Goal: Answer question/provide support: Share knowledge or assist other users

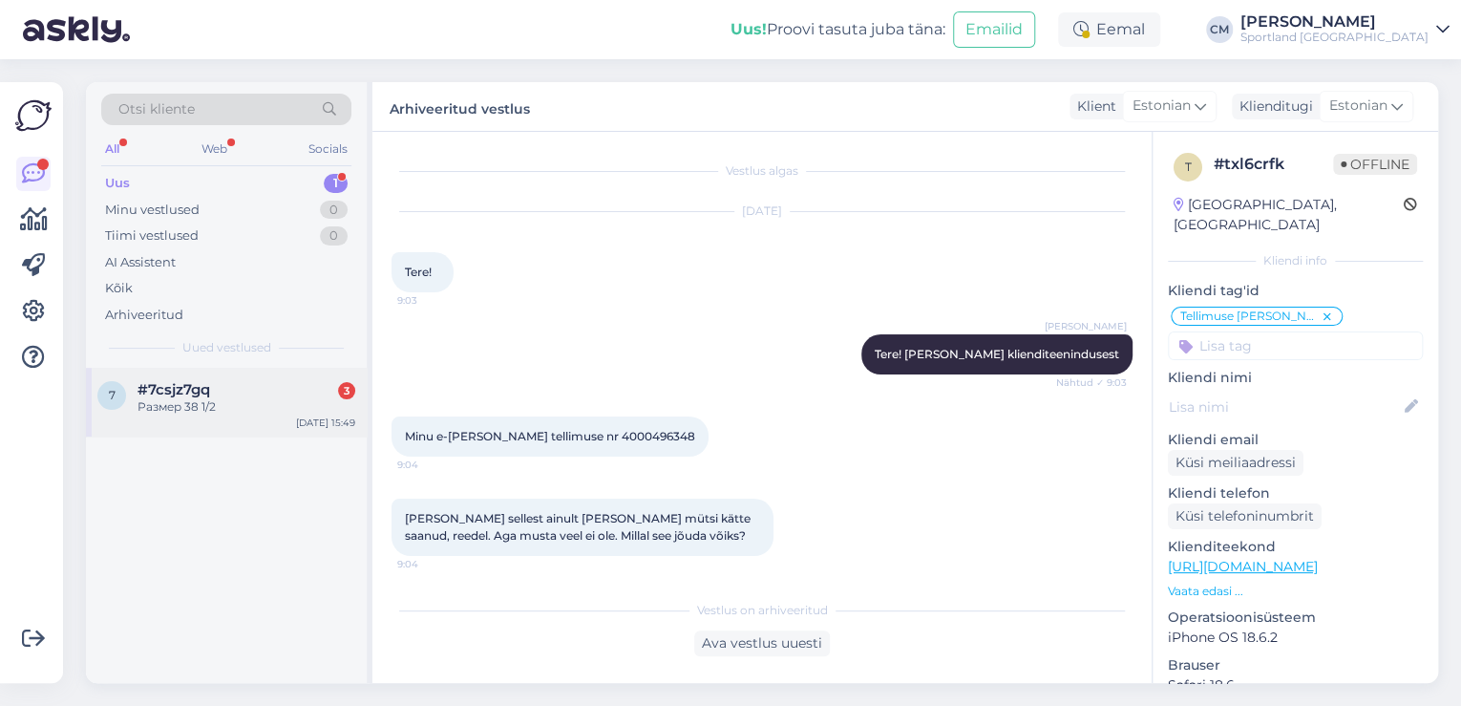
scroll to position [2095, 0]
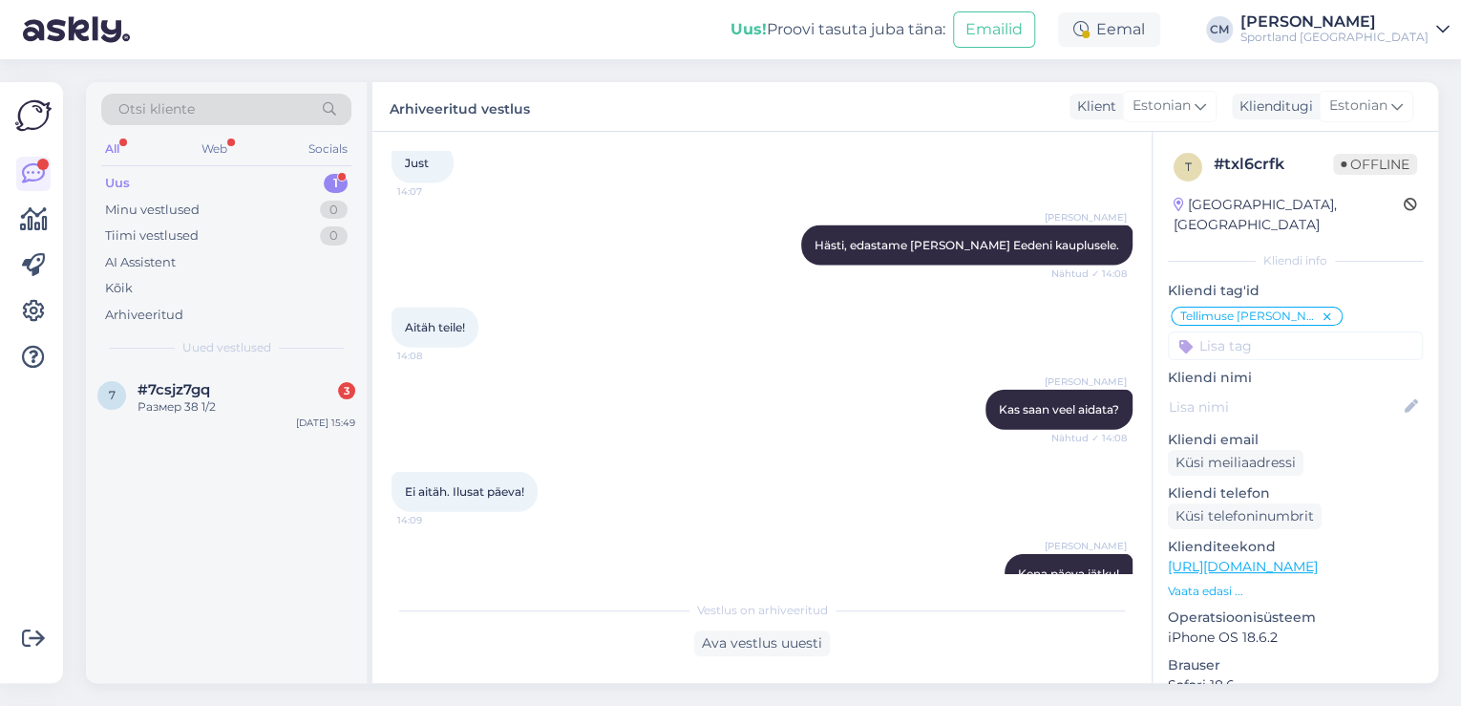
click at [1344, 28] on div "[PERSON_NAME]" at bounding box center [1334, 21] width 188 height 15
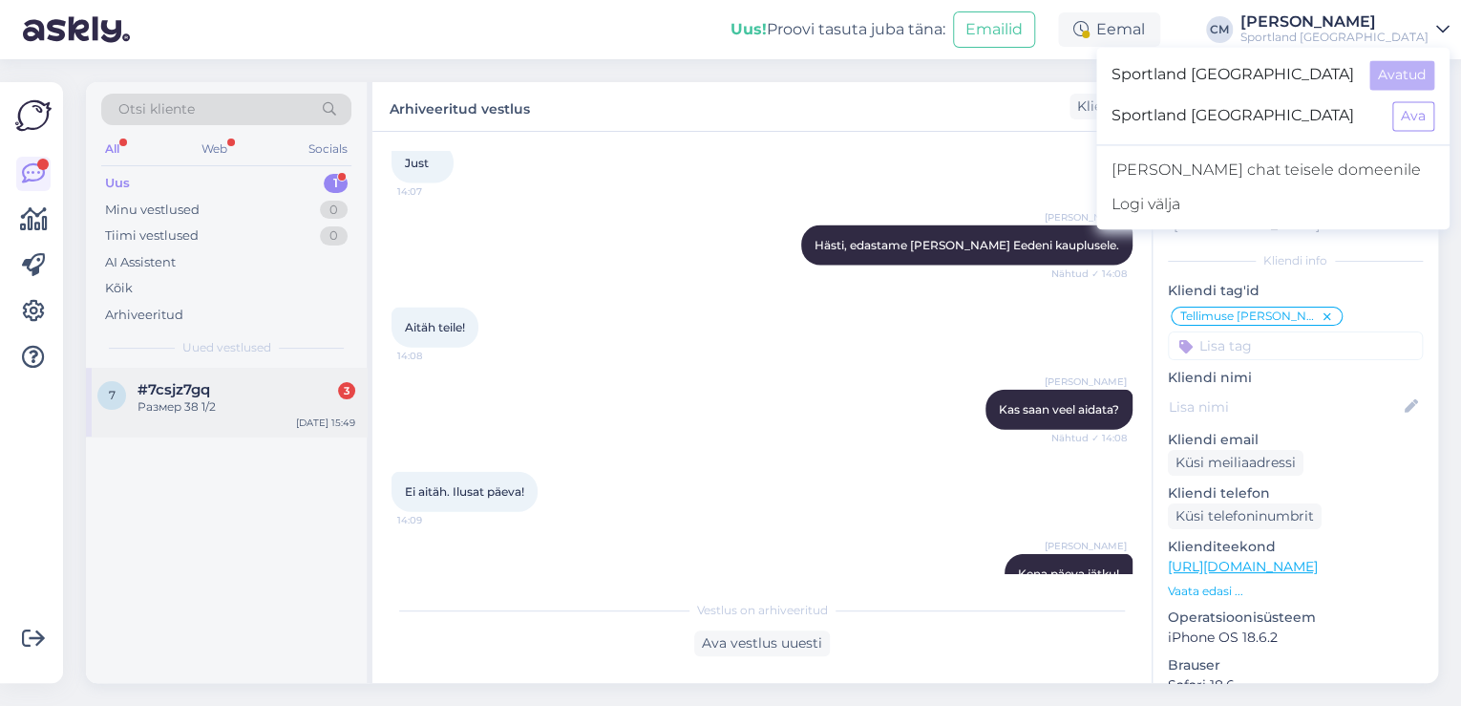
click at [261, 396] on div "#7csjz7gq 3" at bounding box center [246, 389] width 218 height 17
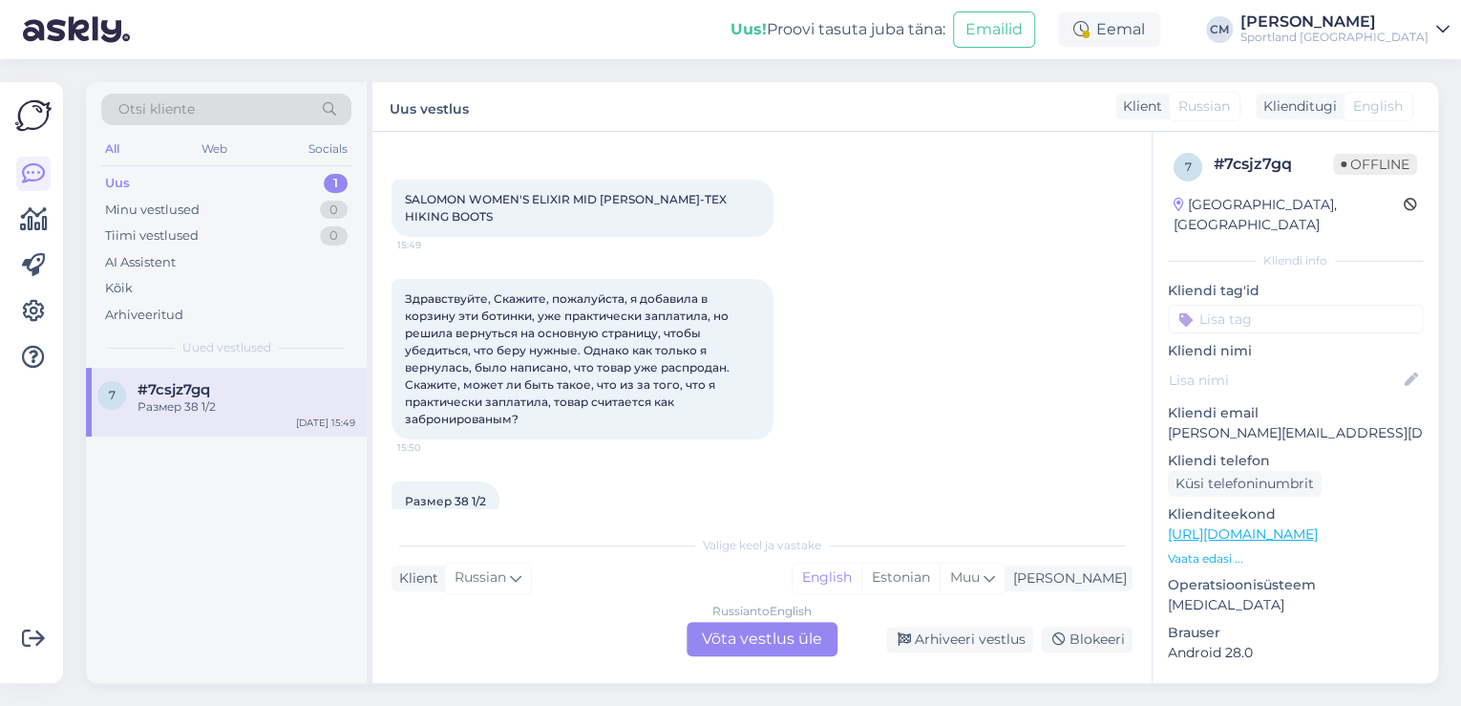
scroll to position [89, 0]
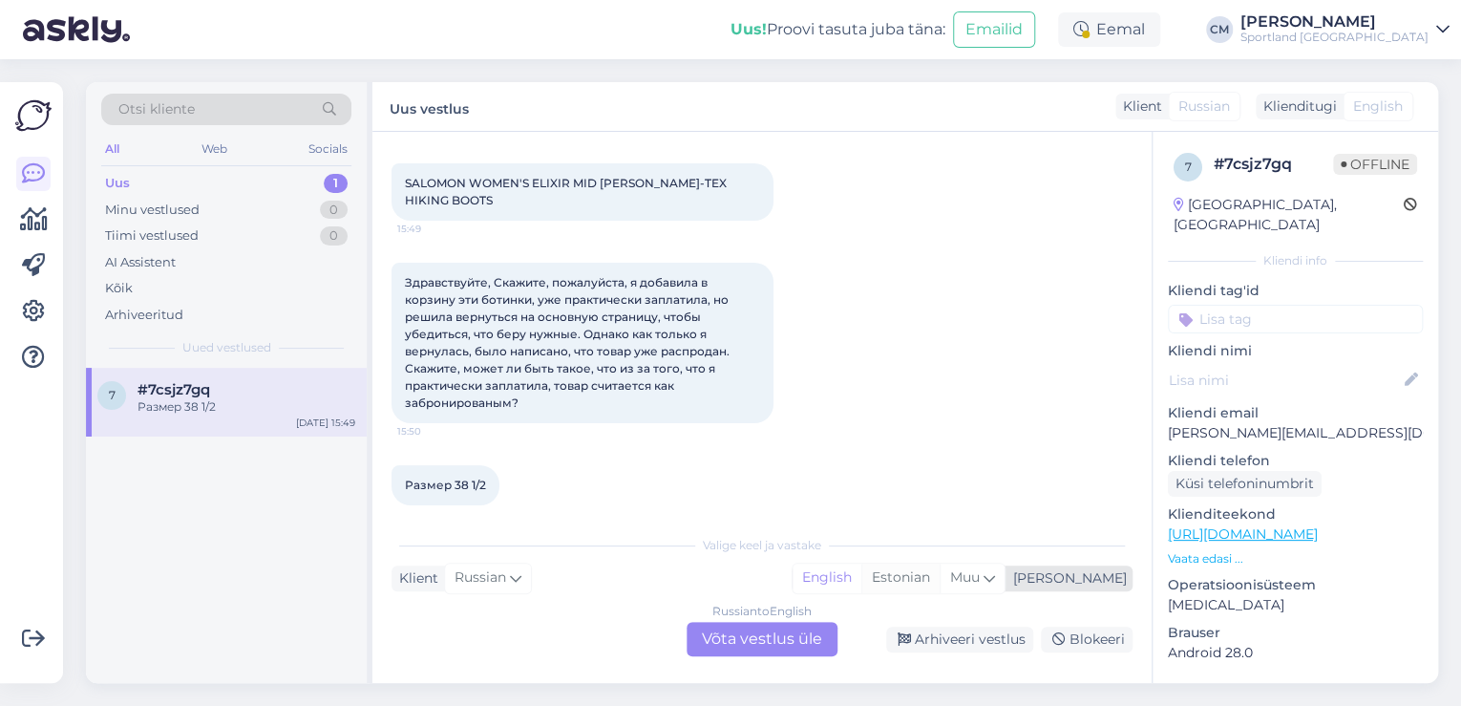
click at [939, 580] on div "Estonian" at bounding box center [900, 577] width 78 height 29
click at [1139, 16] on div "Eemal" at bounding box center [1109, 29] width 102 height 34
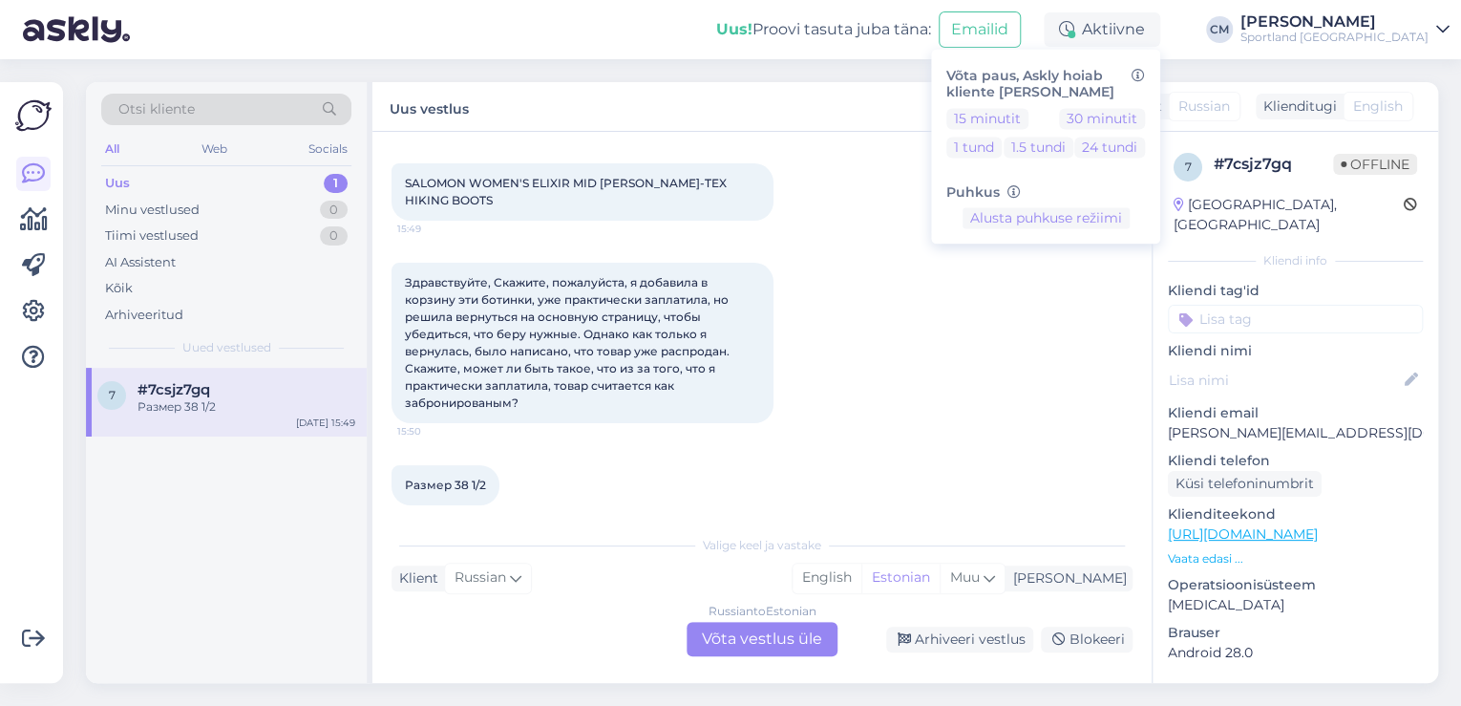
click at [771, 633] on div "Russian to Estonian Võta vestlus üle" at bounding box center [761, 639] width 151 height 34
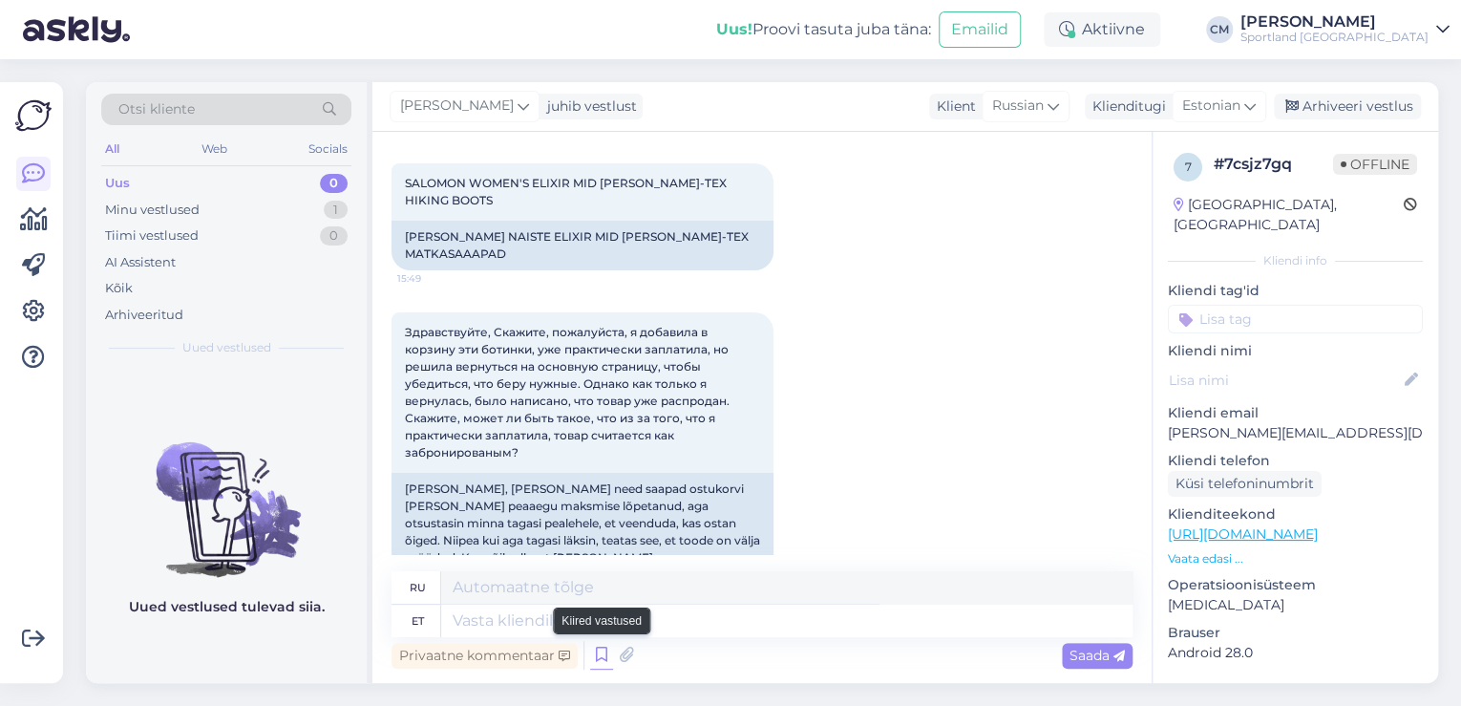
click at [596, 647] on icon at bounding box center [601, 655] width 23 height 29
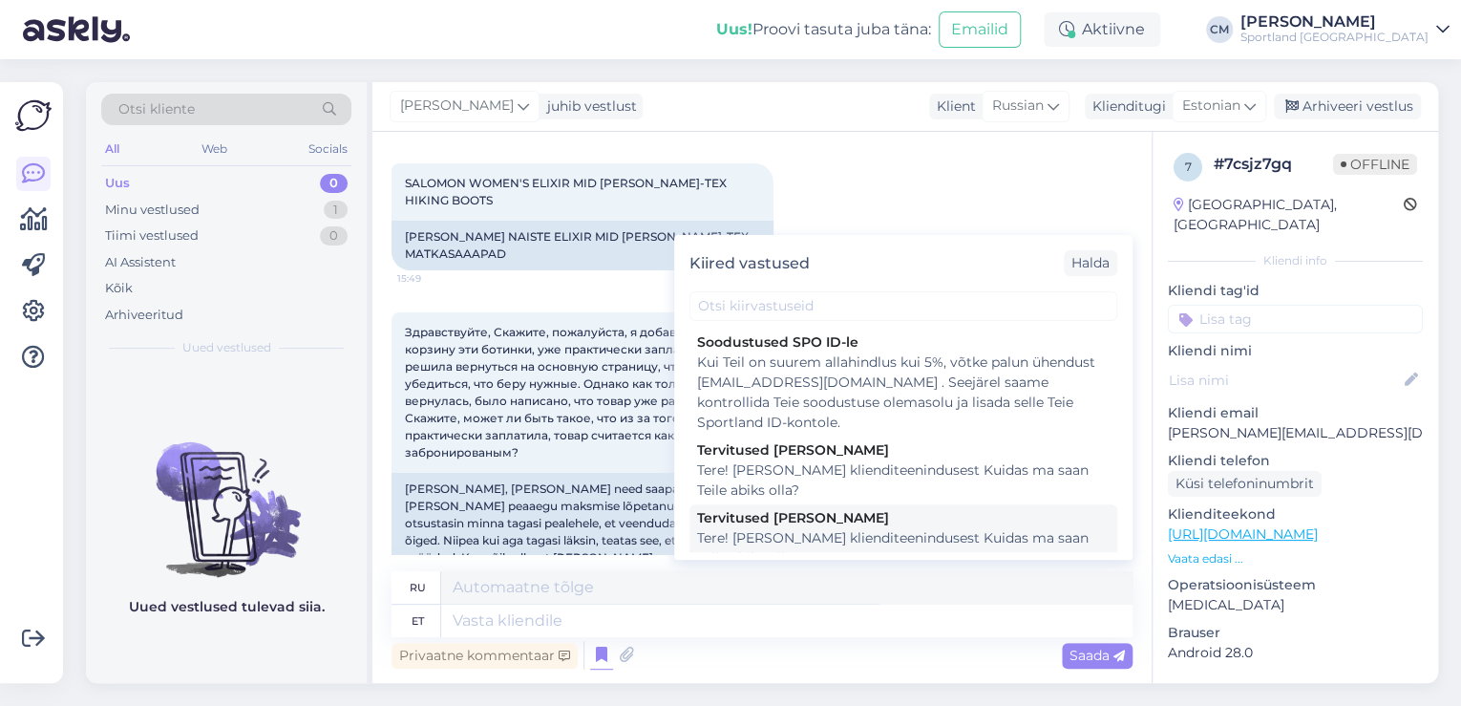
click at [833, 538] on div "Tere! [PERSON_NAME] klienditeenindusest Kuidas ma saan Teile abiks olla?" at bounding box center [903, 548] width 412 height 40
type textarea "Здравствуйте! Я [PERSON_NAME] из службы поддержки клиентов Чем я могу вам помоч…"
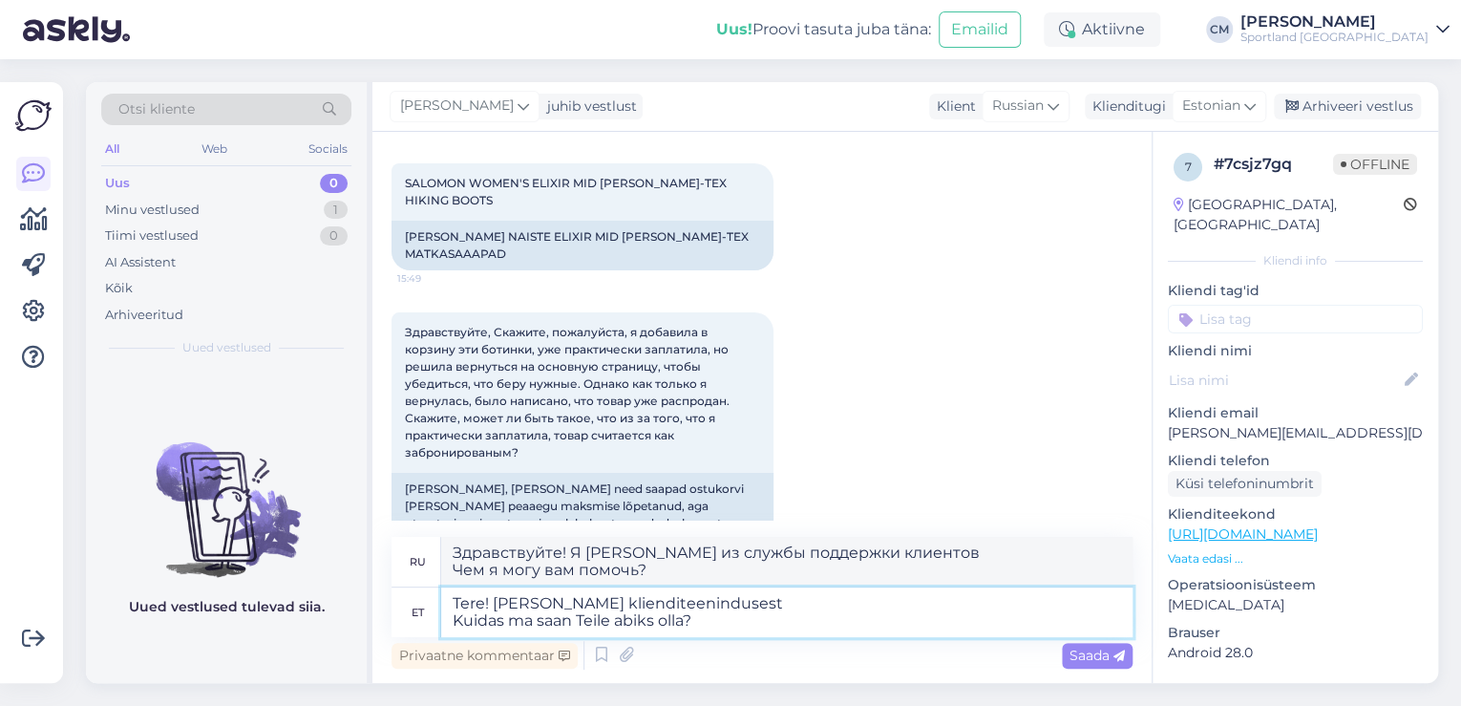
drag, startPoint x: 748, startPoint y: 619, endPoint x: 434, endPoint y: 626, distance: 314.2
click at [434, 626] on div "et Tere! [PERSON_NAME] klienditeenindusest Kuidas ma saan Teile abiks olla?" at bounding box center [761, 612] width 741 height 50
type textarea "Tere! [PERSON_NAME] klienditeenindusest"
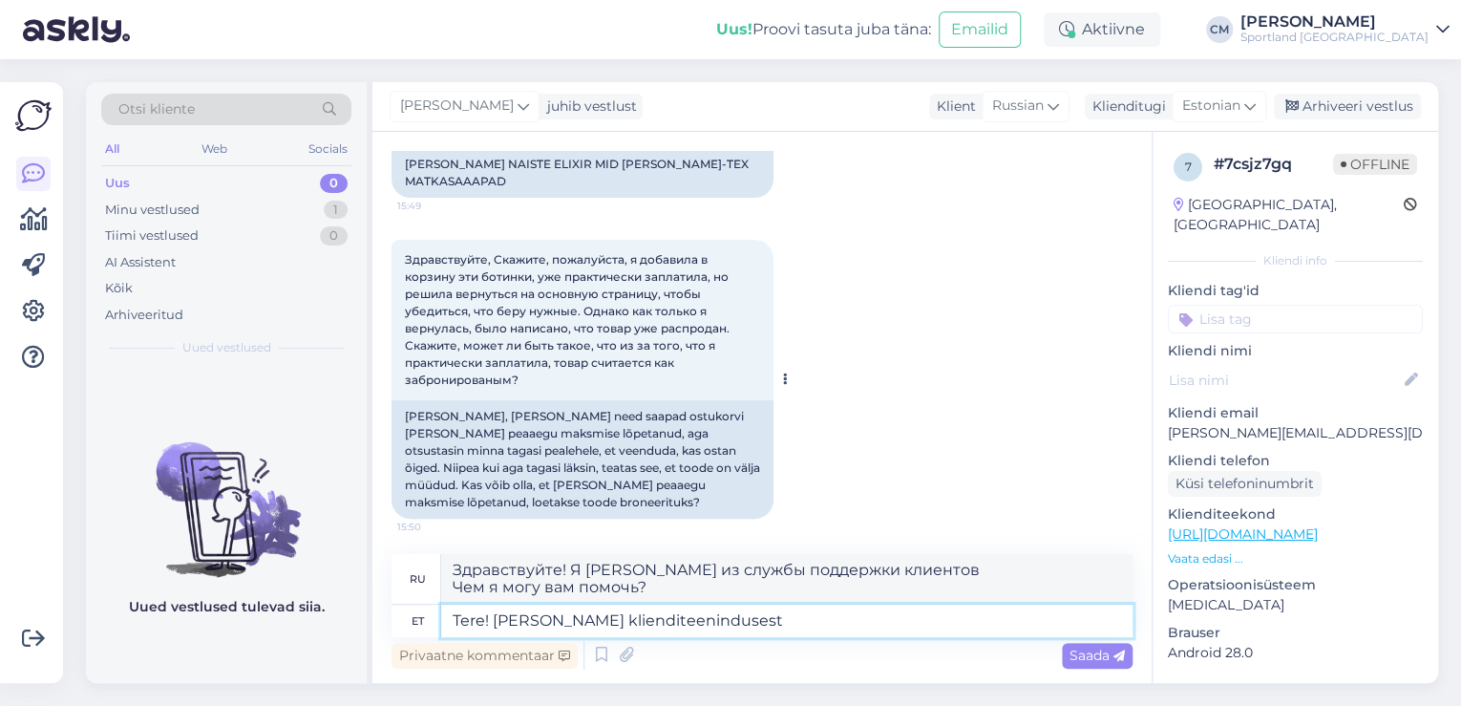
type textarea "Здравствуйте! Меня зовут [PERSON_NAME], я из службы поддержки клиентов."
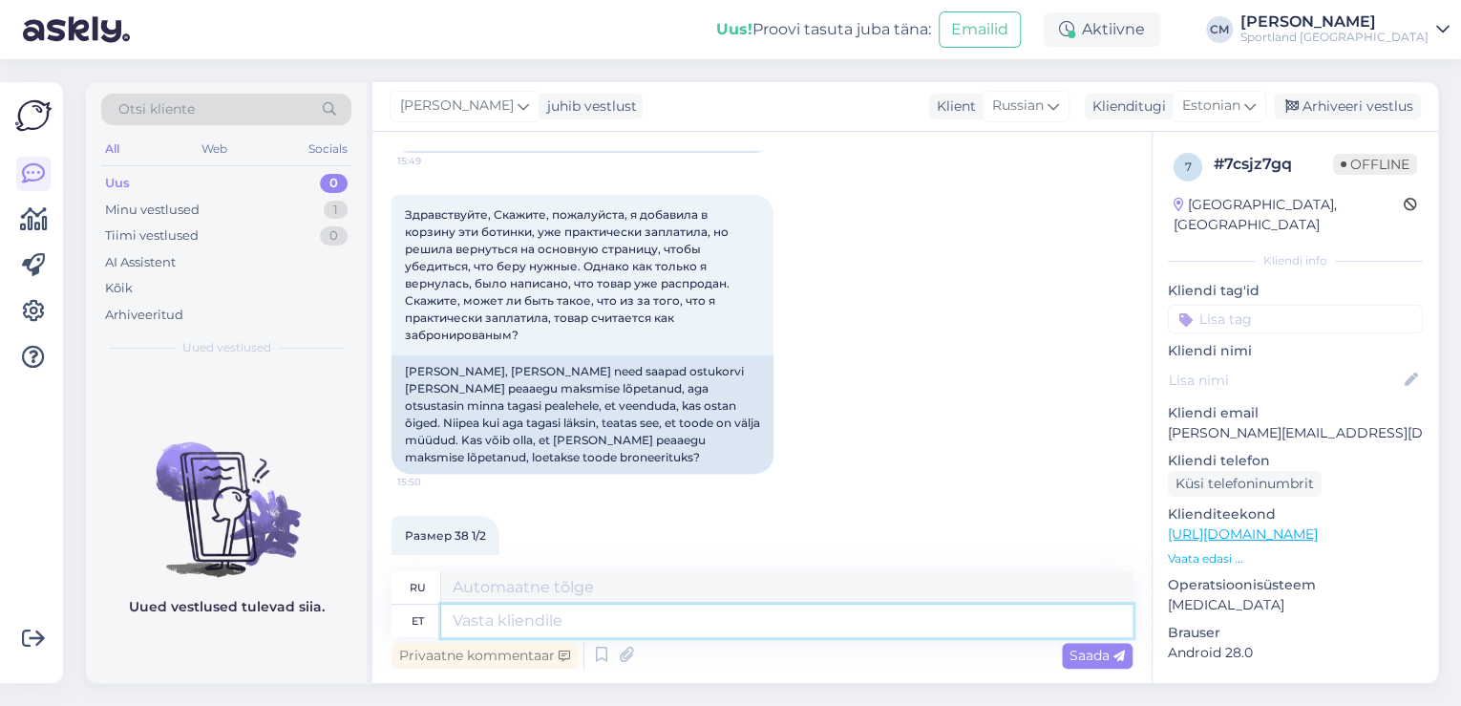
scroll to position [358, 0]
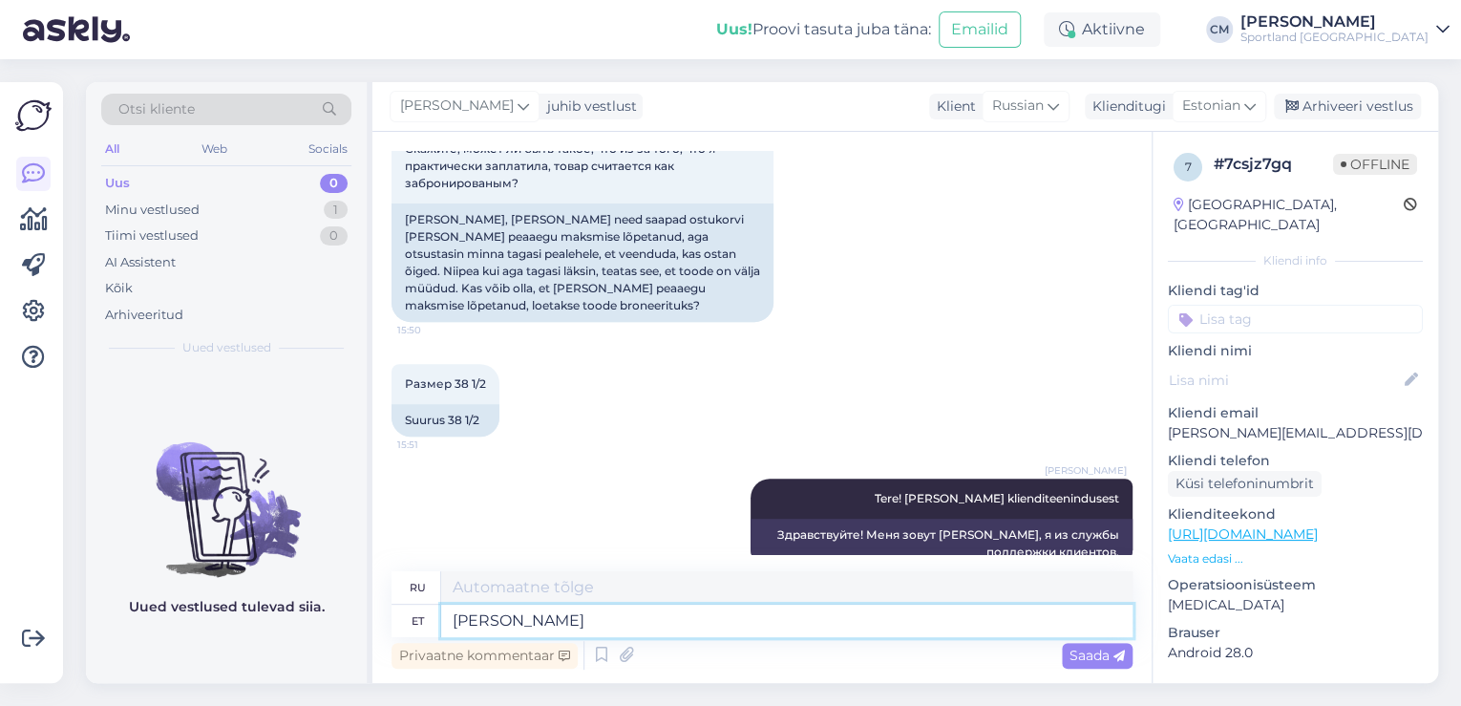
type textarea "[PERSON_NAME]"
type textarea "Чей"
type textarea "[PERSON_NAME] nimele"
type textarea "От чьего имени?"
type textarea "[PERSON_NAME] nimele proovisite te"
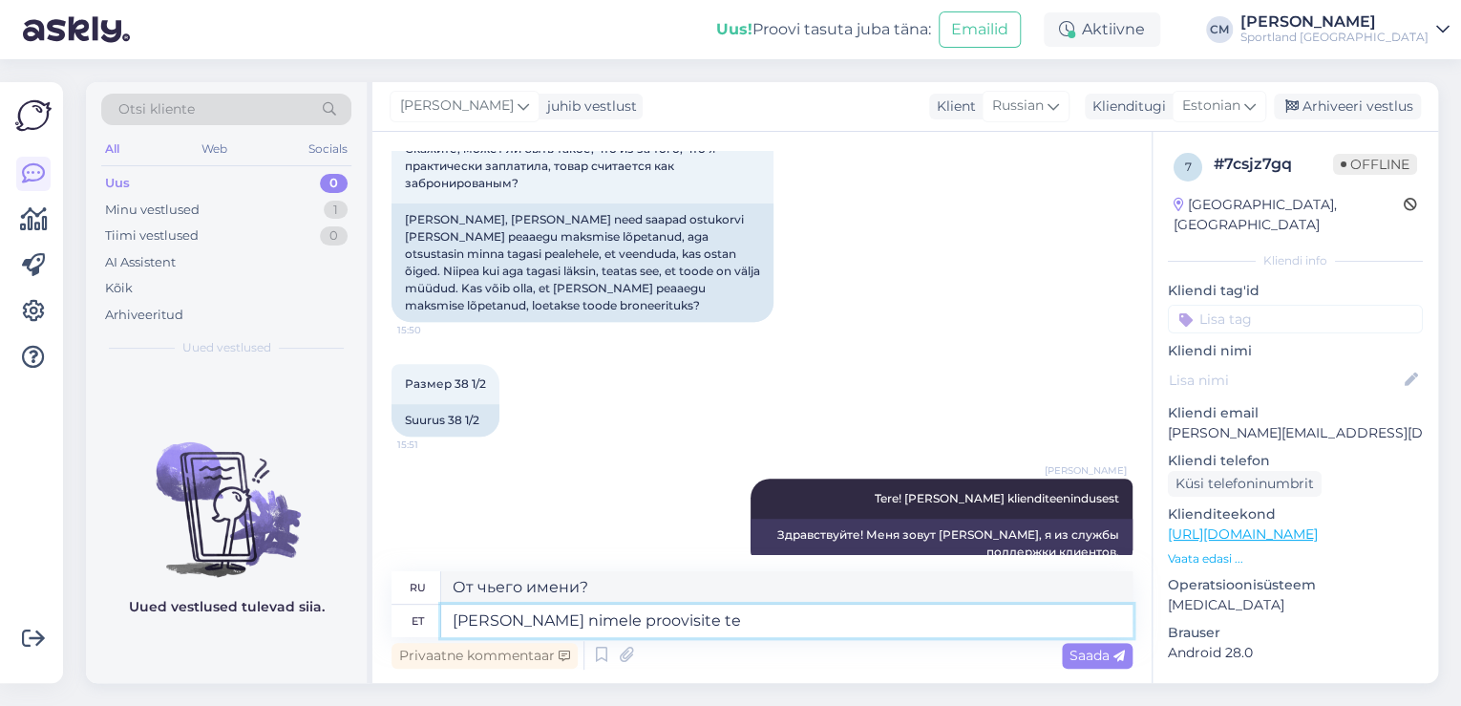
type textarea "Чье имя вы пробовали?"
type textarea "[PERSON_NAME] nimele proovisite tell"
type textarea "Чье имя вы пытались назвать?"
type textarea "[PERSON_NAME] nimele proovisite tellimust e"
type textarea "На чье имя вы пытались сделать заказ?"
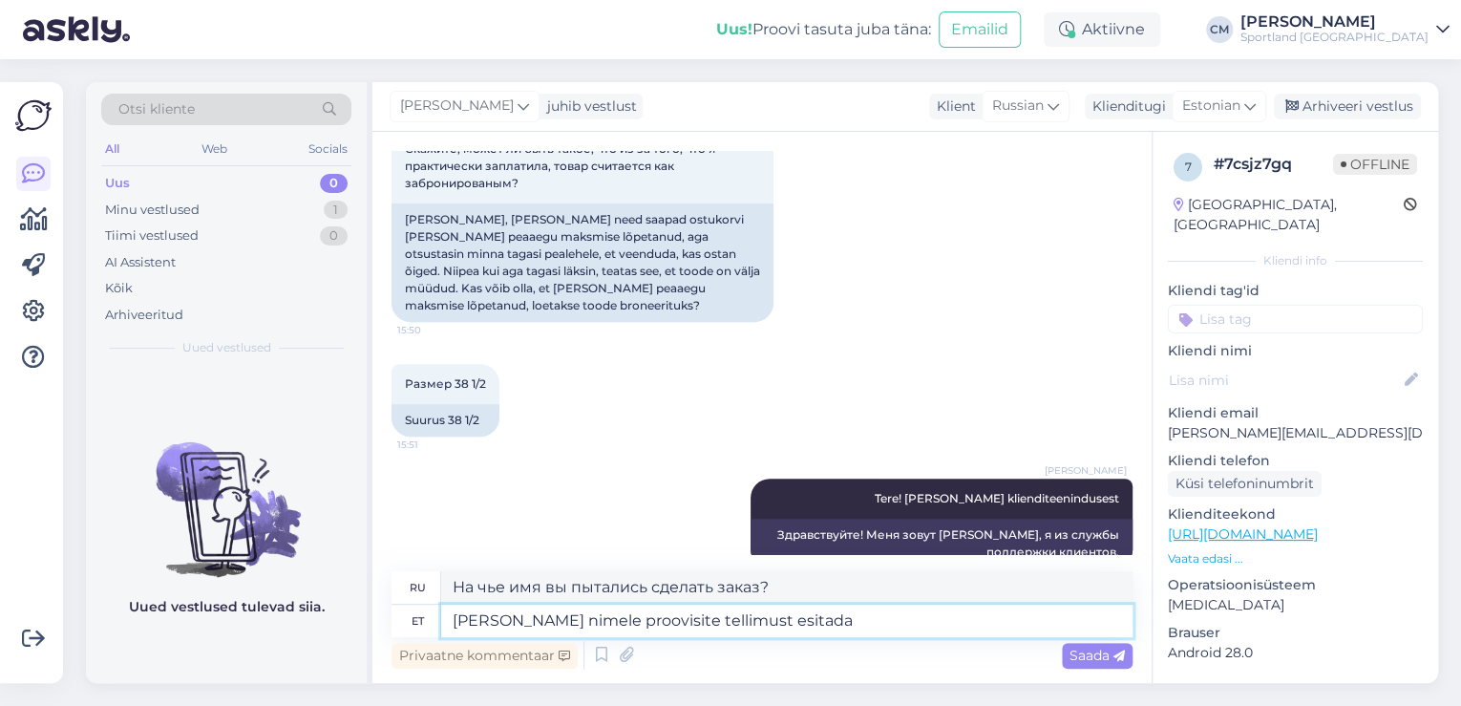
type textarea "[PERSON_NAME] nimele proovisite tellimust esitada?"
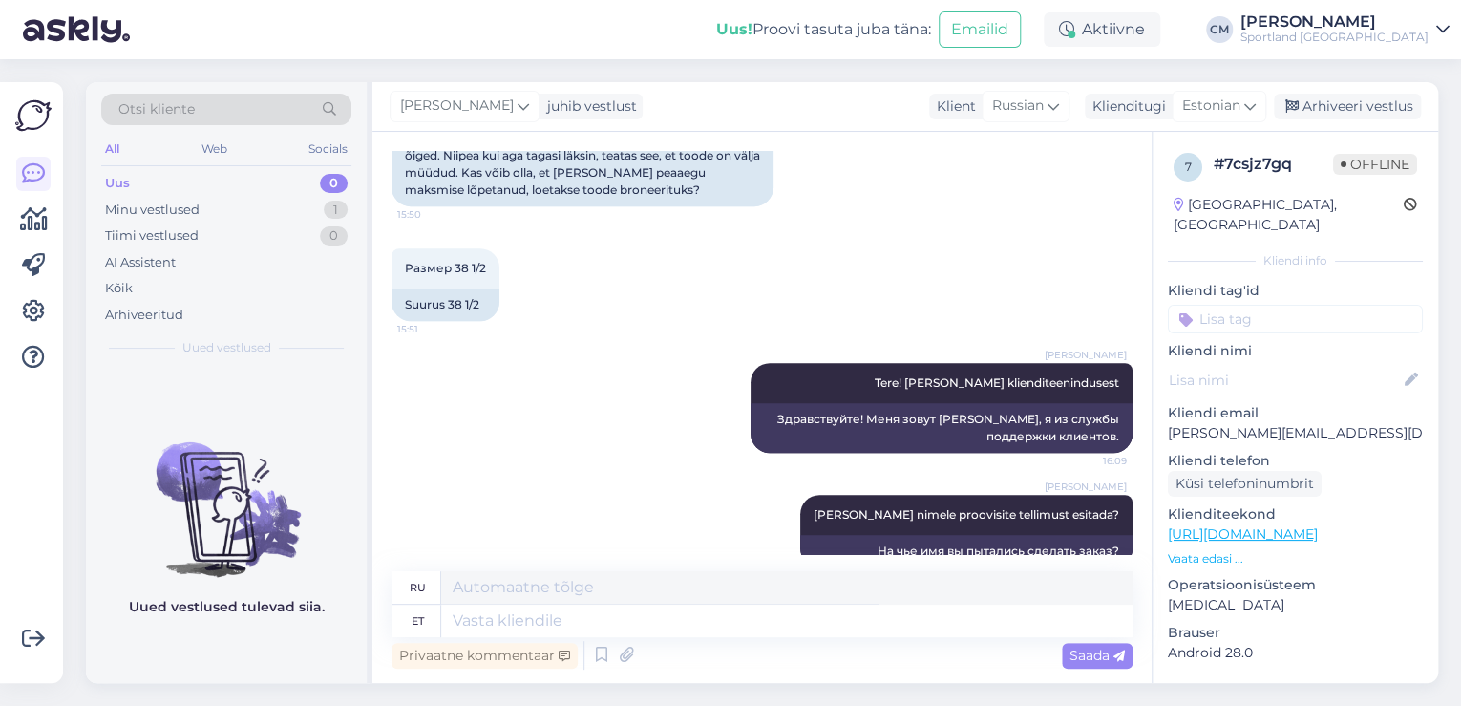
click at [1337, 305] on input at bounding box center [1295, 319] width 255 height 29
type input "saada"
click at [1314, 387] on span "Toote saadavus" at bounding box center [1295, 392] width 89 height 11
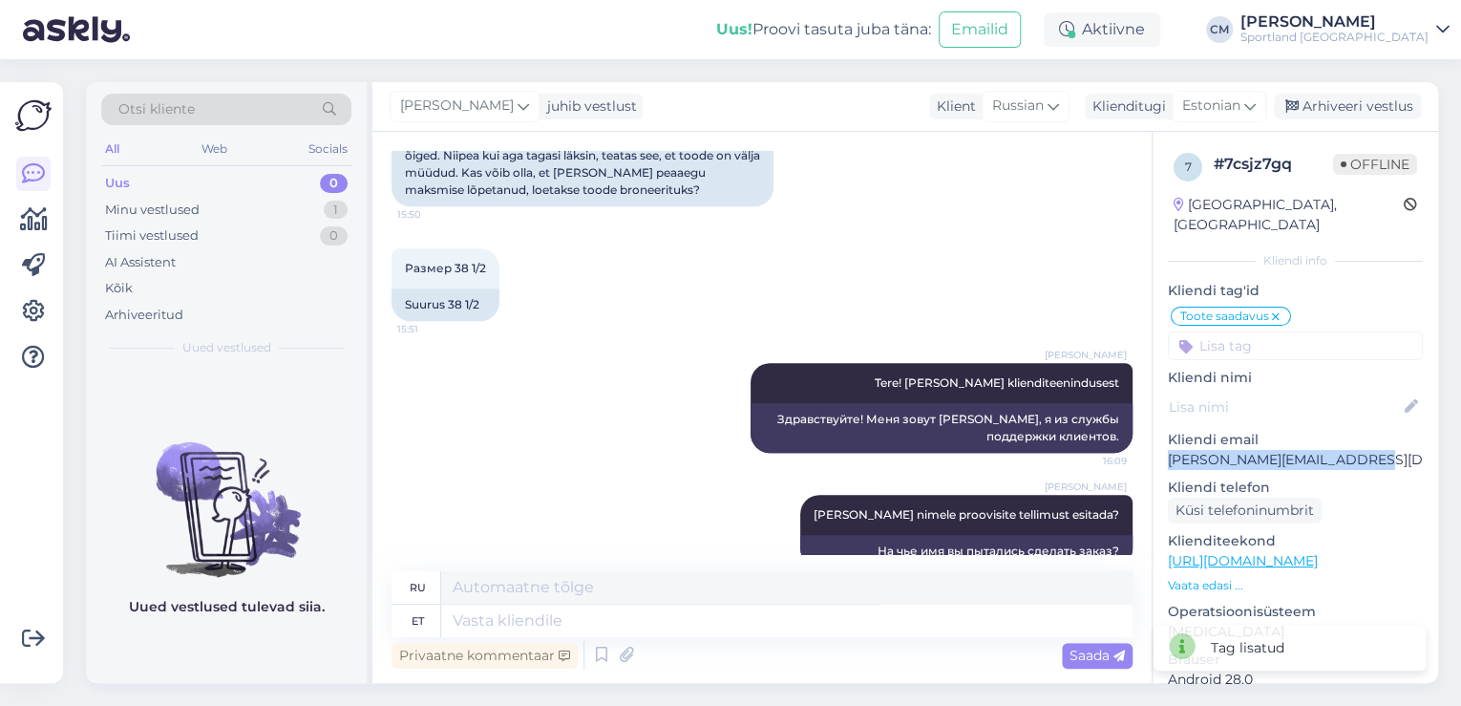
drag, startPoint x: 1375, startPoint y: 441, endPoint x: 1158, endPoint y: 447, distance: 216.8
click at [1158, 447] on div "7 # 7csjz7gq Offline [GEOGRAPHIC_DATA], [GEOGRAPHIC_DATA] Kliendi info Kliendi …" at bounding box center [1294, 548] width 285 height 832
copy p "[PERSON_NAME][EMAIL_ADDRESS][DOMAIN_NAME]"
click at [944, 293] on div "Размер 38 [DATE] 15:51 Suurus 38 1/2" at bounding box center [761, 284] width 741 height 115
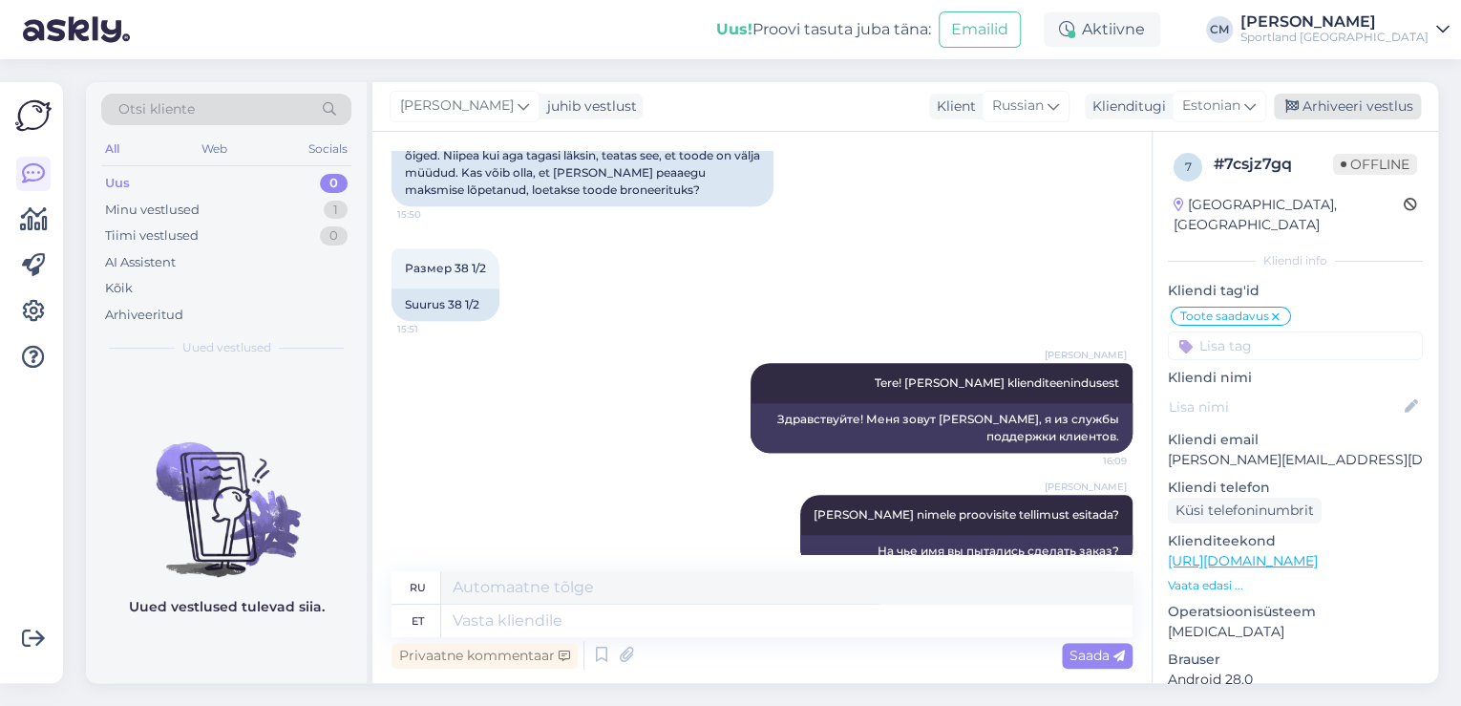
click at [1321, 105] on div "Arhiveeri vestlus" at bounding box center [1347, 107] width 147 height 26
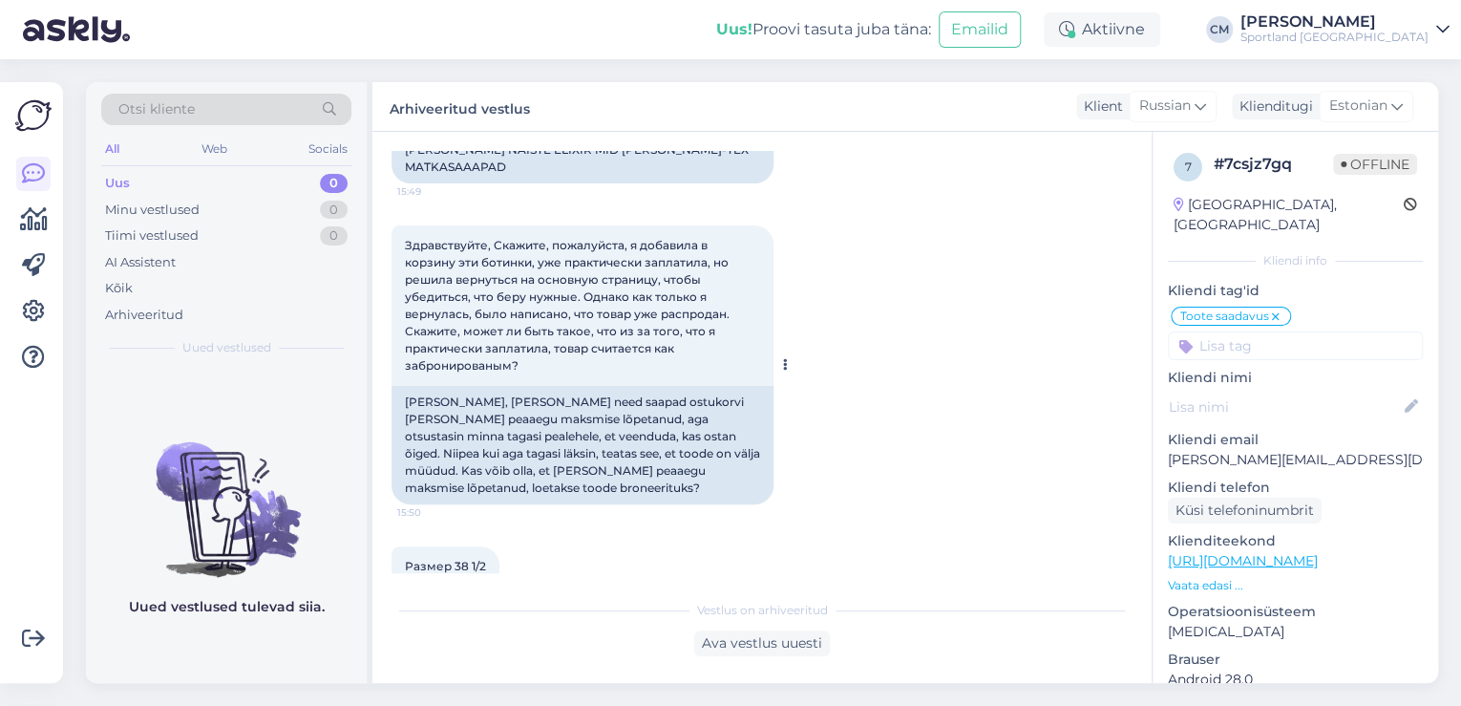
scroll to position [149, 0]
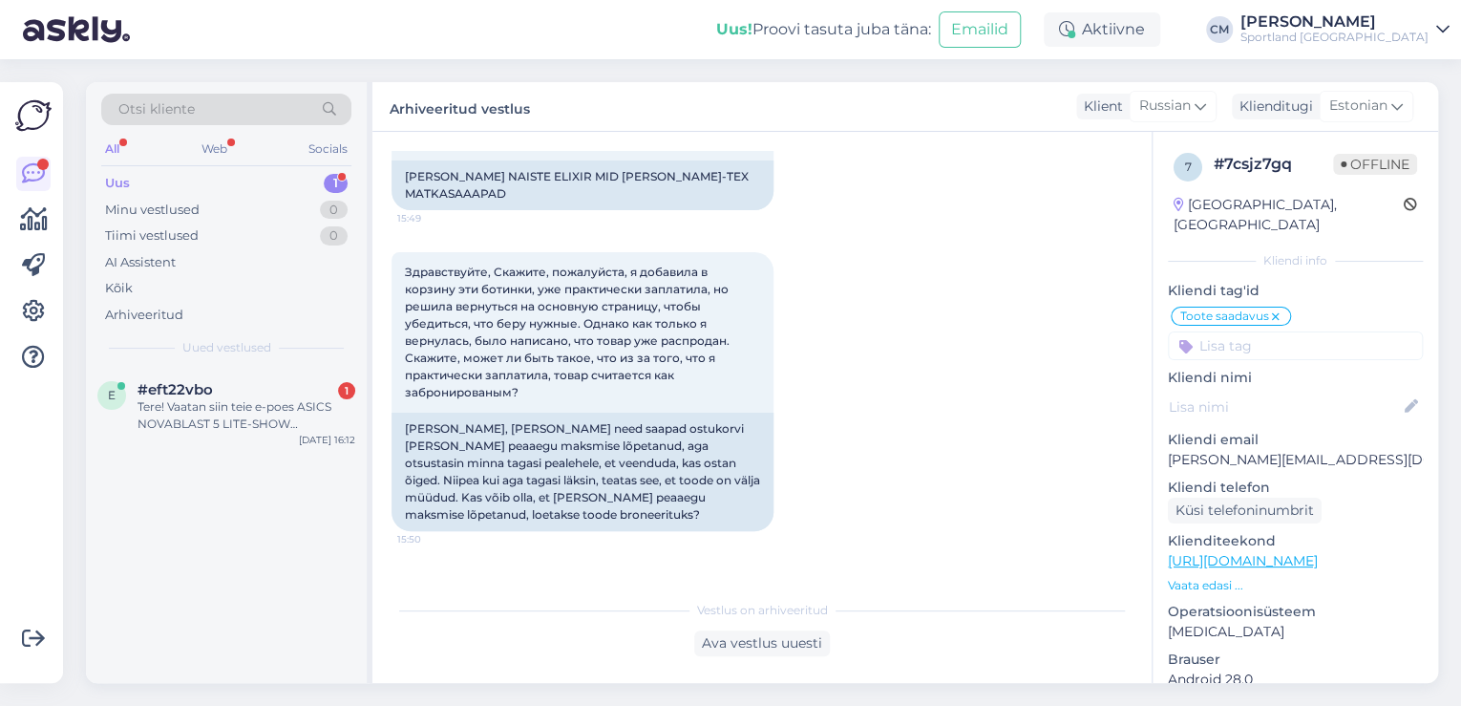
click at [281, 469] on div "e #eft22vbo 1 Tere! Vaatan siin teie e-poes ASICS NOVABLAST 5 LITE-SHOW jooksut…" at bounding box center [226, 525] width 281 height 315
click at [287, 424] on div "Tere! Vaatan siin teie e-poes ASICS NOVABLAST 5 LITE-SHOW jooksutosse. Kuigi pi…" at bounding box center [246, 415] width 218 height 34
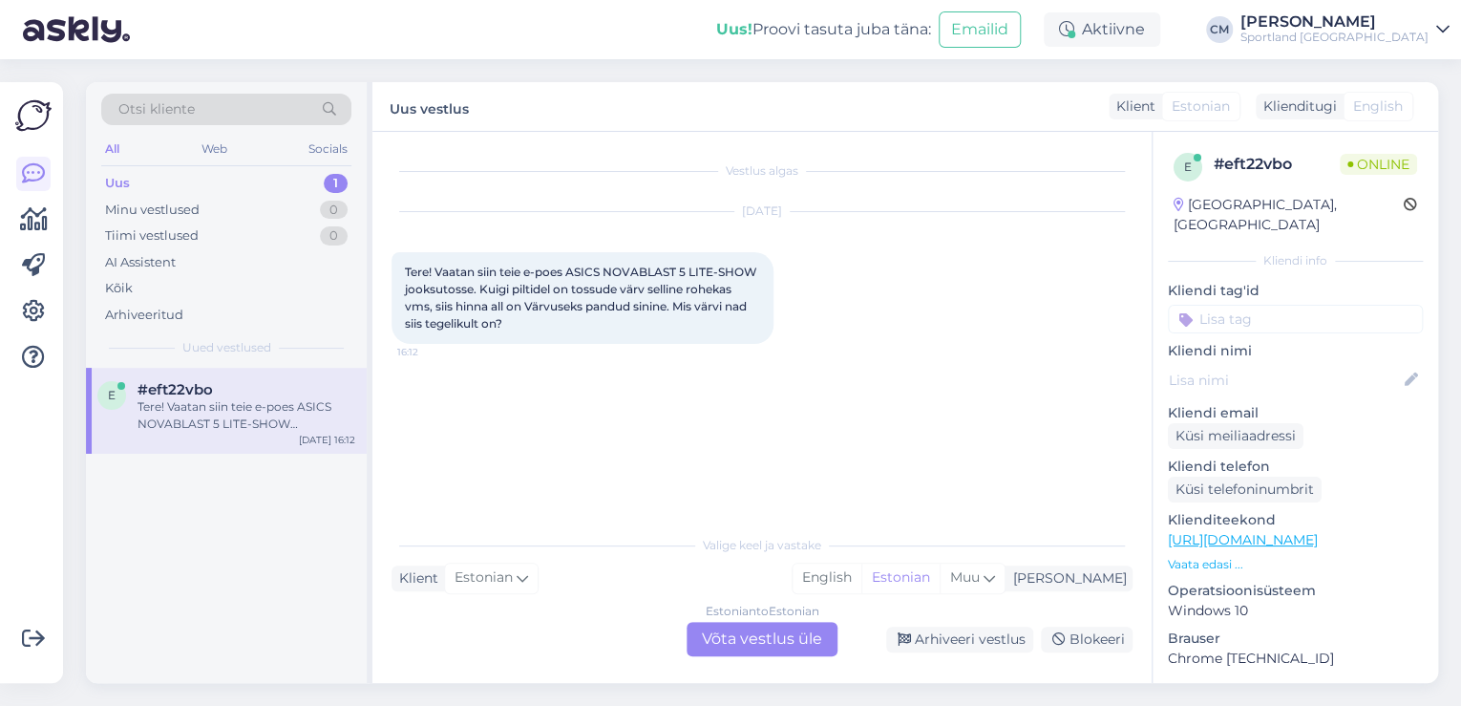
click at [794, 611] on div "Estonian to Estonian" at bounding box center [763, 610] width 114 height 17
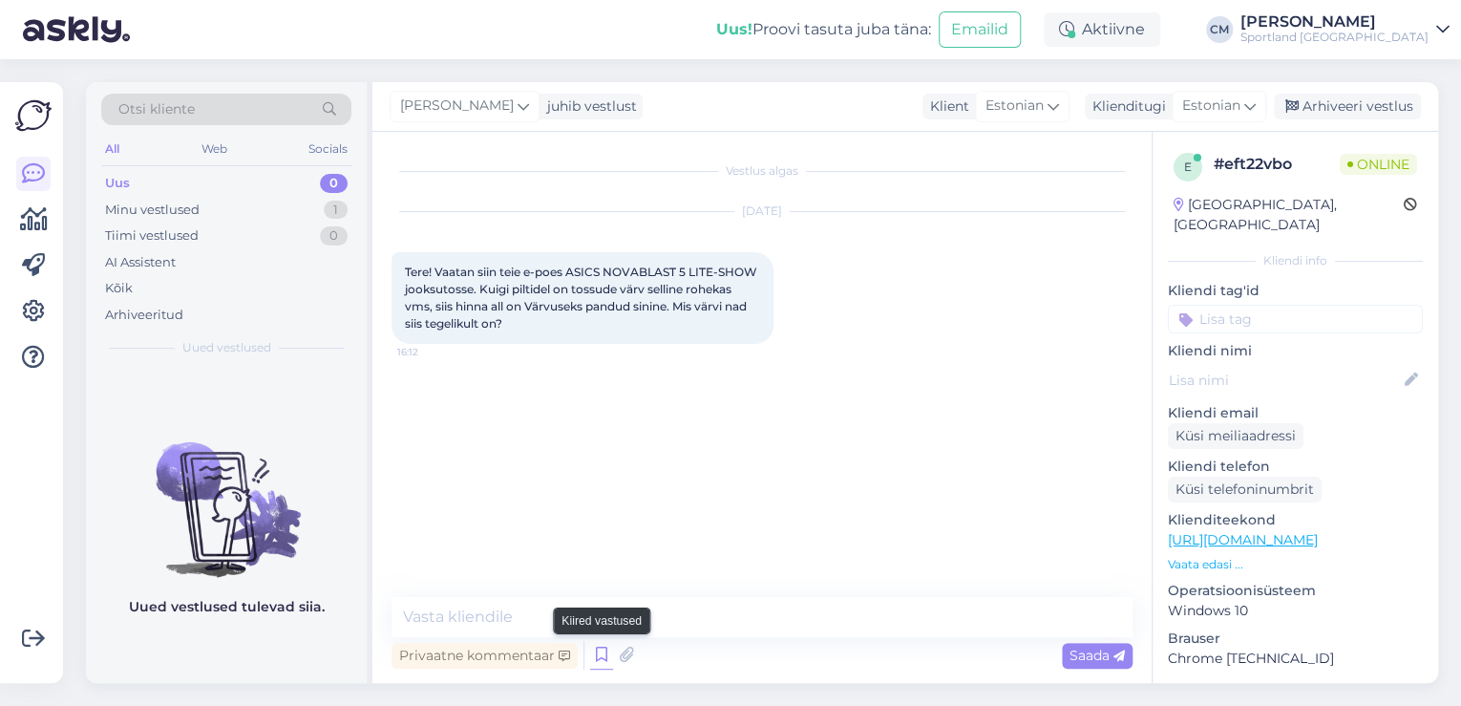
click at [604, 652] on icon at bounding box center [601, 655] width 23 height 29
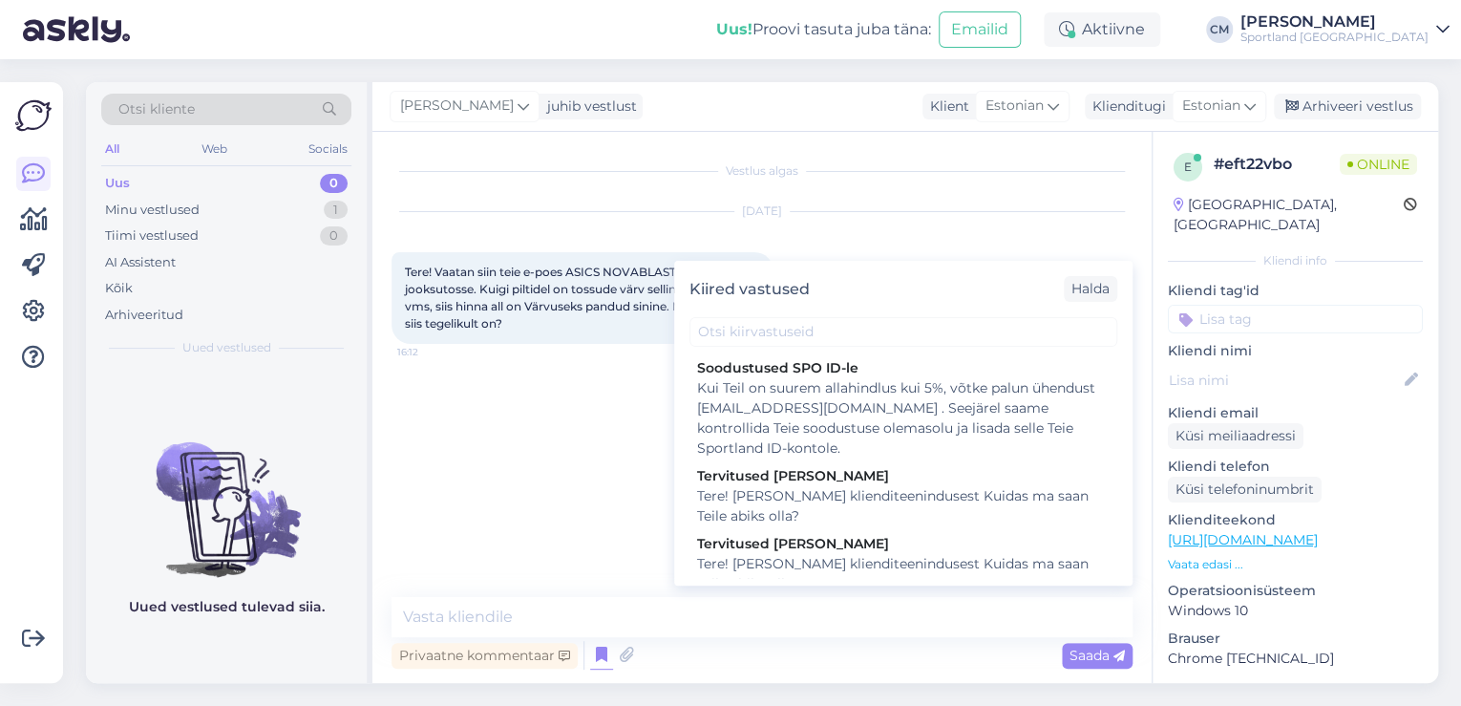
click at [780, 564] on div "Tere! [PERSON_NAME] klienditeenindusest Kuidas ma saan Teile abiks olla?" at bounding box center [903, 574] width 412 height 40
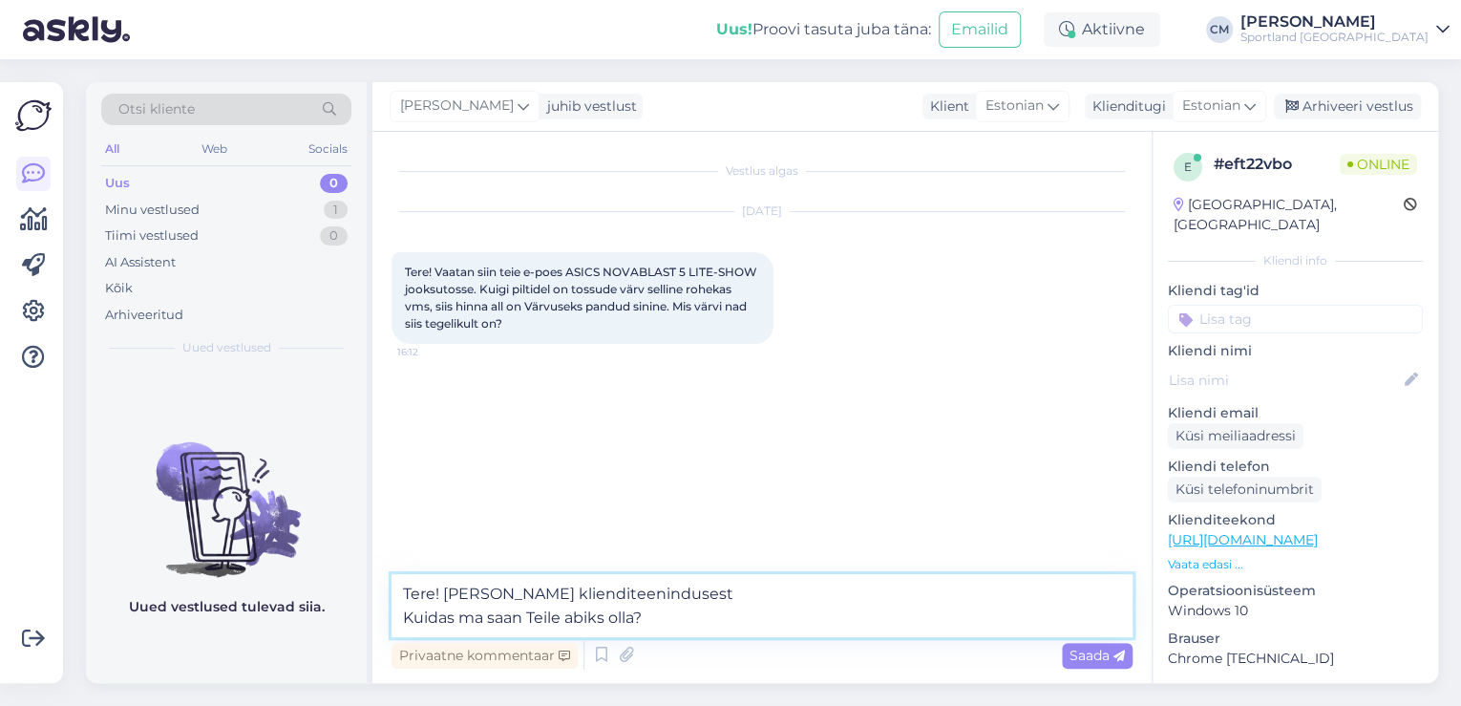
drag, startPoint x: 701, startPoint y: 628, endPoint x: 325, endPoint y: 628, distance: 376.2
click at [325, 628] on div "Otsi kliente All Web Socials Uus 0 Minu vestlused 1 Tiimi vestlused 0 AI Assist…" at bounding box center [762, 382] width 1352 height 601
type textarea "Tere! [PERSON_NAME] klienditeenindusest"
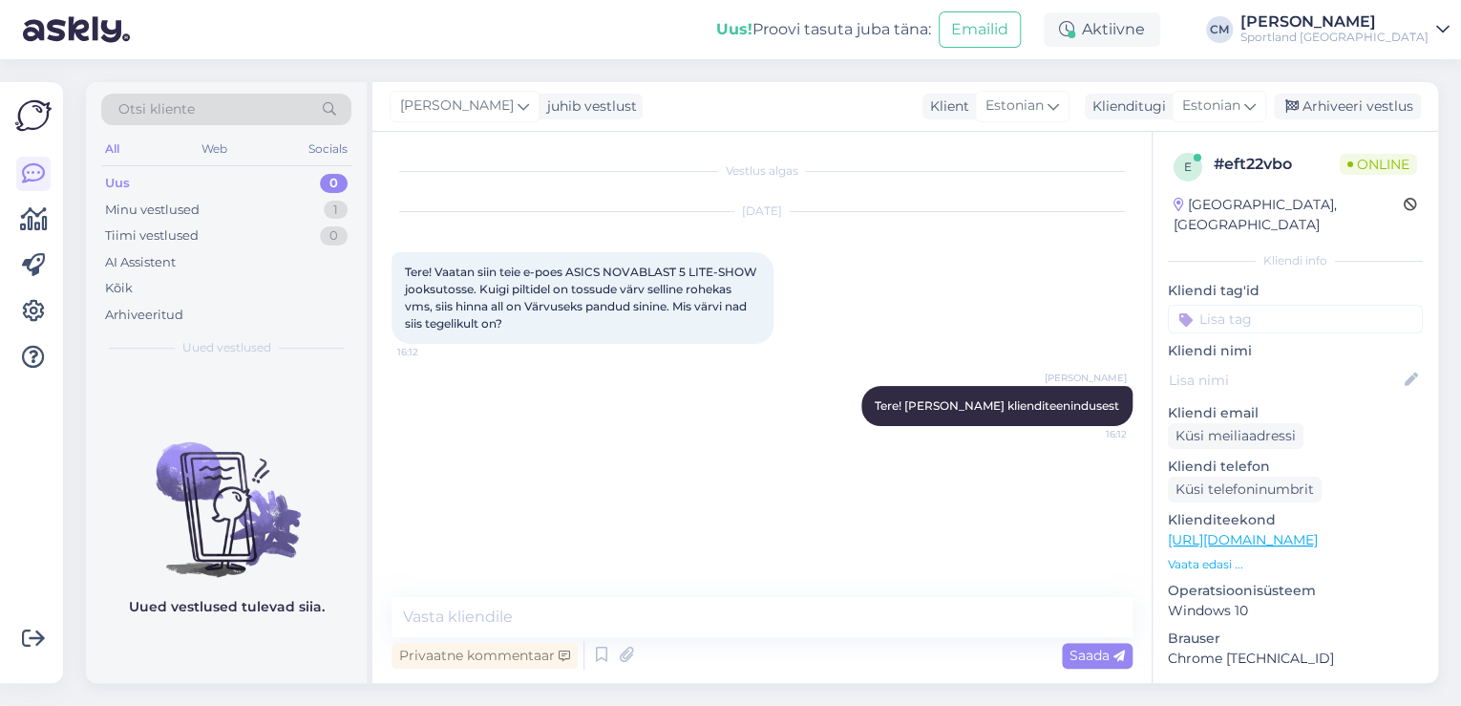
click at [1317, 531] on link "[URL][DOMAIN_NAME]" at bounding box center [1243, 539] width 150 height 17
click at [698, 611] on textarea at bounding box center [761, 617] width 741 height 40
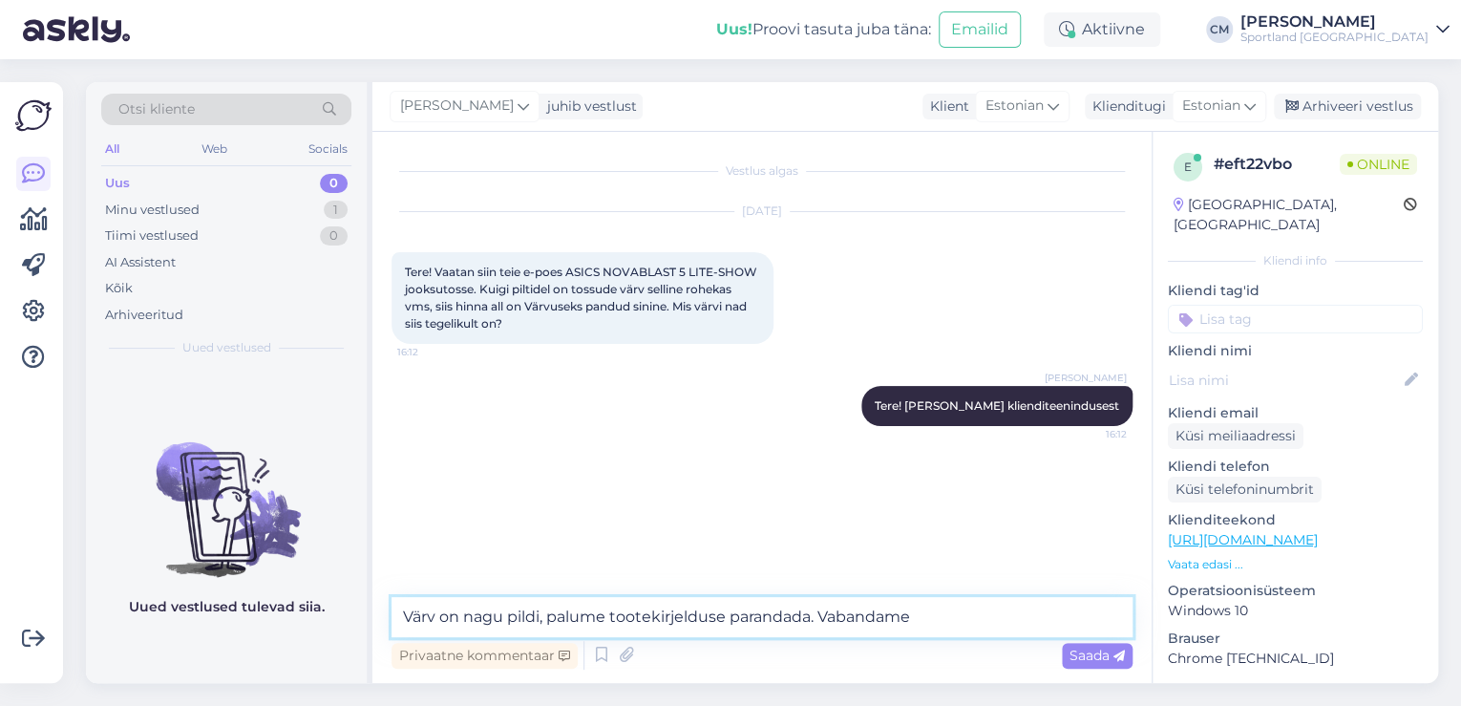
type textarea "Värv on nagu pildi, palume tootekirjelduse parandada. Vabandame."
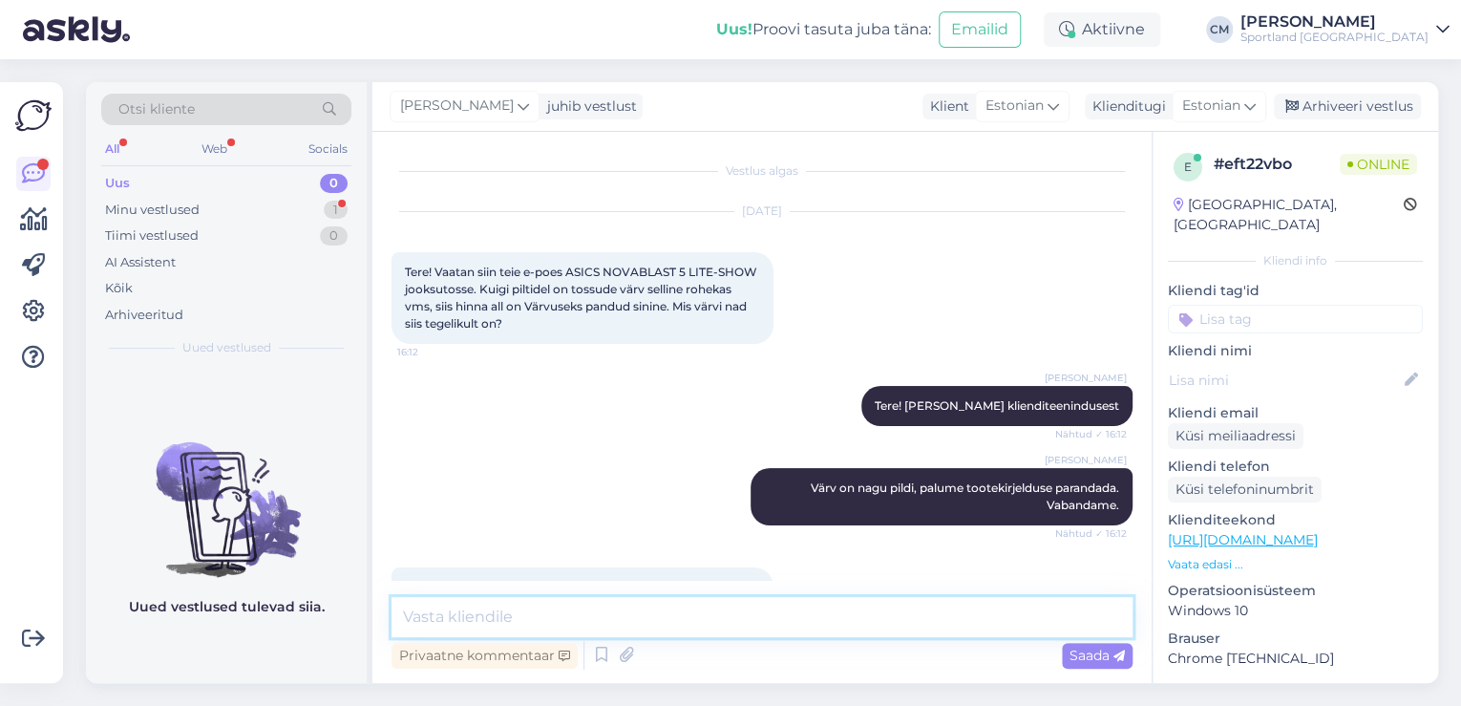
scroll to position [82, 0]
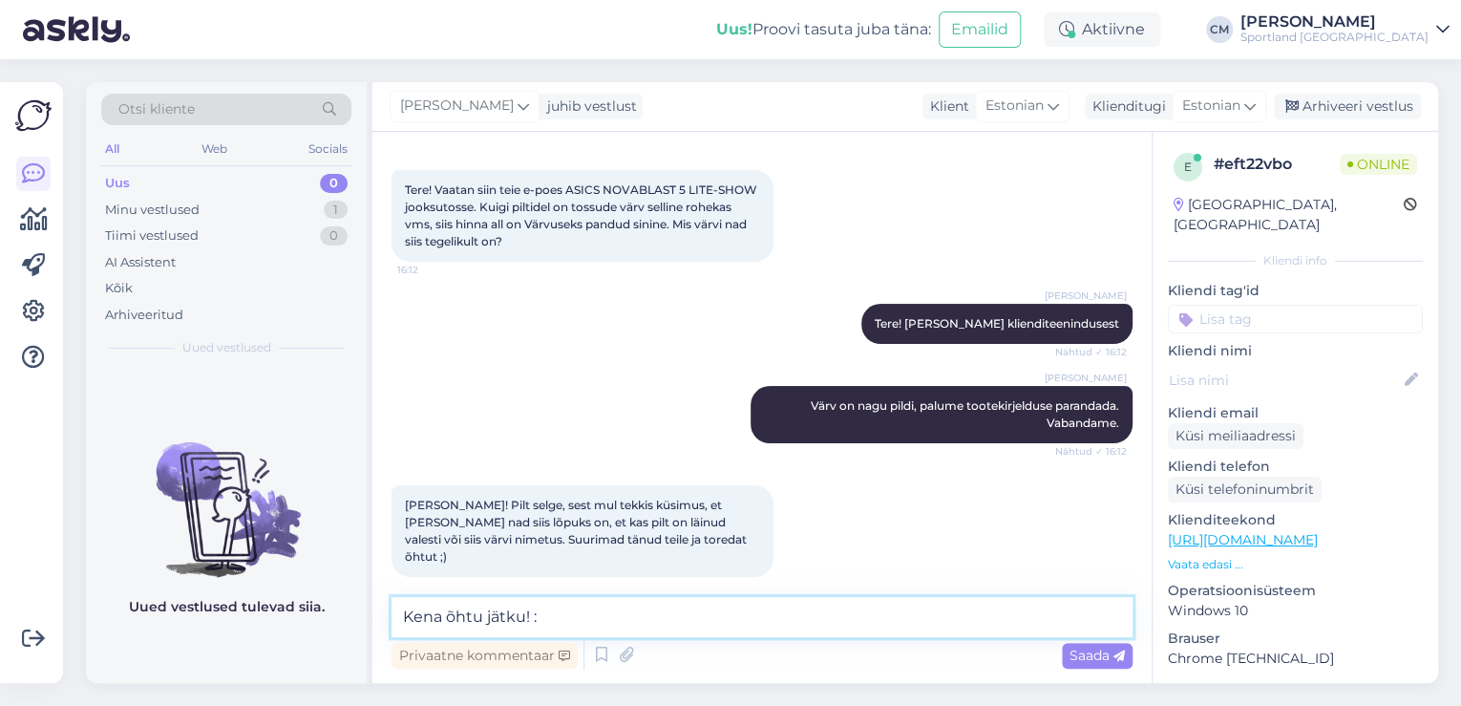
type textarea "Kena õhtu jätku! :)"
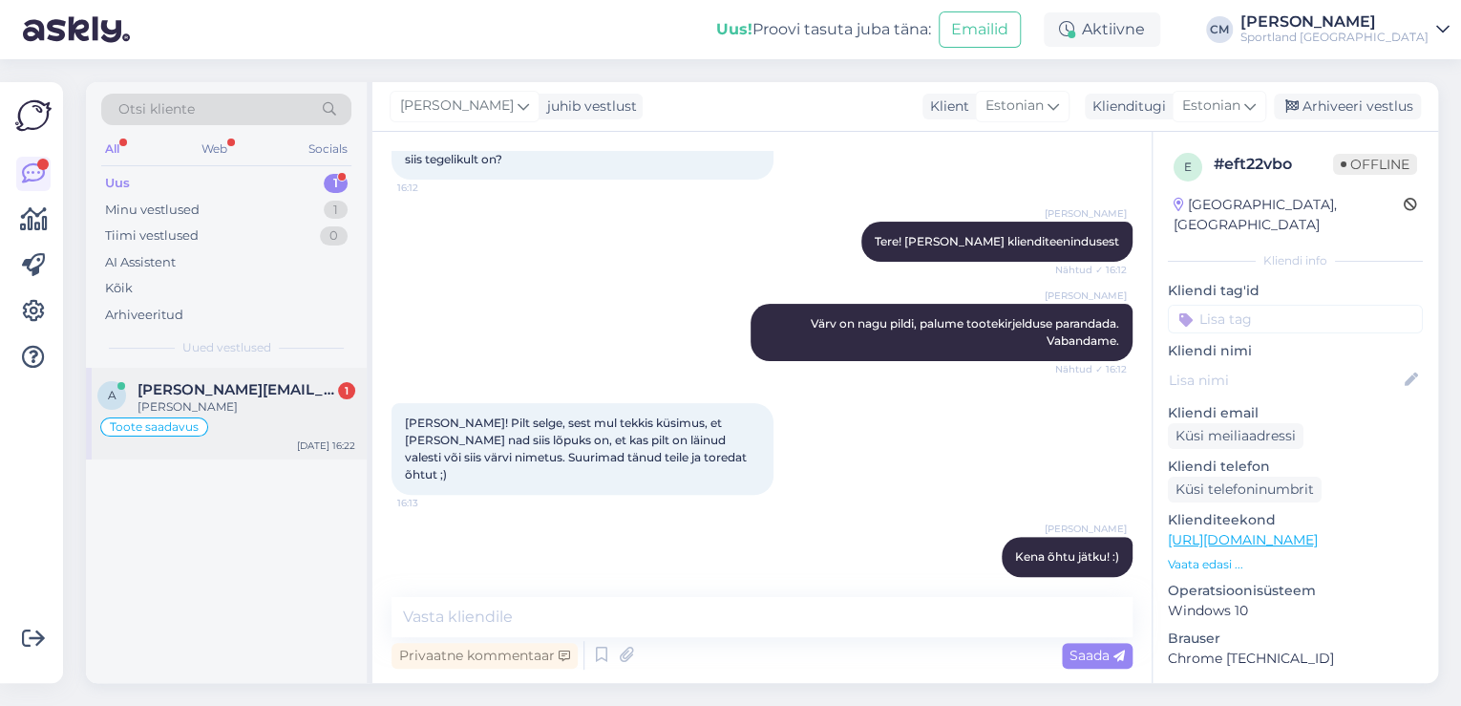
click at [255, 412] on div "[PERSON_NAME]" at bounding box center [246, 406] width 218 height 17
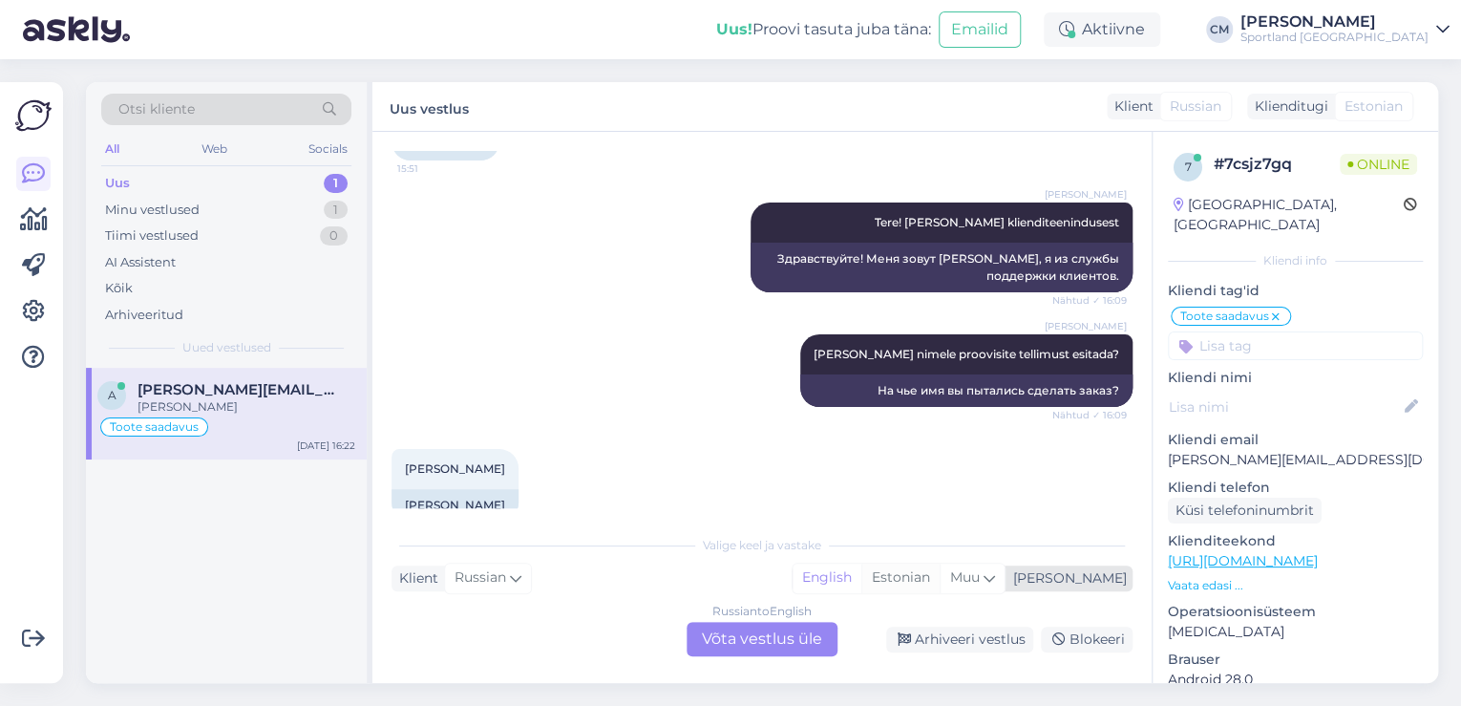
click at [939, 591] on div "Estonian" at bounding box center [900, 577] width 78 height 29
click at [781, 635] on div "Russian to Estonian Võta vestlus üle" at bounding box center [761, 639] width 151 height 34
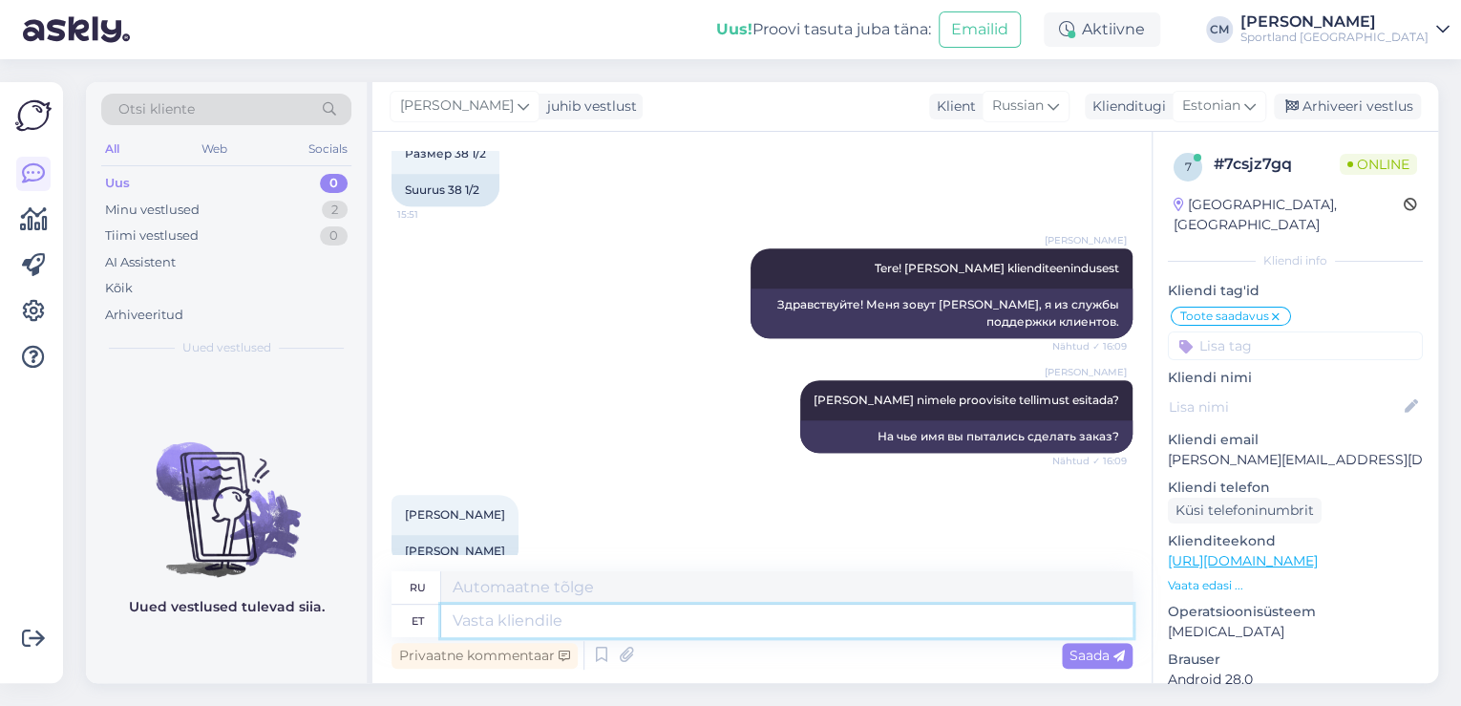
click at [719, 626] on textarea at bounding box center [786, 620] width 691 height 32
type textarea "Kohe va"
type textarea "Немедленно"
type textarea "Kohe vaatan ü"
type textarea "Я сейчас же посмотрю."
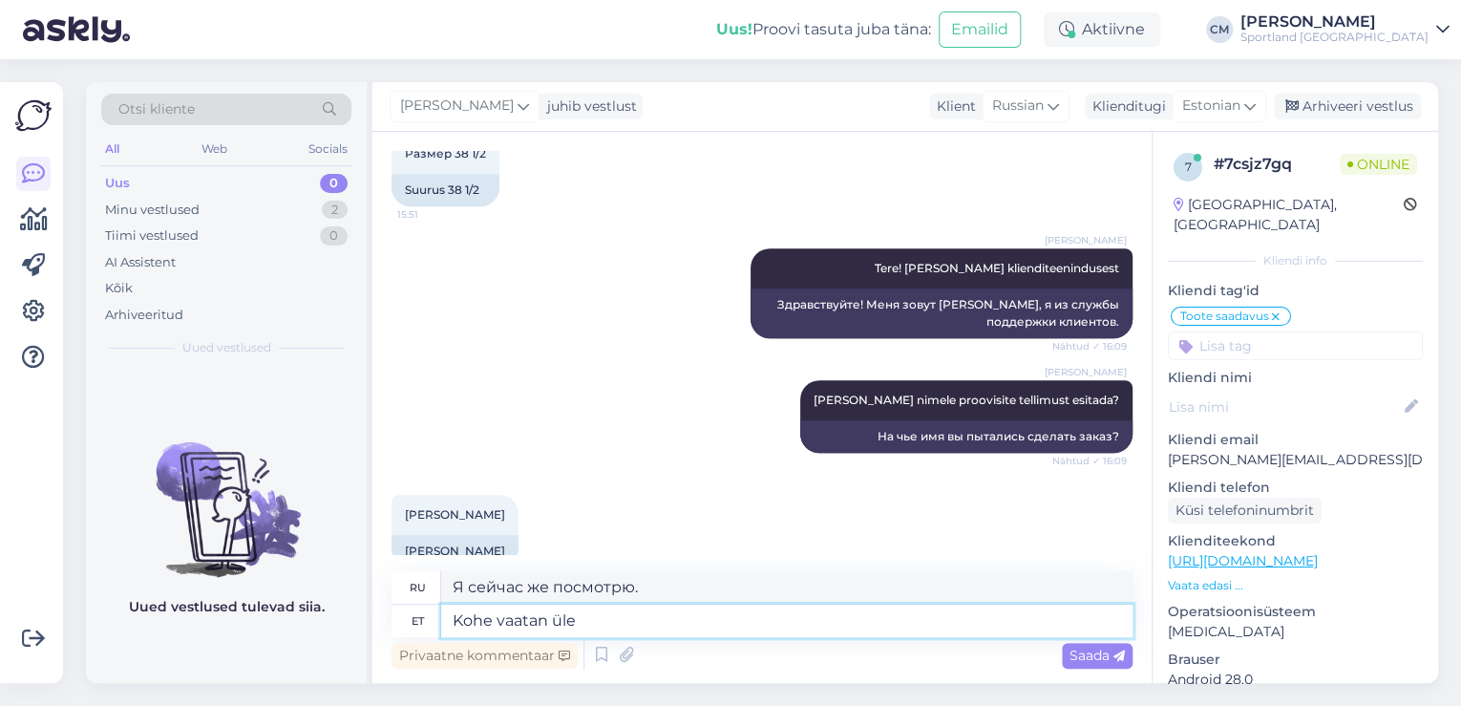
type textarea "Kohe vaatan üle."
type textarea "Я проверю это прямо сейчас."
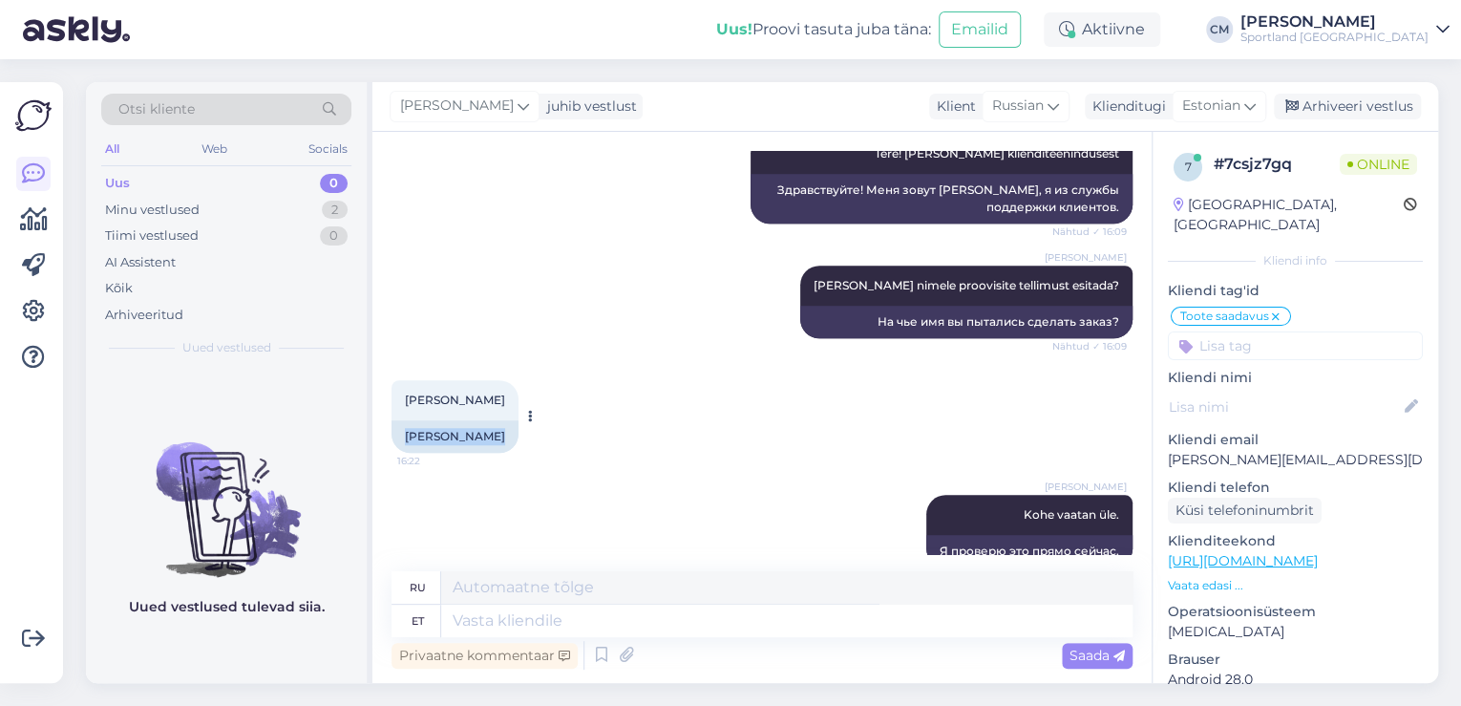
drag, startPoint x: 512, startPoint y: 399, endPoint x: 407, endPoint y: 405, distance: 105.2
click at [407, 405] on div "[PERSON_NAME] 16:22 [PERSON_NAME]" at bounding box center [454, 416] width 127 height 73
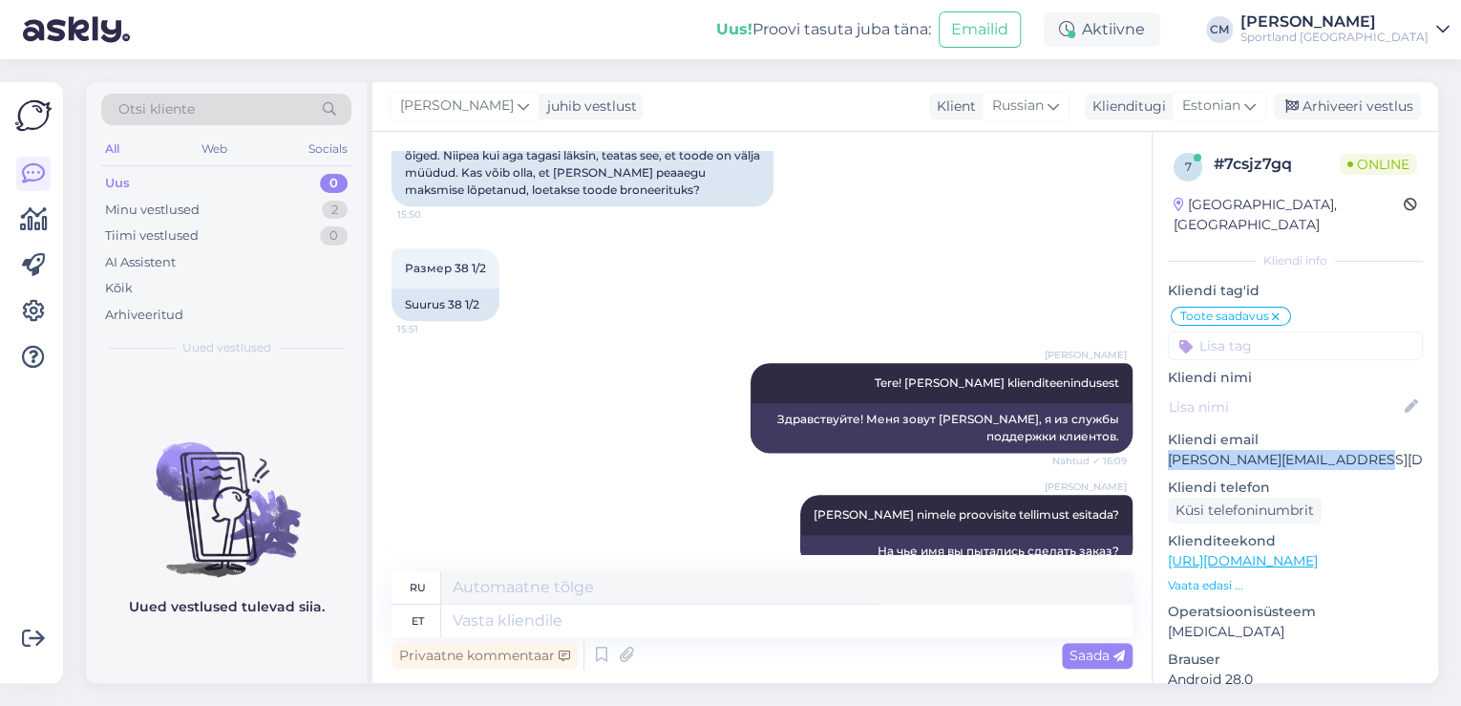
drag, startPoint x: 1383, startPoint y: 443, endPoint x: 1170, endPoint y: 442, distance: 213.9
click at [1170, 450] on p "[PERSON_NAME][EMAIL_ADDRESS][DOMAIN_NAME]" at bounding box center [1295, 460] width 255 height 20
copy p "[PERSON_NAME][EMAIL_ADDRESS][DOMAIN_NAME]"
click at [291, 225] on div "Tiimi vestlused 0" at bounding box center [226, 235] width 250 height 27
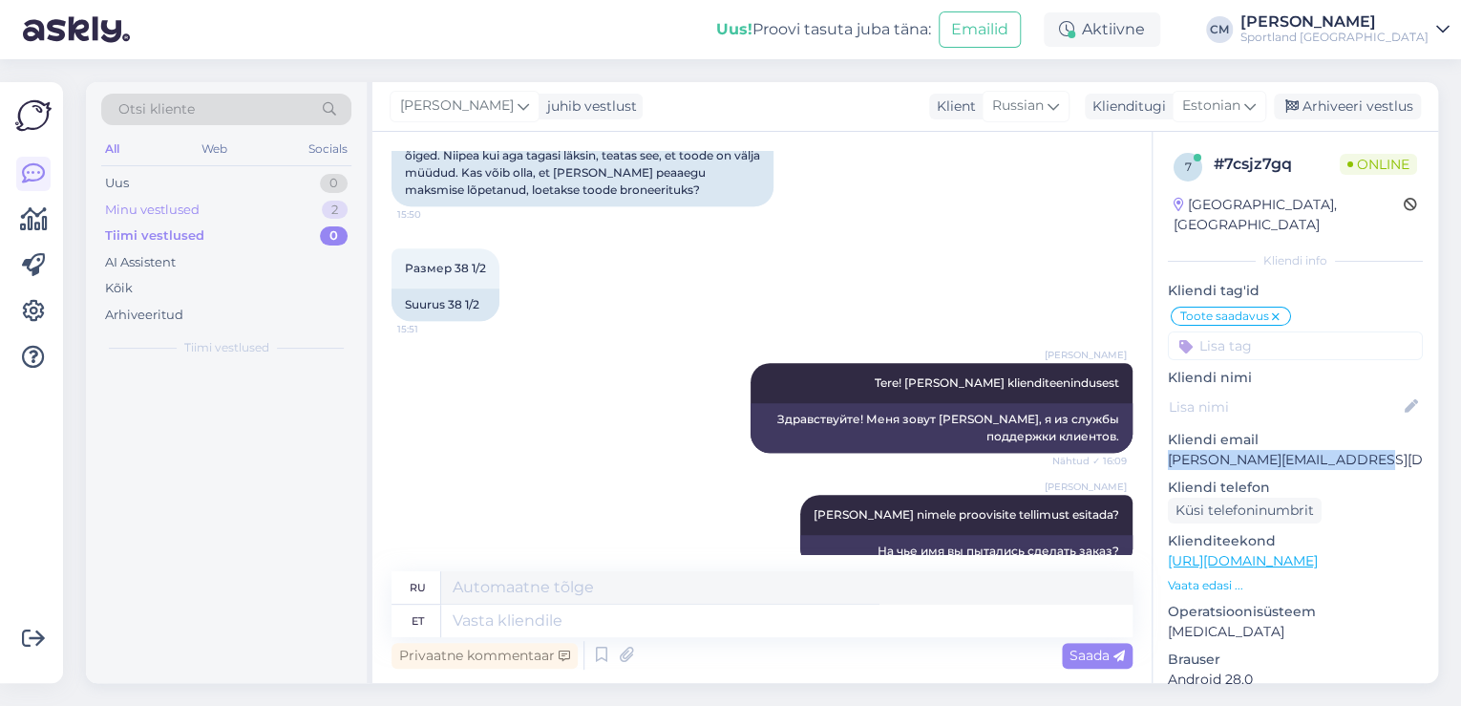
click at [298, 212] on div "Minu vestlused 2" at bounding box center [226, 210] width 250 height 27
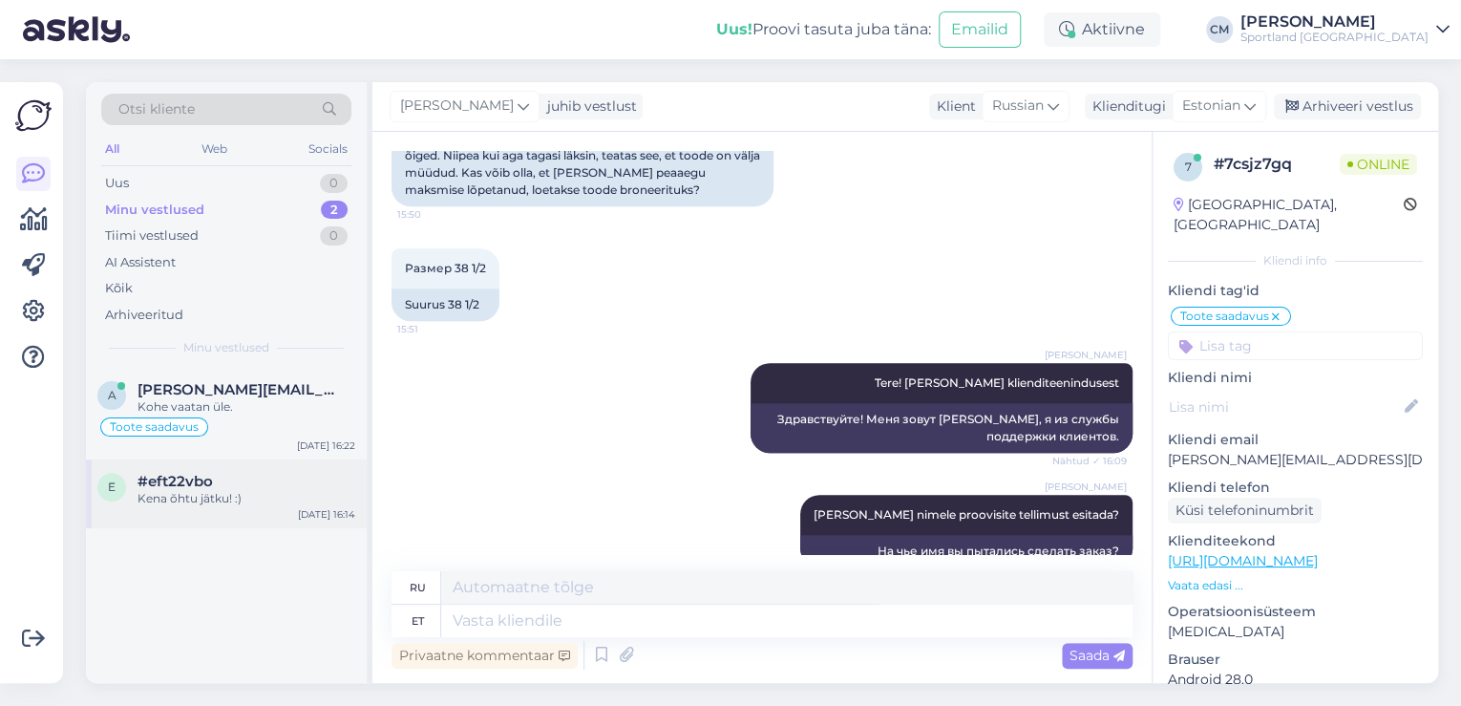
click at [246, 485] on div "#eft22vbo" at bounding box center [246, 481] width 218 height 17
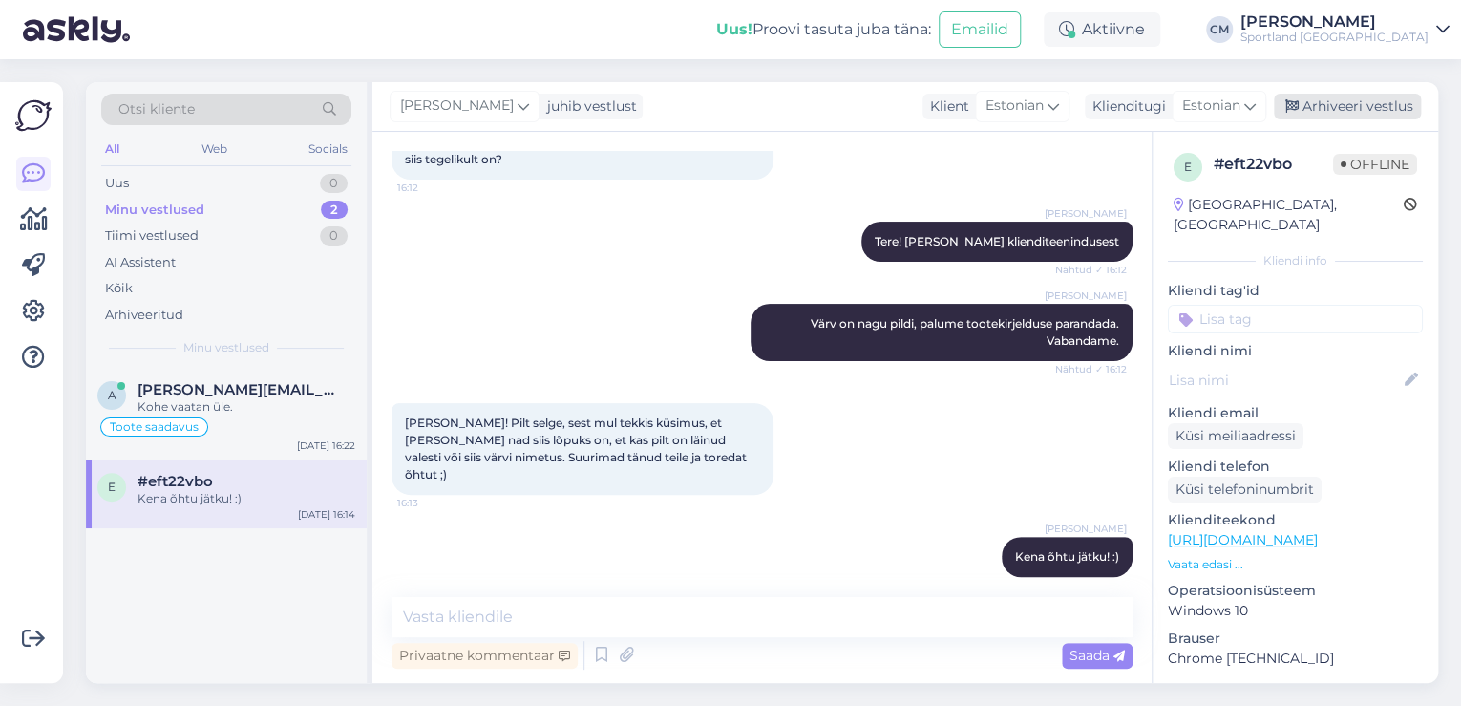
click at [1384, 94] on div "Arhiveeri vestlus" at bounding box center [1347, 107] width 147 height 26
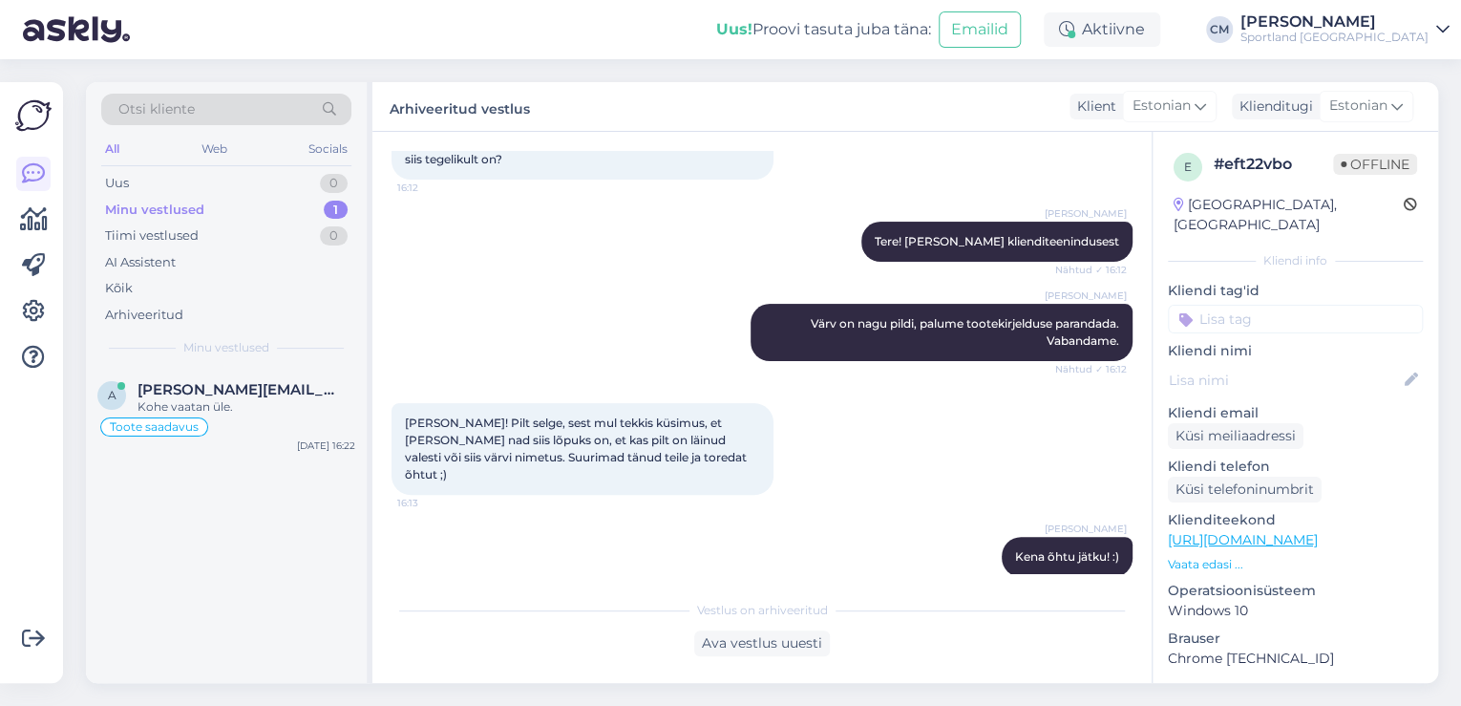
click at [1269, 306] on input at bounding box center [1295, 319] width 255 height 29
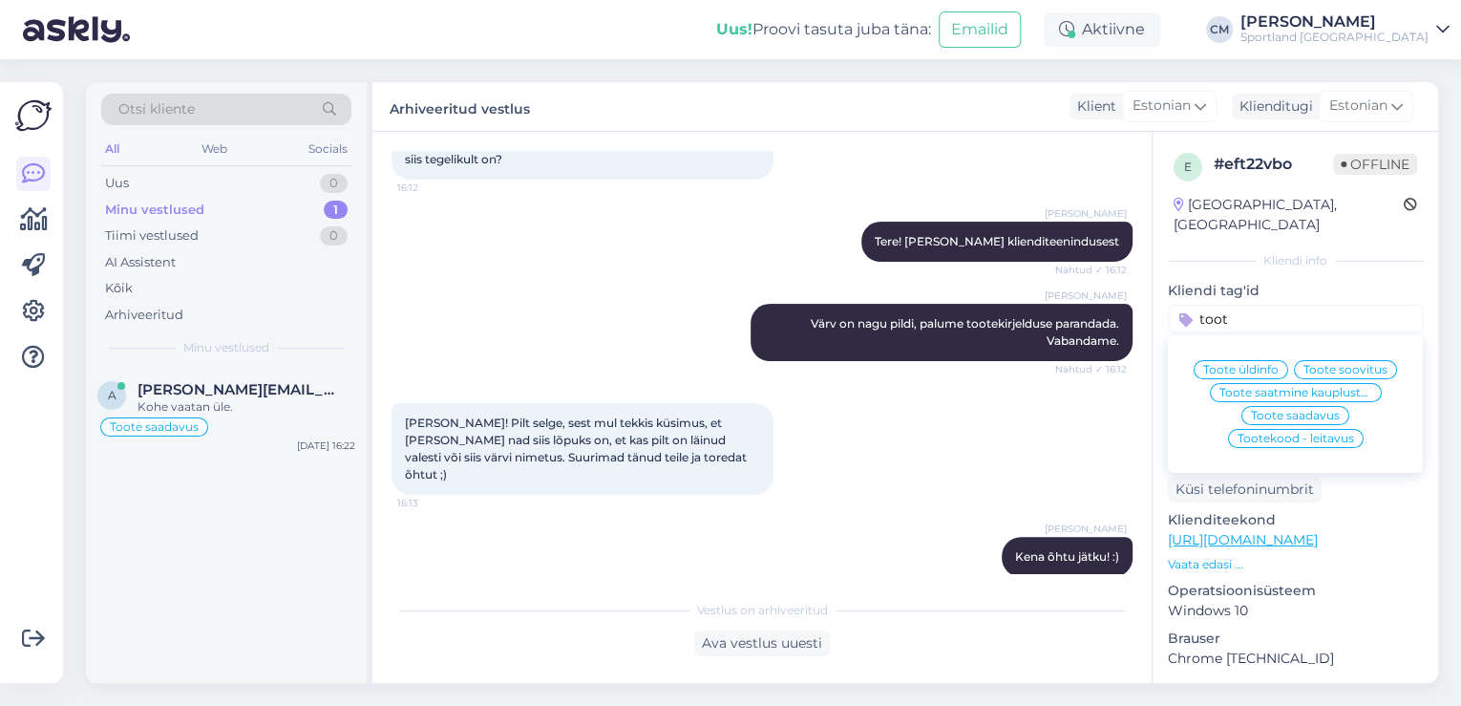
type input "toot"
click at [1252, 360] on div "Toote üldinfo" at bounding box center [1240, 369] width 95 height 19
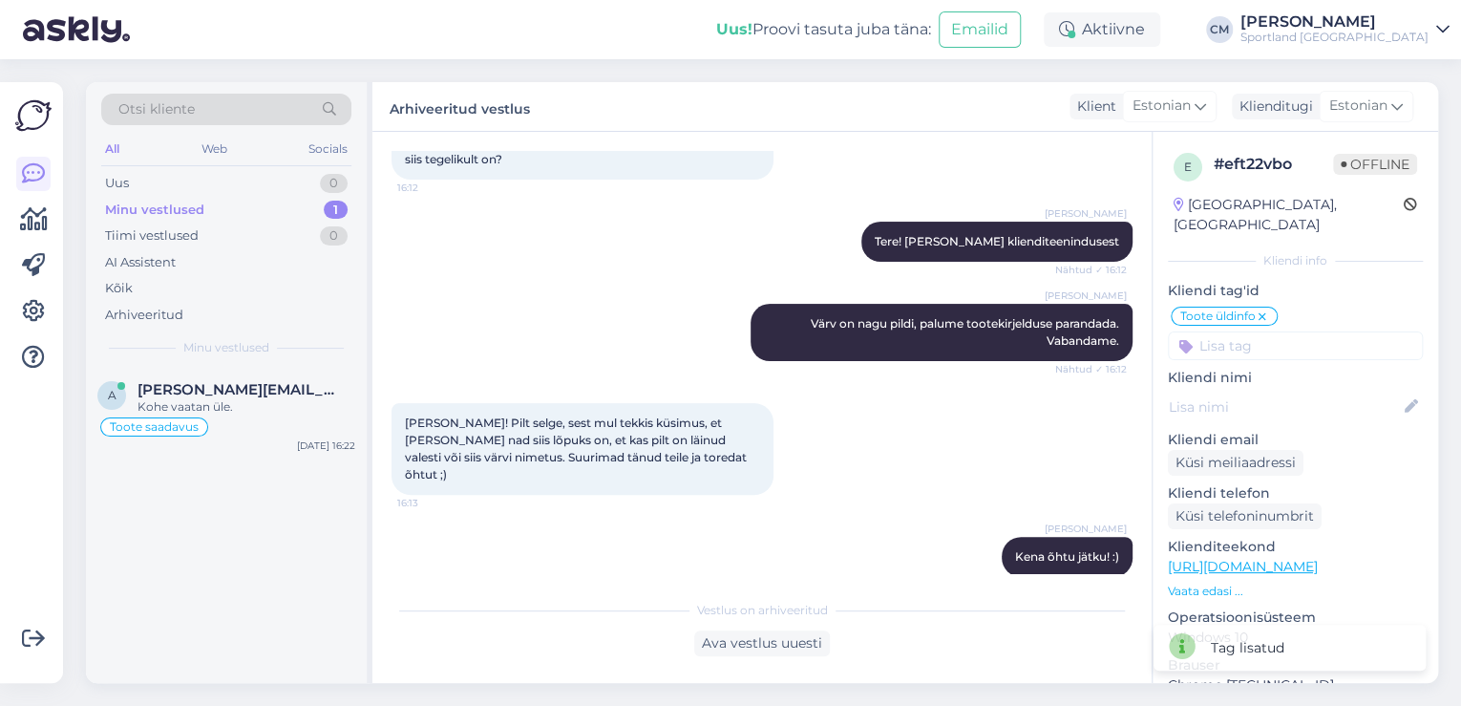
click at [1262, 331] on input at bounding box center [1295, 345] width 255 height 29
type input "tehn"
click at [1297, 413] on span "E-[PERSON_NAME] tehniline info" at bounding box center [1295, 418] width 153 height 11
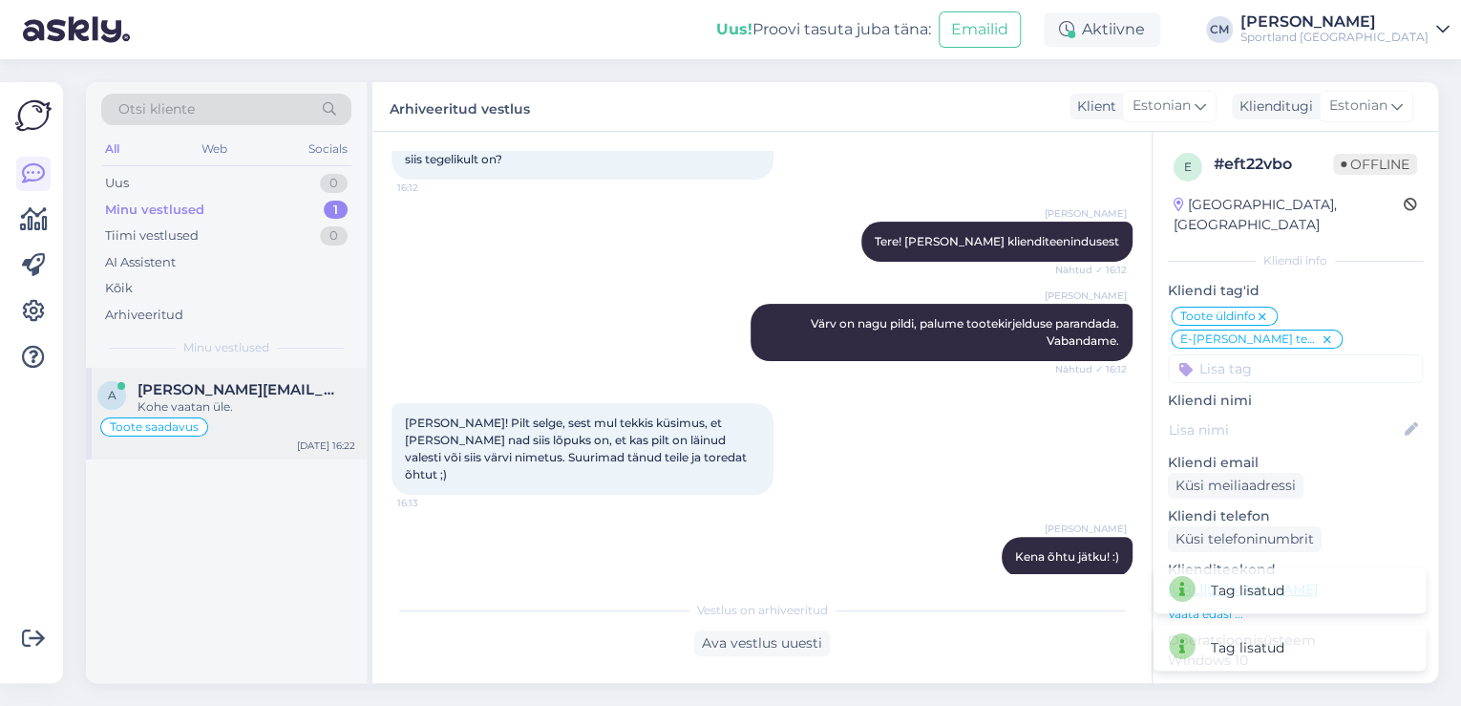
click at [186, 418] on div "Toote saadavus" at bounding box center [154, 426] width 108 height 19
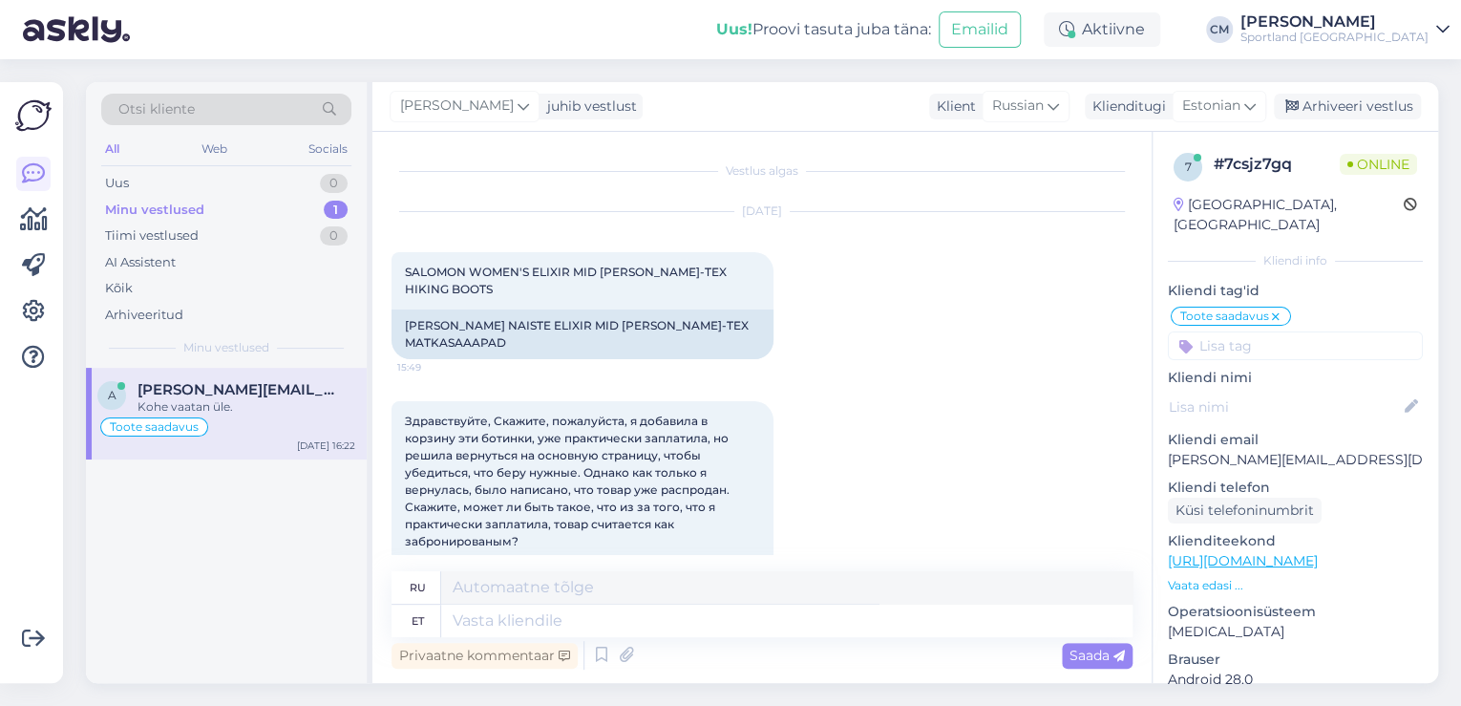
scroll to position [703, 0]
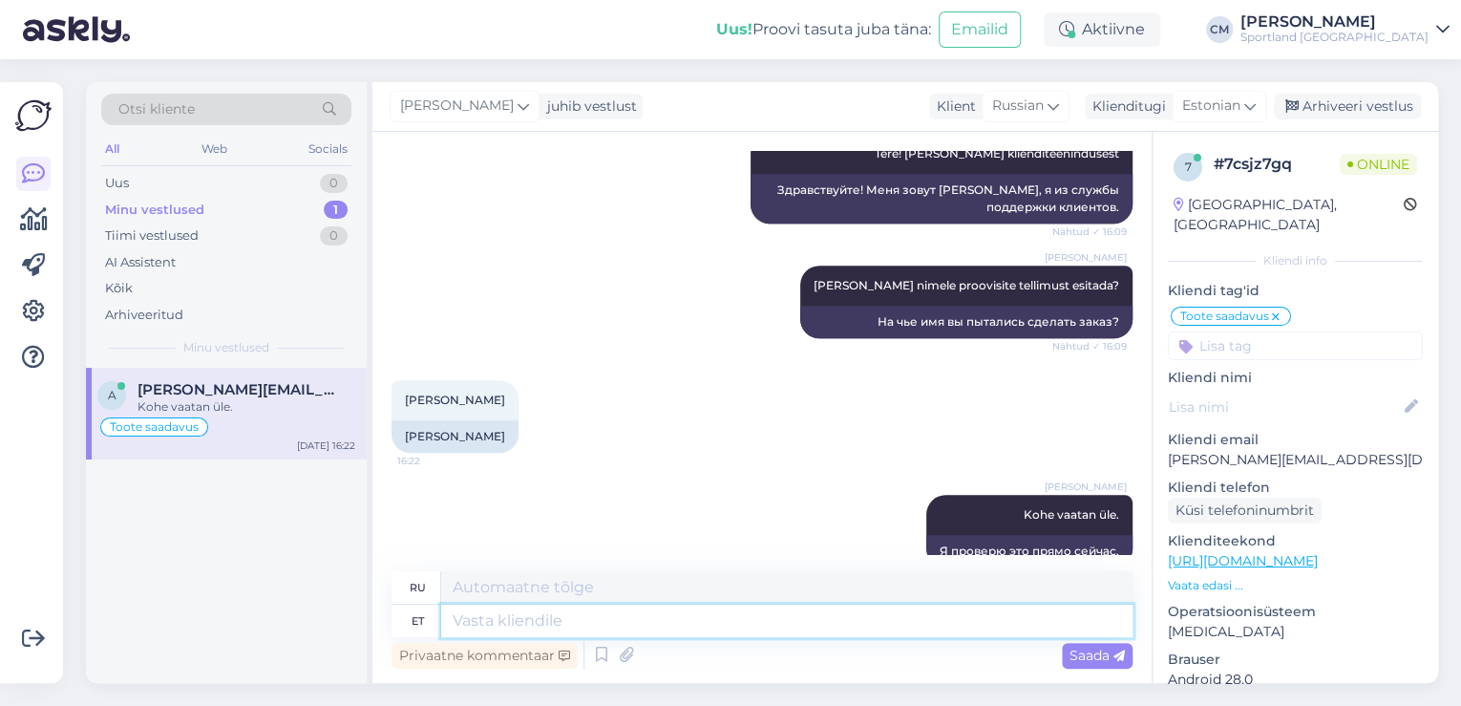
click at [626, 622] on textarea at bounding box center [786, 620] width 691 height 32
type textarea "Jah, n"
type textarea "Да,"
type textarea "Jah, näen, e"
type textarea "Да, я понимаю."
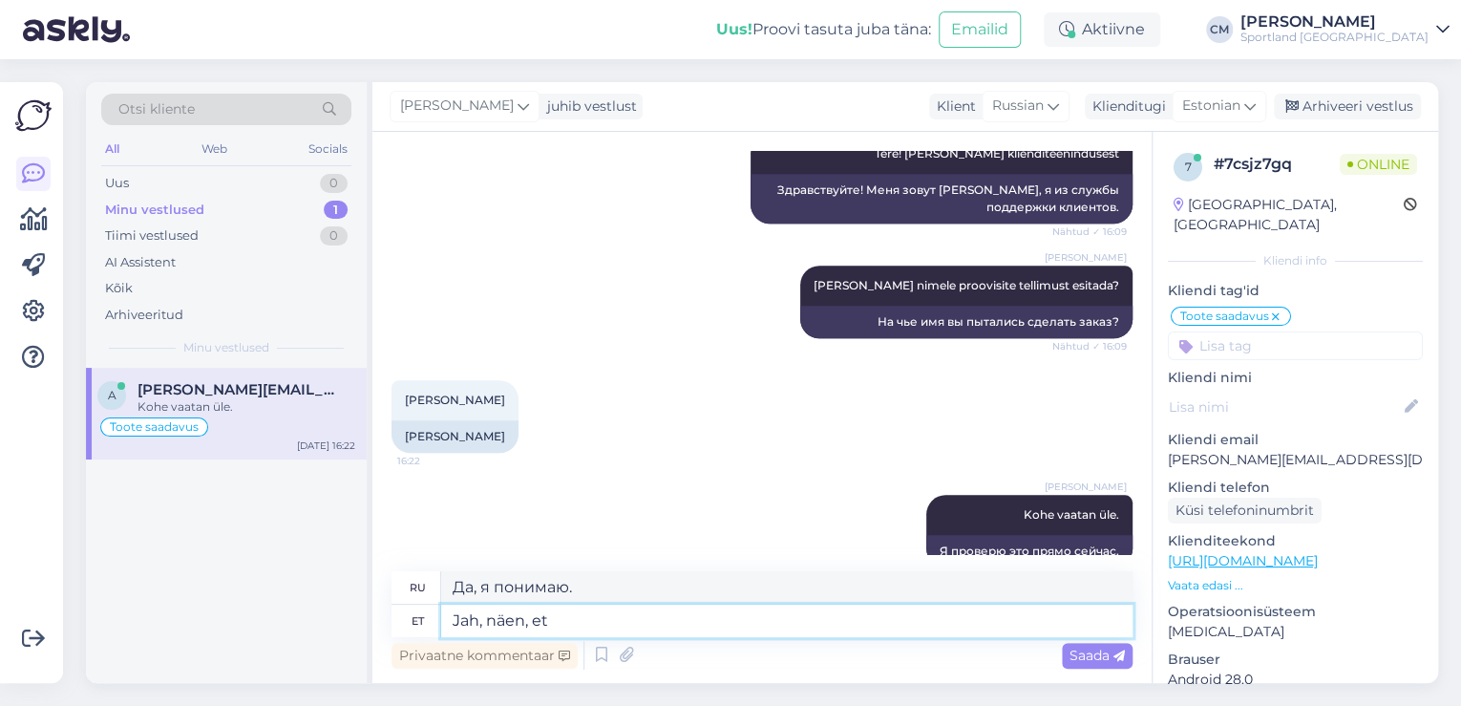
type textarea "Jah, näen, et"
type textarea "Да, я это понимаю."
type textarea "Jah, näen, et jätsite k"
type textarea "Да, я вижу, что вы ушли."
type textarea "Jah, näen, et jätsite kaks te"
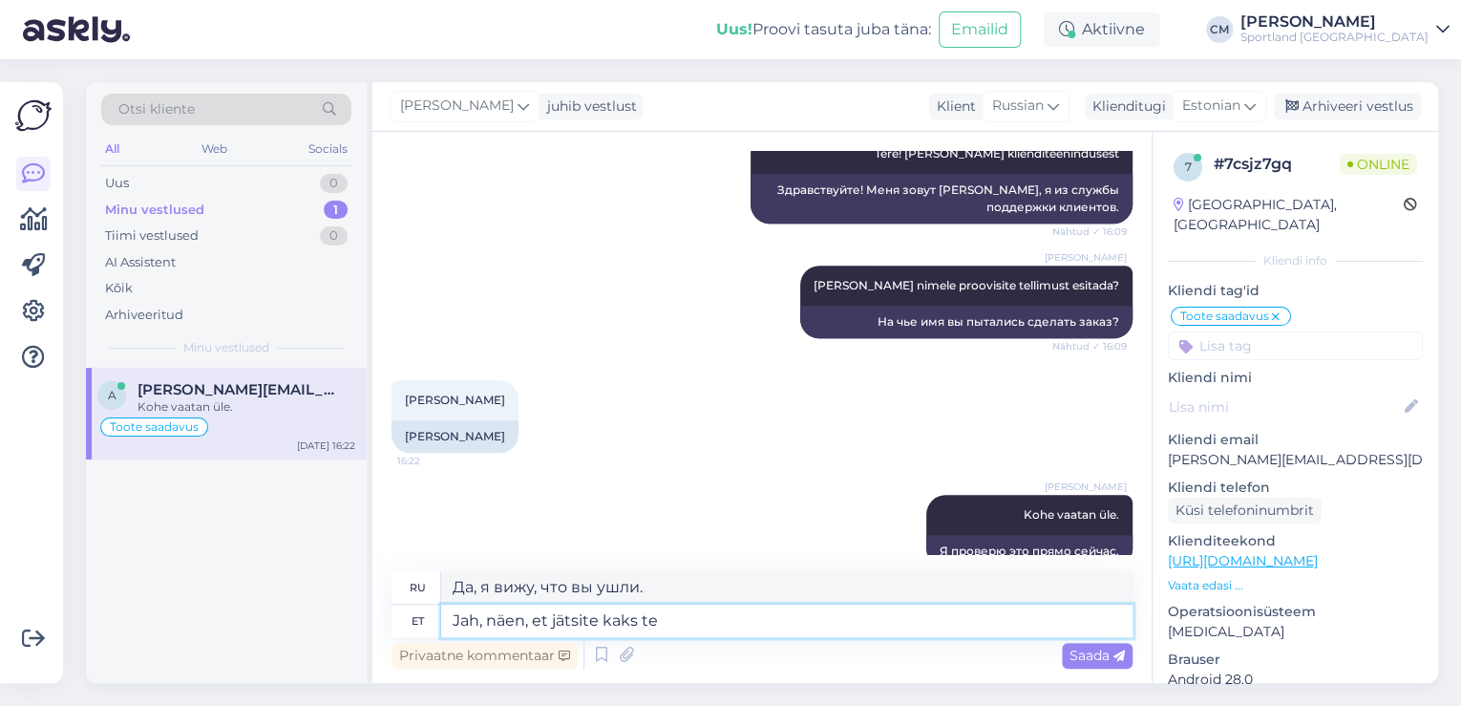
type textarea "Да, я вижу, вы оставили двоих."
type textarea "Jah, näen, et jätsite kaks tellimust p"
type textarea "Да, я вижу, вы оставили два заказа."
type textarea "Jah, näen, et jätsite kaks tellimust pooleli. T"
type textarea "Да, я вижу, что вы оставили два заказа незавершенными."
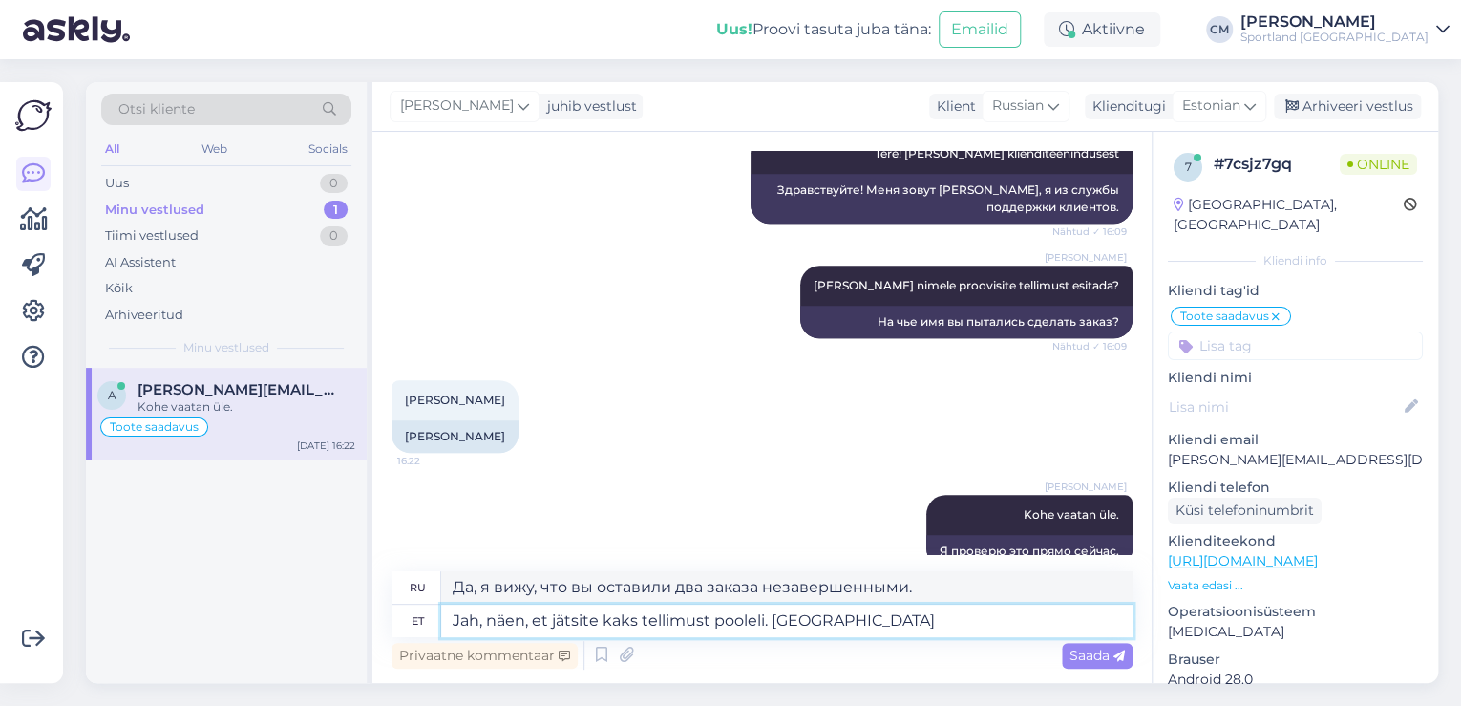
type textarea "Jah, näen, et jätsite kaks tellimust pooleli. Tühistan n"
type textarea "Да, я вижу, вы оставили два незавершённых заказа. Я отменяю."
type textarea "Jah, näen, et jätsite kaks tellimust pooleli. Tühistan need mei"
type textarea "Да, я вижу, вы оставили два незавершённых заказа. Я их отменю."
type textarea "Jah, näen, et jätsite kaks tellimust pooleli. Tühistan need meie süsteemis."
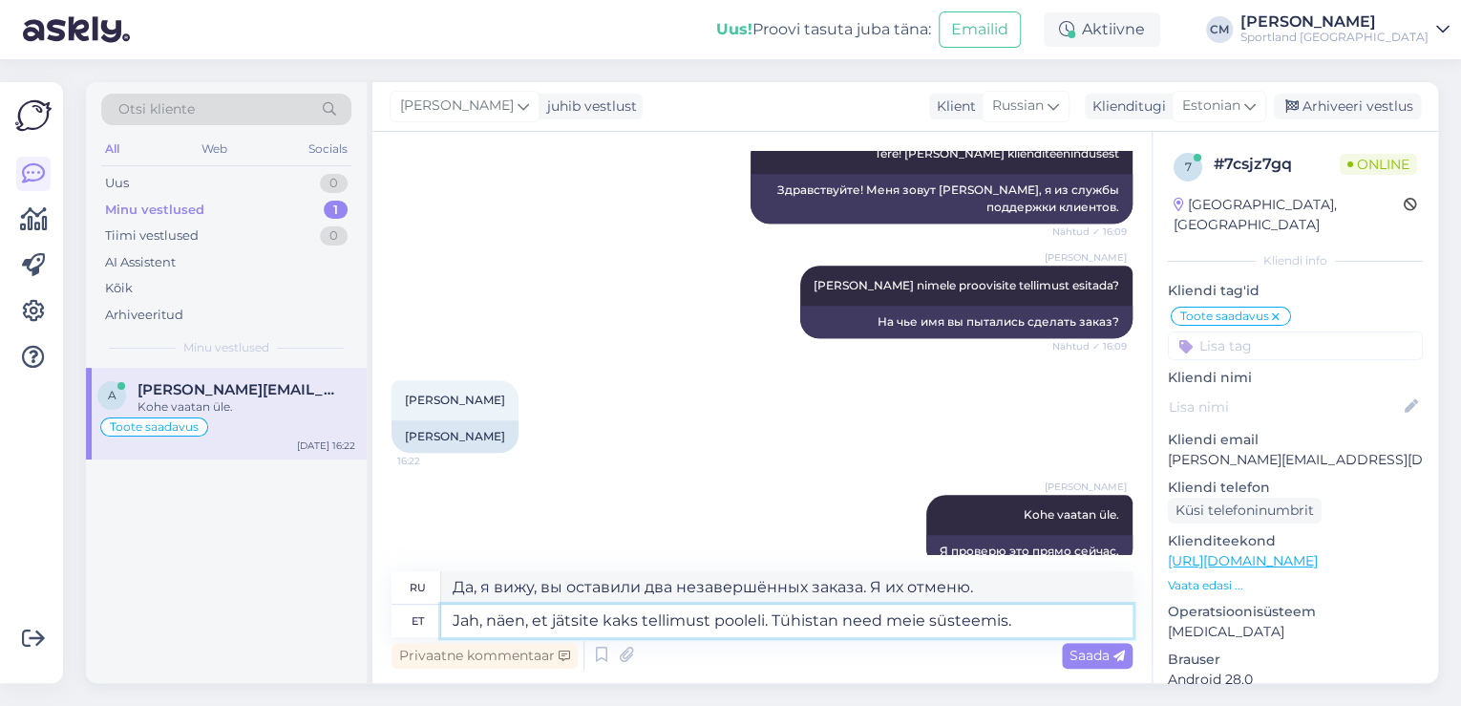
type textarea "Да, я вижу, что вы оставили два заказа в ожидании. Я отменю их в нашей системе."
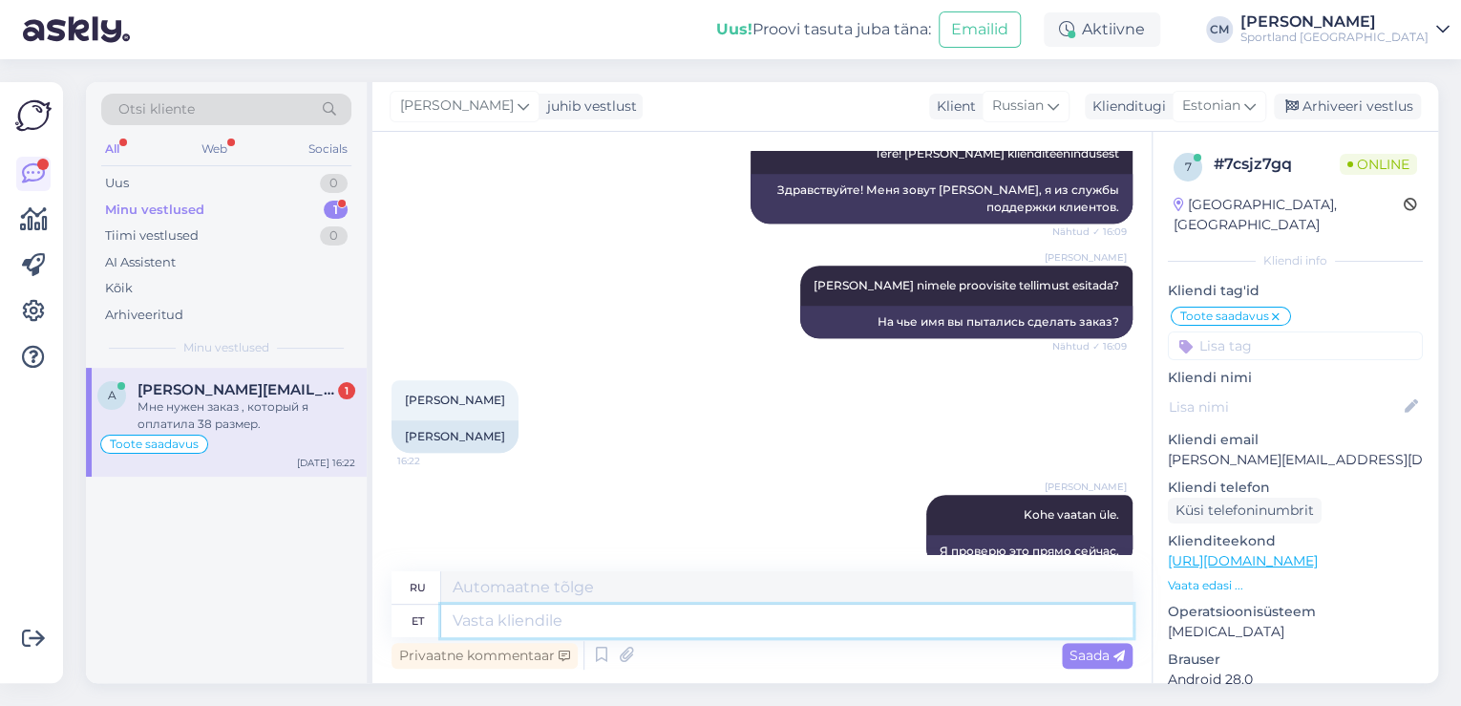
scroll to position [966, 0]
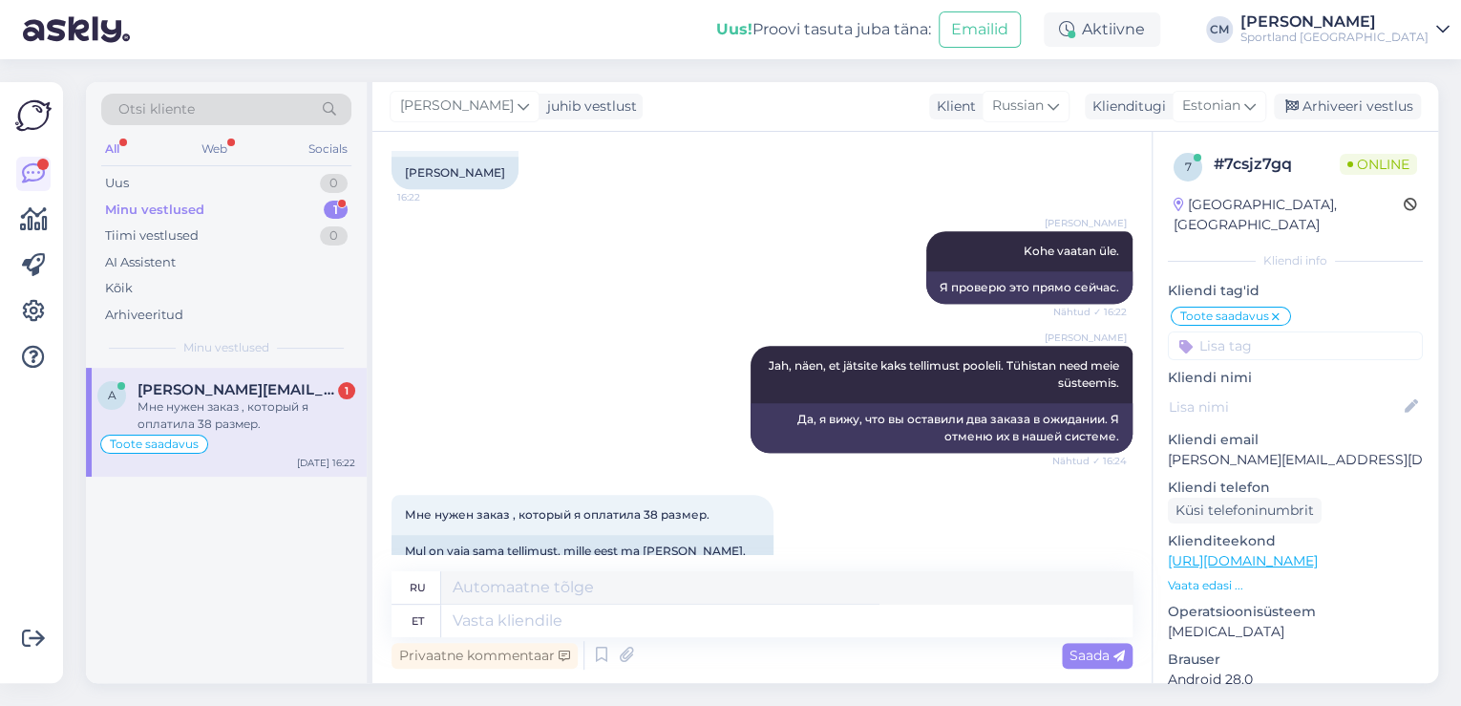
click at [792, 638] on div "Privaatne kommentaar Saada" at bounding box center [761, 655] width 741 height 36
click at [797, 615] on textarea at bounding box center [786, 620] width 691 height 32
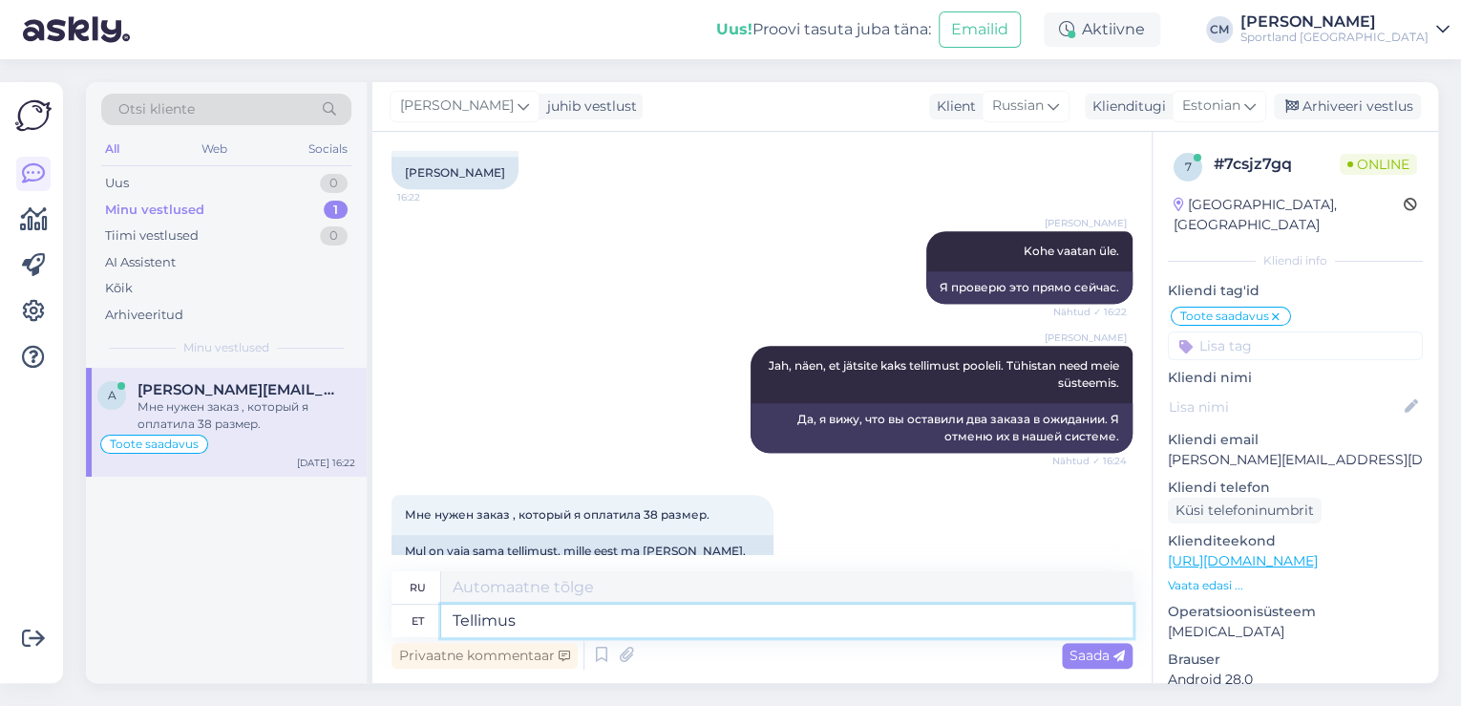
type textarea "Tellimus"
type textarea "Заказ"
paste textarea "4000497778"
type textarea "Tellimus 4000497778 lä"
type textarea "Заказ 4000497778"
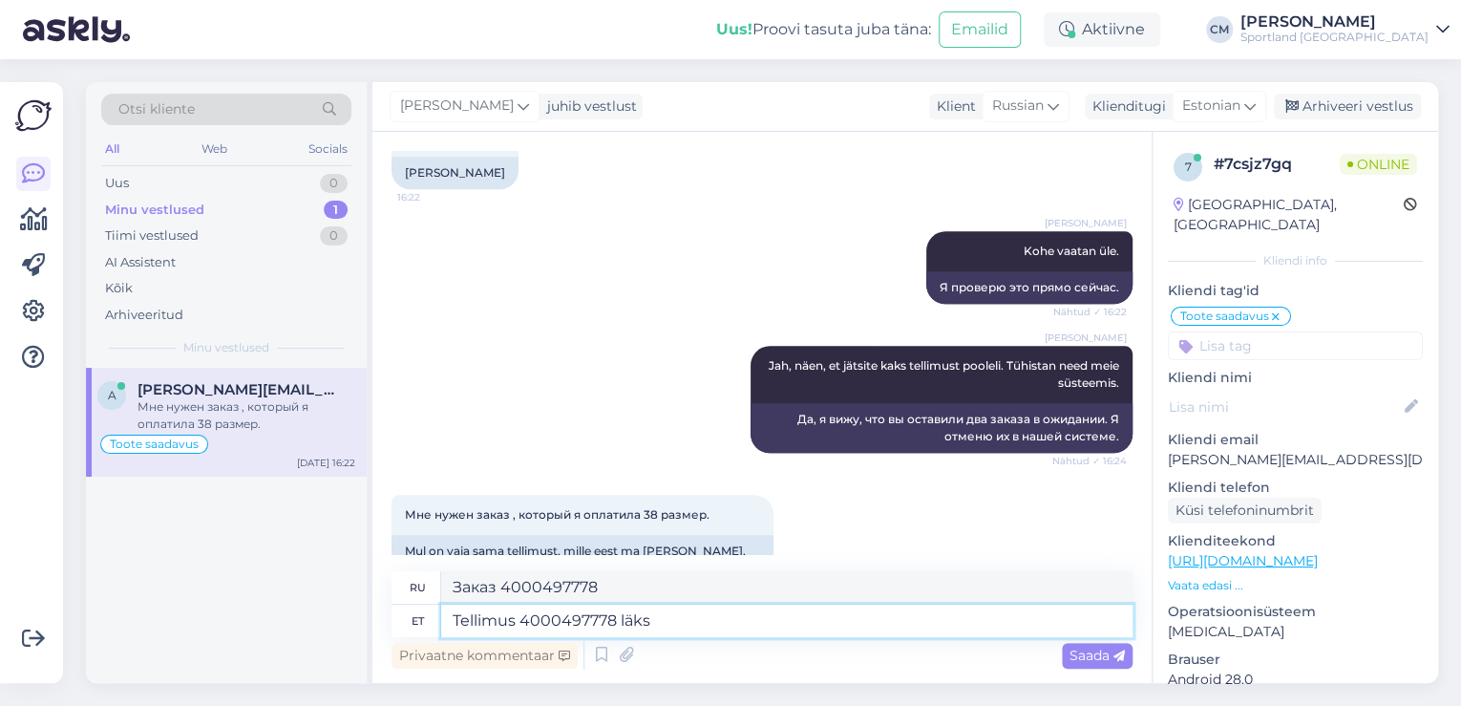
type textarea "Tellimus 4000497778 läks l"
type textarea "Заказ 4000497778 ушел"
type textarea "Tellimus 4000497778 läks läbi j"
type textarea "Заказ 4000497778 выполнен"
type textarea "Tellimus 4000497778 läks [PERSON_NAME] t"
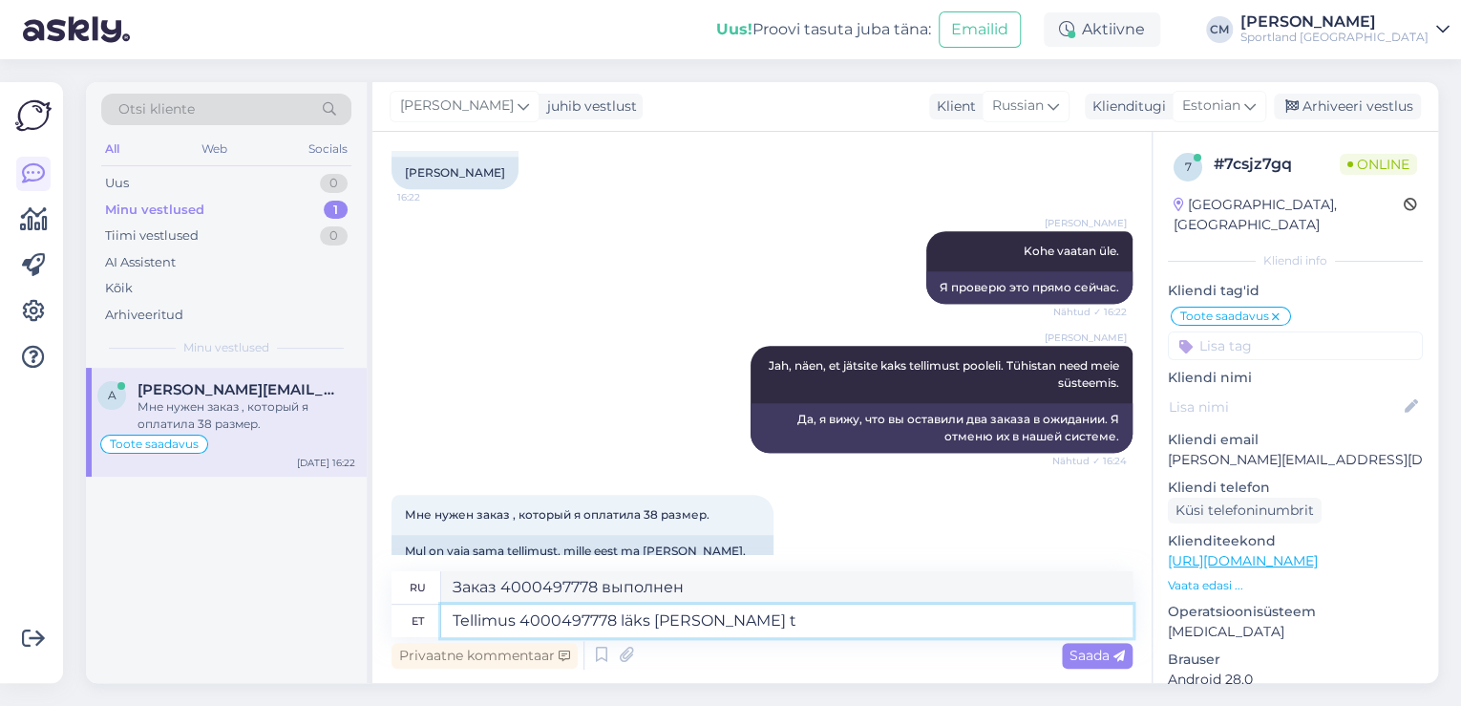
type textarea "Заказ 4000497778 был выполнен [PERSON_NAME]"
type textarea "Tellimus 4000497778 läks [PERSON_NAME] tellisite"
type textarea "Заказ 4000497778 был выполнен, и вы заказали"
click at [850, 630] on textarea "Tellimus 4000497778 läks [PERSON_NAME] tellisite" at bounding box center [786, 620] width 691 height 32
type textarea "Tellimus 4000497778 läks [PERSON_NAME] tellisite 38 su"
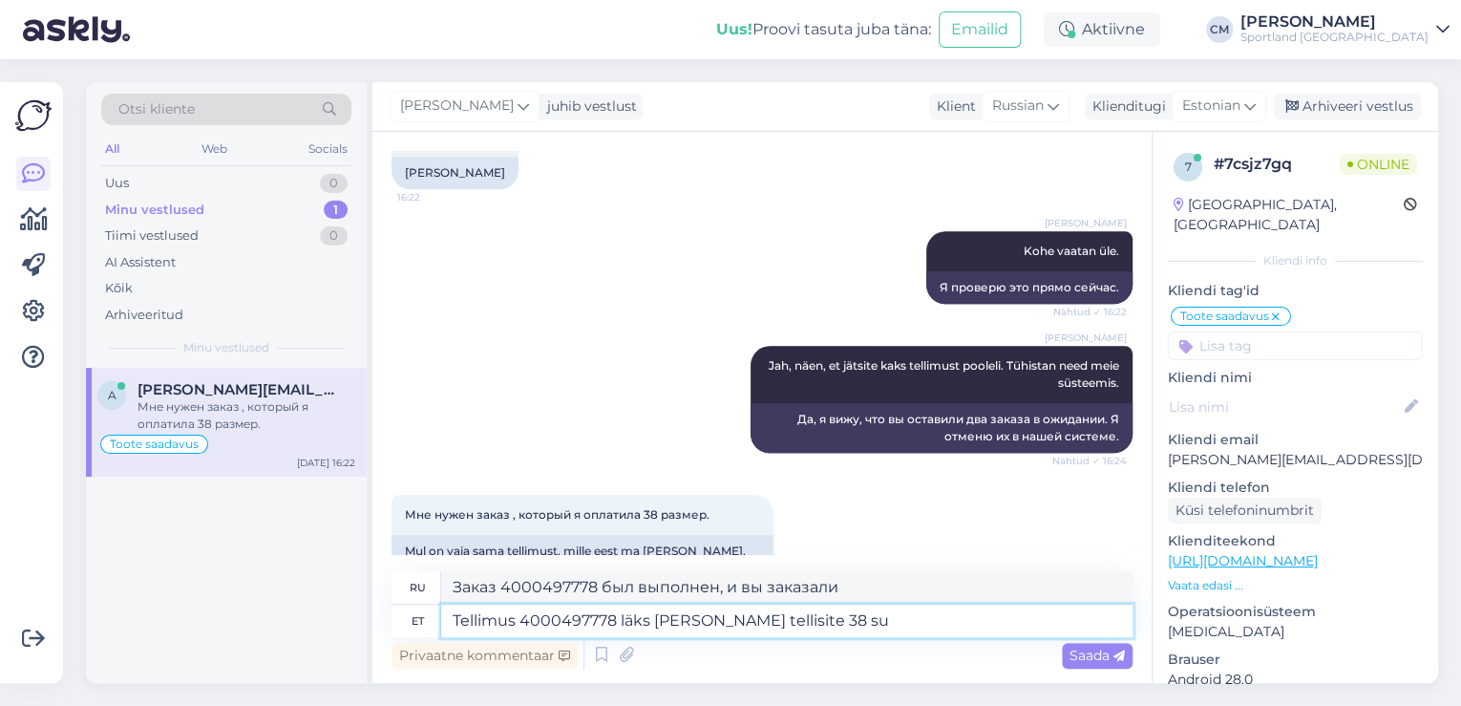
type textarea "Заказ 4000497778 выполнен, и вы заказали 38"
type textarea "Tellimus 4000497778 läks [PERSON_NAME] tellisite 38 suuruse."
type textarea "Заказ 4000497778 обработан, и вы заказали размер 38."
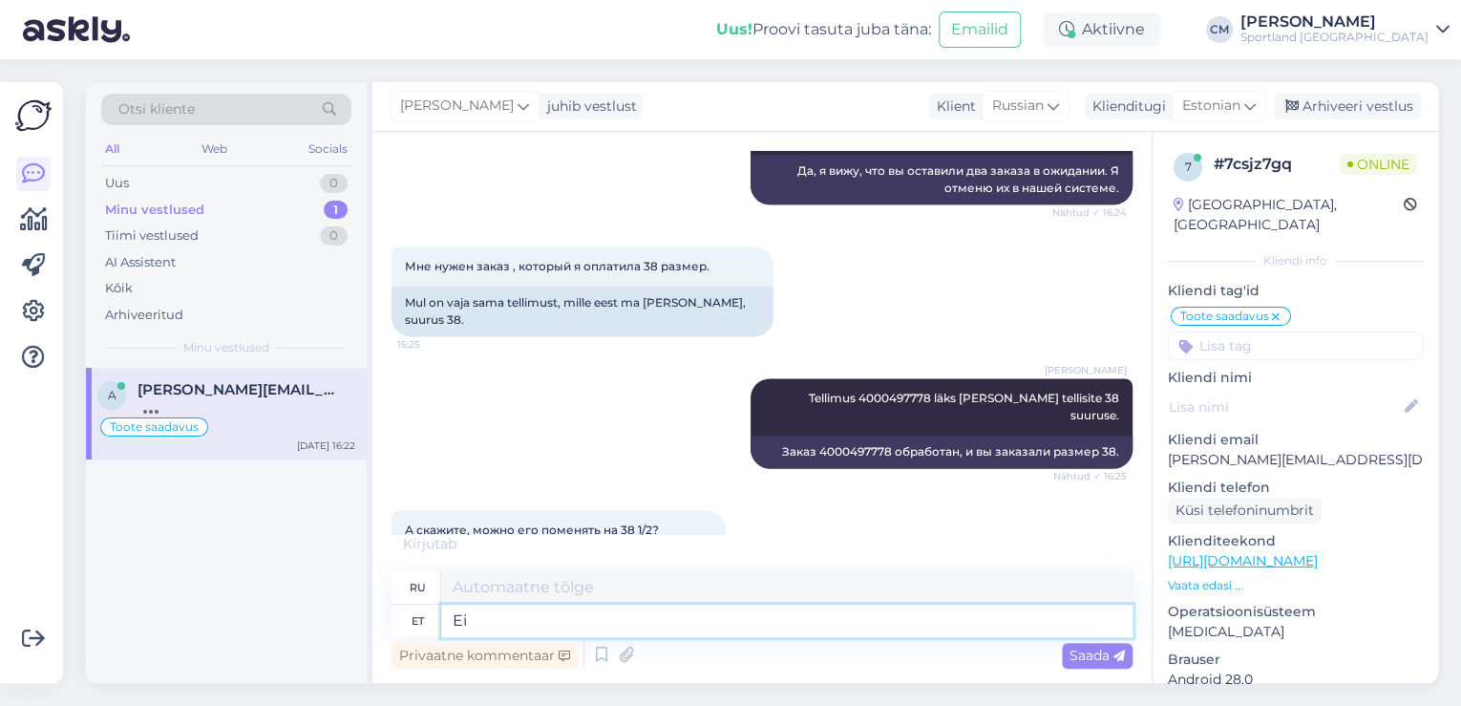
scroll to position [1310, 0]
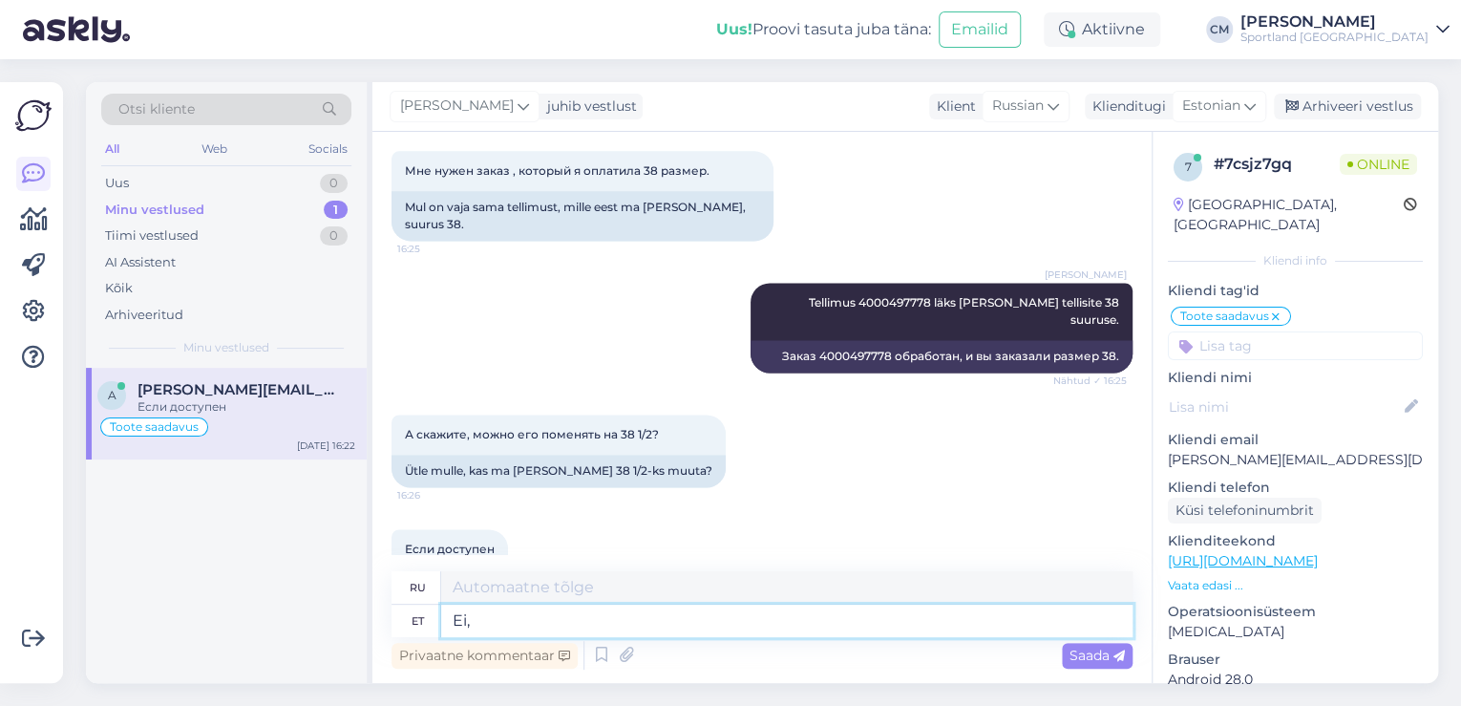
type textarea "Ei, t"
type textarea "Нет,"
type textarea "Ei, tellimuse si"
type textarea "Нет, заказ"
type textarea "Ei, tellimuse sisu"
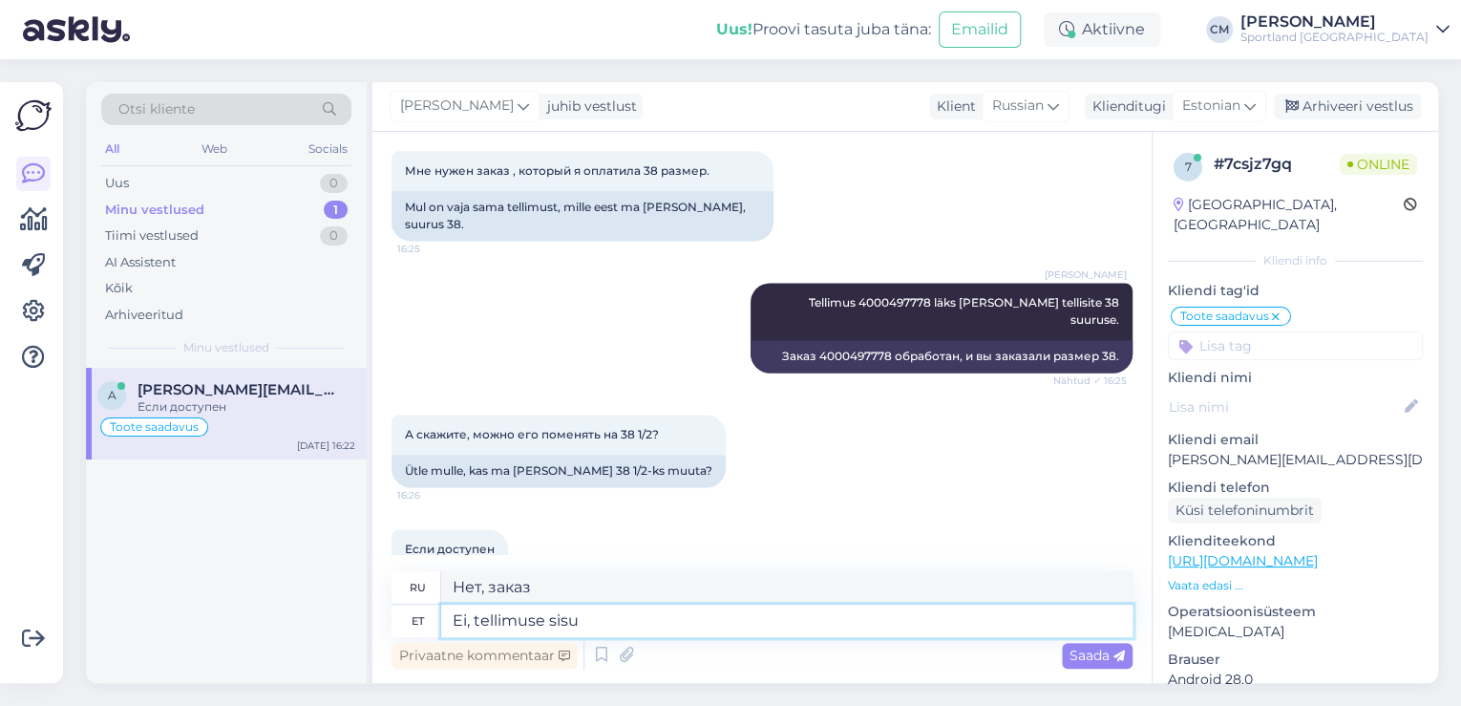
type textarea "Нет, содержание заказа"
type textarea "Ei, tellimuse sisu ei ole"
type textarea "Нет, содержание заказа не"
type textarea "Ei, tellimuse sisu ei ole võimalik m"
type textarea "Нет, содержание заказа невозможно"
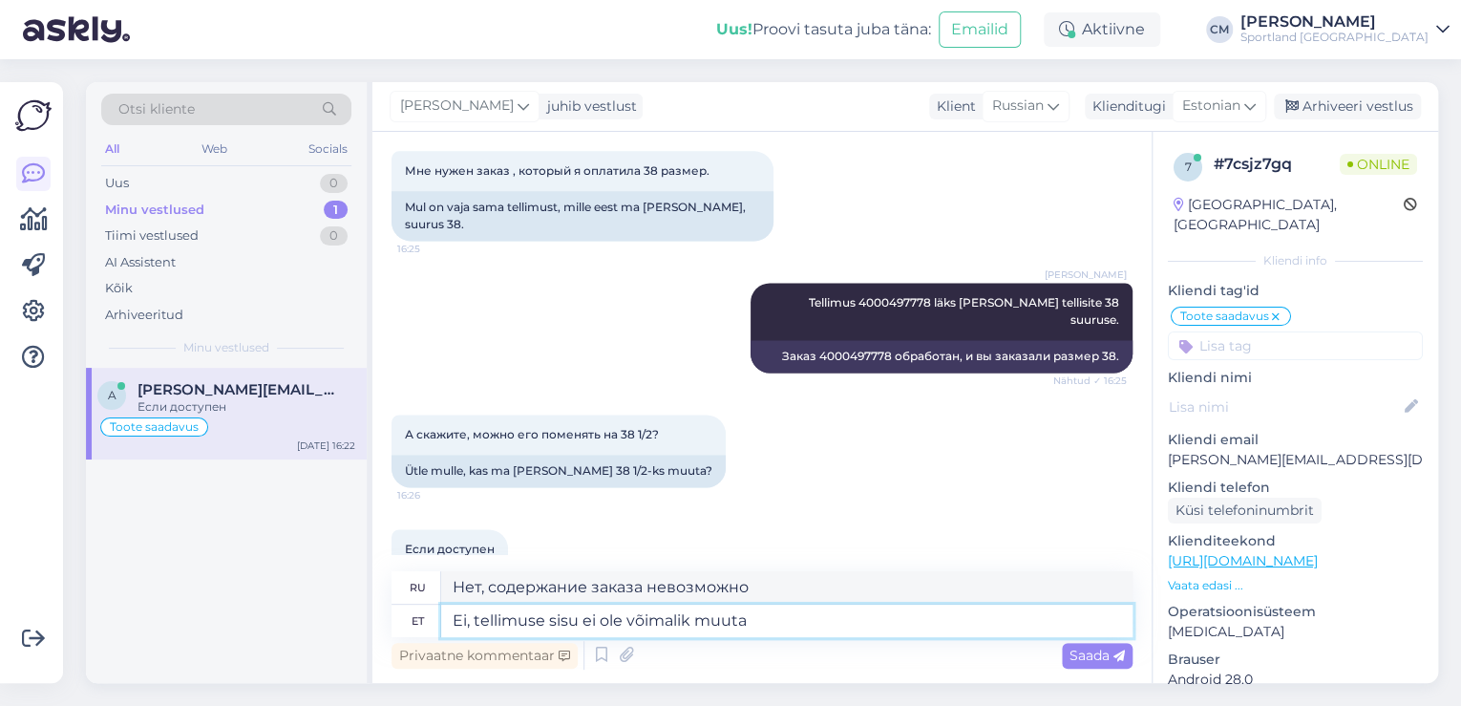
type textarea "Ei, tellimuse sisu ei ole võimalik muuta."
type textarea "Нет, изменить содержание заказа невозможно."
click at [538, 620] on textarea "Ei, tellimuse sisu ei ole võimalik muuta." at bounding box center [786, 620] width 691 height 32
type textarea "Ei, tellimuste sisu ei ole võimalik muuta."
type textarea "Нет, изменить содержание заказов невозможно."
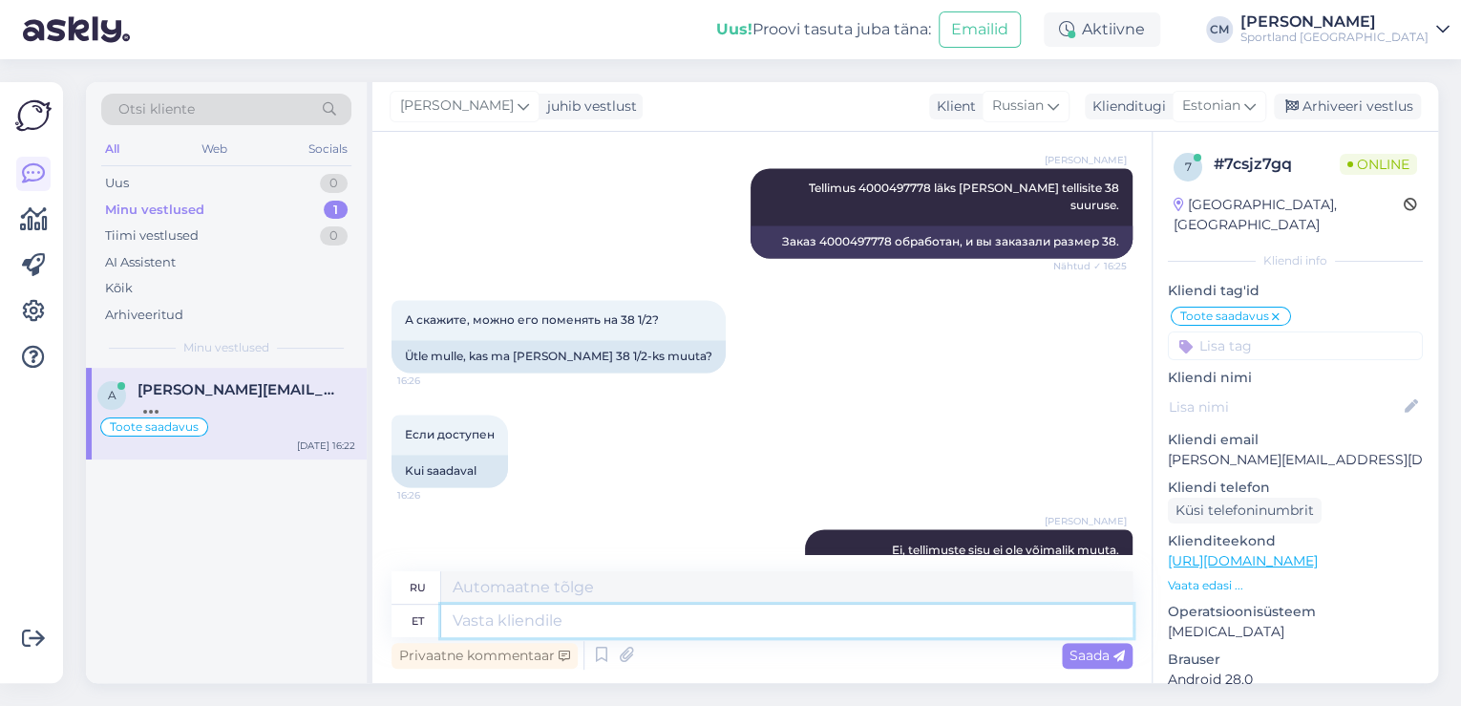
scroll to position [1539, 0]
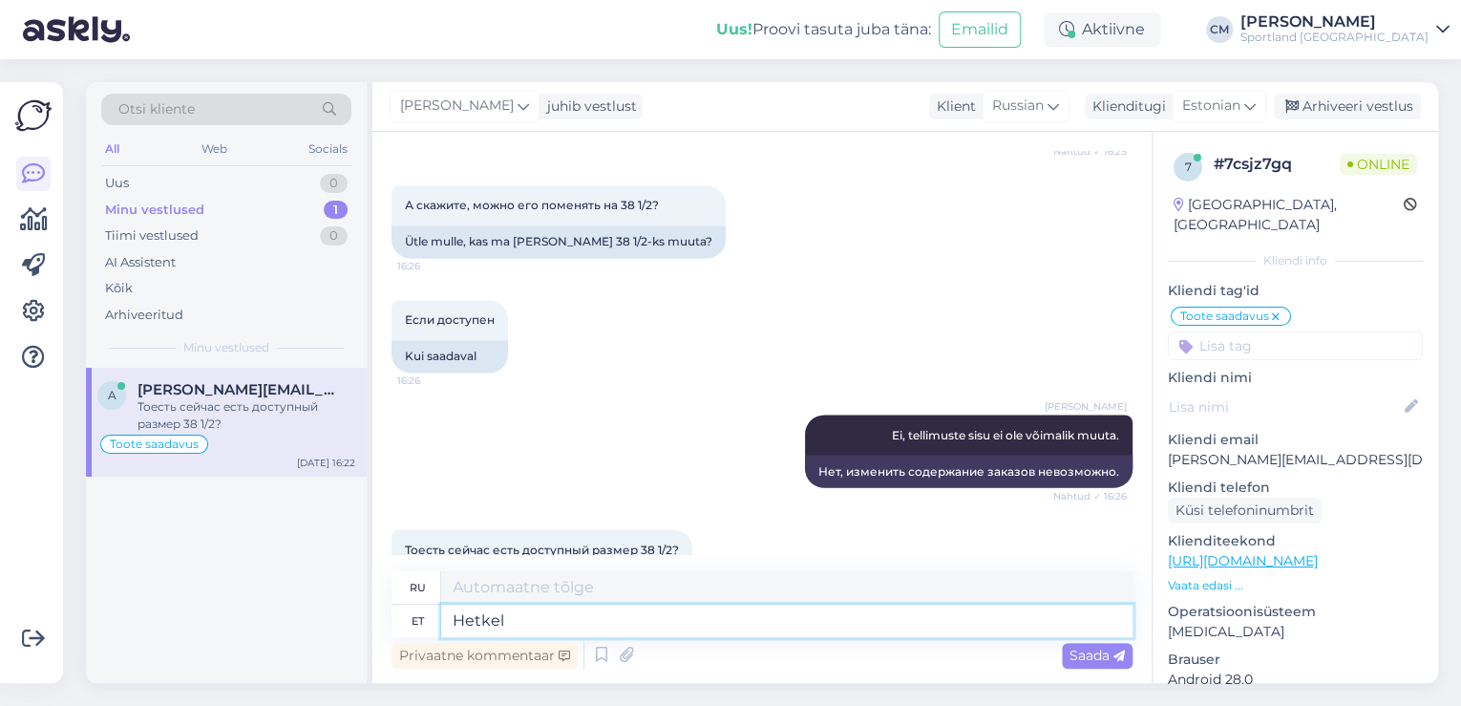
type textarea "Hetkel m"
type textarea "В настоящее время"
type textarea "Hetkel mitte,"
type textarea "На данный момент нет."
type textarea "Hetkel mitte, see lisandub"
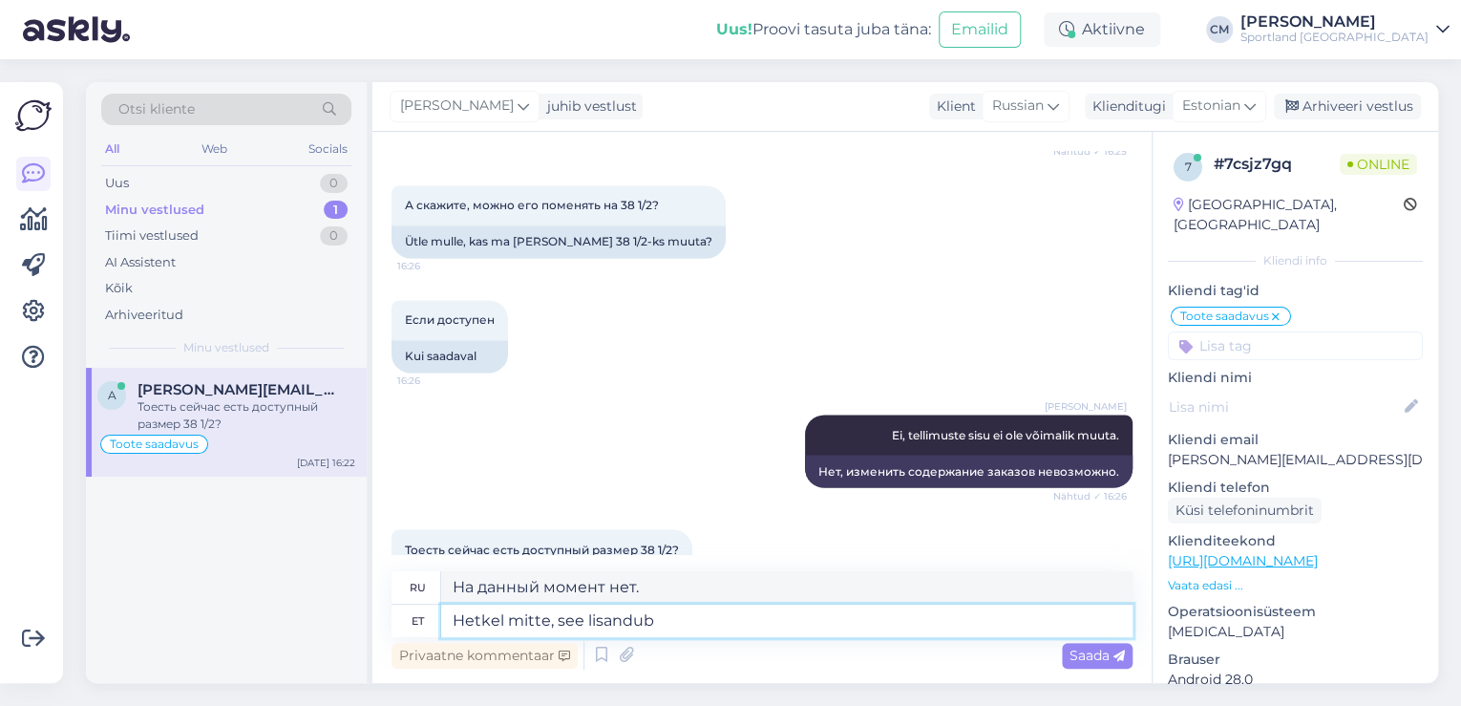
type textarea "На данный момент нет, будет добавлено."
type textarea "Hetkel mitte, see lisandub e-poodi t"
type textarea "Пока нет, он будет добавлен в интернет-магазин."
type textarea "Hetkel mitte, see lisandub e-[PERSON_NAME] p"
type textarea "На данный момент нет, сегодня он будет добавлен в интернет-магазин."
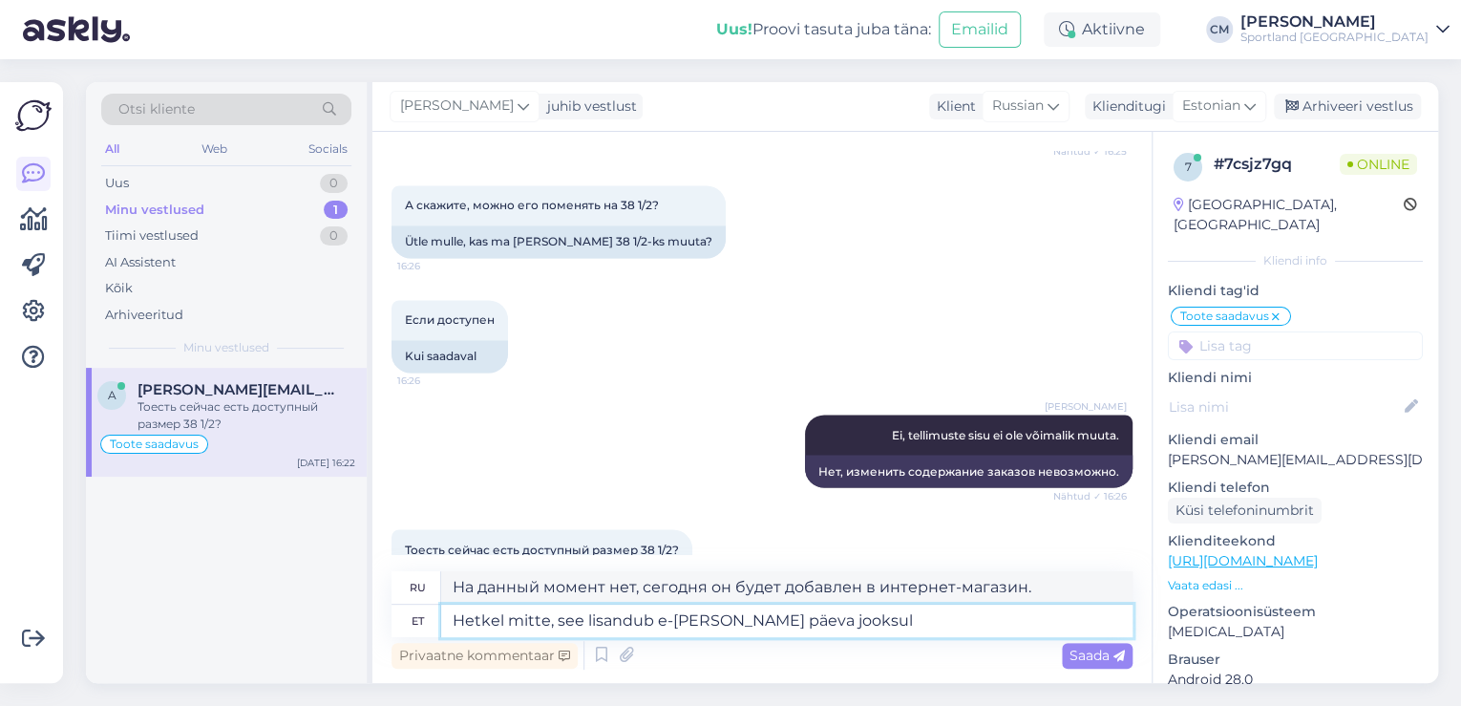
type textarea "Hetkel mitte, see lisandub e-[PERSON_NAME] päeva jooksul"
type textarea "На данный момент нет, он будет добавлен в интернет-магазин позднее сегодня."
type textarea "Hetkel mitte, see lisandub e-[PERSON_NAME] päeva jooksul Teie t"
type textarea "На данный момент нет, сегодня он будет добавлен в интернет-магазин."
type textarea "Hetkel mitte, see lisandub e-[PERSON_NAME] päeva jooksu"
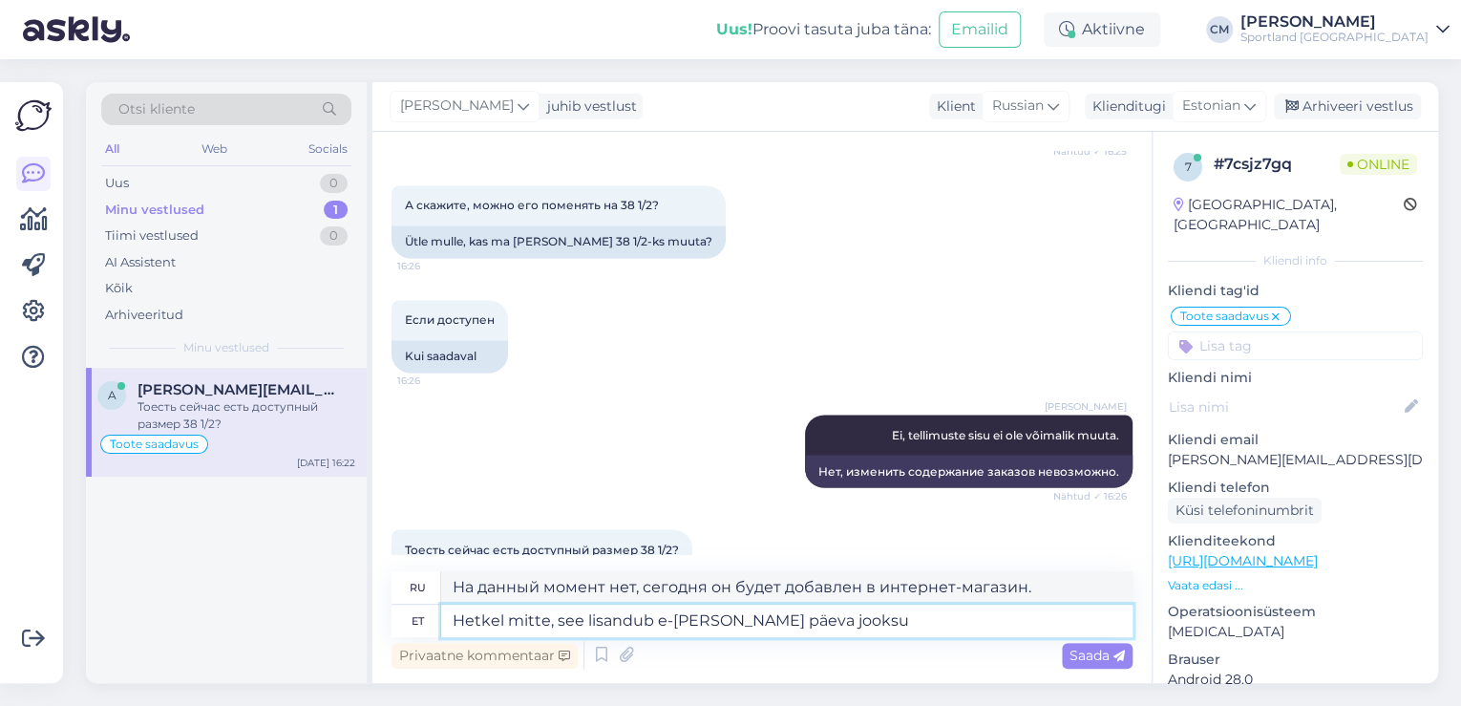
type textarea "На данный момент нет, он будет добавлен в интернет-магазин позднее сегодня."
type textarea "Hetkel mitte, see lisandub e-[PERSON_NAME] päeva jooksul. Teie te"
type textarea "На данный момент нет, он будет добавлен в интернет-магазин сегодня. Ваш"
type textarea "Hetkel mitte, see lisandub e-[PERSON_NAME] päeva jooksul. Teie tellimuse"
type textarea "В данный момент нет, товар будет добавлен в интернет-магазин сегодня. Ваш заказ"
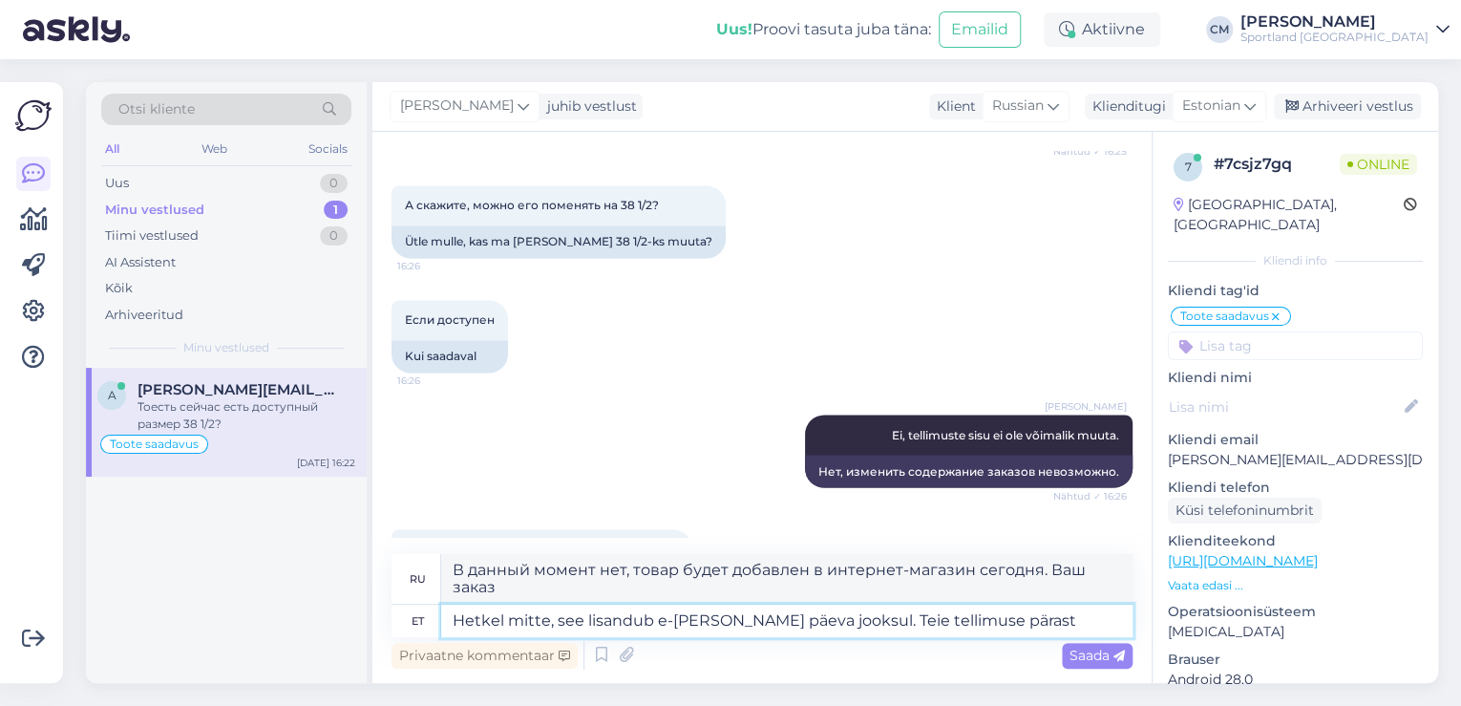
type textarea "Hetkel mitte, see lisandub e-[PERSON_NAME] päeva jooksul. Teie tellimuse pärast…"
type textarea "В данный момент нет, он будет добавлен в интернет-магазин сегодня. Для вашего з…"
type textarea "Hetkel mitte, see lisandub e-[PERSON_NAME] päeva jooksul. Teie tellimuse pärast…"
type textarea "В данный момент нет, товар будет добавлен в интернет-магазин сегодня. Ваш заказ…"
type textarea "Hetkel mitte, see lisandub e-[PERSON_NAME] päeva jooksul. Teie tellimuse pärast…"
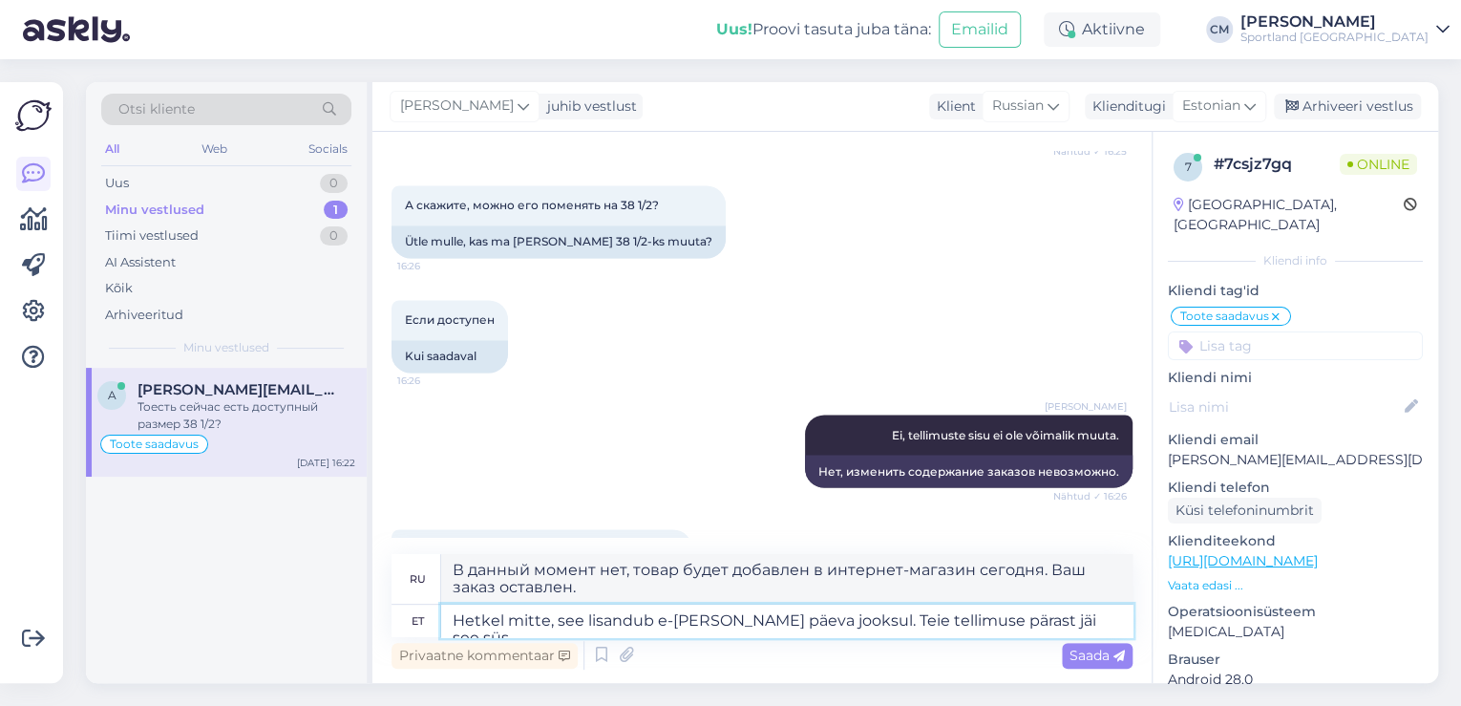
type textarea "Сейчас нет, он будет добавлен в интернет-магазин сегодня. Он был оставлен из-за…"
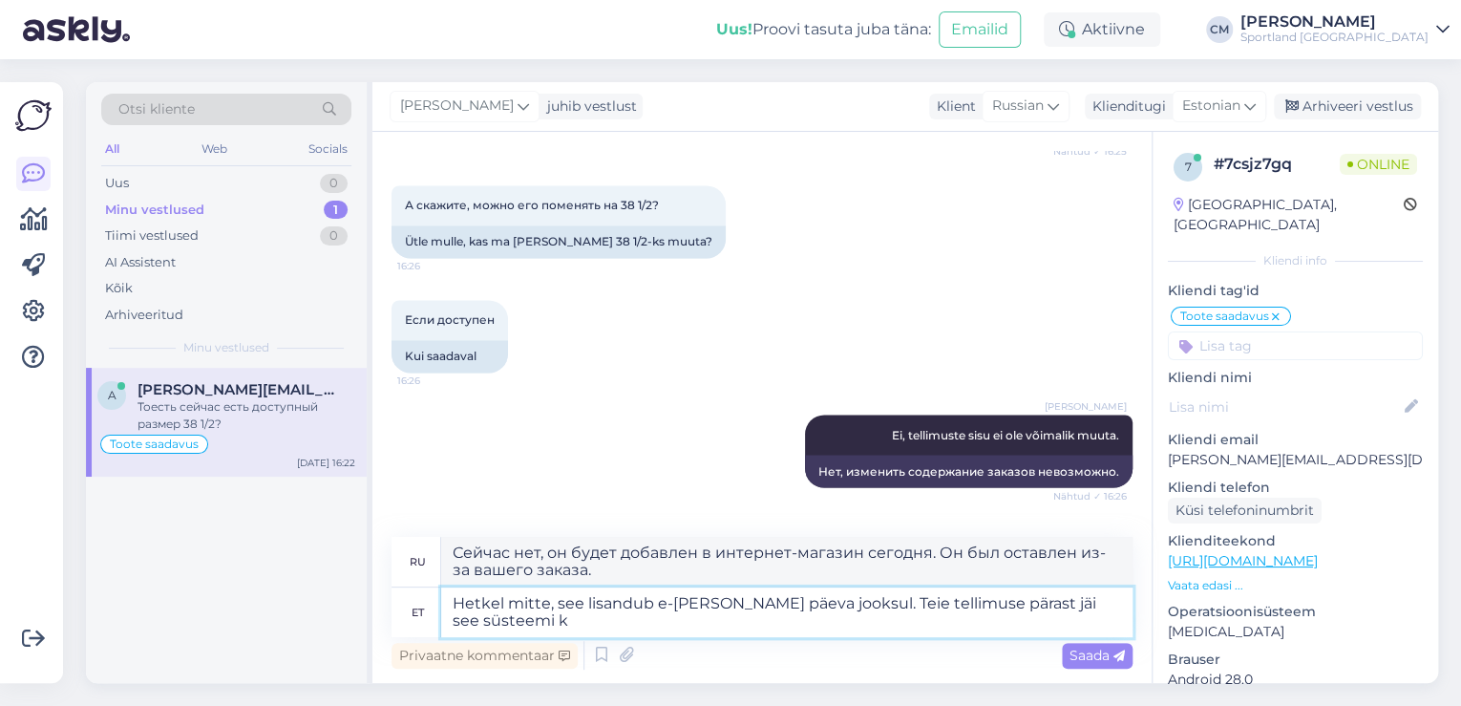
type textarea "Hetkel mitte, see lisandub e-[PERSON_NAME] päeva jooksul. Teie tellimuse pärast…"
type textarea "В данный момент нет, товар будет добавлен в интернет-магазин сегодня. Он осталс…"
type textarea "Hetkel mitte, see lisandub e-[PERSON_NAME] päeva jooksul. Teie tellimuse pärast…"
type textarea "Сейчас нет, товар будет добавлен в интернет-магазин сегодня. Он застрял в систе…"
click at [1105, 601] on textarea "Hetkel mitte, see lisandub e-[PERSON_NAME] päeva jooksul. Teie tellimuse pärast…" at bounding box center [786, 612] width 691 height 50
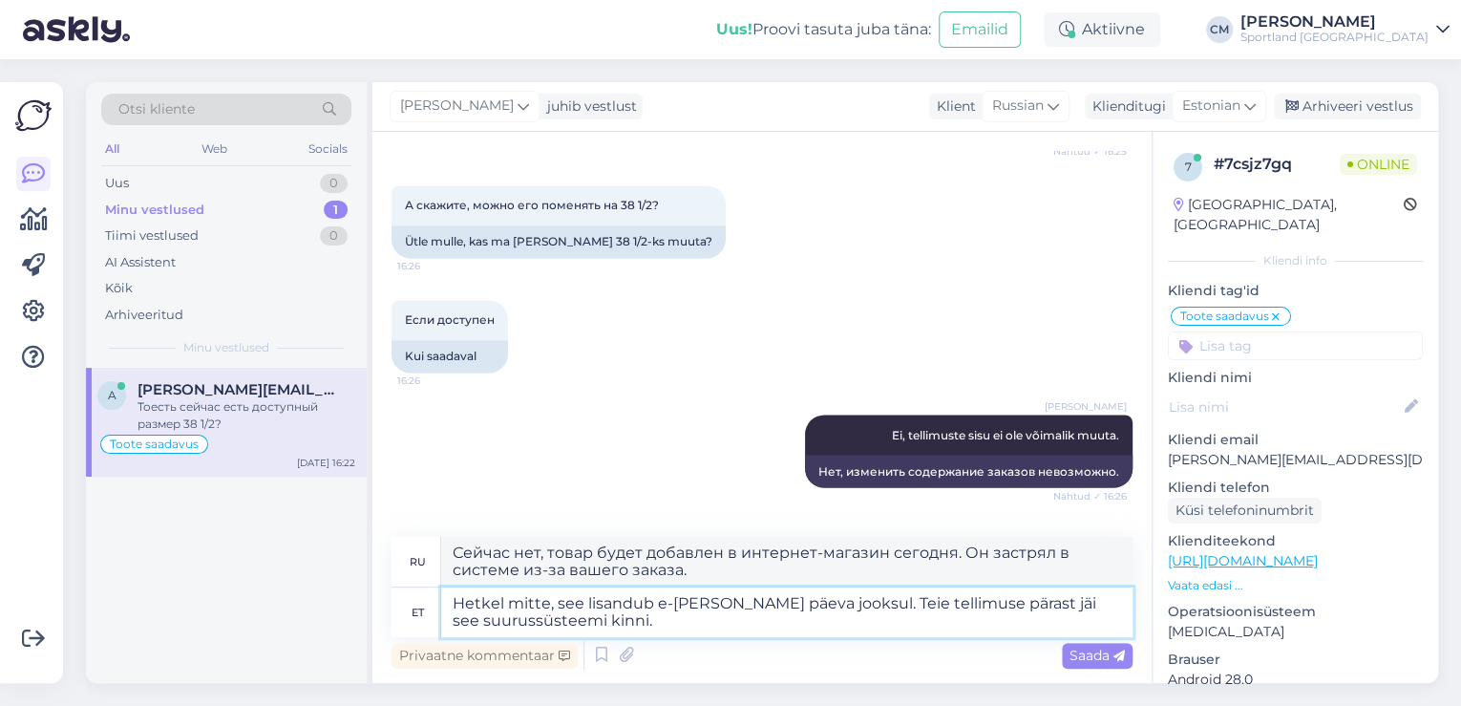
type textarea "Hetkel mitte, see lisandub e-[PERSON_NAME] päeva jooksul. Teie tellimuse pärast…"
click at [643, 628] on textarea "Hetkel mitte, see lisandub e-[PERSON_NAME] päeva jooksul. Teie tellimuse pärast…" at bounding box center [786, 612] width 691 height 50
type textarea "В данный момент нет, он будет добавлен в интернет-магазин позднее сегодня. Этот…"
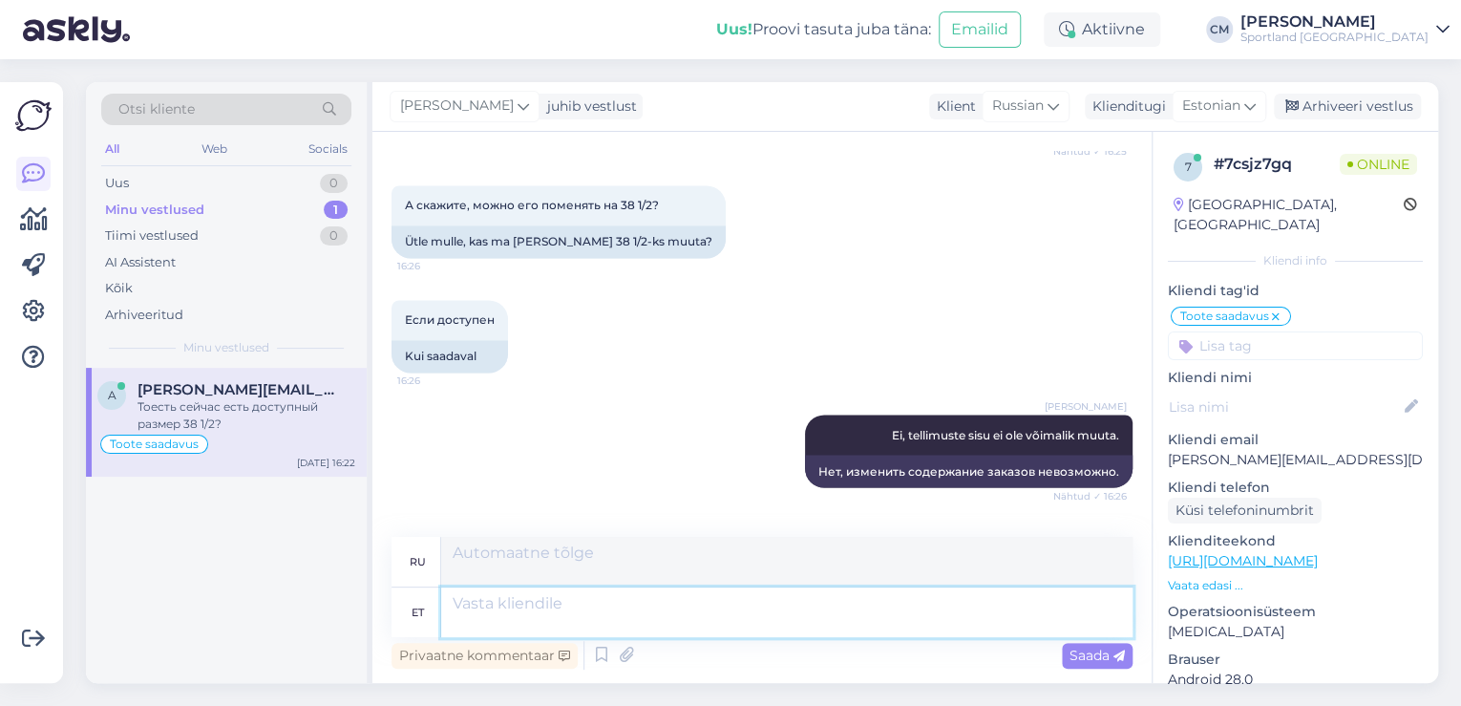
scroll to position [1704, 0]
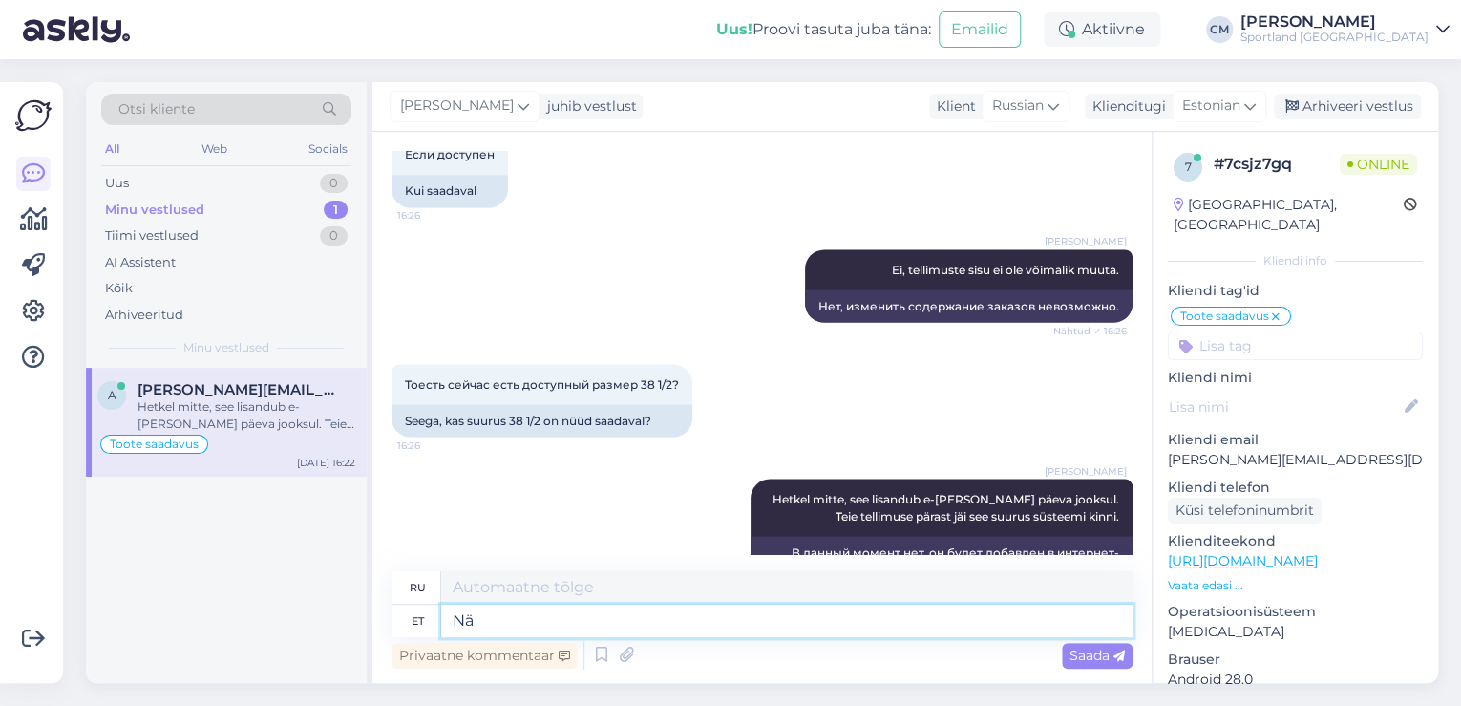
type textarea "N"
type textarea "Peaks"
type textarea "Должен"
type textarea "Peaks saama n"
type textarea "Должно быть"
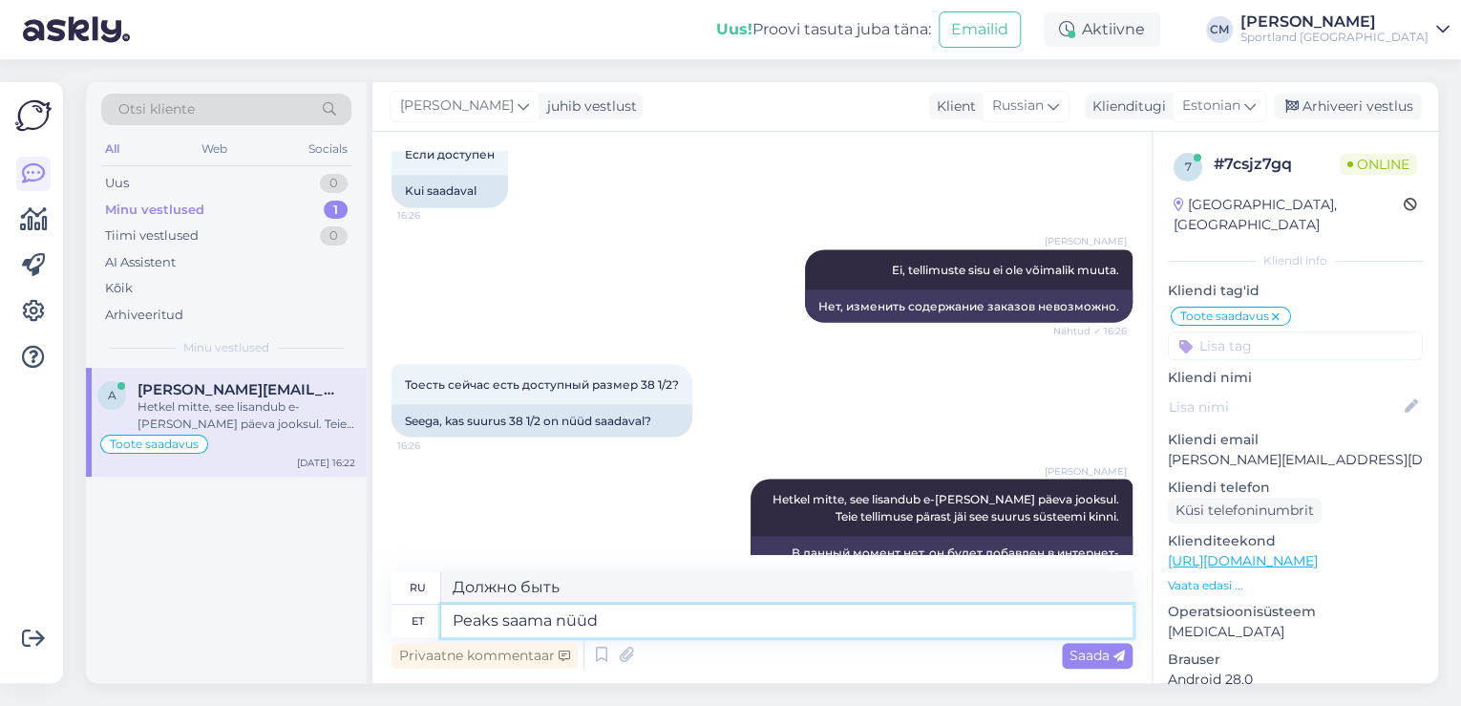
type textarea "Peaks saama nüüd"
type textarea "Должно быть доступно сейчас"
type textarea "Peaks saama nüüd ka"
type textarea "Должно быть доступно и сейчас."
type textarea "Peaks saama nüüd ka tellida."
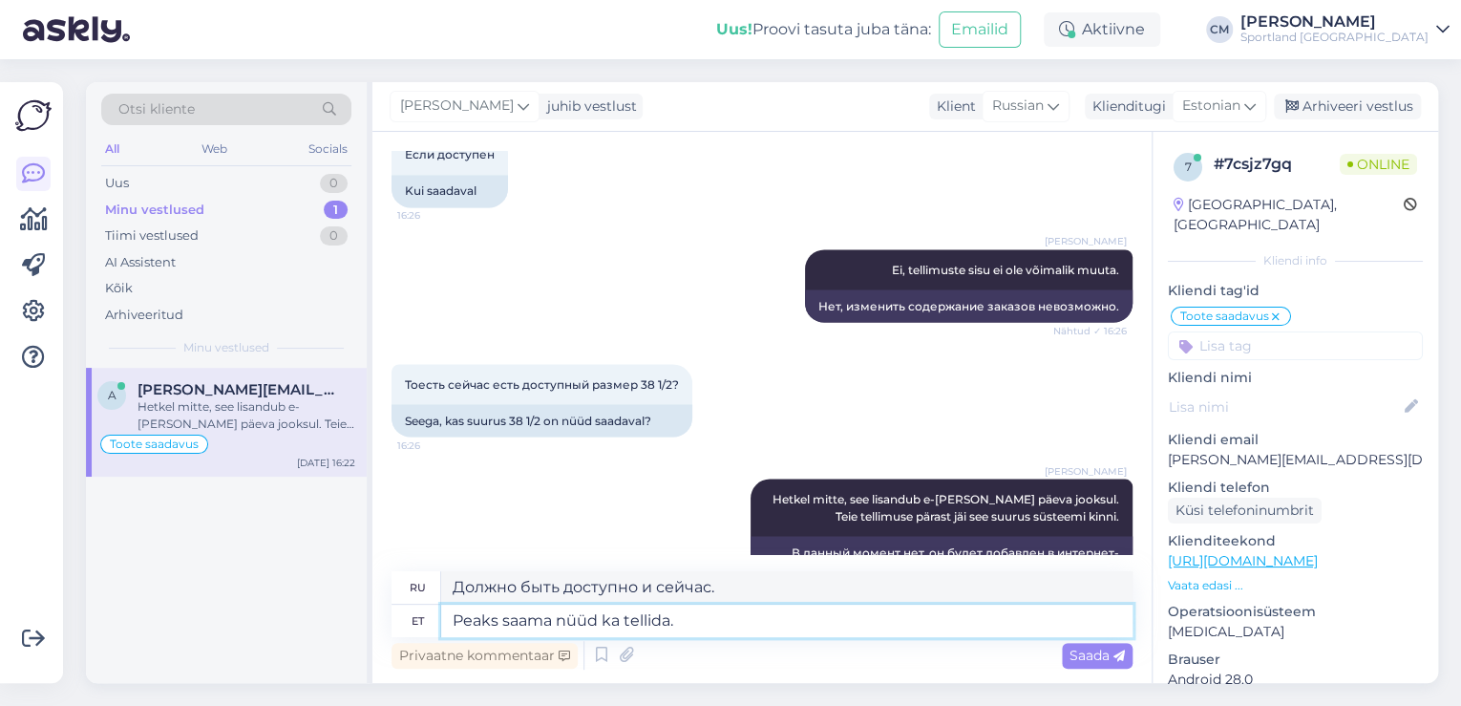
type textarea "Вы можете заказать его сейчас."
type textarea "Peaks saama nüüd ka tellida. Soovi korra"
type textarea "Вы можете сделать заказ сейчас. Желаю"
type textarea "Peaks saama nüüd ka tellida. Soovi korral s"
type textarea "Вы можете сделать заказ уже сейчас. Если хотите."
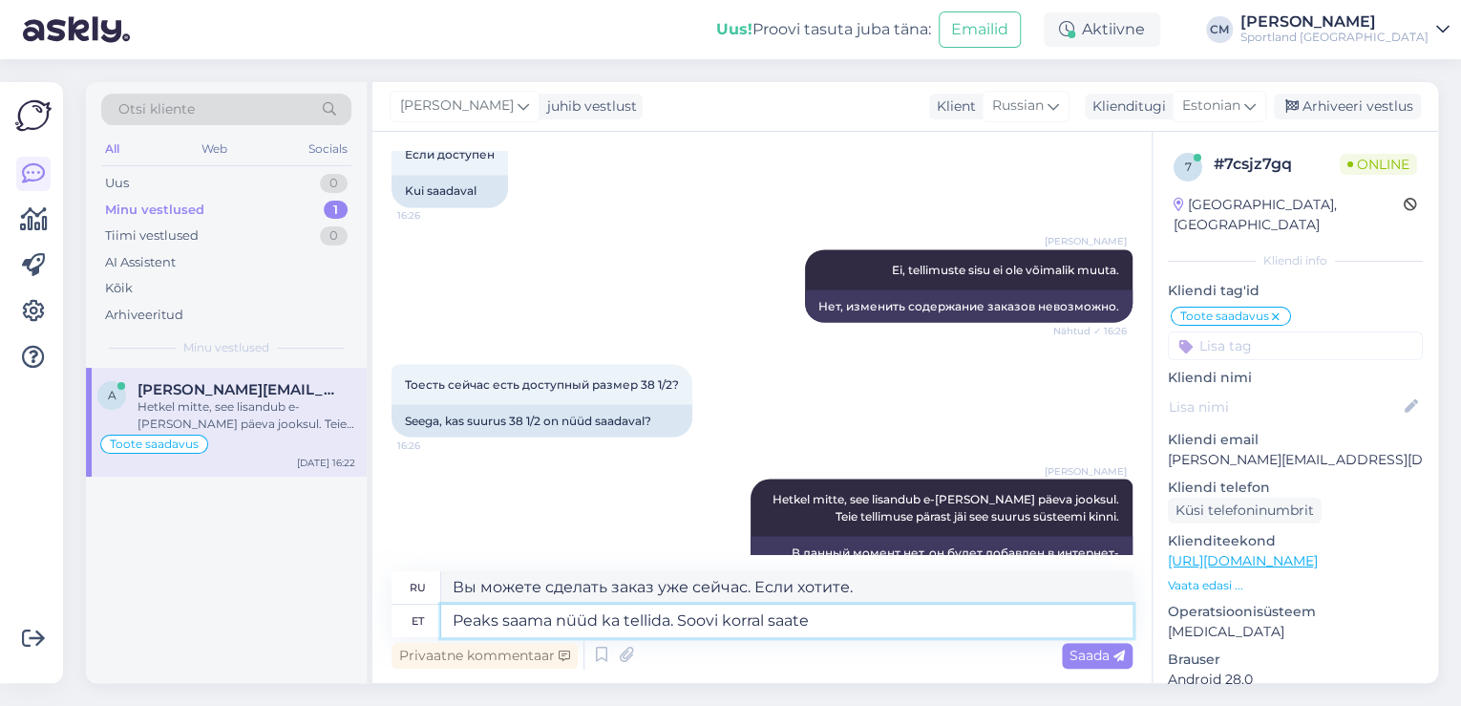
type textarea "Peaks saama nüüd ka tellida. Soovi korral saate t"
type textarea "Теперь вы можете сделать заказ. Если хотите, можете"
type textarea "Peaks saama nüüd ka tellida. Soovi korral saate tellida m"
type textarea "Вы можете сделать заказ прямо сейчас. Можете заказать, если хотите."
type textarea "Peaks saama nüüd ka tellida. Soovi korral saate tellida [PERSON_NAME]"
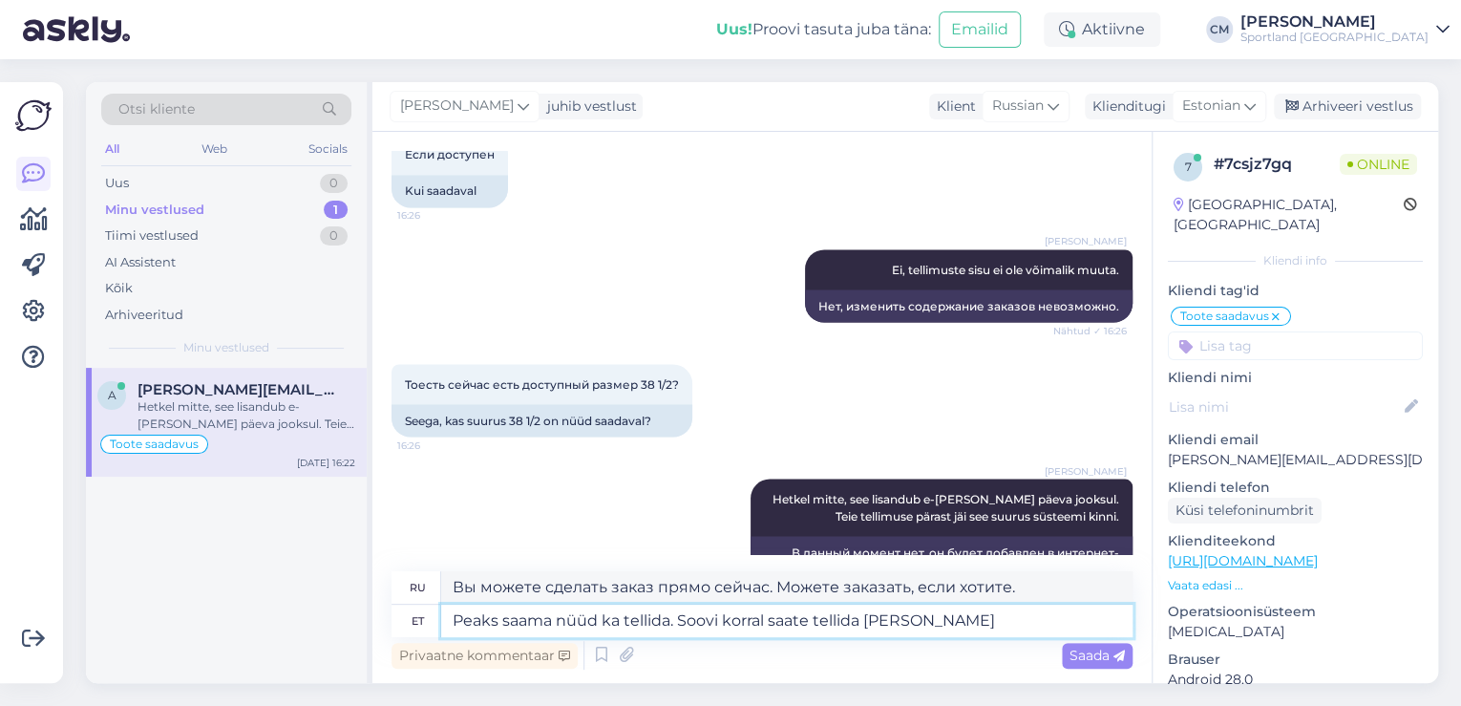
type textarea "Вы можете оформить заказ сейчас. Если хотите, можете заказать оба варианта."
type textarea "Peaks saama nüüd ka tellida. Soovi korral saate tellida mõlemad suurused ja"
type textarea "Вы можете оформить заказ прямо сейчас. При желании можно заказать оба размера."
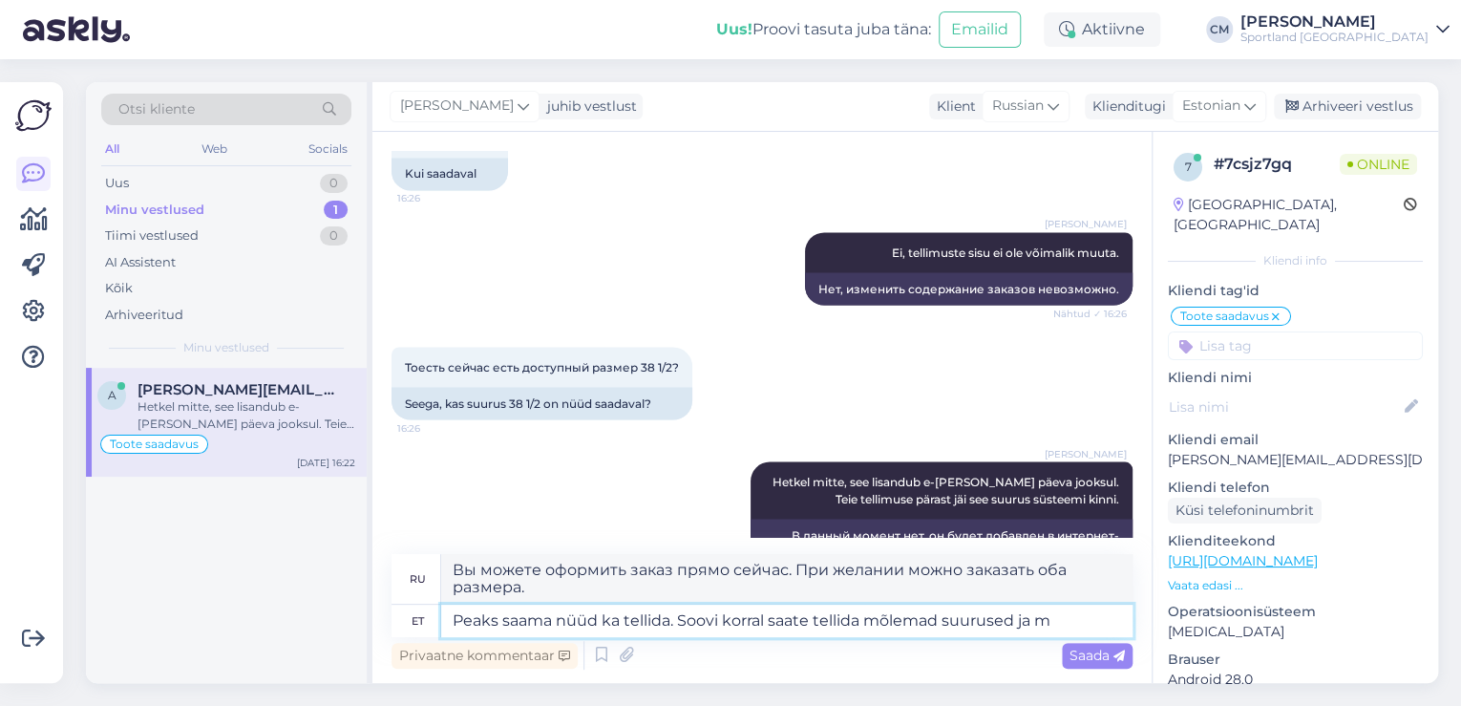
type textarea "Peaks saama nüüd ka tellida. Soovi korral saate tellida mõlemad suurused ja mi"
type textarea "Вы можете оформить заказ сейчас. При желании вы можете заказать оба размера."
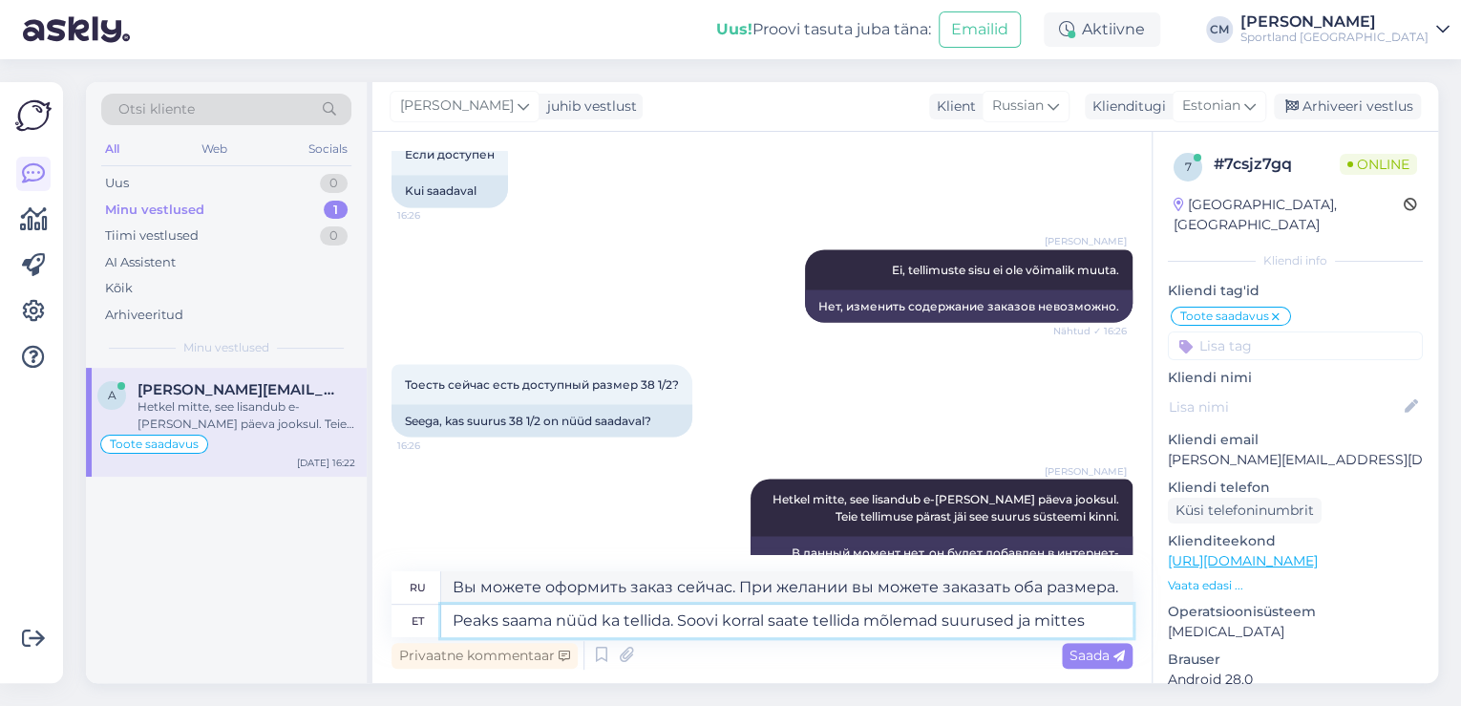
type textarea "Peaks saama nüüd ka tellida. Soovi korral saate tellida mõlemad suurused ja mit…"
type textarea "Вы можете оформить заказ сейчас. При желании вы можете заказать оба размера, а …"
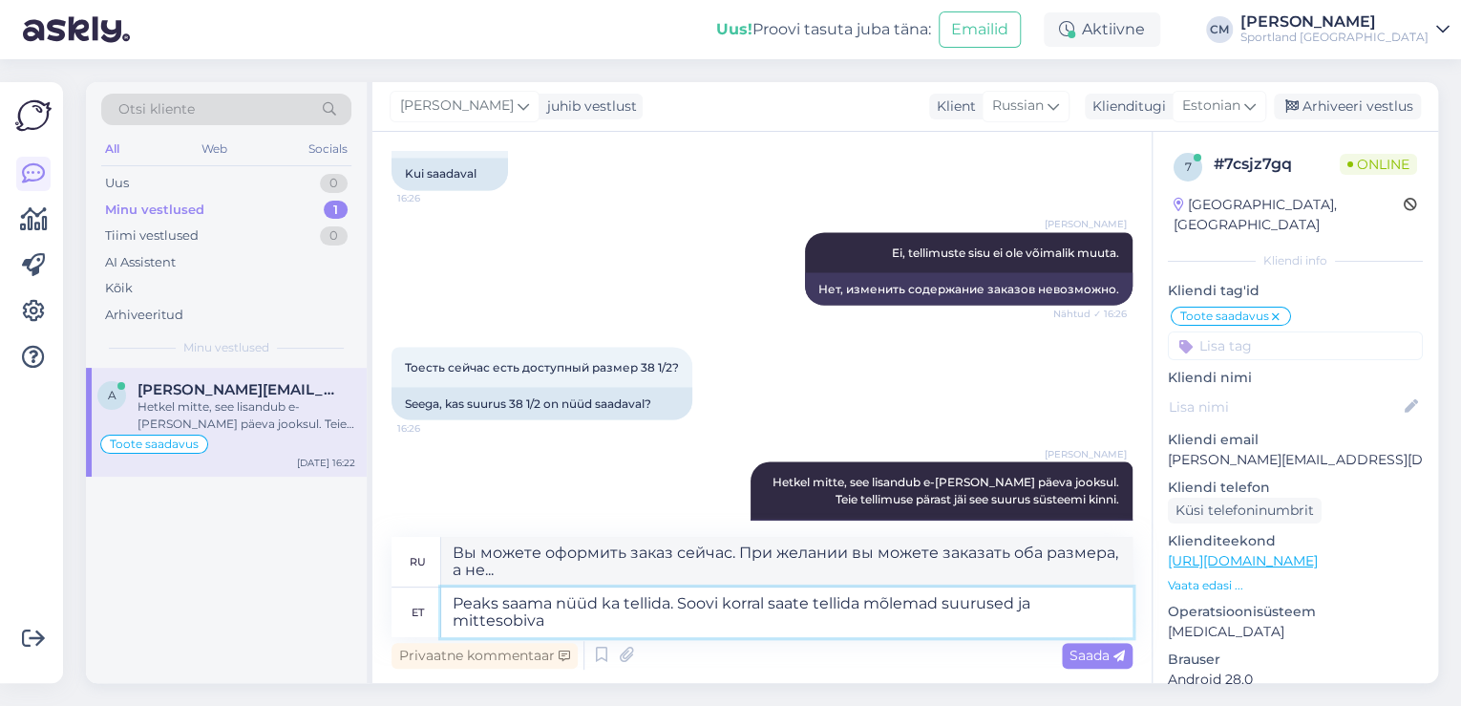
scroll to position [1739, 0]
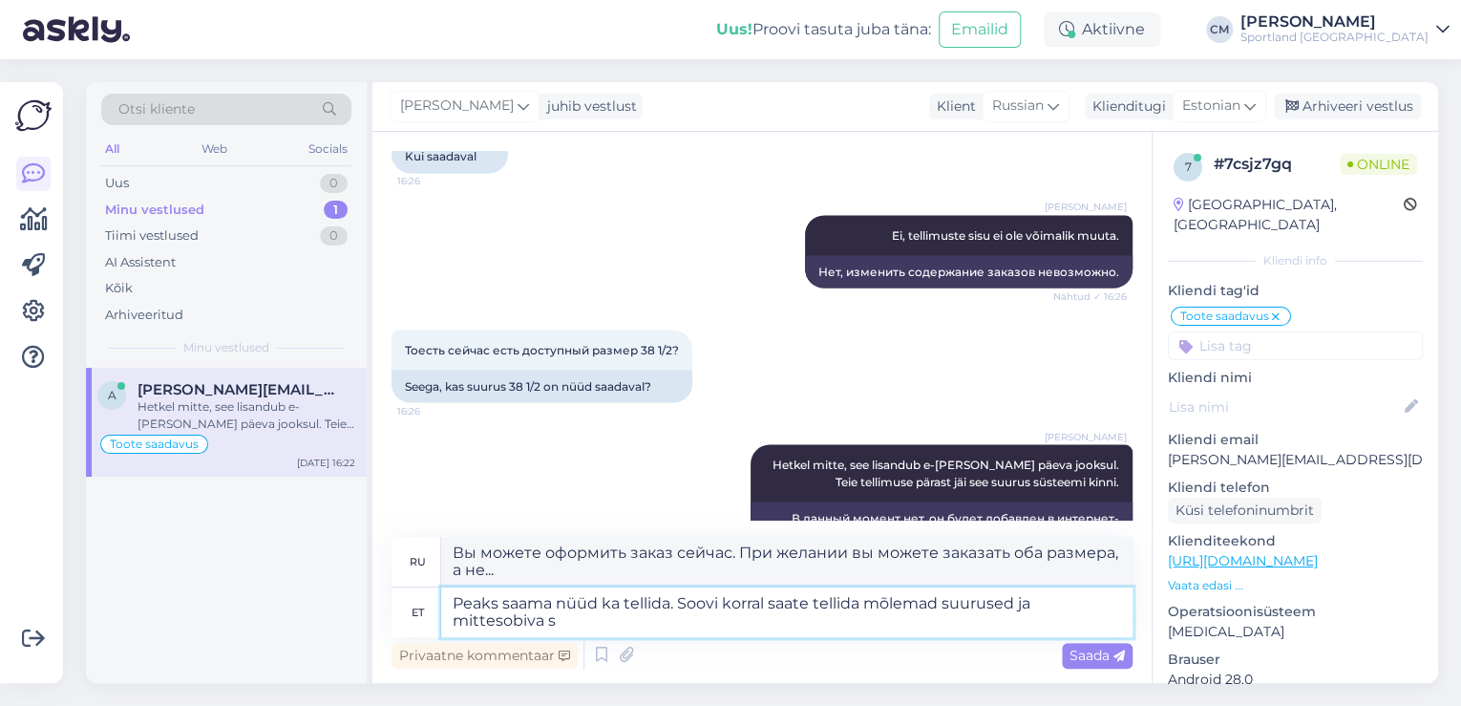
type textarea "Peaks saama nüüd ka tellida. Soovi korral saate tellida mõlemad suurused ja mit…"
type textarea "Вы можете оформить заказ прямо сейчас. При желании вы можете заказать оба разме…"
type textarea "Peaks saama nüüd ka tellida. Soovi korral saate tellida mõlemad suurused ja mit…"
type textarea "Вы можете оформить заказ прямо сейчас. При желании вы можете заказать оба разме…"
type textarea "Peaks saama nüüd ka tellida. Soovi korral saate tellida mõlemad suurused ja mit…"
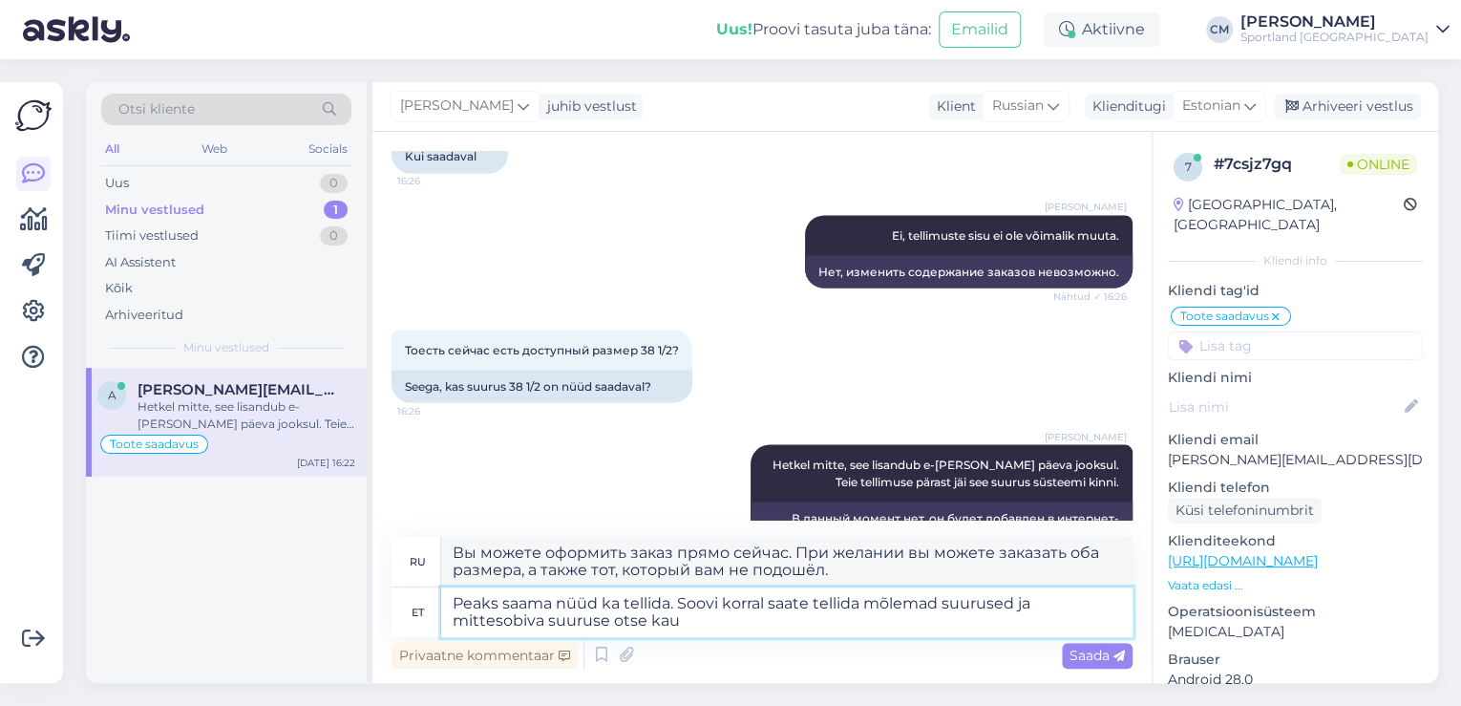
type textarea "Вы можете оформить заказ прямо сейчас. При желании вы можете заказать оба разме…"
type textarea "Peaks saama nüüd ka tellida. Soovi korral saate tellida mõlemad suurused ja mit…"
type textarea "Вы можете оформить заказ прямо сейчас. При желании вы можете заказать оба разме…"
type textarea "Peaks saama nüüd ka tellida. Soovi korral saate tellida mõlemad suurused ja mit…"
type textarea "Вы можете оформить заказ прямо сейчас. При желании вы можете бесплатно заказать…"
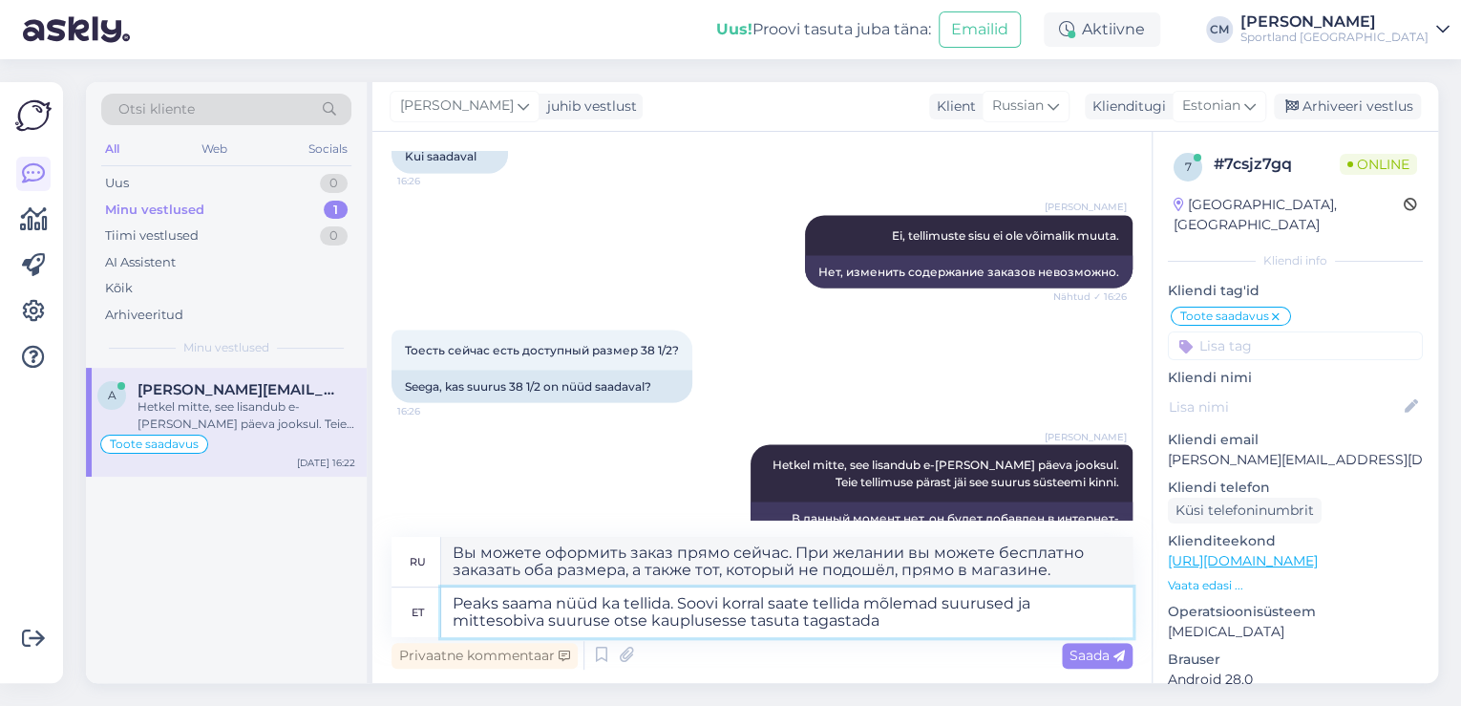
type textarea "Peaks saama nüüd ka tellida. Soovi korral saate tellida mõlemad suurused ja mit…"
type textarea "Вы можете оформить заказ прямо сейчас. При желании вы можете заказать оба разме…"
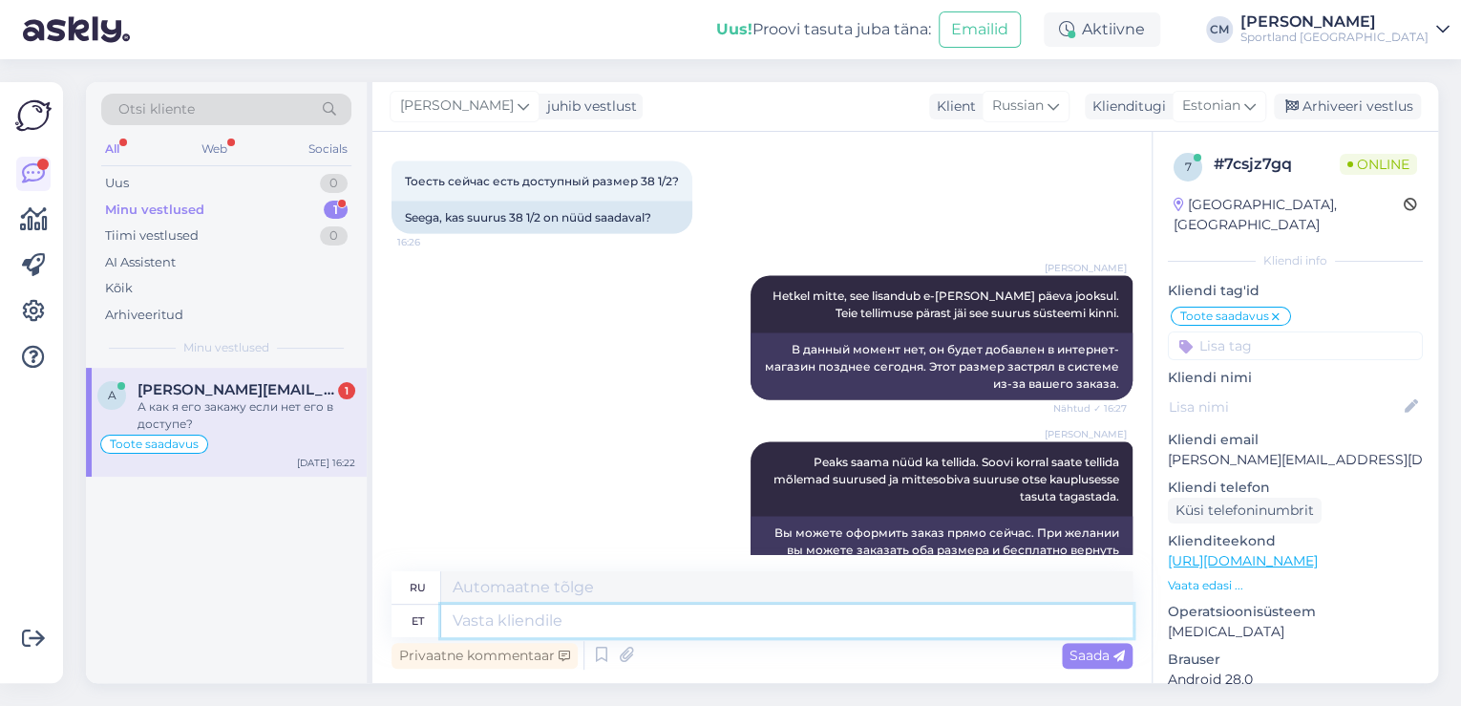
scroll to position [2002, 0]
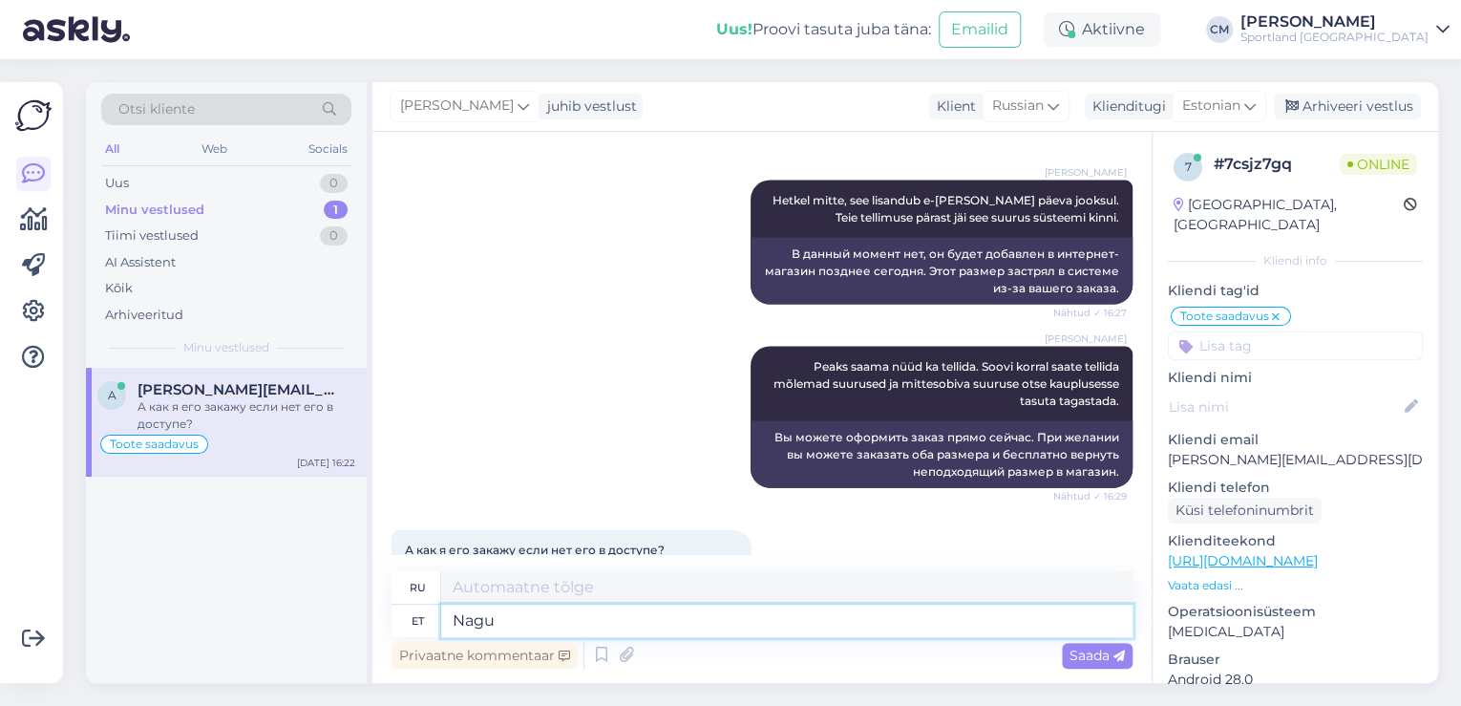
type textarea "Nagu j"
type textarea "Нравиться"
type textarea "Nagu just ü"
type textarea "Вот так просто"
type textarea "Nagu just ütlesin, e"
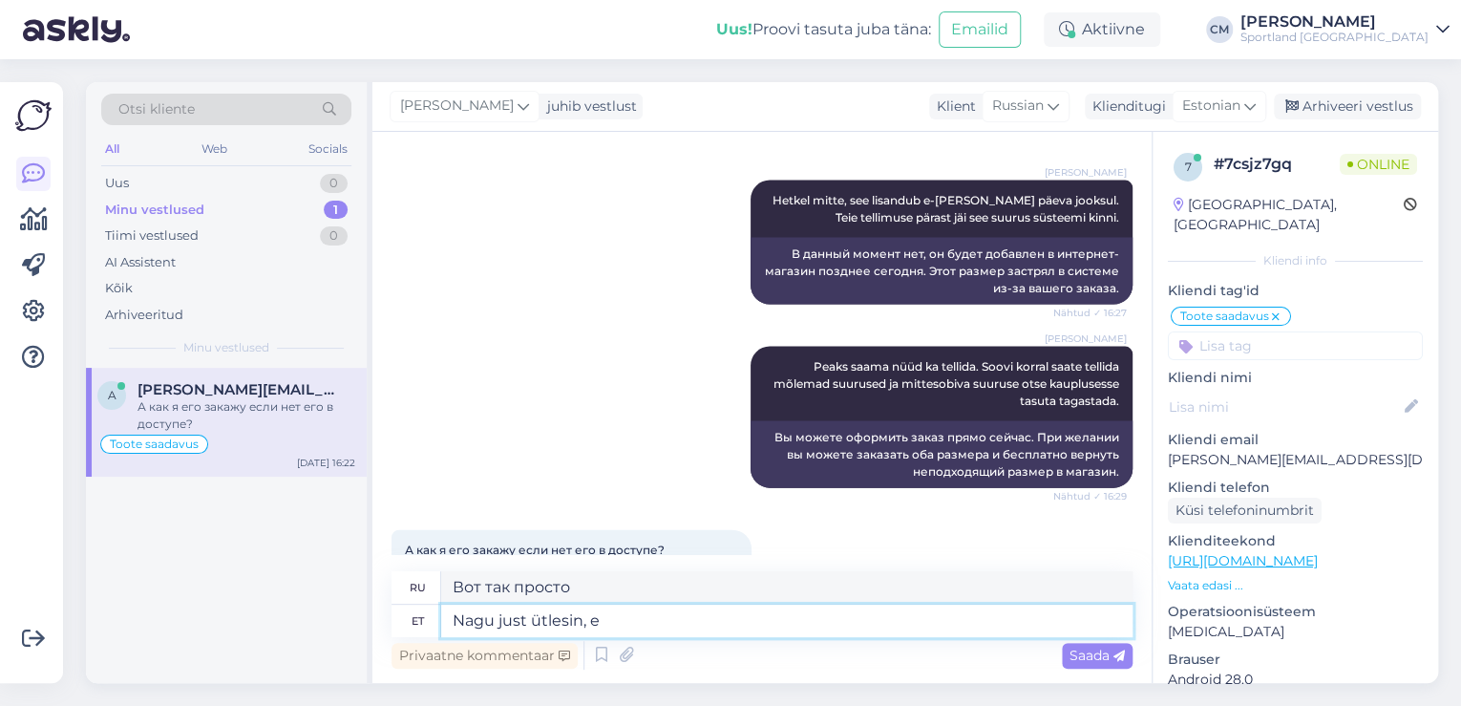
type textarea "Как я только что сказал,"
type textarea "Nagu just ütlesin, et nüüd s"
type textarea "Как я только что сказал, сейчас"
type textarea "Nagu just ütlesin, et nüüd saab te"
type textarea "Как я только что сказал, теперь вы можете"
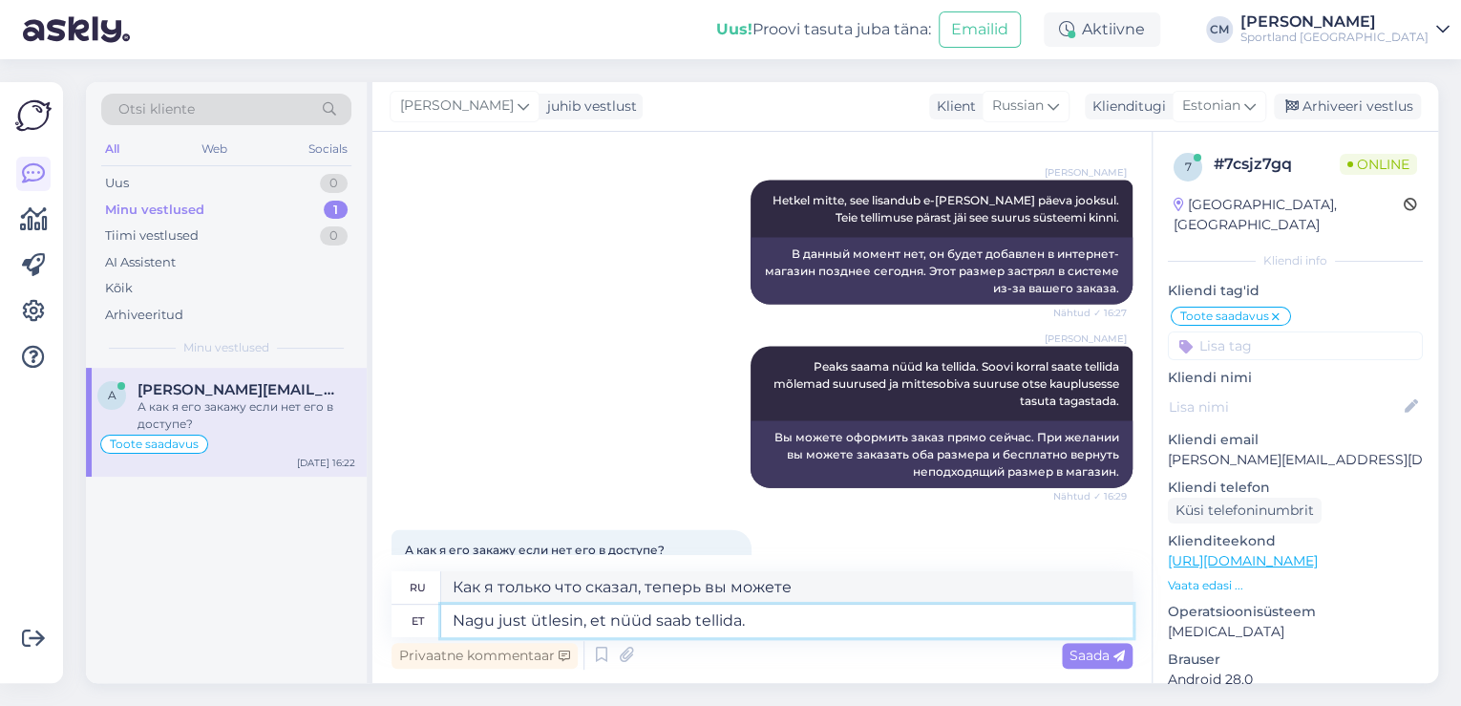
type textarea "Nagu just ütlesin, et nüüd saab tellida."
type textarea "Как я только что сказал, вы можете сделать заказ сейчас."
click at [504, 622] on textarea "Nagu just ütlesin, et nüüd saab tellida." at bounding box center [786, 620] width 691 height 32
type textarea "Nagu eelmütlesin, et nüüd saab tellida."
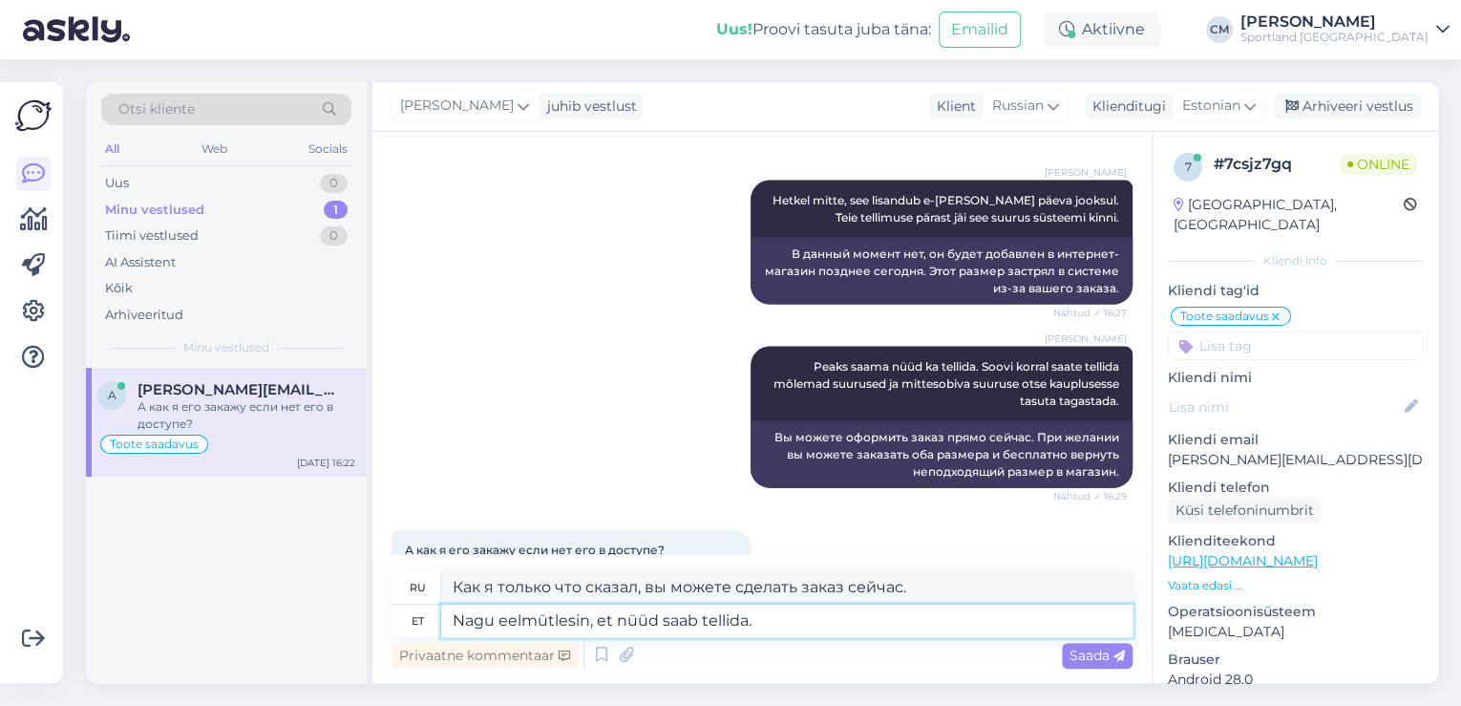
type textarea "Как я уже сказал, вы можете сделать заказ сейчас."
type textarea "Nagu eelmiütlesin, et nüüd saab tellida."
type textarea "Как я уже говорил, вы можете сделать заказ сейчас."
type textarea "Nagu eelmises kütlesin, et nüüd saab tellida."
type textarea "Как я уже говорил в предыдущем посте, вы можете сделать заказ сейчас."
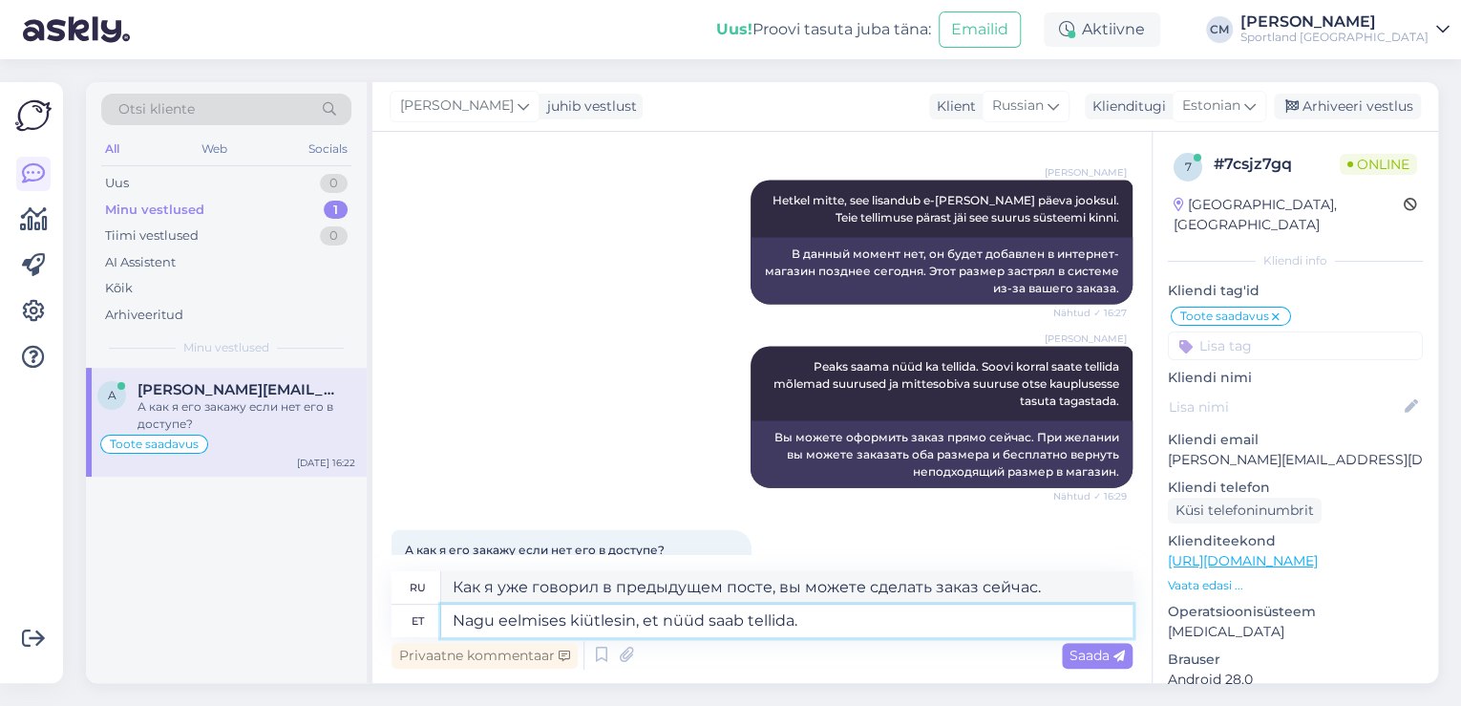
type textarea "Nagu eelmises kirütlesin, et nüüd saab tellida."
type textarea "Как и в предыдущем посте, теперь вы можете оформить заказ."
type textarea "Nagu eelmises kirjaütlesin, et nüüd saab tellida."
type textarea "Как я уже говорил в предыдущем посте, теперь вы можете оформить заказ."
type textarea "Nagu eelmises kirjas ütlesin, et nüüd saab tellida."
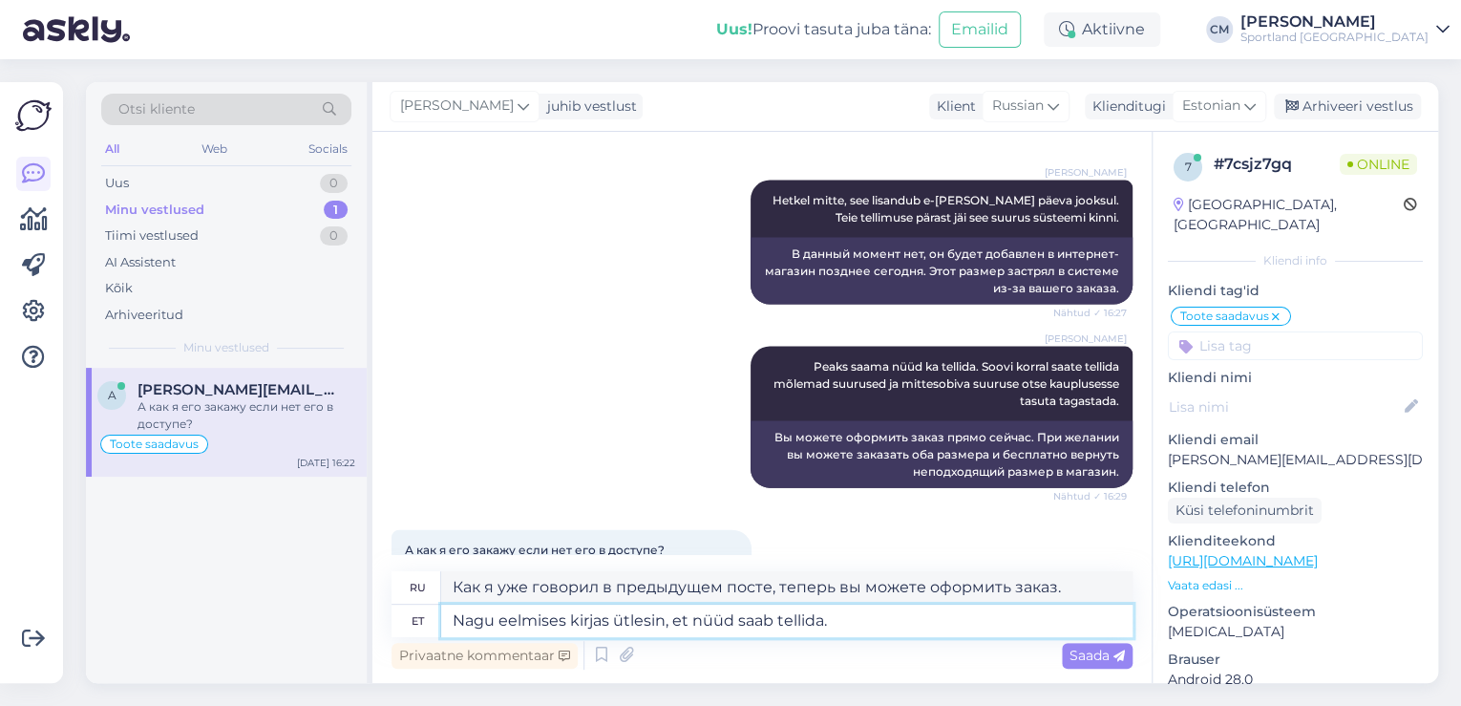
type textarea "Как я уже говорил в предыдущем письме, теперь вы можете сделать заказ."
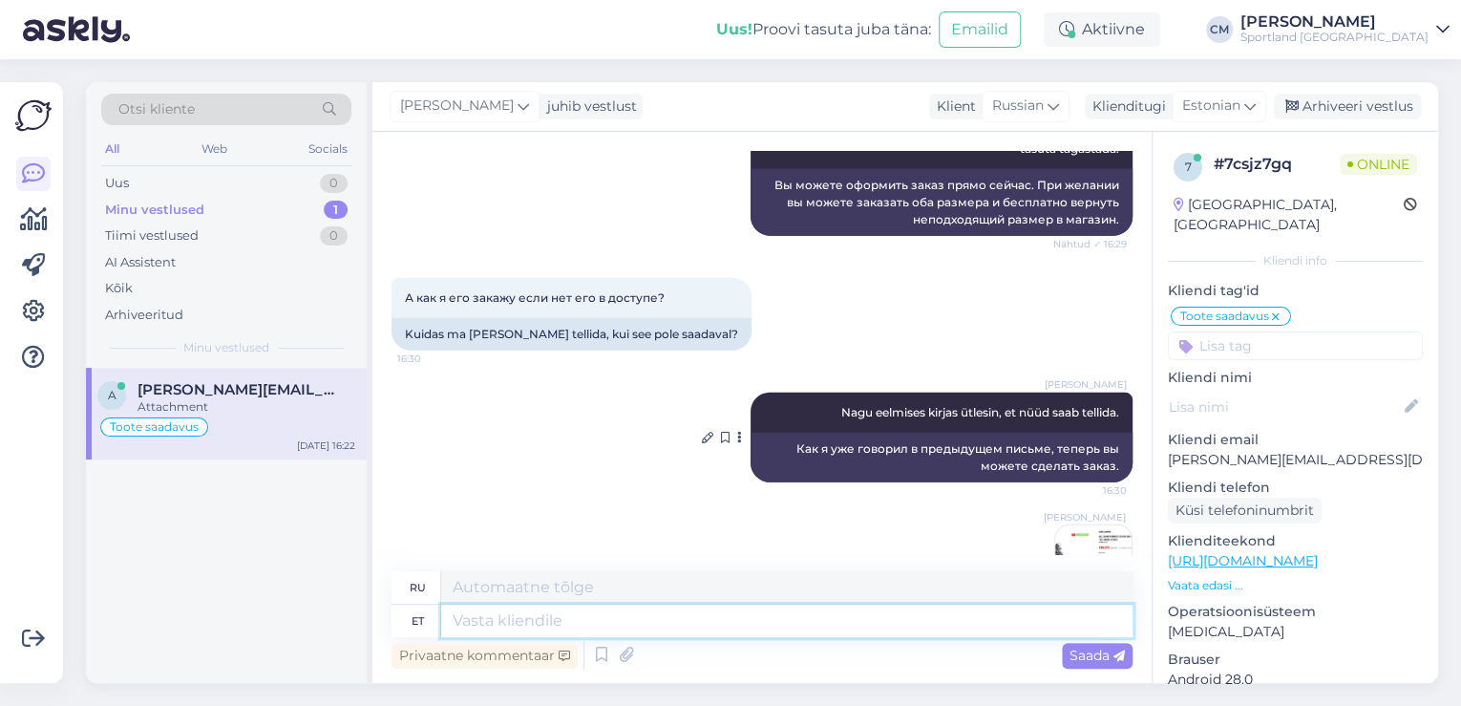
scroll to position [2253, 0]
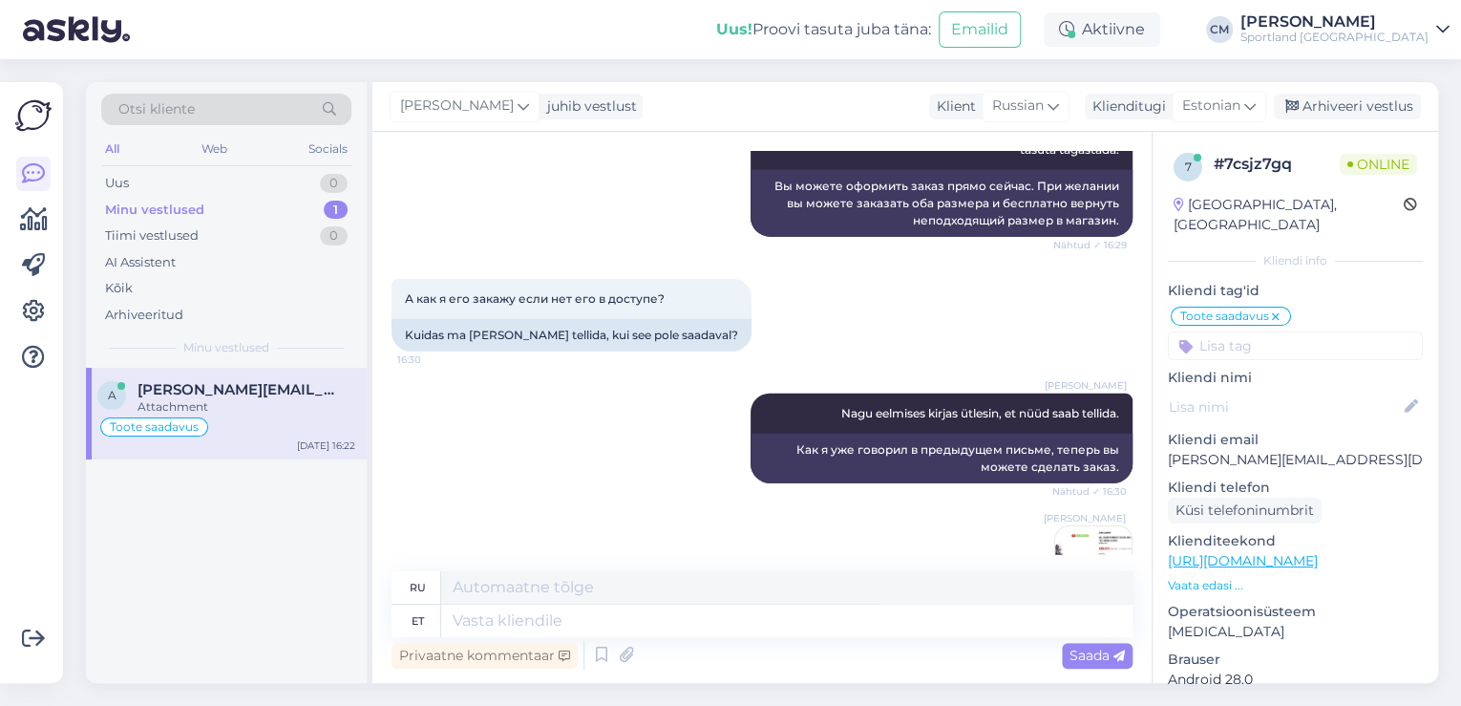
click at [907, 513] on div "[PERSON_NAME] Nähtud ✓ 16:30" at bounding box center [761, 564] width 741 height 120
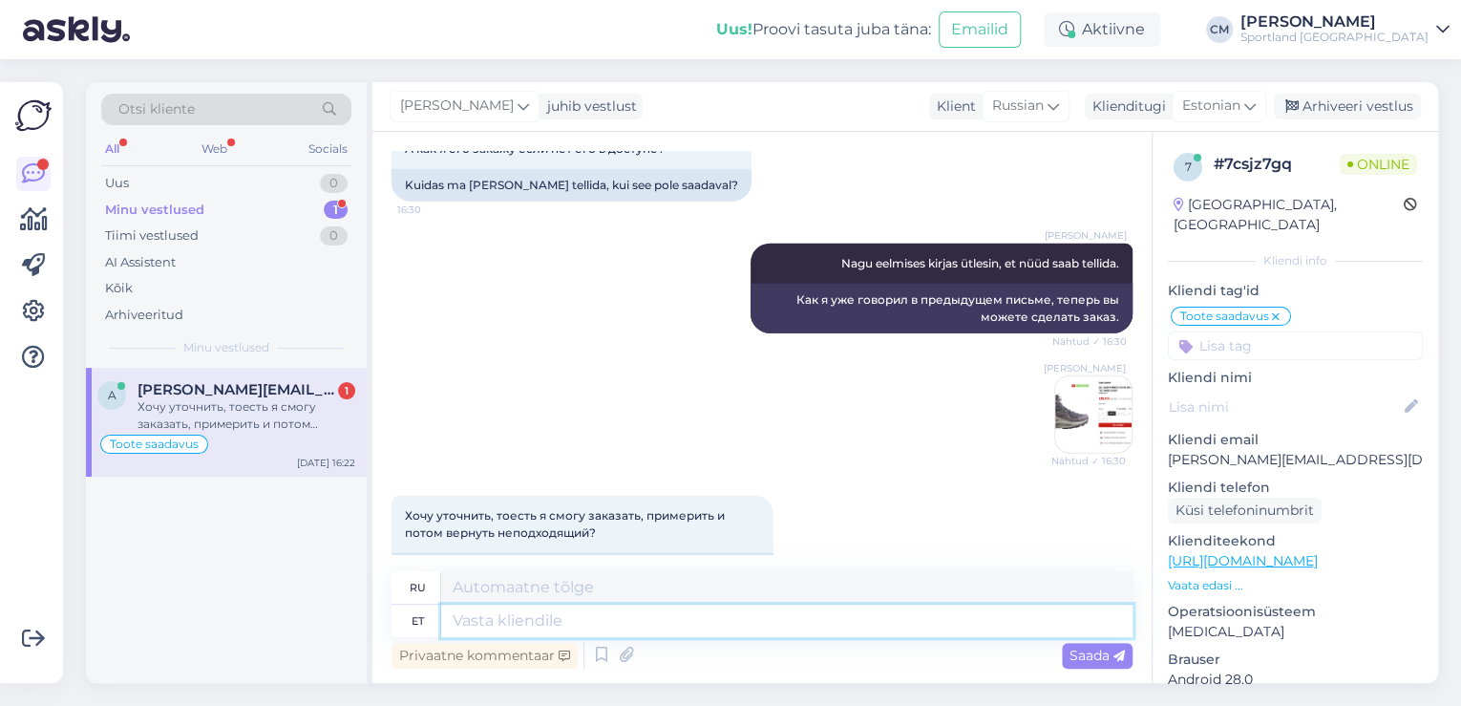
click at [743, 631] on textarea at bounding box center [786, 620] width 691 height 32
type textarea "Jah,"
type textarea "Да,"
type textarea "Jah, tagastada s"
type textarea "Да, вернуть"
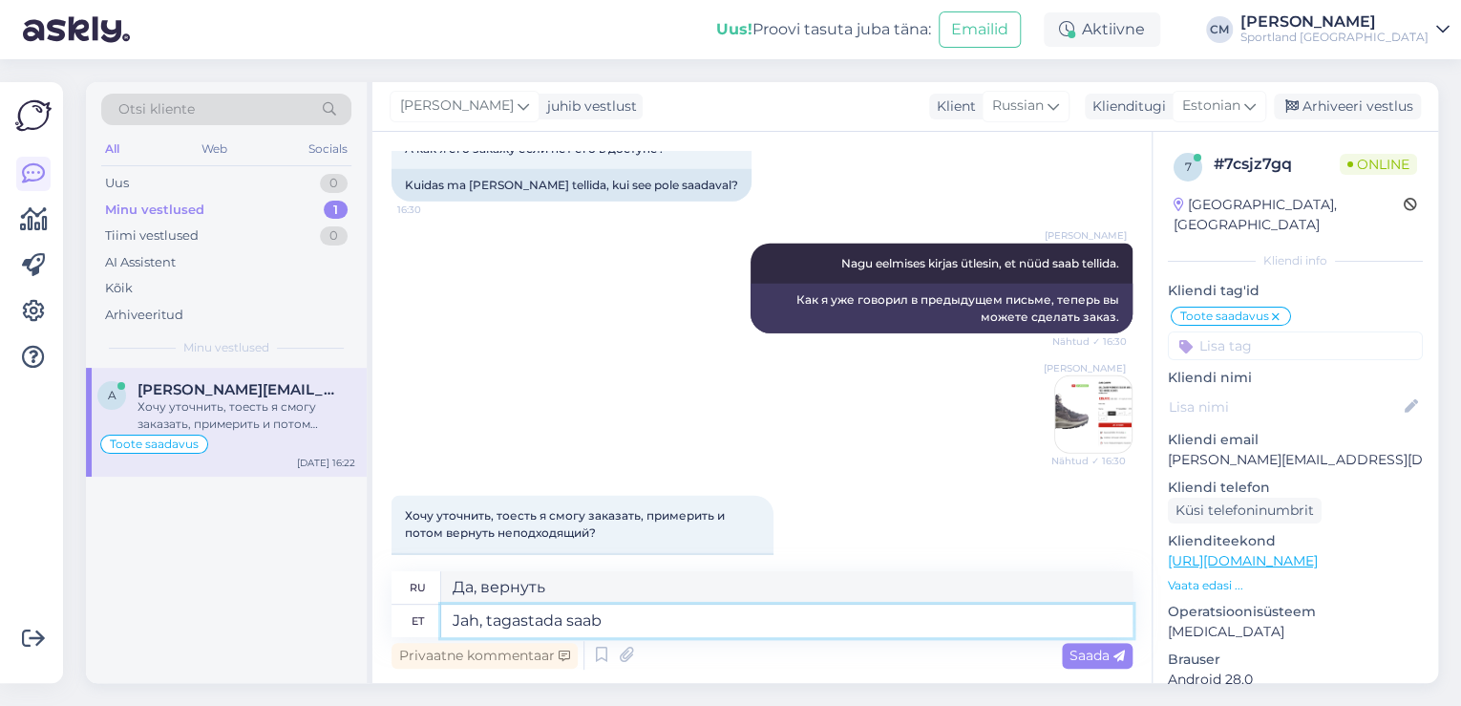
type textarea "Jah, tagastada saab e"
type textarea "Да, вы можете вернуть его."
type textarea "Jah, tagastada saab e-[PERSON_NAME] t"
type textarea "Да, вы можете вернуть товар в интернет-магазин."
type textarea "Jah, tagastada saab e-[PERSON_NAME] tellimusi"
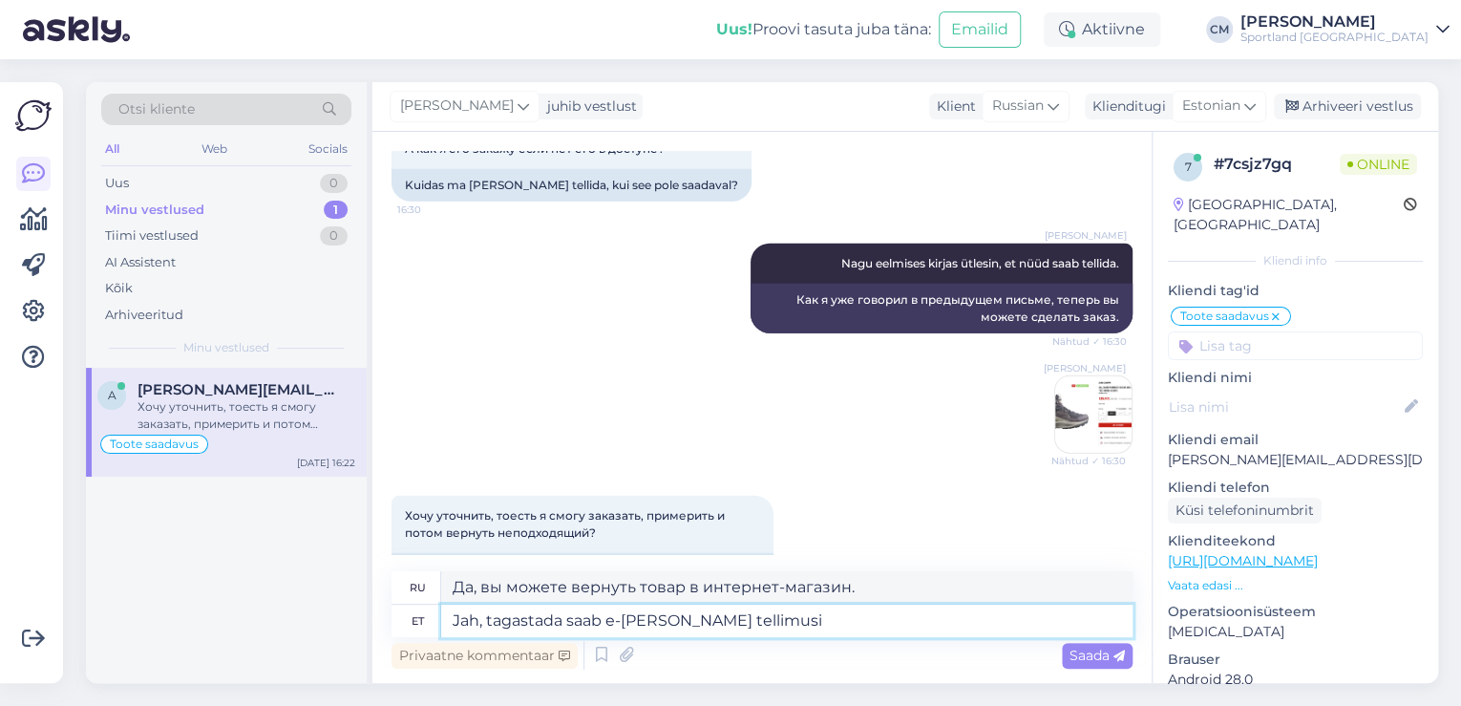
type textarea "Да, заказы интернет-магазина можно вернуть."
type textarea "Jah, tagastada saab e-[PERSON_NAME] tellimusi 90 p"
type textarea "Да, вы можете вернуть заказы из интернет-магазина 90"
type textarea "Jah, tagastada saab e-[PERSON_NAME] tellimusi 90 päeva -"
type textarea "Да, вы можете вернуть заказы из интернет-магазина в течение 90 дней."
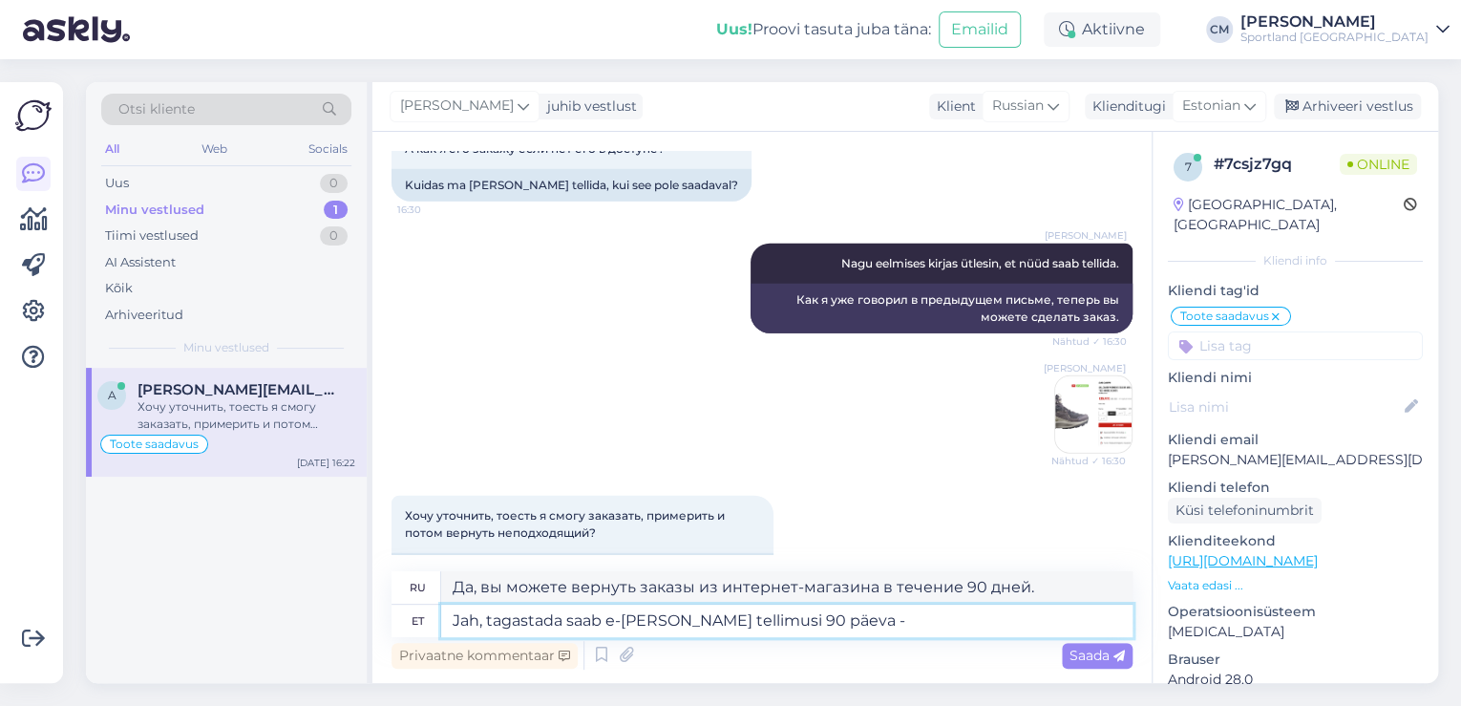
scroll to position [2518, 0]
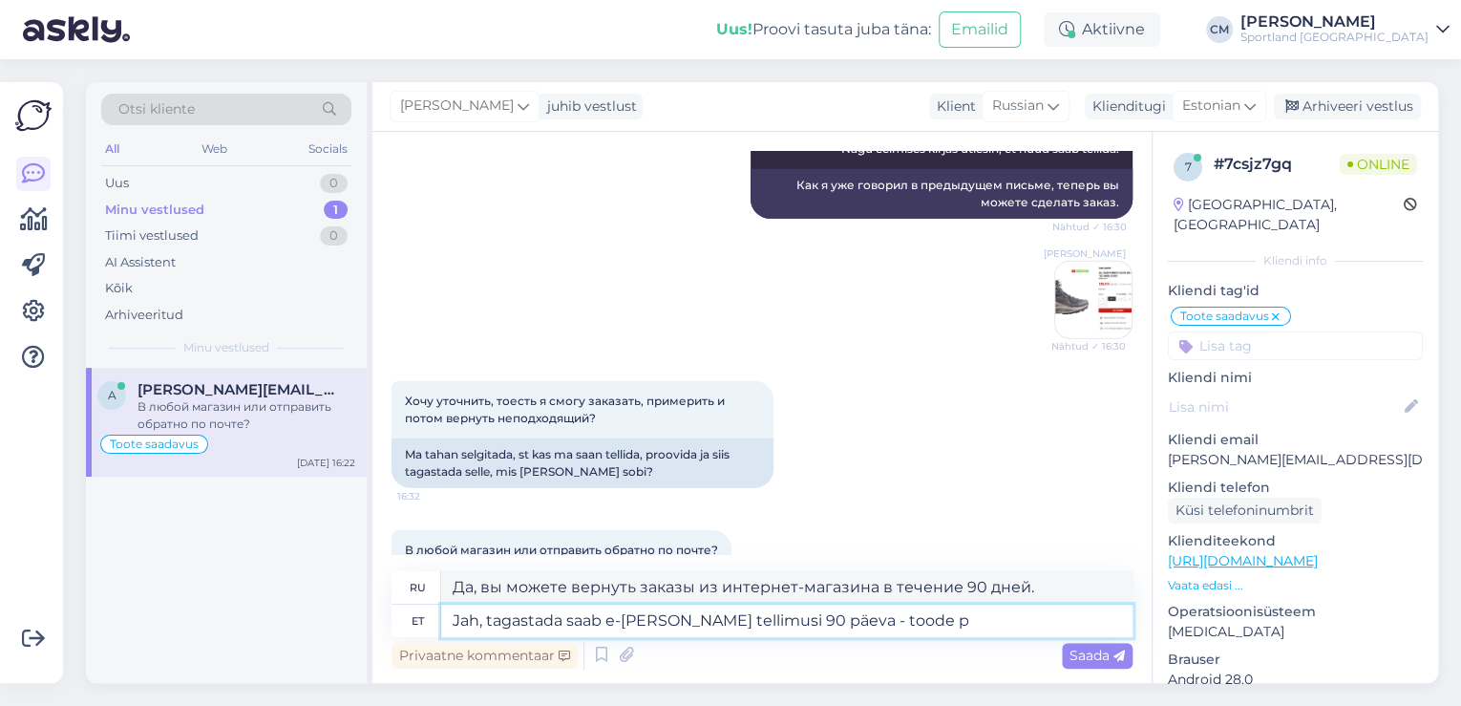
type textarea "Jah, tagastada saab e-[PERSON_NAME] tellimusi 90 päeva - toode pe"
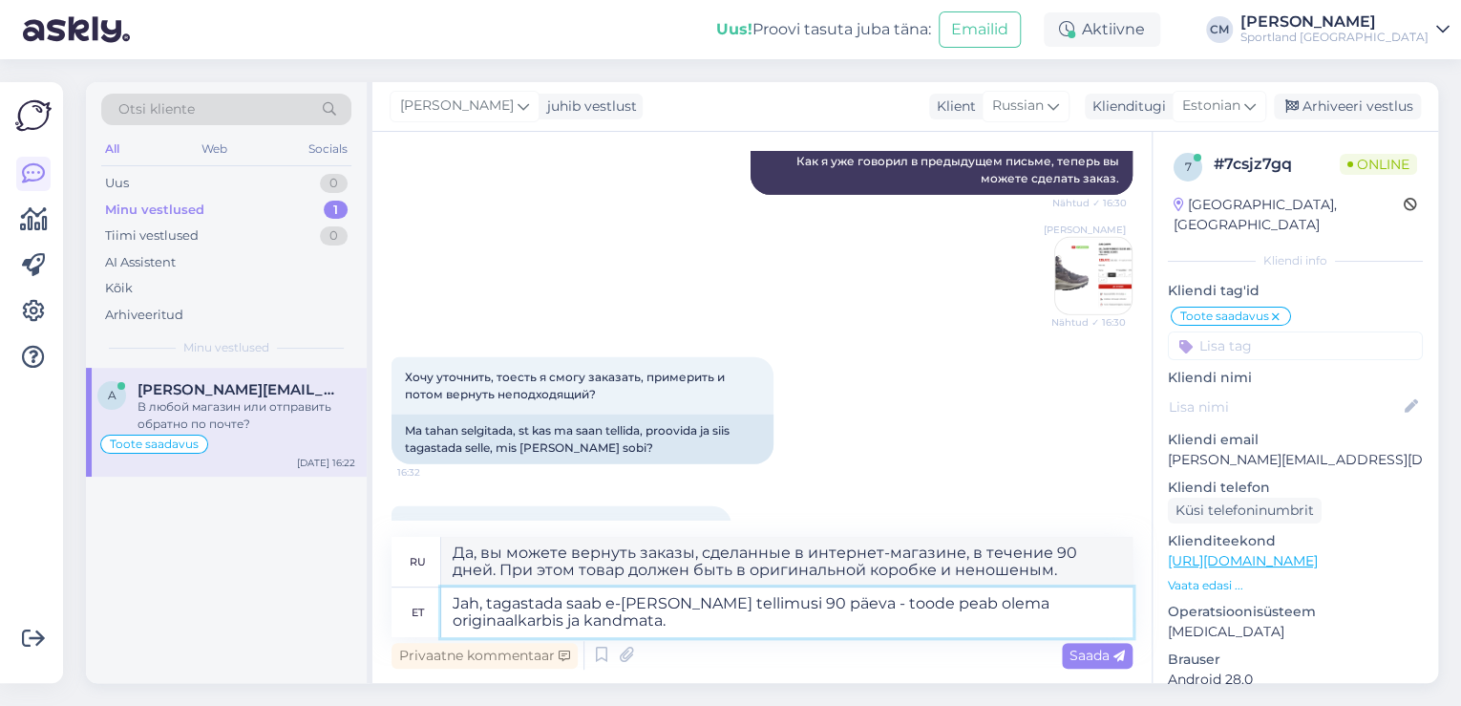
scroll to position [2551, 0]
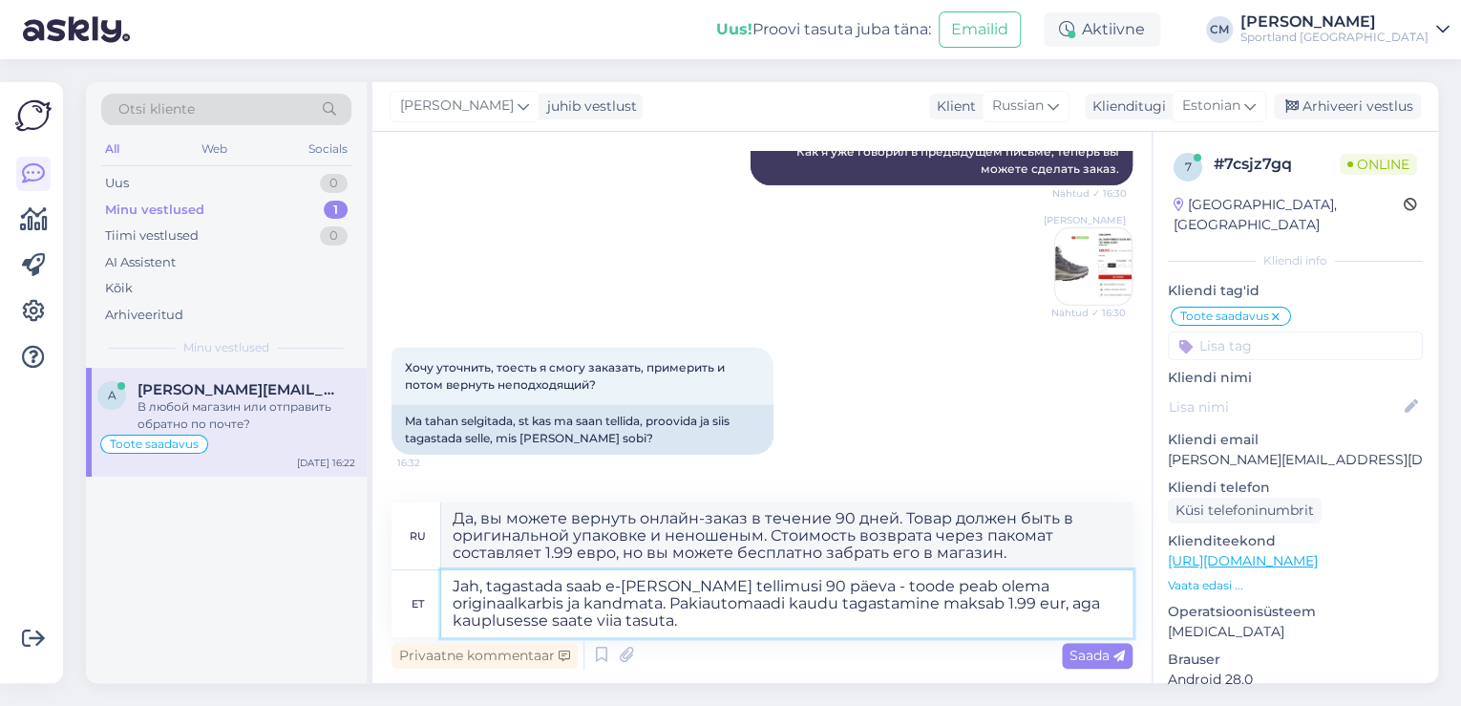
click at [973, 605] on textarea "Jah, tagastada saab e-[PERSON_NAME] tellimusi 90 päeva - toode peab olema origi…" at bounding box center [786, 603] width 691 height 67
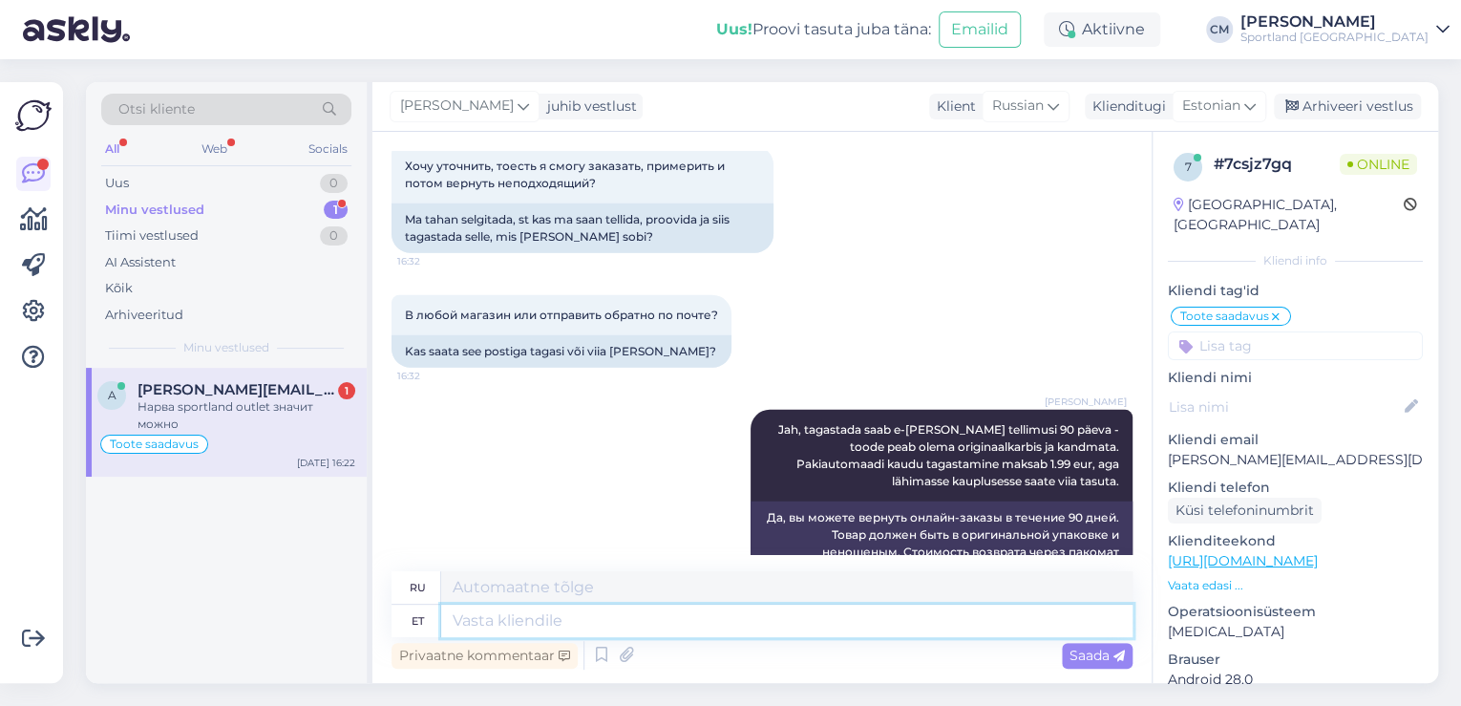
scroll to position [2867, 0]
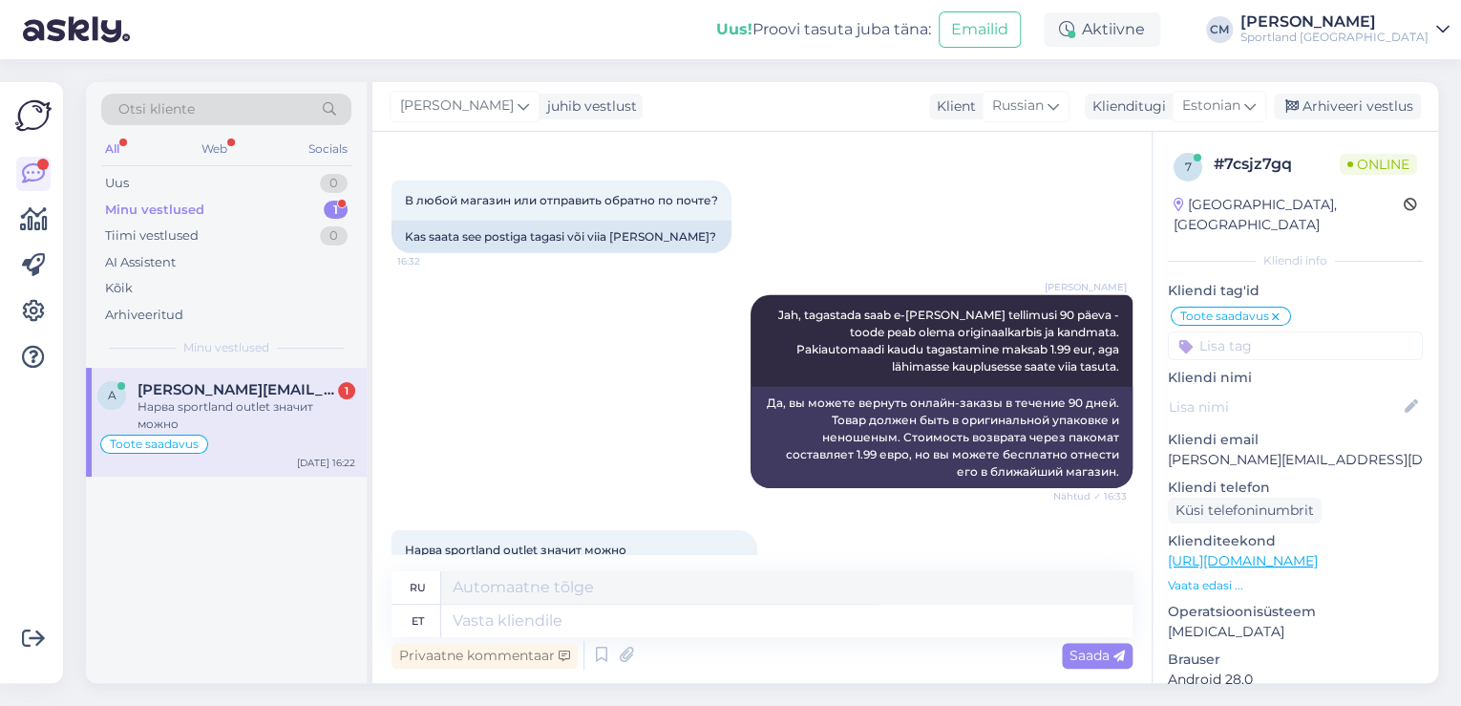
click at [1317, 552] on link "[URL][DOMAIN_NAME]" at bounding box center [1243, 560] width 150 height 17
click at [668, 623] on textarea at bounding box center [786, 620] width 691 height 32
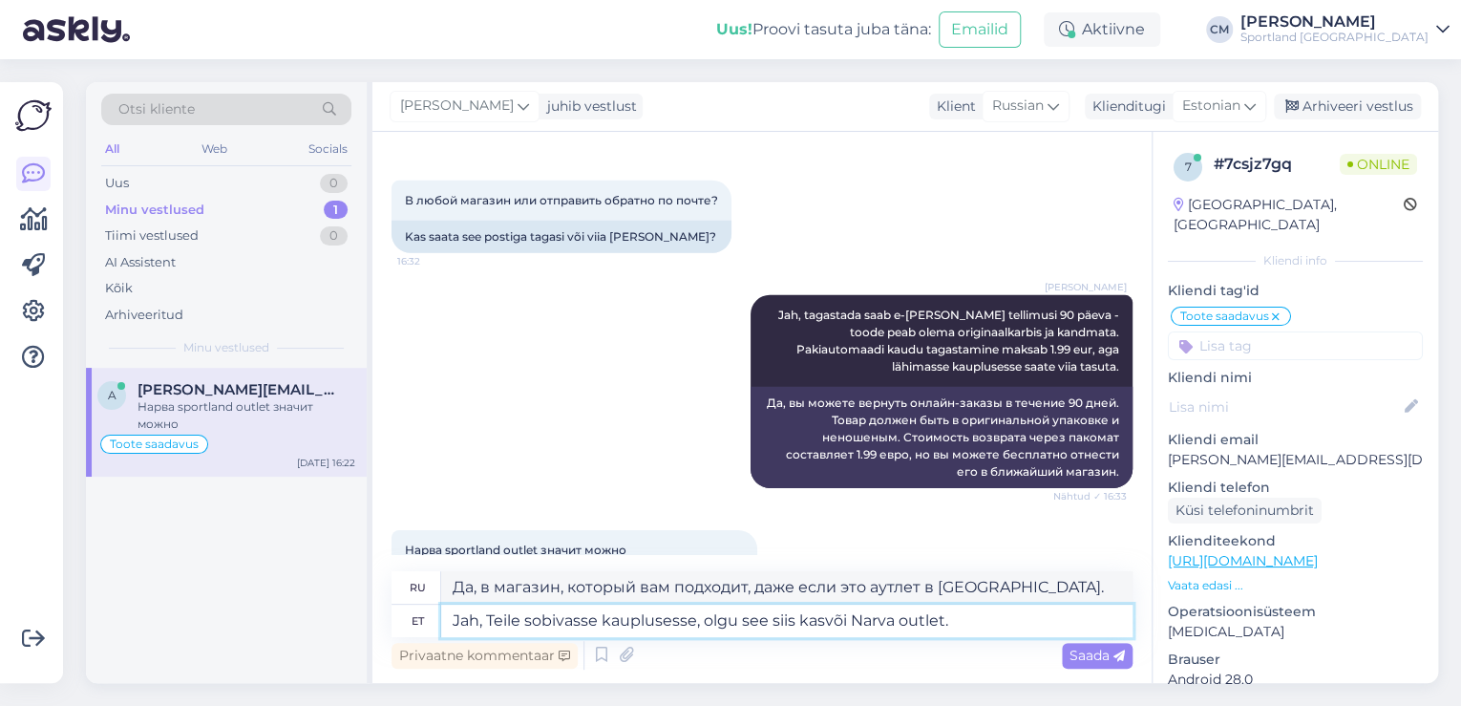
click at [907, 611] on textarea "Jah, Teile sobivasse kauplusesse, olgu see siis kasvõi Narva outlet." at bounding box center [786, 620] width 691 height 32
drag, startPoint x: 704, startPoint y: 620, endPoint x: 846, endPoint y: 622, distance: 142.3
click at [846, 622] on textarea "Jah, Teile sobivasse kauplusesse, olgu see siis kasvõi Narva Outlet." at bounding box center [786, 620] width 691 height 32
click at [926, 622] on textarea "Jah, Teile sobivasse kauplusesse, see võib olla [PERSON_NAME] Outlet." at bounding box center [786, 620] width 691 height 32
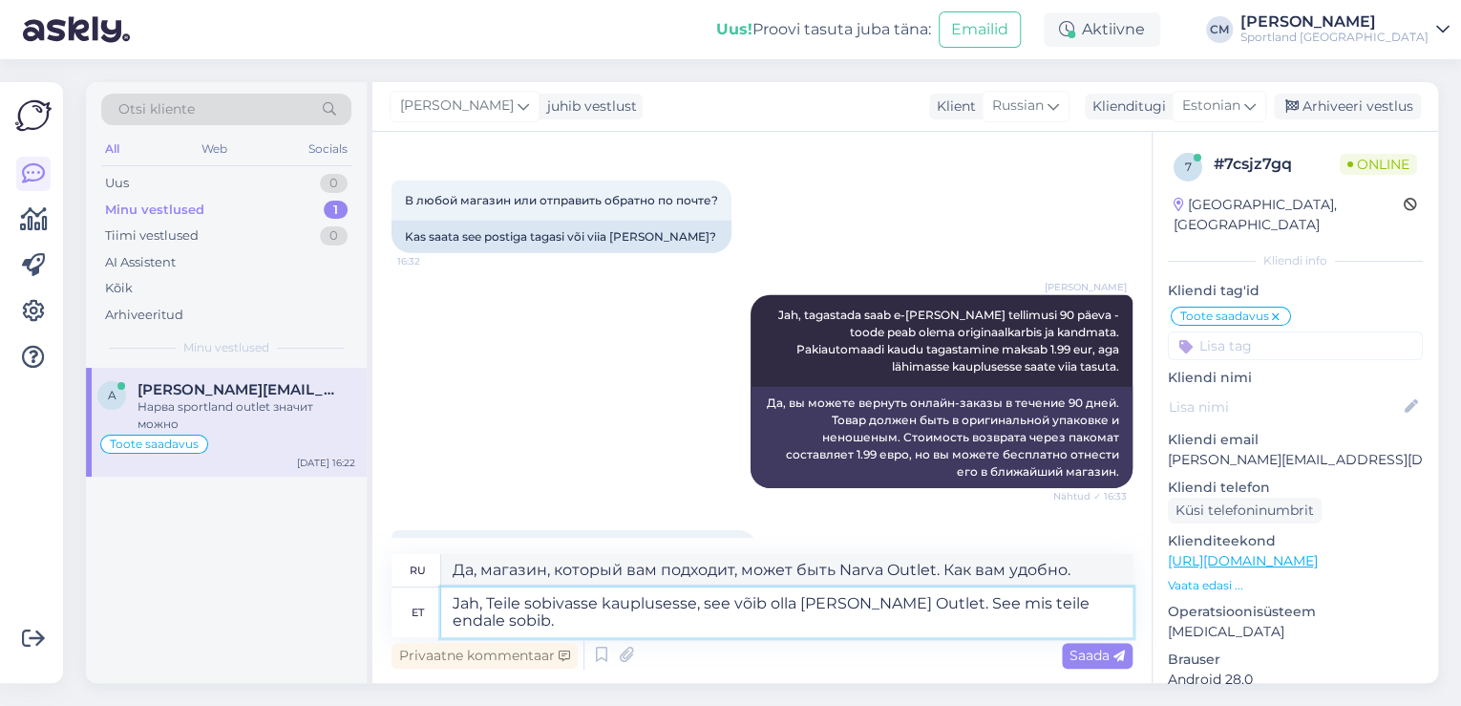
click at [950, 601] on textarea "Jah, Teile sobivasse kauplusesse, see võib olla [PERSON_NAME] Outlet. See mis t…" at bounding box center [786, 612] width 691 height 50
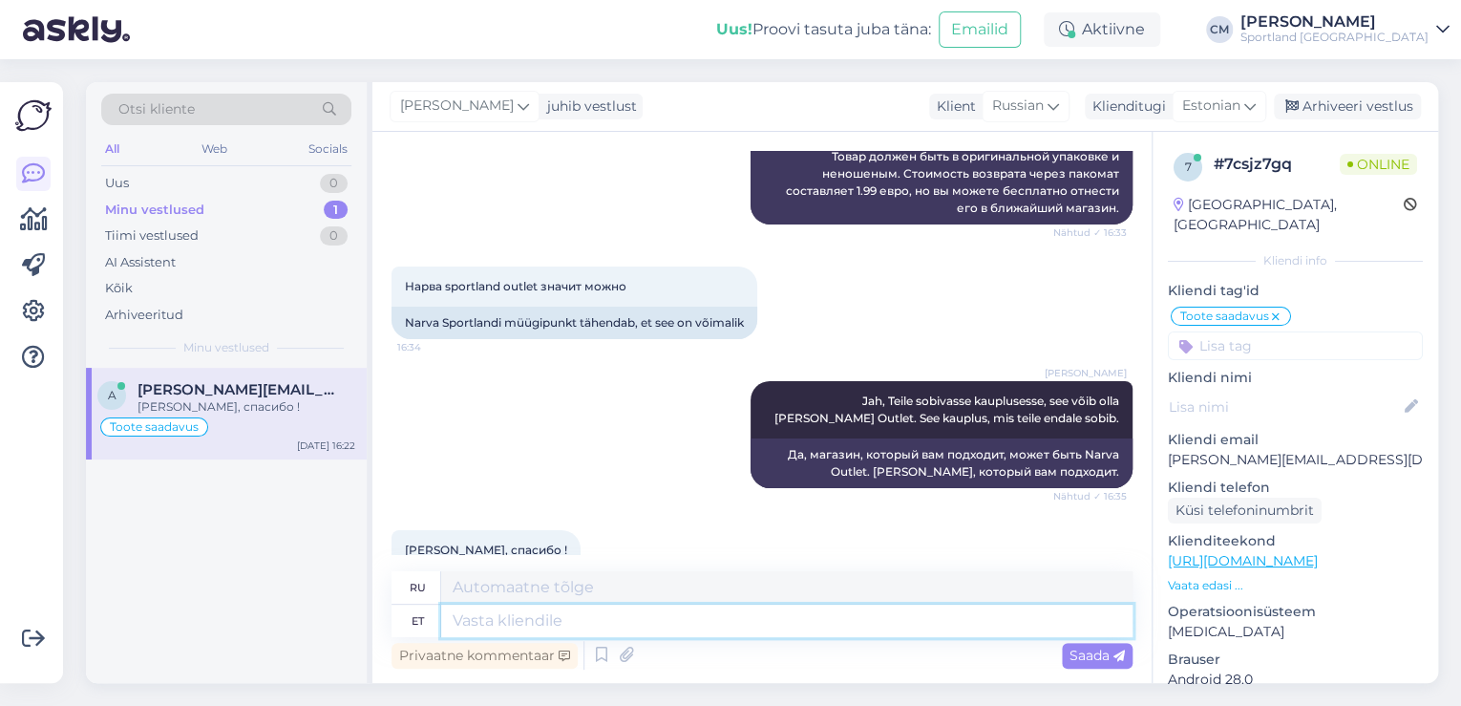
scroll to position [3245, 0]
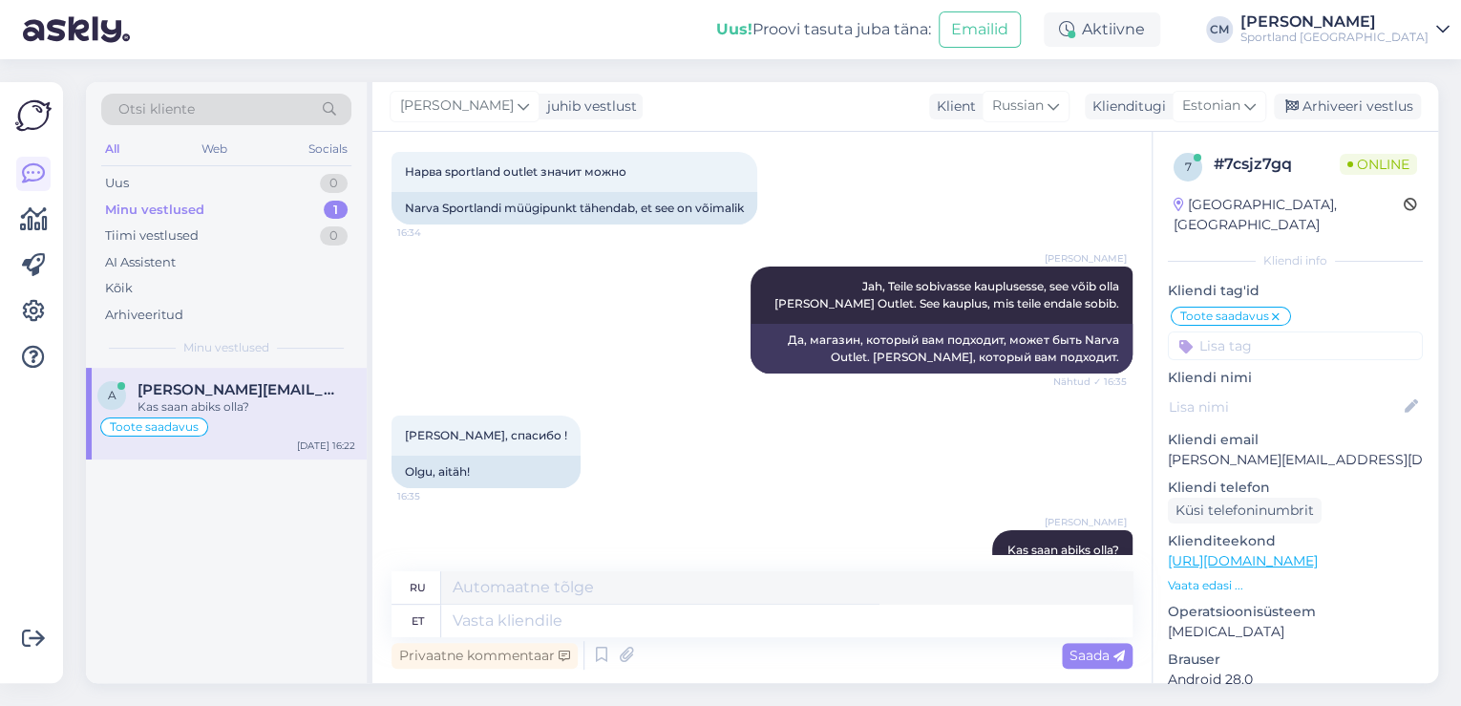
click at [1272, 111] on div "[PERSON_NAME] juhib vestlust Klient [DEMOGRAPHIC_DATA] Klienditugi [DEMOGRAPHIC…" at bounding box center [904, 107] width 1065 height 50
click at [1276, 111] on div "Arhiveeri vestlus" at bounding box center [1347, 107] width 147 height 26
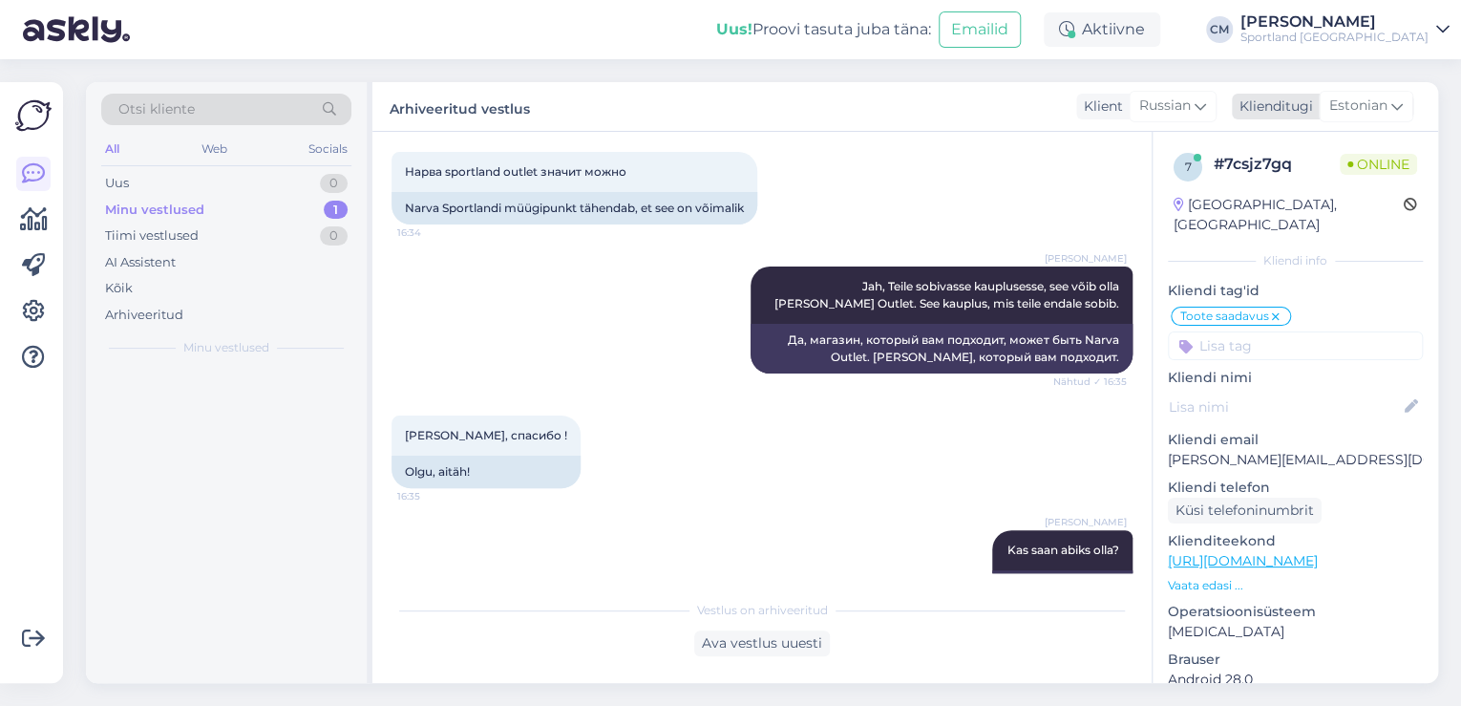
scroll to position [3226, 0]
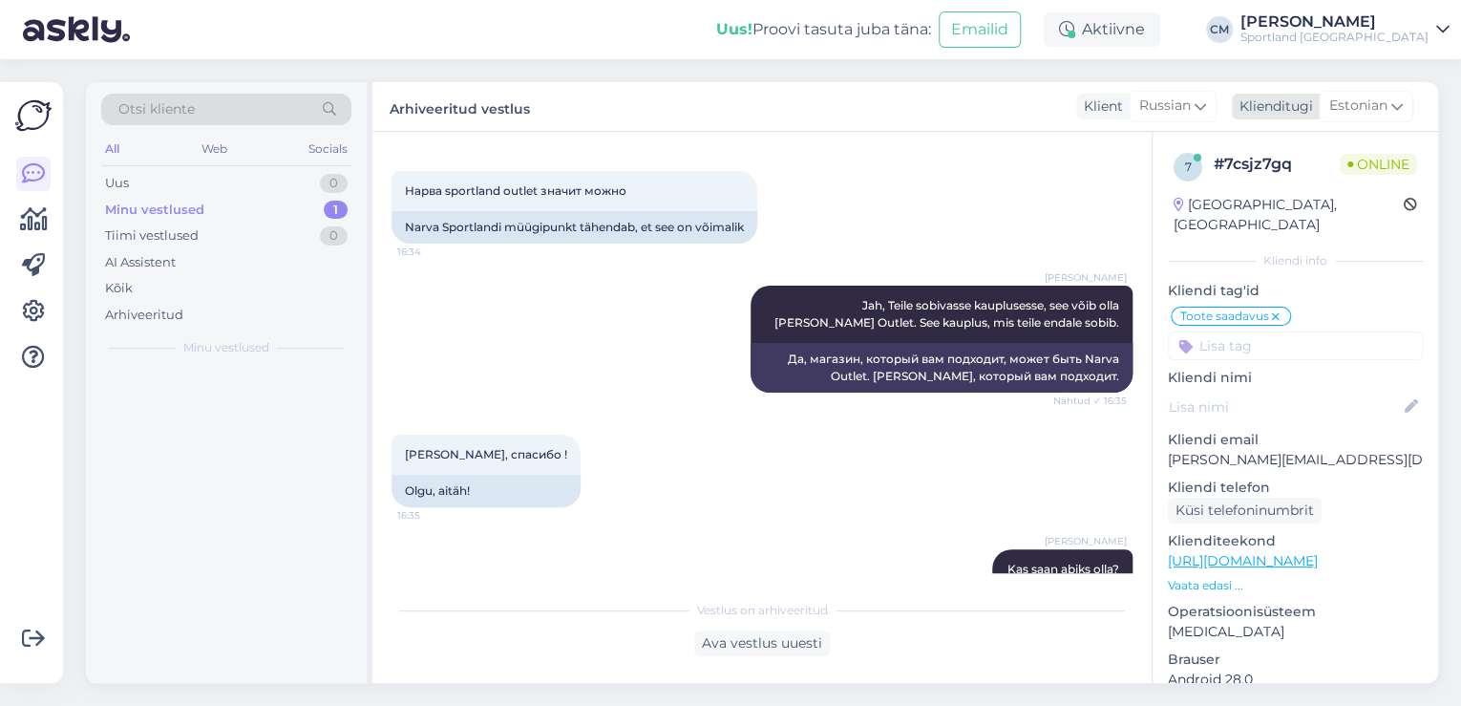
click at [1291, 110] on div "Klienditugi" at bounding box center [1272, 106] width 81 height 20
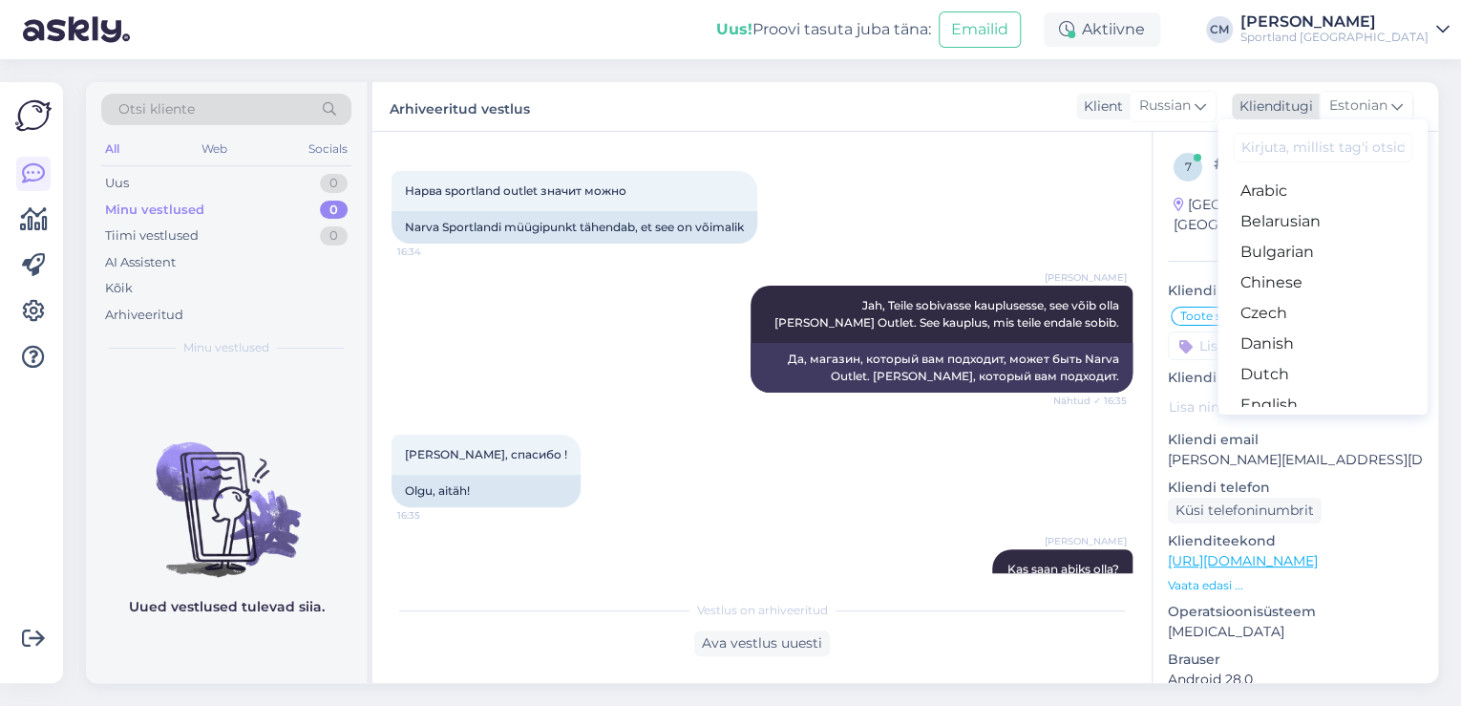
click at [1342, 101] on span "Estonian" at bounding box center [1358, 105] width 58 height 21
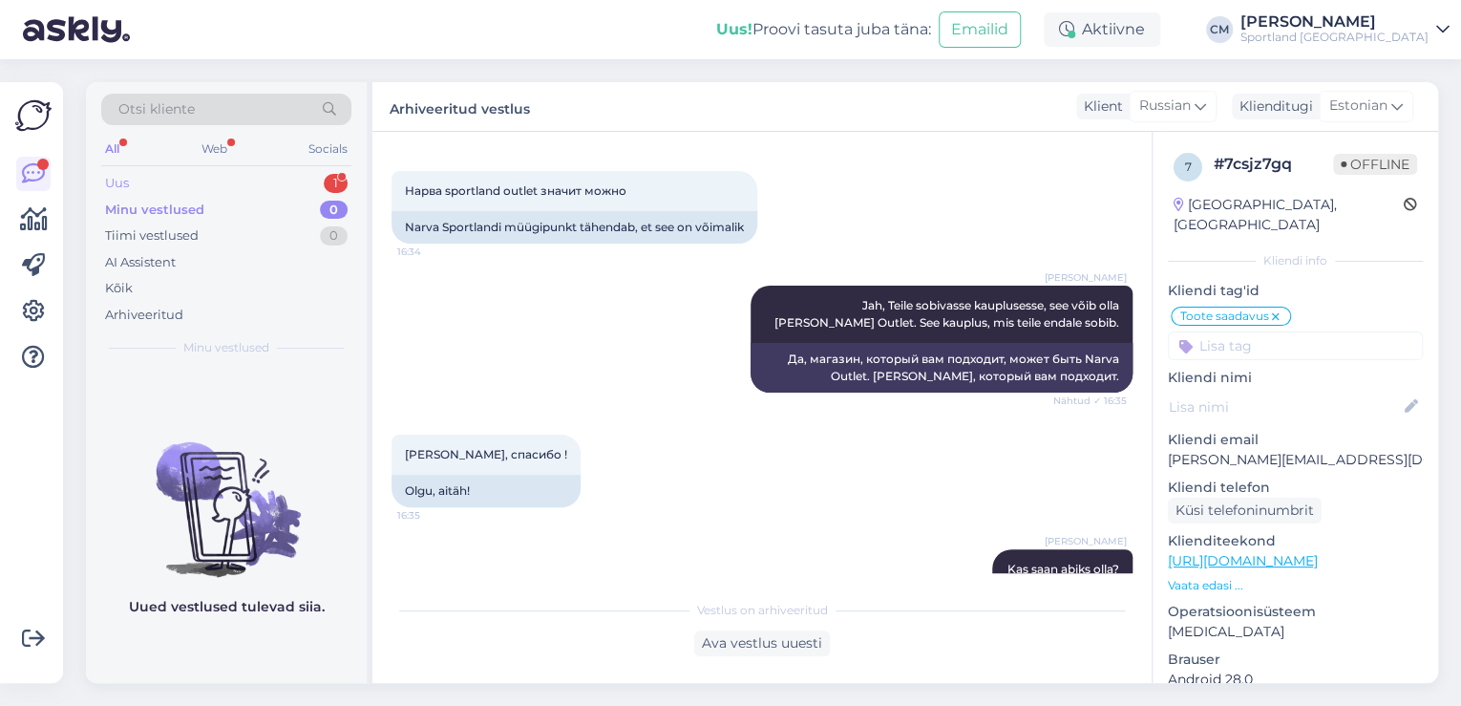
click at [303, 181] on div "Uus 1" at bounding box center [226, 183] width 250 height 27
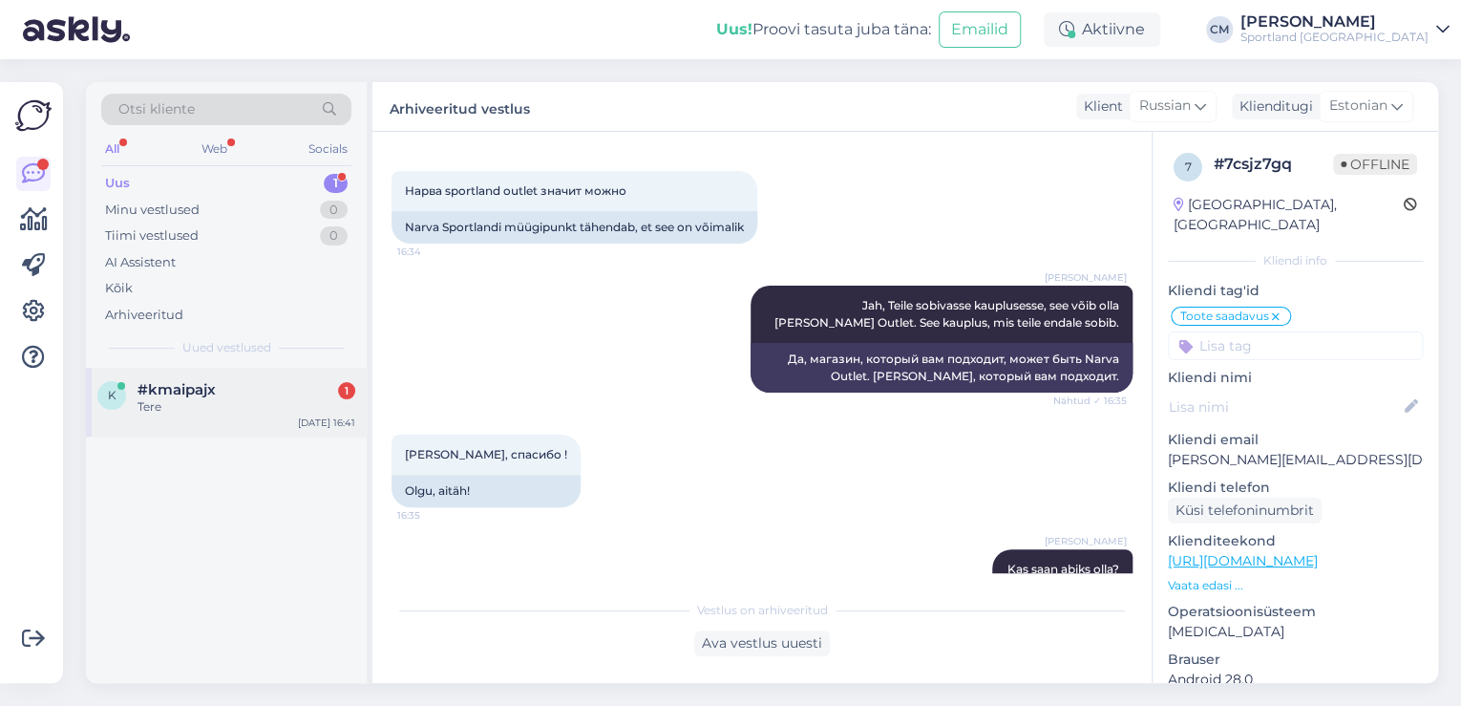
click at [286, 406] on div "Tere" at bounding box center [246, 406] width 218 height 17
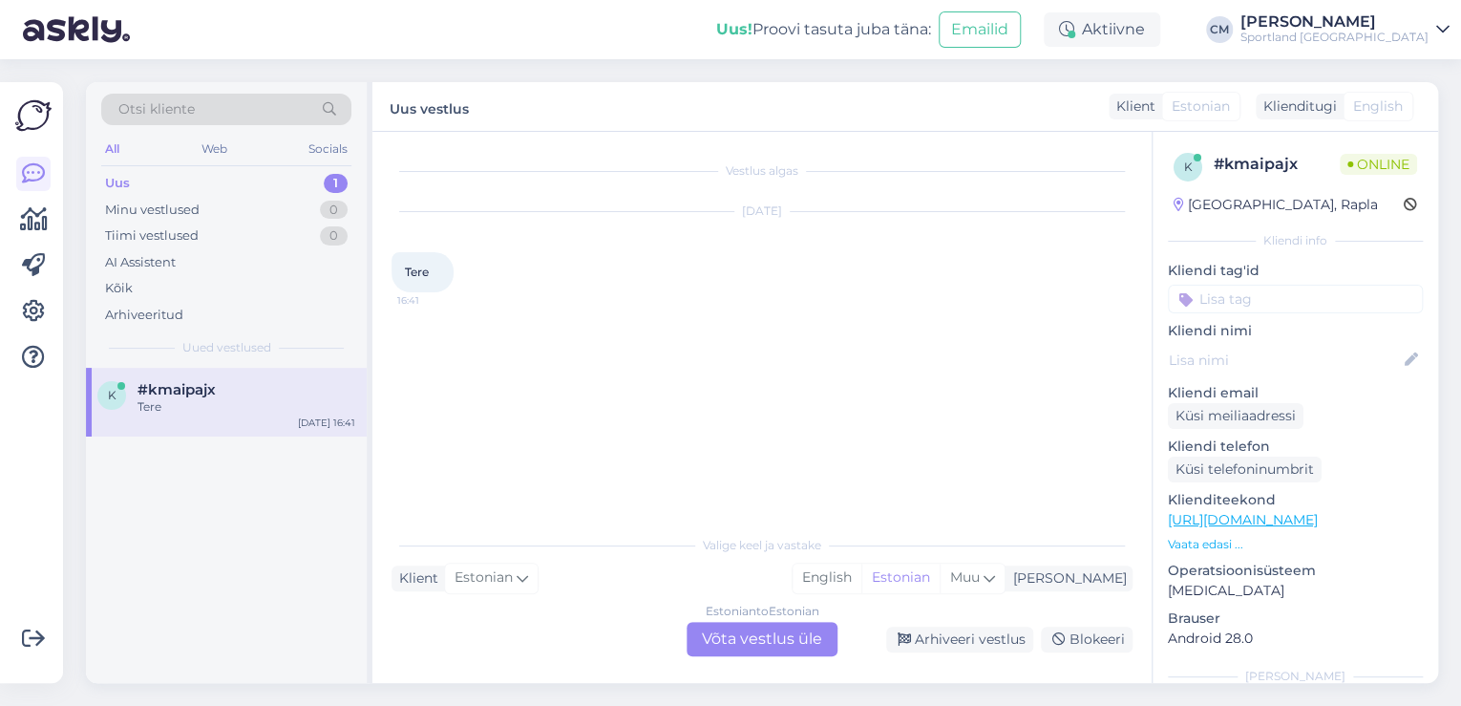
click at [760, 642] on div "Estonian to Estonian Võta vestlus üle" at bounding box center [761, 639] width 151 height 34
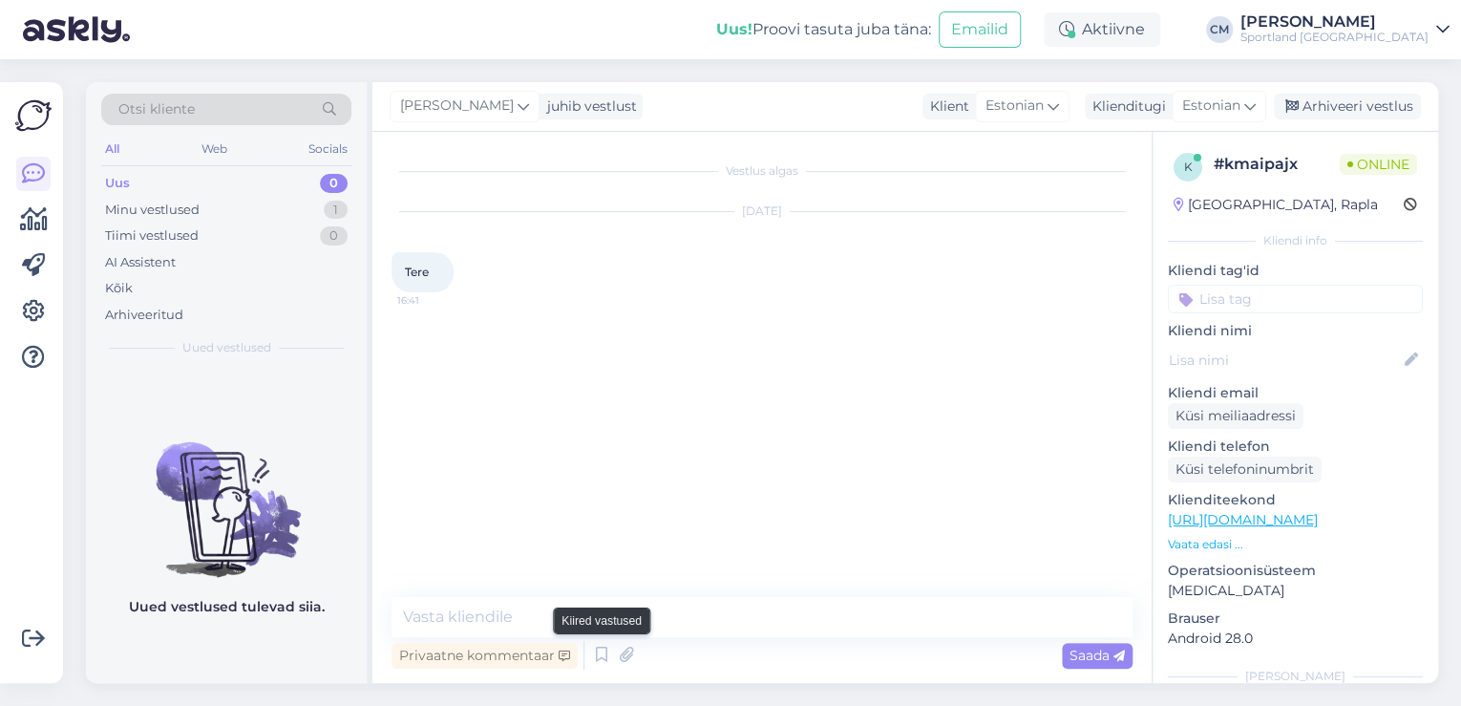
drag, startPoint x: 607, startPoint y: 661, endPoint x: 653, endPoint y: 643, distance: 49.3
click at [607, 660] on icon at bounding box center [601, 655] width 23 height 29
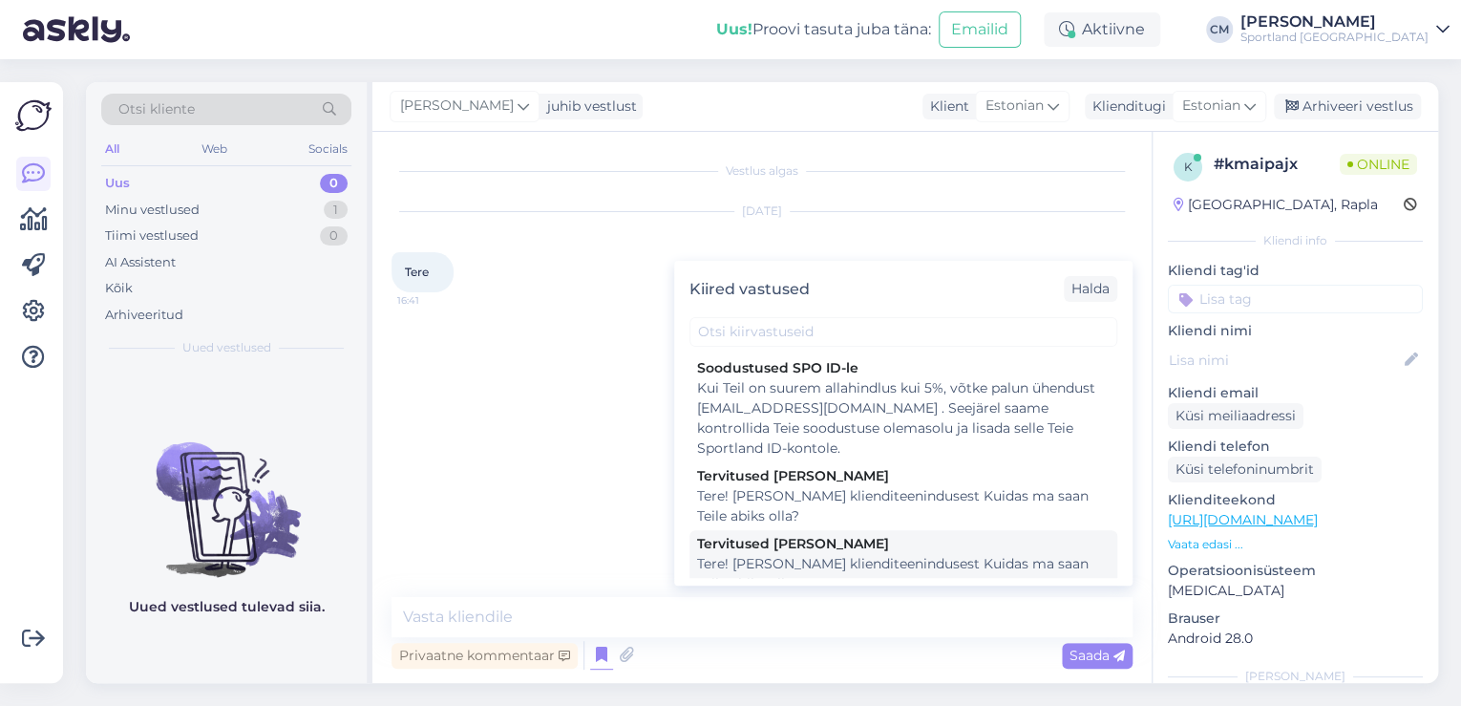
click at [812, 579] on div "Kiired vastused [PERSON_NAME] SPO ID-le Kui Teil on suurem allahindlus kui 5%, …" at bounding box center [903, 423] width 458 height 325
click at [815, 574] on div "Tere! [PERSON_NAME] klienditeenindusest Kuidas ma saan Teile abiks olla?" at bounding box center [903, 574] width 412 height 40
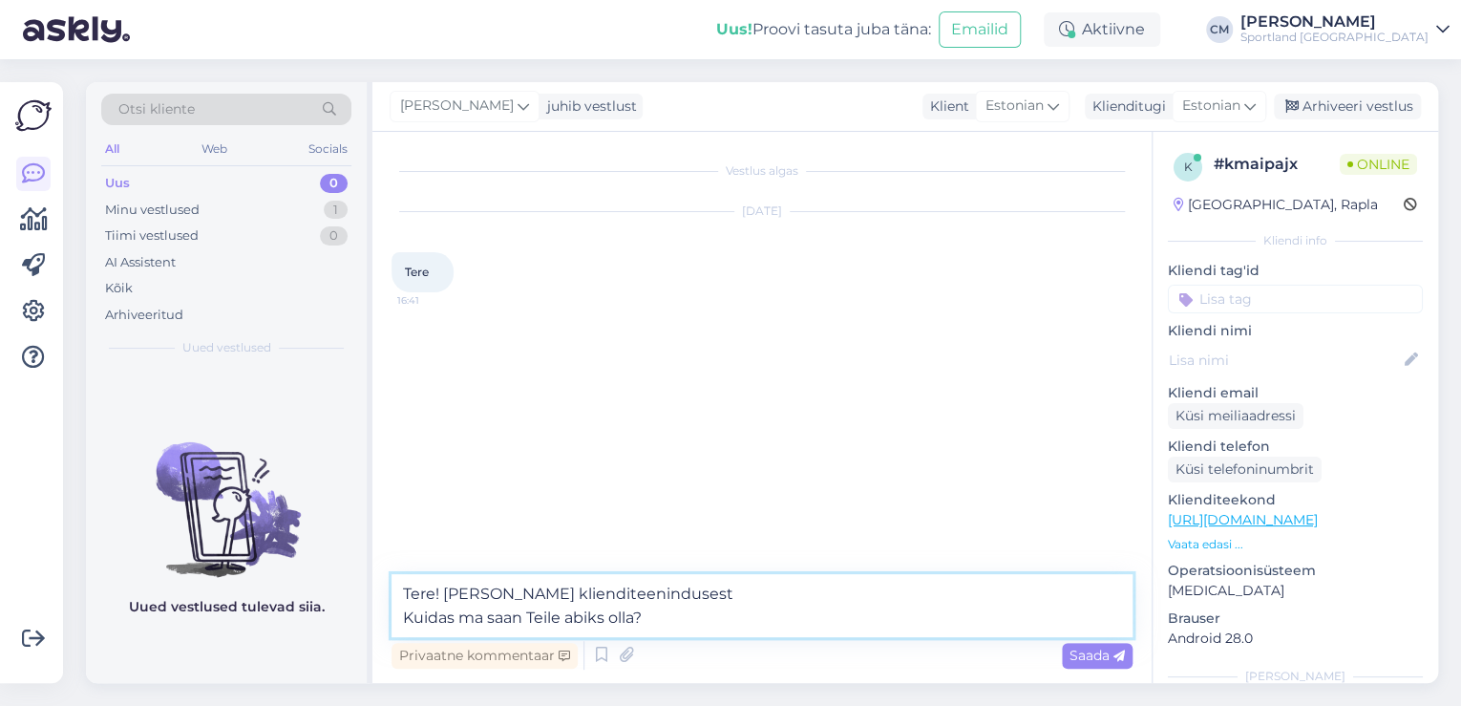
click at [798, 611] on textarea "Tere! [PERSON_NAME] klienditeenindusest Kuidas ma saan Teile abiks olla?" at bounding box center [761, 605] width 741 height 63
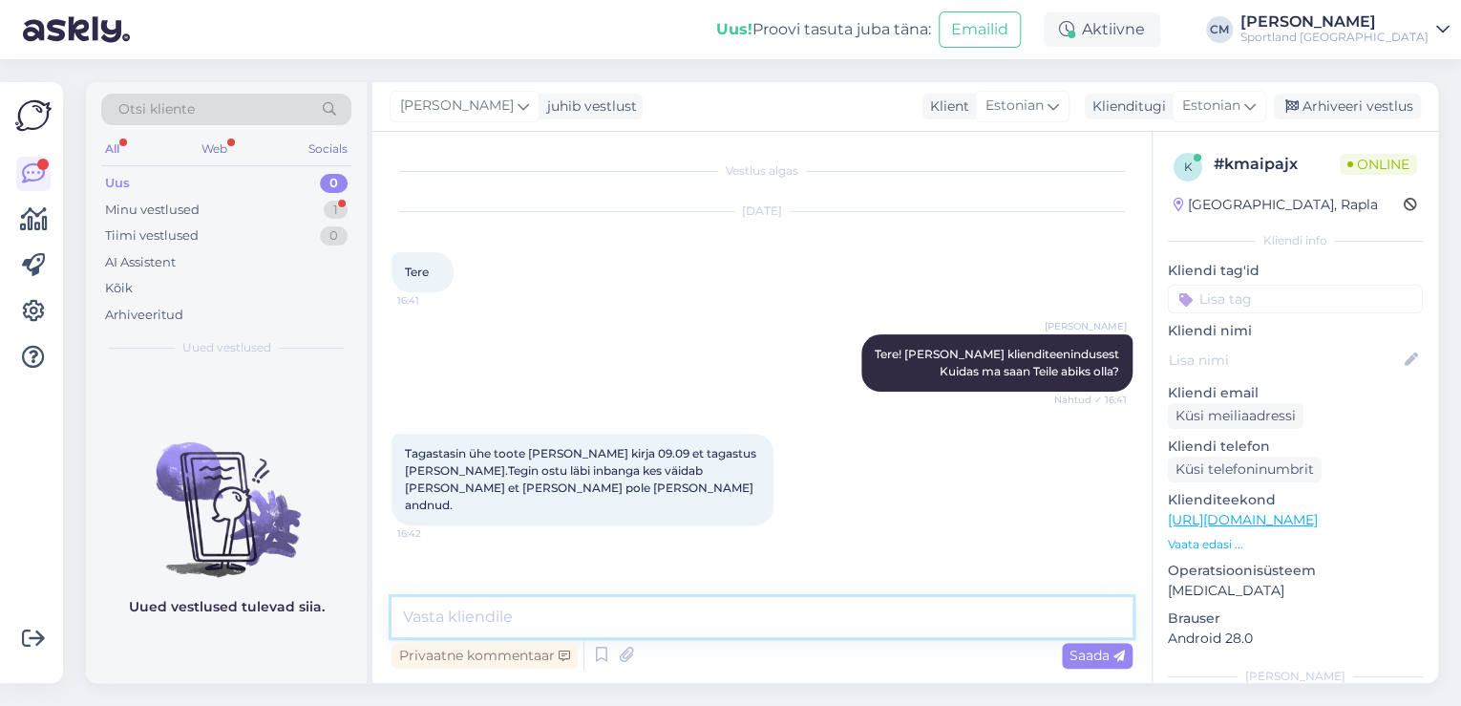
click at [605, 614] on textarea at bounding box center [761, 617] width 741 height 40
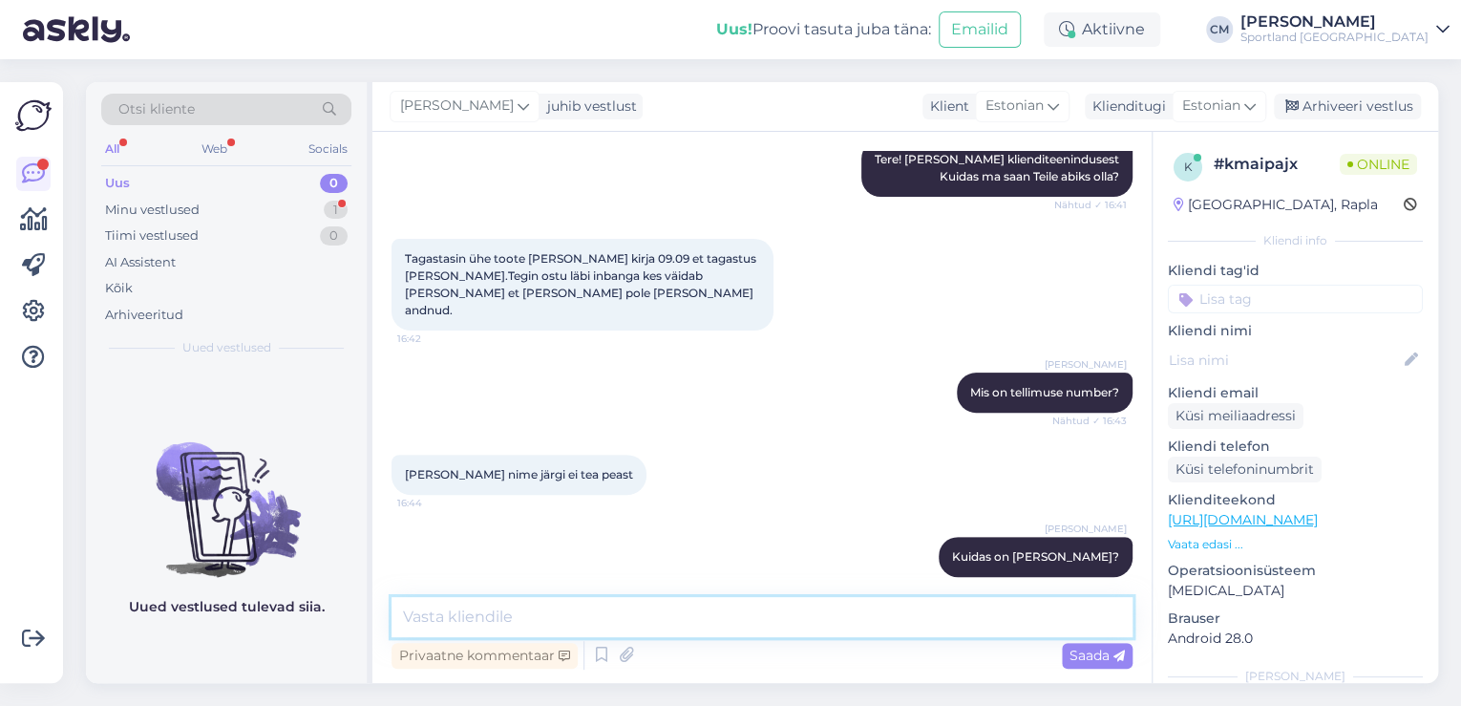
scroll to position [277, 0]
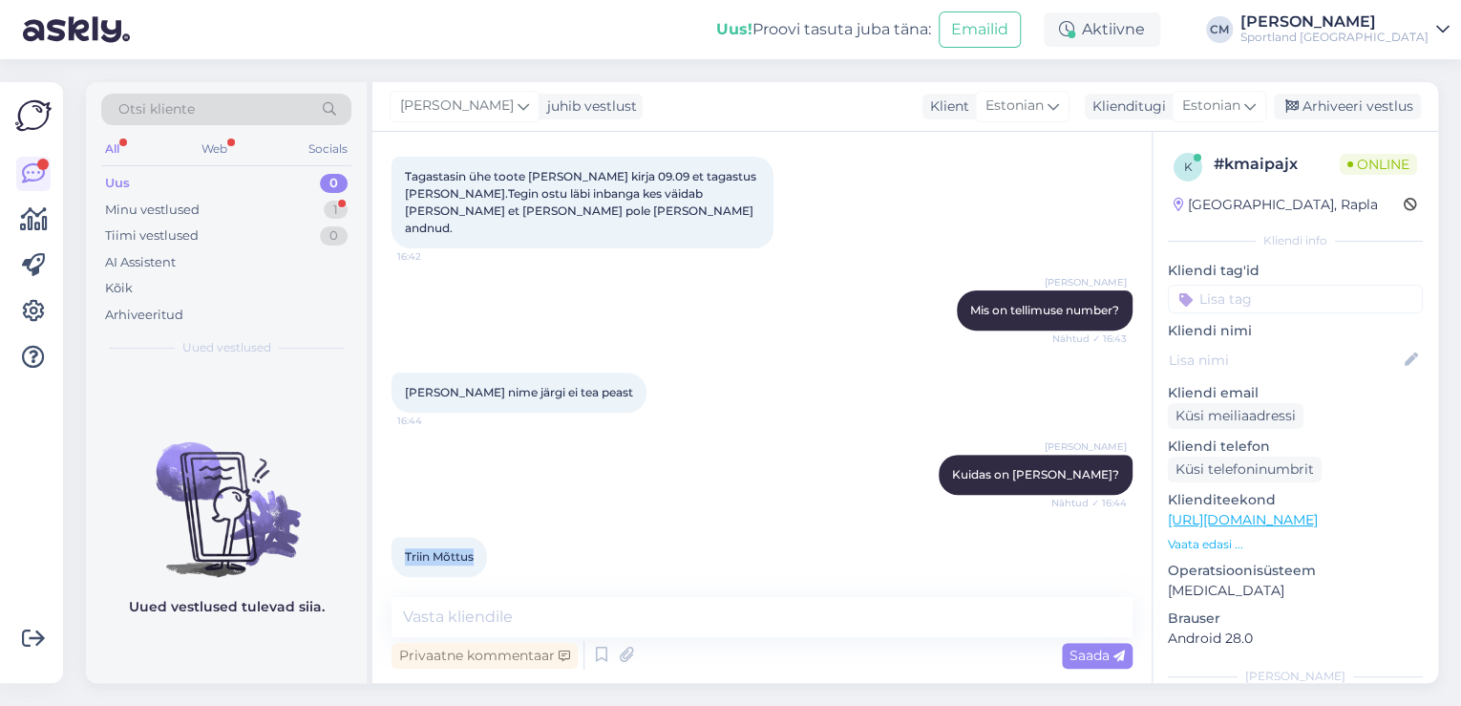
drag, startPoint x: 476, startPoint y: 551, endPoint x: 405, endPoint y: 542, distance: 72.1
click at [405, 542] on div "Triin Mõttus 16:44" at bounding box center [438, 557] width 95 height 40
copy span "Triin Mõttus"
click at [504, 625] on textarea at bounding box center [761, 617] width 741 height 40
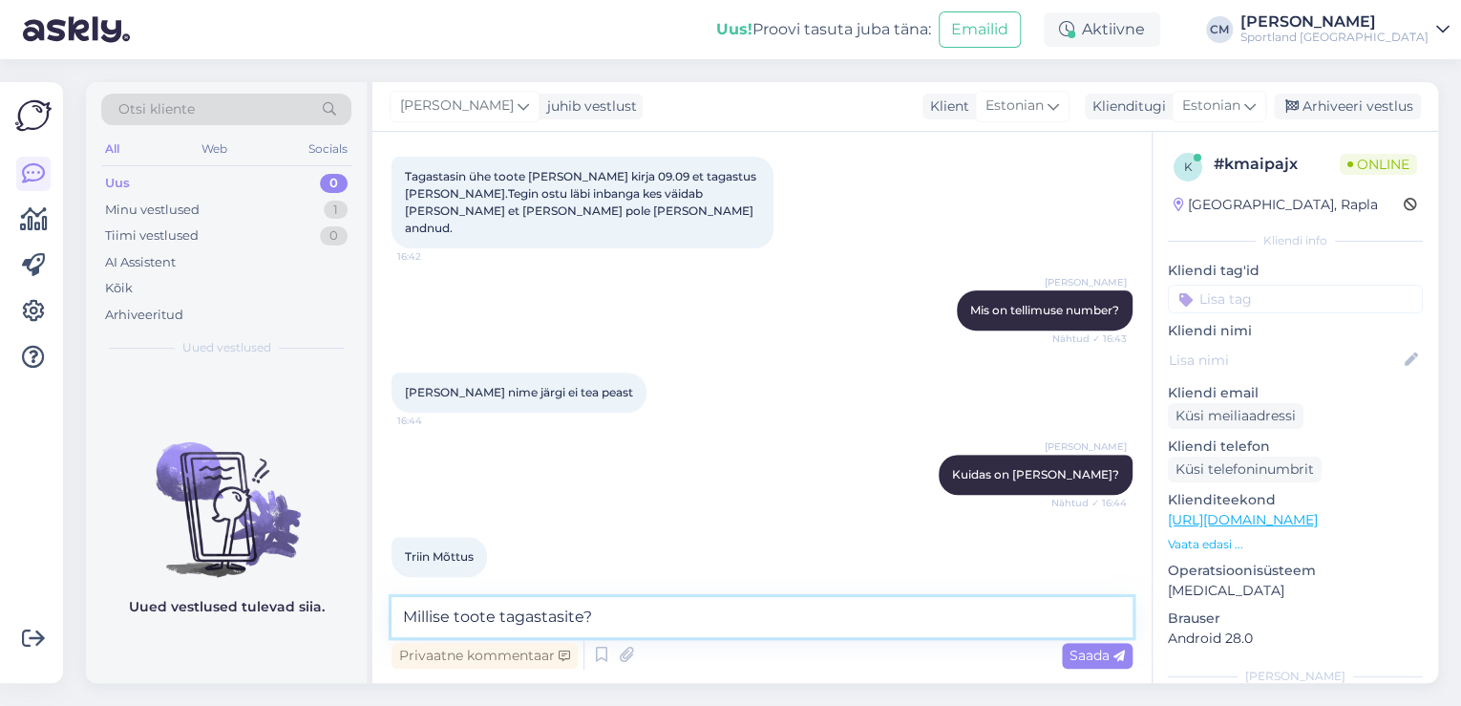
click at [456, 617] on textarea "Millise toote tagastasite?" at bounding box center [761, 617] width 741 height 40
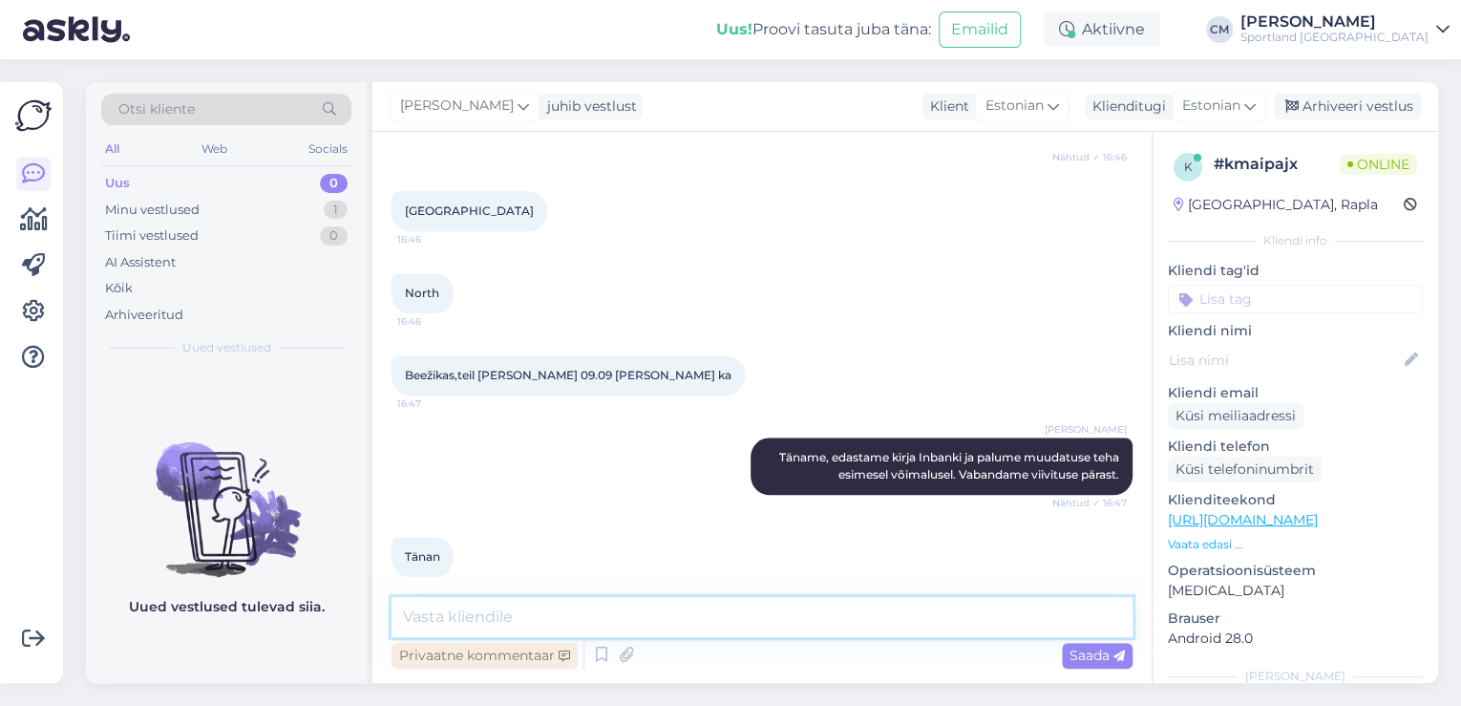
scroll to position [869, 0]
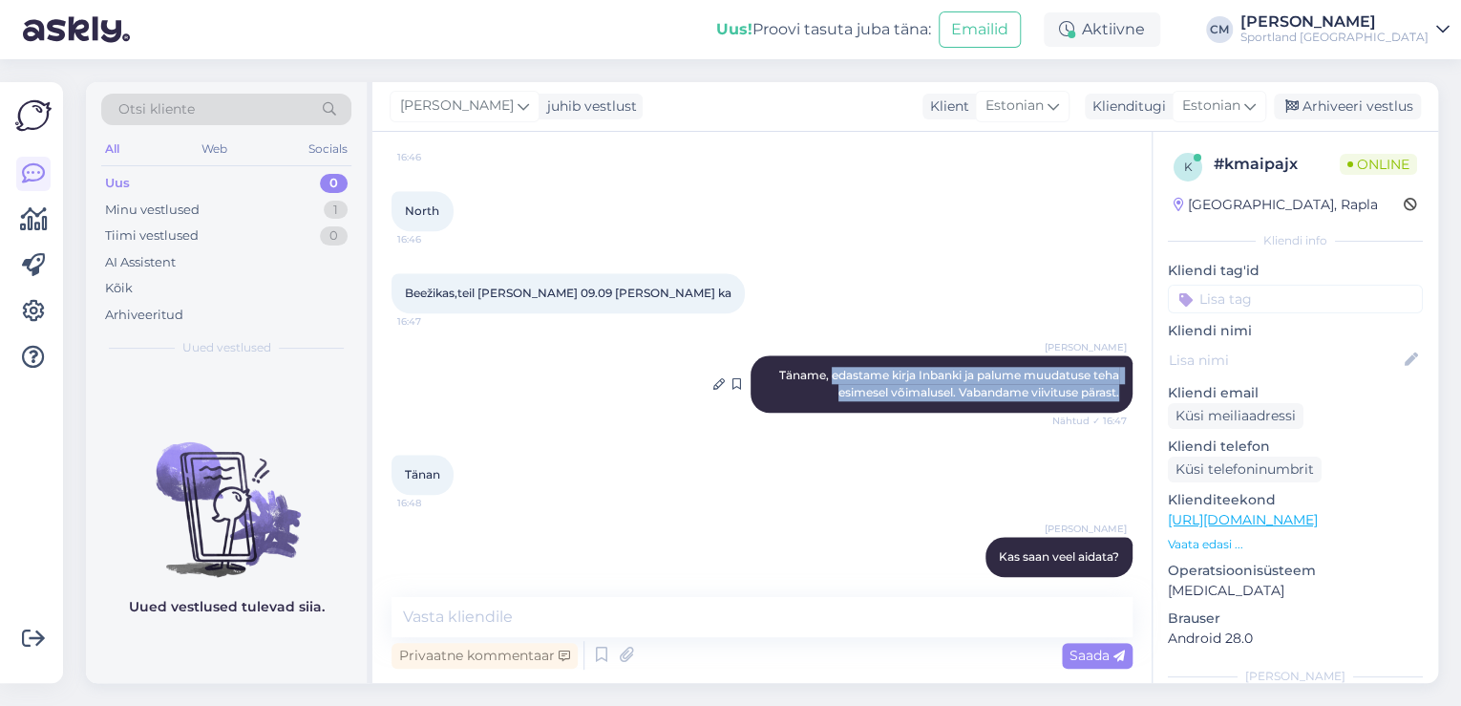
drag, startPoint x: 814, startPoint y: 355, endPoint x: 1107, endPoint y: 380, distance: 293.2
click at [1107, 380] on span "Täname, edastame kirja Inbanki ja palume muudatuse teha esimesel võimalusel. Va…" at bounding box center [950, 384] width 343 height 32
copy span "edastame kirja Inbanki ja palume muudatuse teha esimesel võimalusel. Vabandame …"
click at [1318, 113] on div "Arhiveeri vestlus" at bounding box center [1347, 107] width 147 height 26
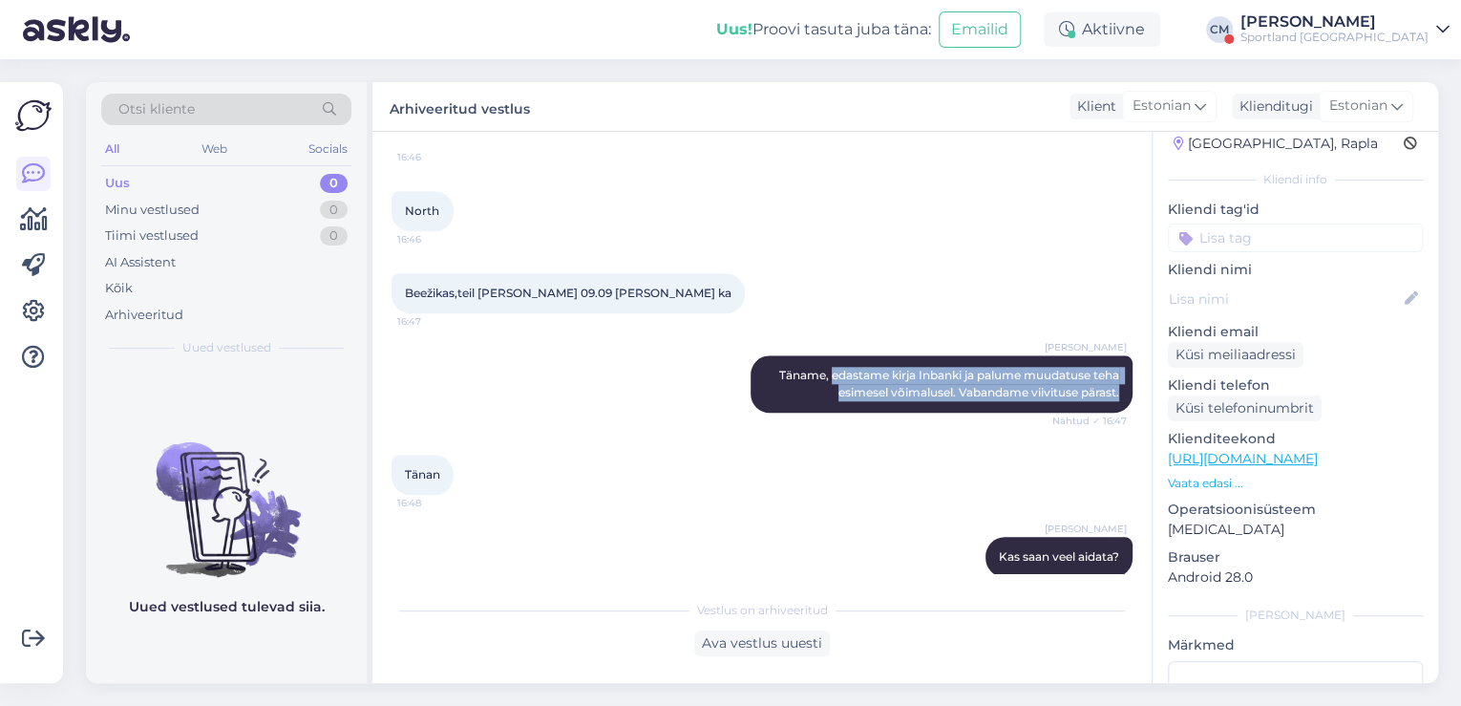
scroll to position [0, 0]
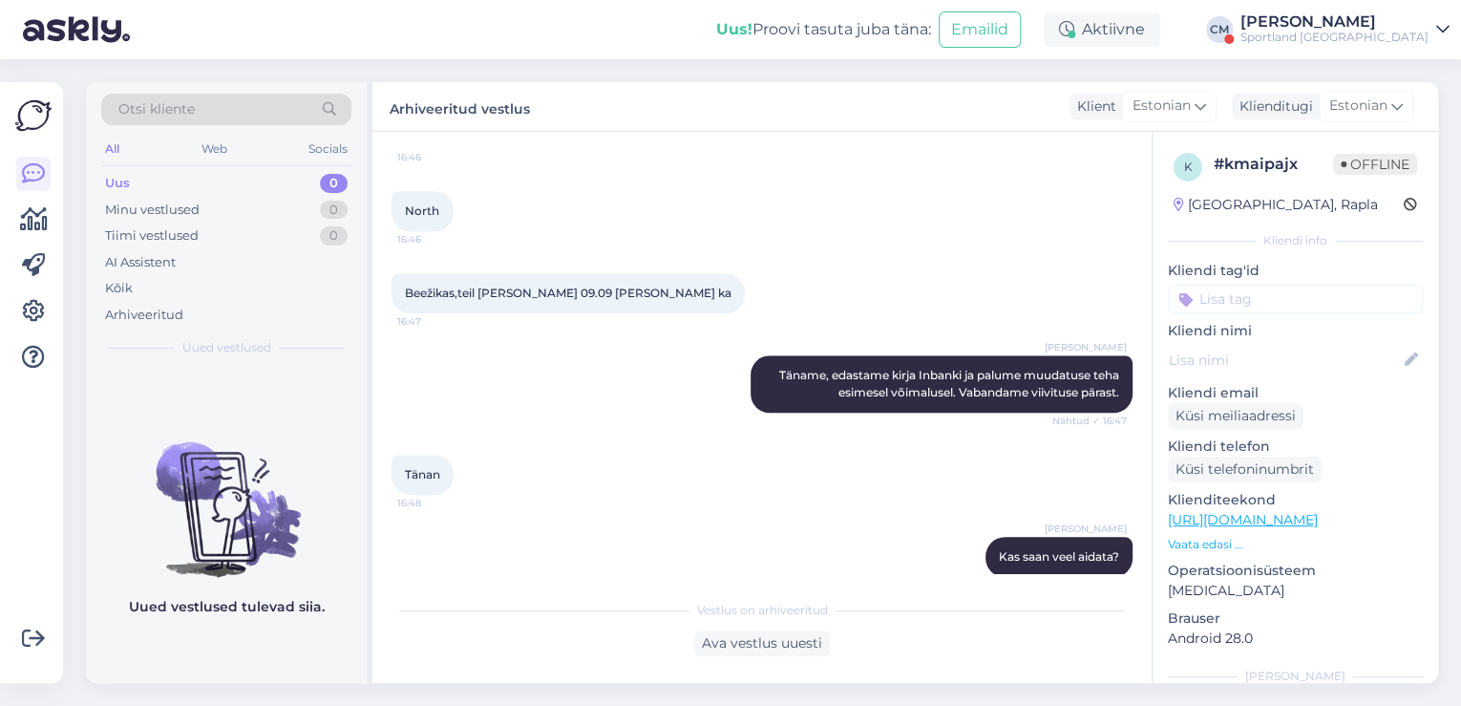
click at [1253, 317] on div "k # kmaipajx Offline [GEOGRAPHIC_DATA], Rapla Kliendi info Kliendi tag'id Võidu…" at bounding box center [1294, 527] width 285 height 790
click at [1253, 300] on input at bounding box center [1295, 299] width 255 height 29
click at [1277, 336] on div "Järelmaksu küsimused" at bounding box center [1295, 349] width 255 height 53
click at [1279, 346] on span "Järelmaksu küsimused" at bounding box center [1296, 349] width 132 height 11
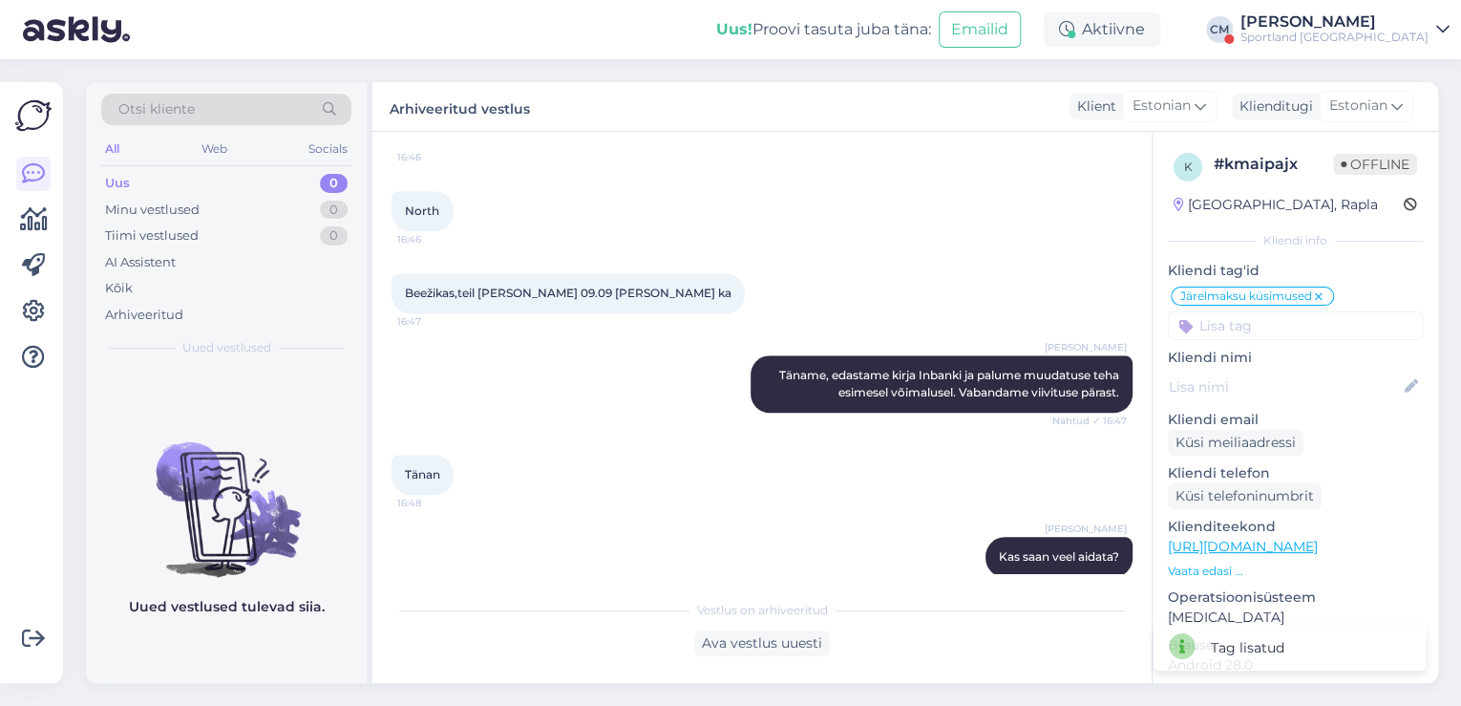
click at [1347, 25] on div "[PERSON_NAME]" at bounding box center [1334, 21] width 188 height 15
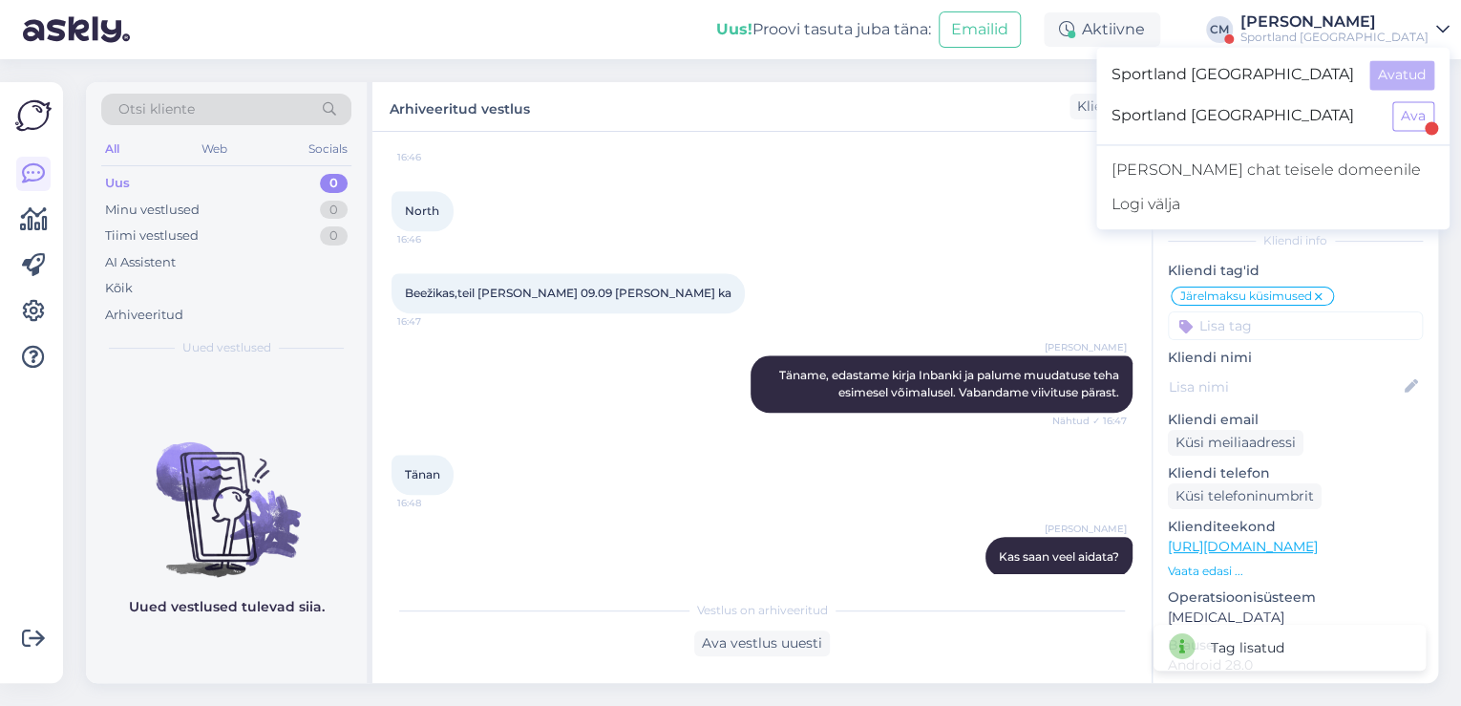
click at [1434, 116] on div "Sportland [GEOGRAPHIC_DATA] Ava" at bounding box center [1272, 115] width 353 height 41
click at [1424, 116] on button "Ava" at bounding box center [1413, 116] width 42 height 30
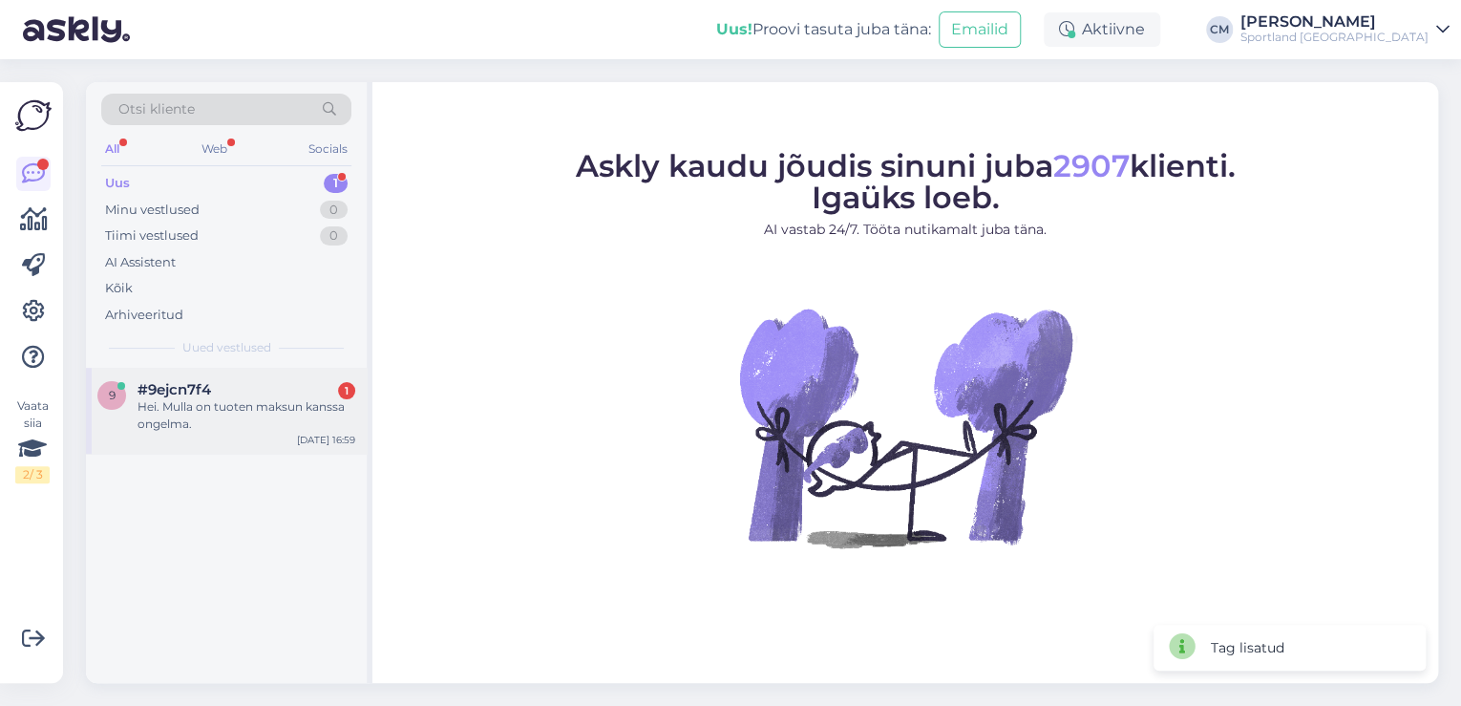
click at [243, 428] on div "Hei. Mulla on tuoten maksun kanssa ongelma." at bounding box center [246, 415] width 218 height 34
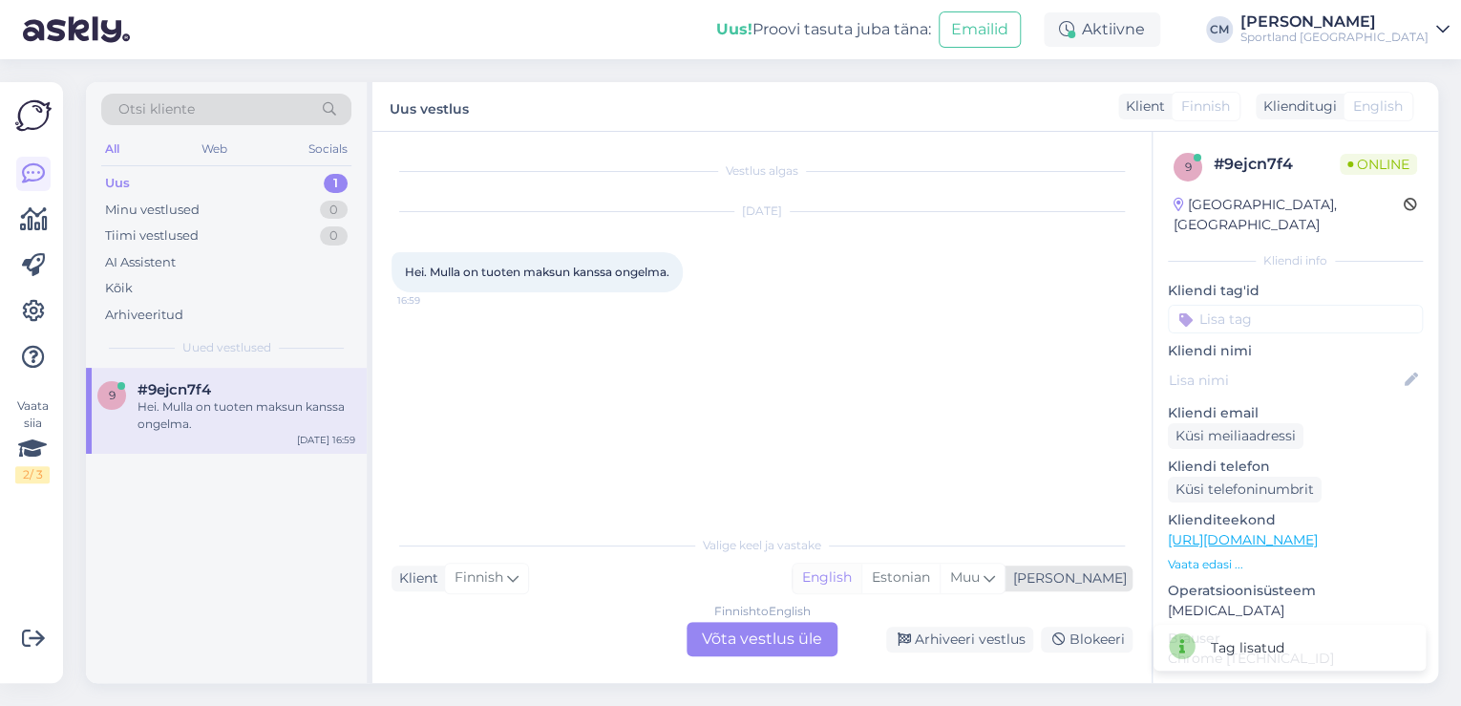
click at [861, 569] on div "English" at bounding box center [826, 577] width 69 height 29
click at [939, 580] on div "Estonian" at bounding box center [900, 577] width 78 height 29
click at [778, 652] on div "Finnish to Estonian Võta vestlus üle" at bounding box center [761, 639] width 151 height 34
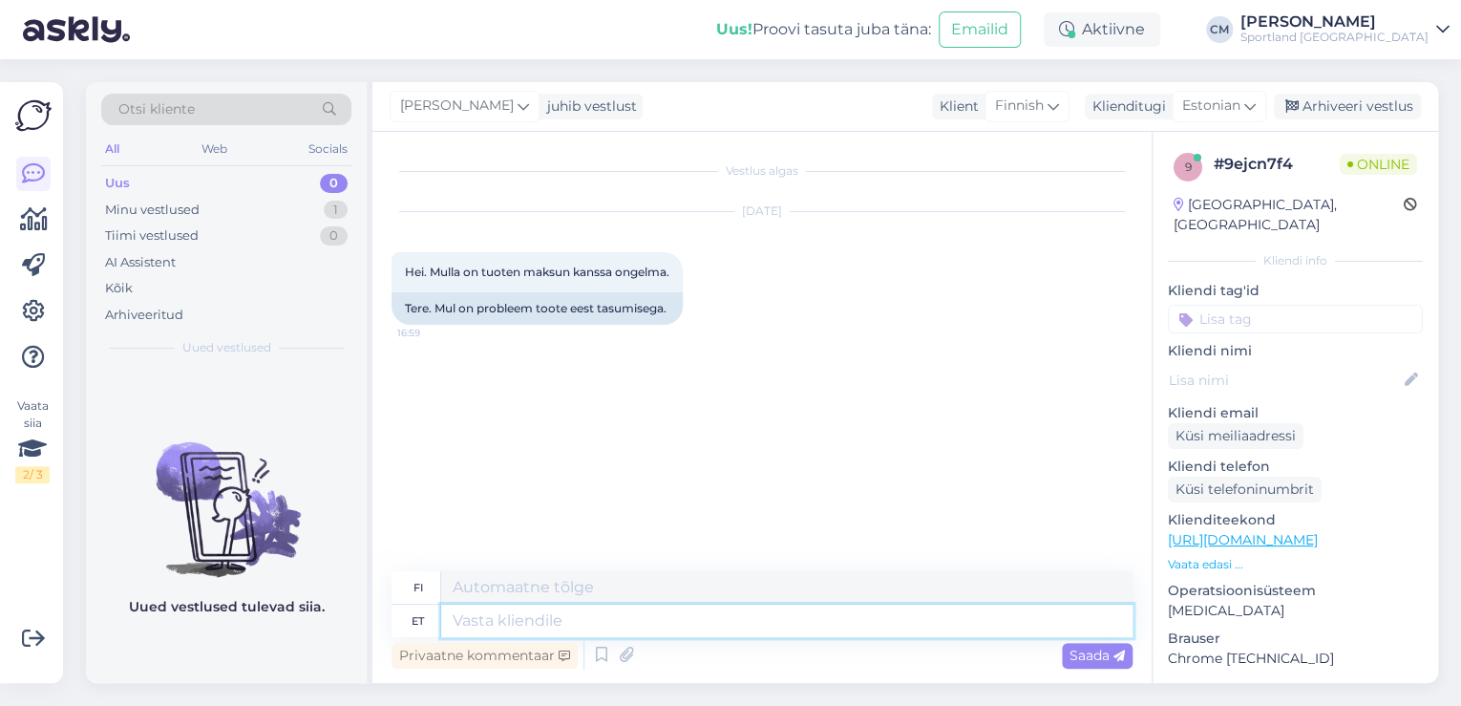
click at [706, 619] on textarea at bounding box center [786, 620] width 691 height 32
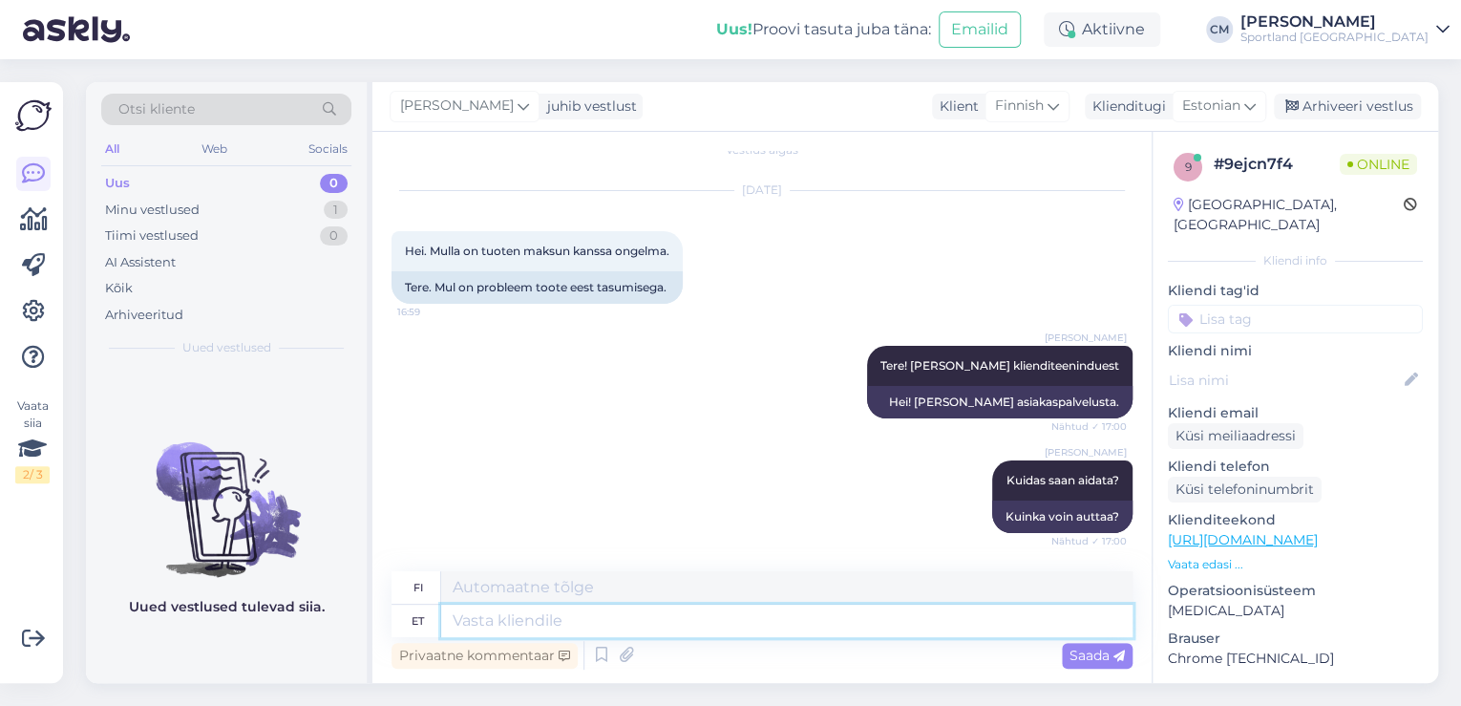
scroll to position [20, 0]
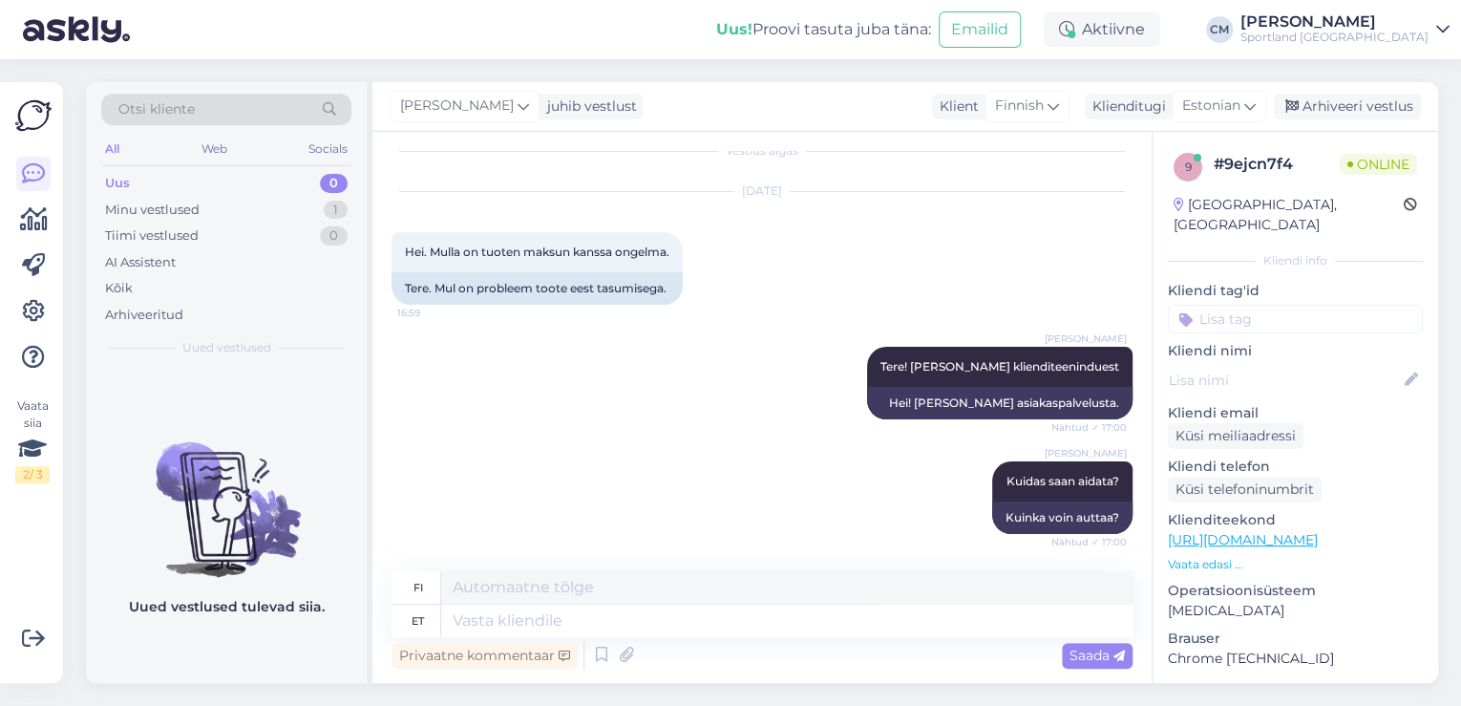
click at [1335, 38] on div "Sportland [GEOGRAPHIC_DATA]" at bounding box center [1334, 37] width 188 height 15
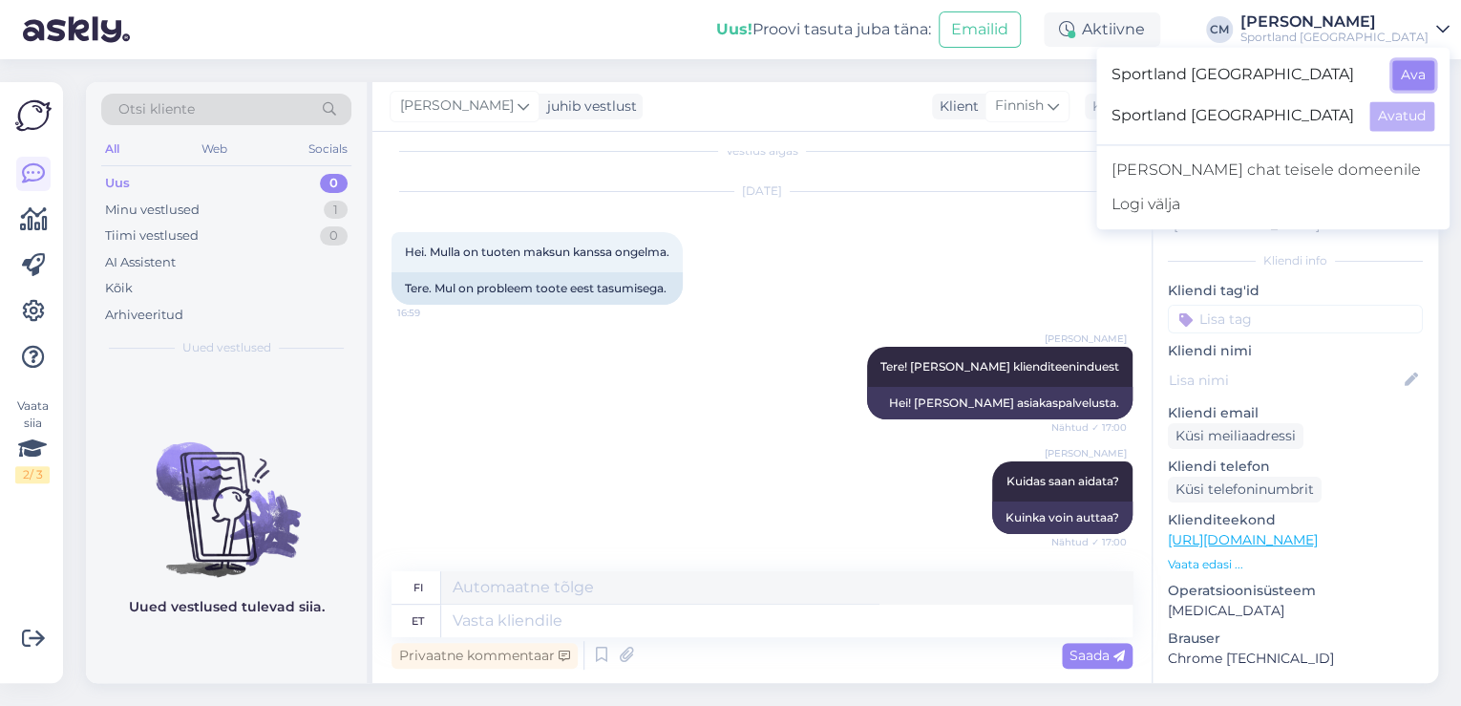
click at [1414, 73] on button "Ava" at bounding box center [1413, 75] width 42 height 30
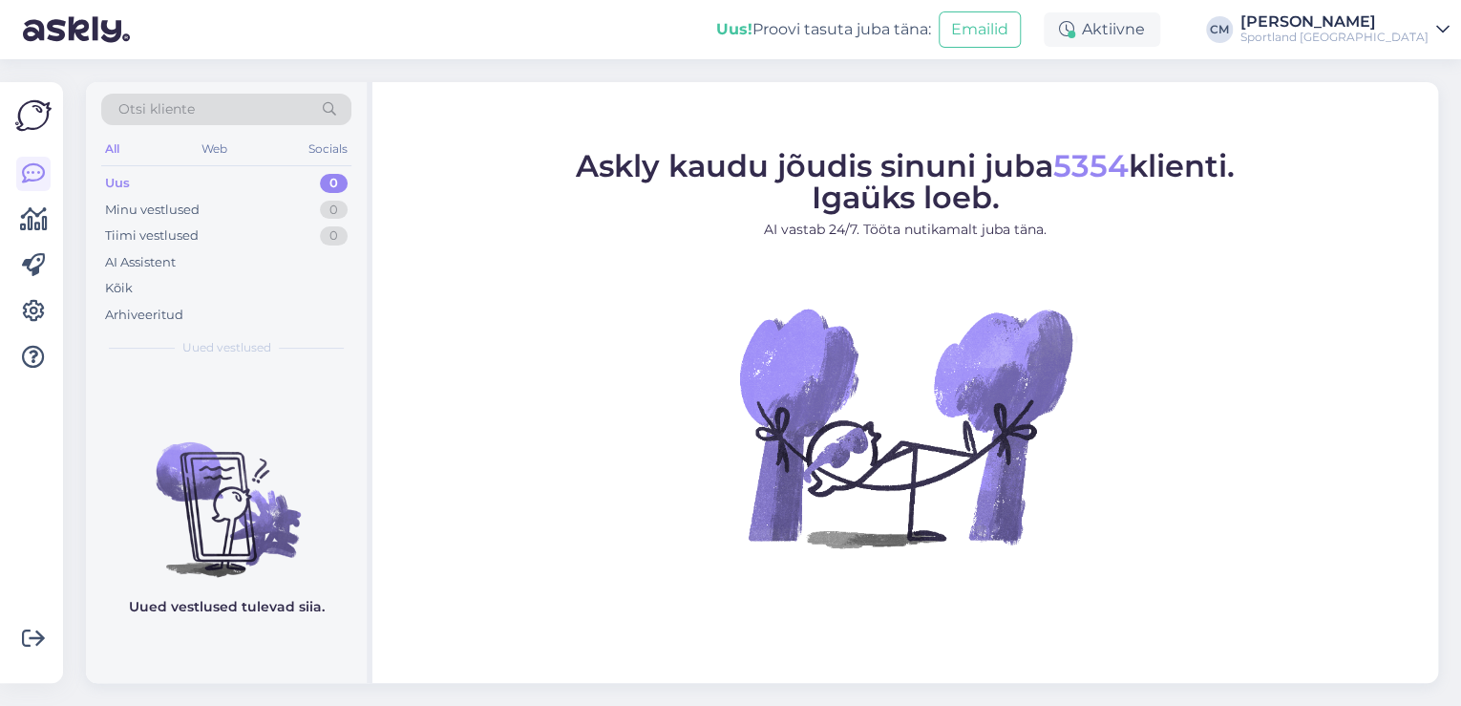
click at [1341, 43] on div "Sportland [GEOGRAPHIC_DATA]" at bounding box center [1334, 37] width 188 height 15
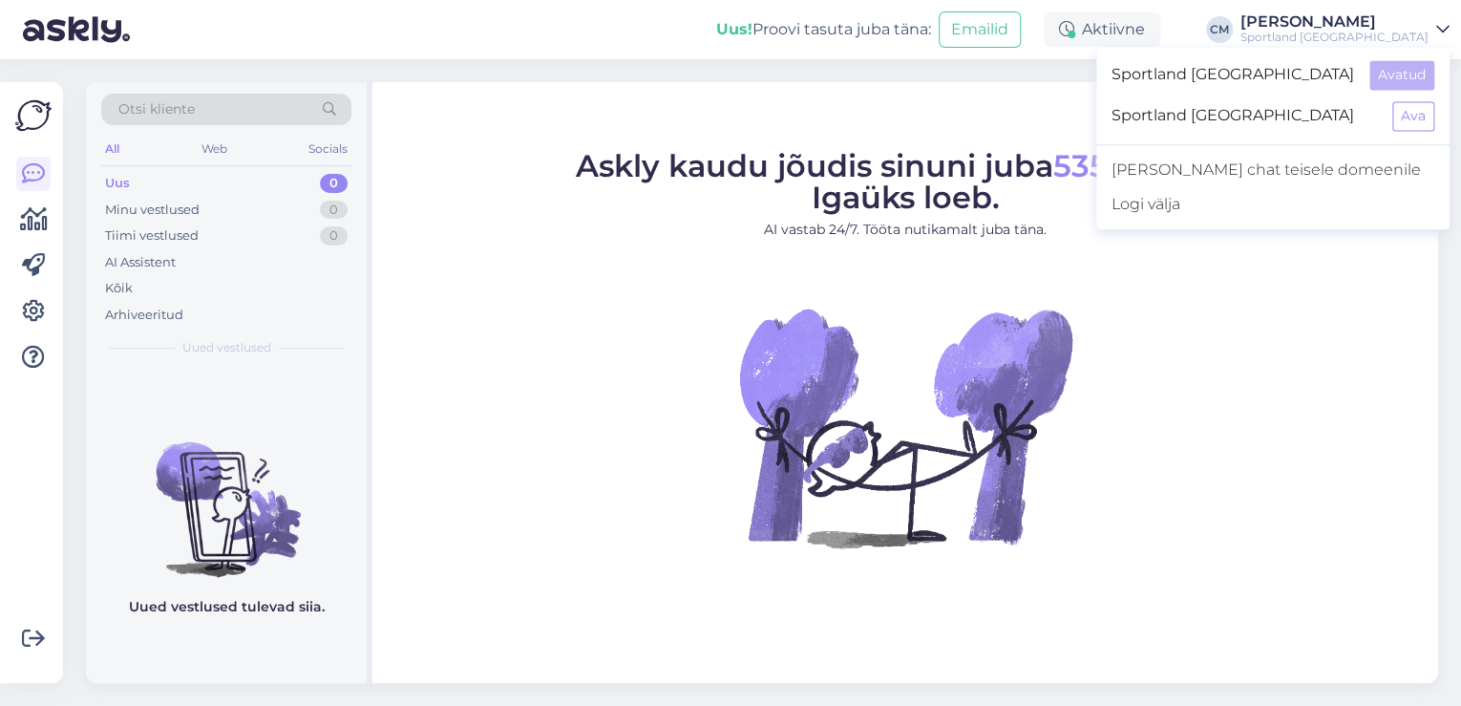
click at [1432, 135] on div "Sportland [GEOGRAPHIC_DATA] Ava" at bounding box center [1272, 115] width 353 height 41
click at [1406, 120] on button "Ava" at bounding box center [1413, 116] width 42 height 30
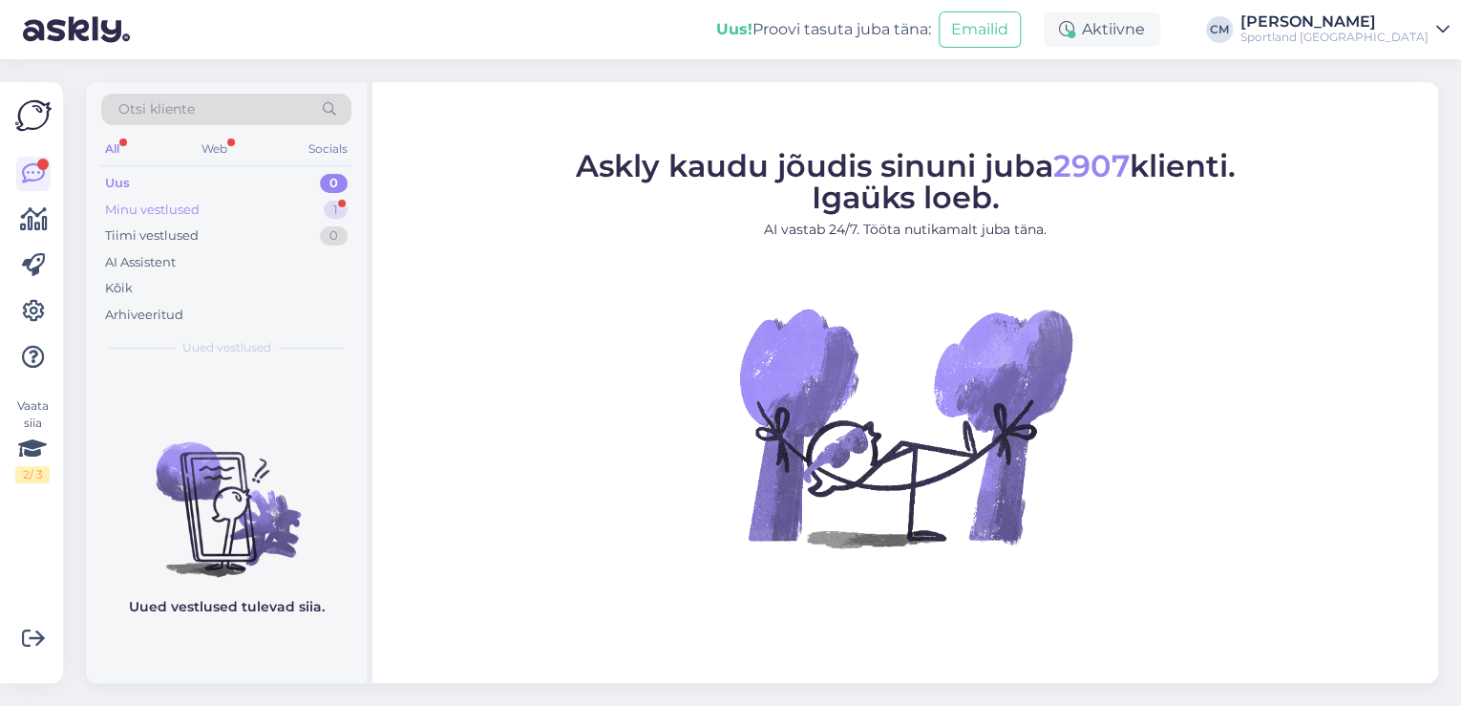
click at [306, 197] on div "Minu vestlused 1" at bounding box center [226, 210] width 250 height 27
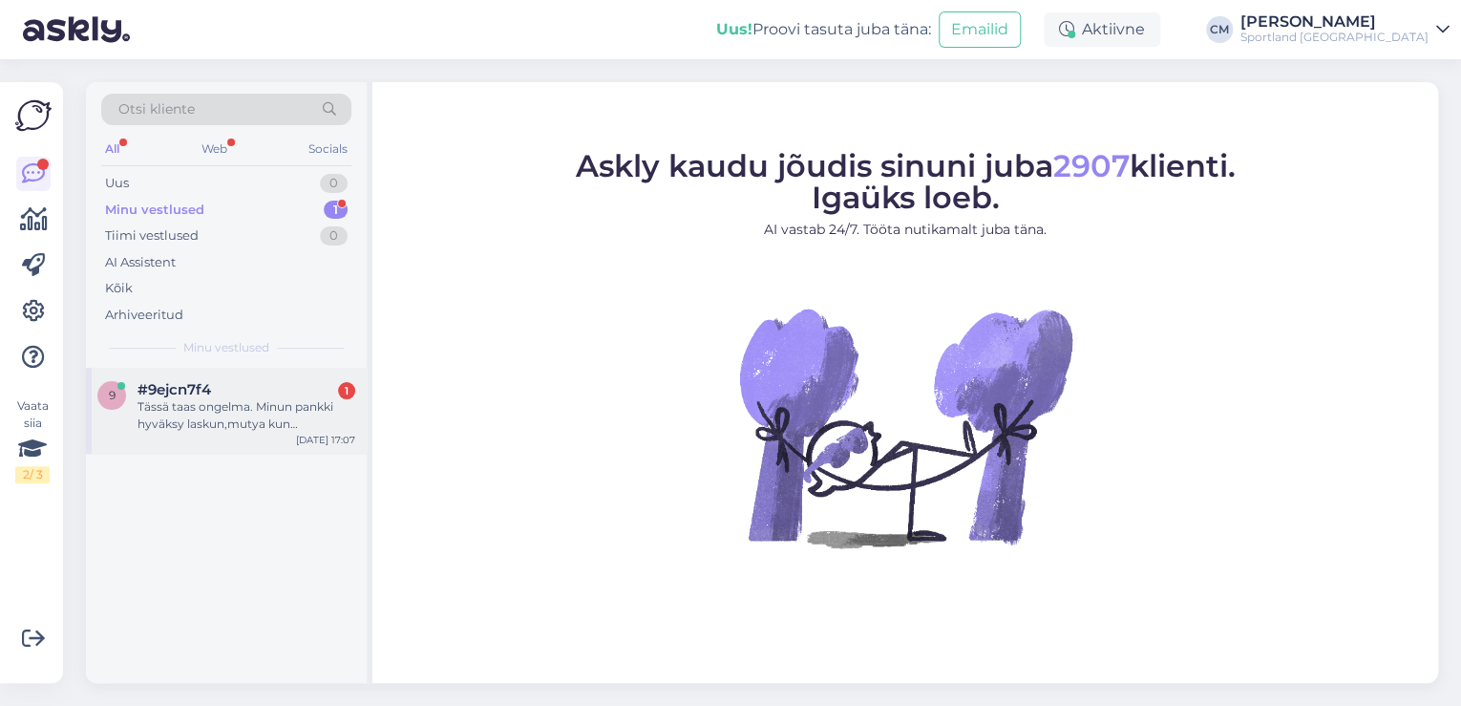
click at [267, 432] on div "9 #9ejcn7f4 1 Tässä taas ongelma. Minun pankki hyväksy laskun,mutya kun [PERSON…" at bounding box center [226, 411] width 281 height 86
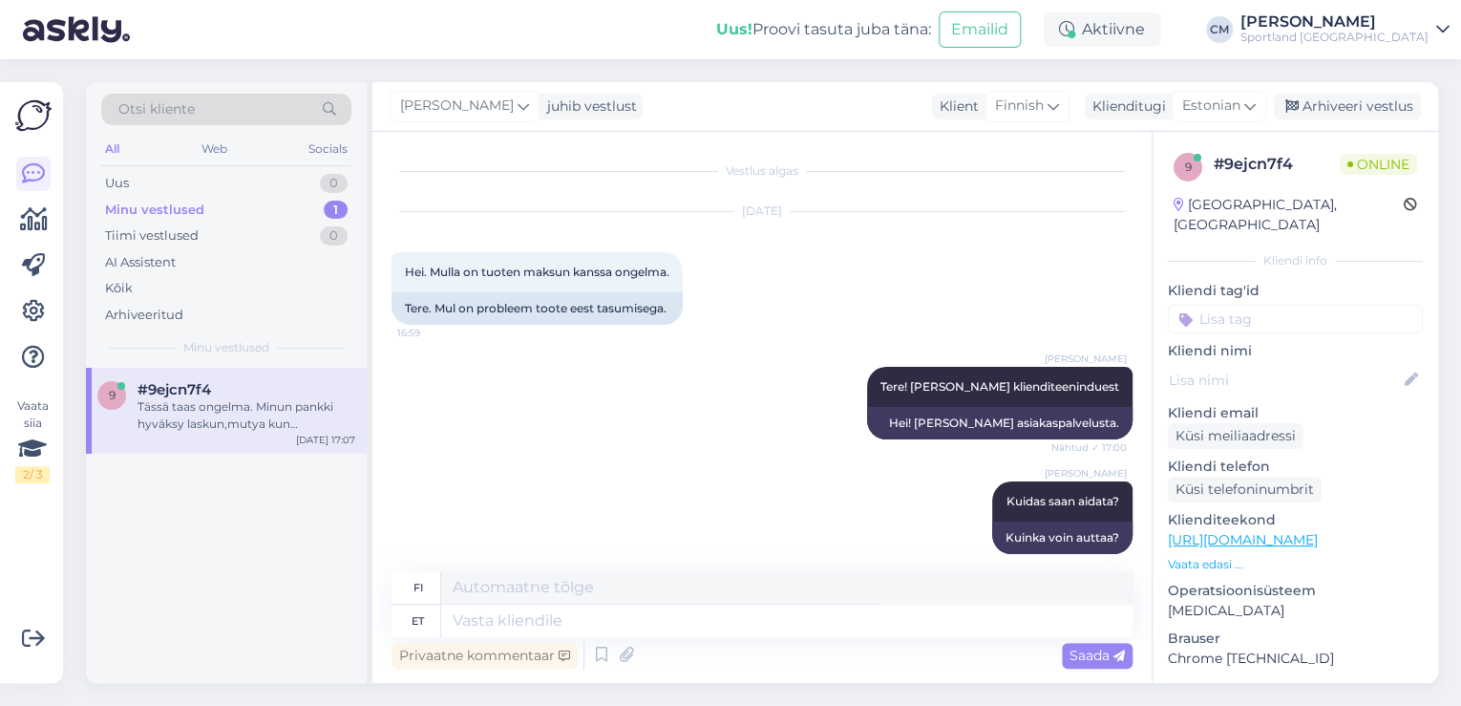
scroll to position [187, 0]
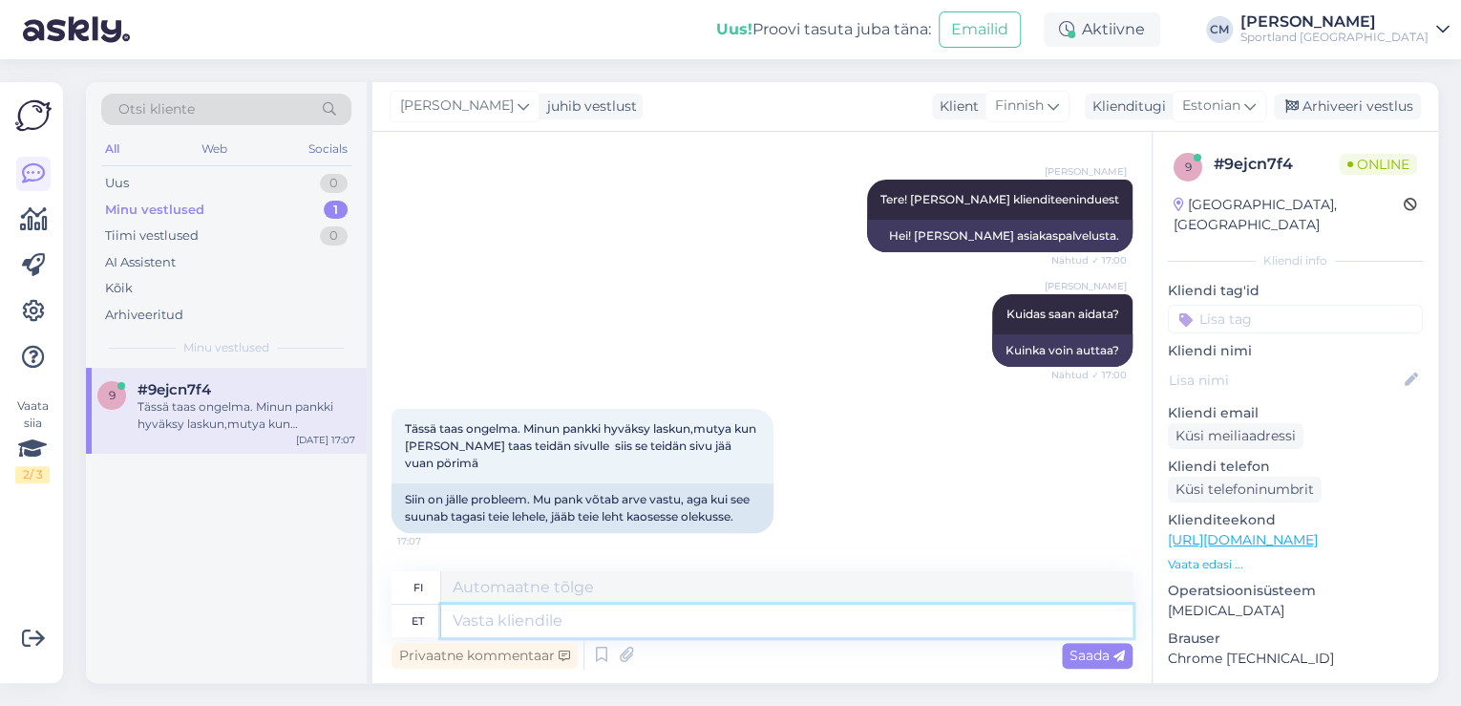
click at [620, 619] on textarea at bounding box center [786, 620] width 691 height 32
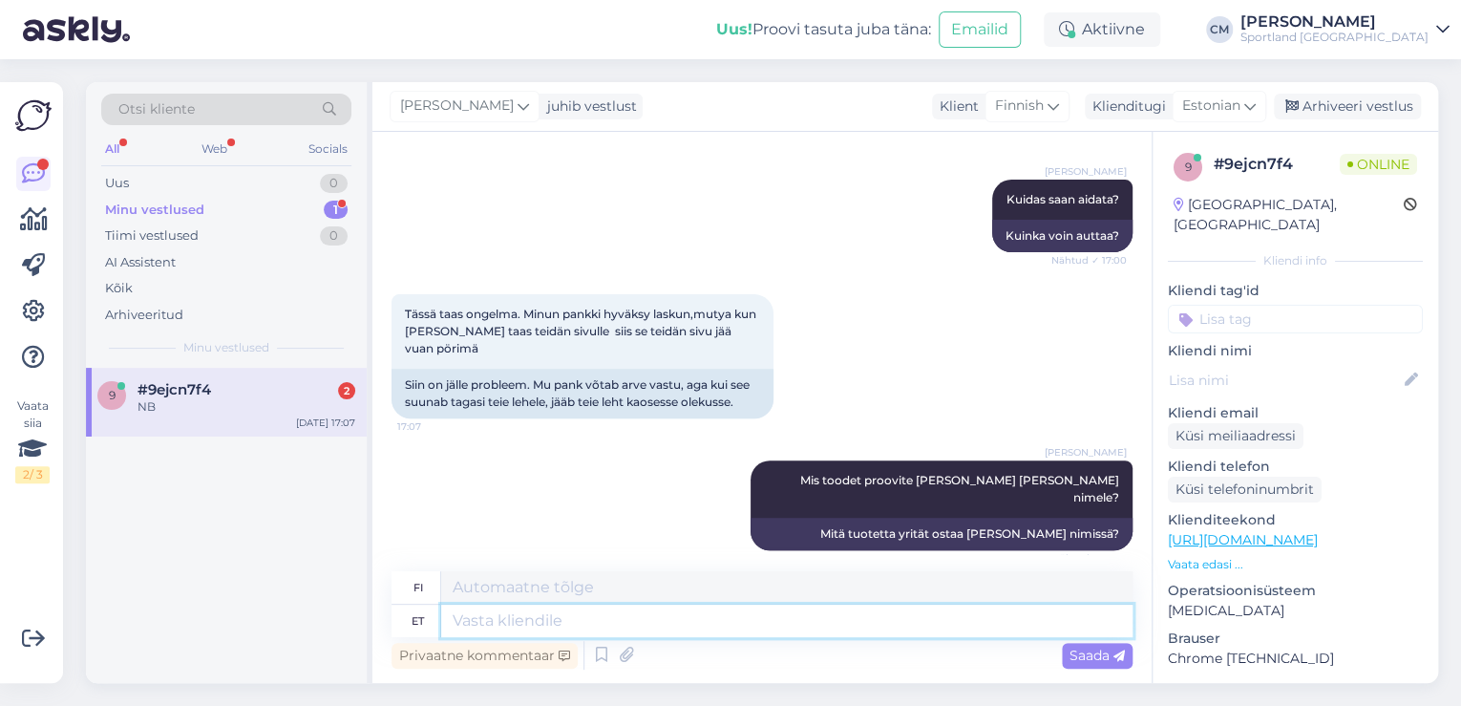
scroll to position [531, 0]
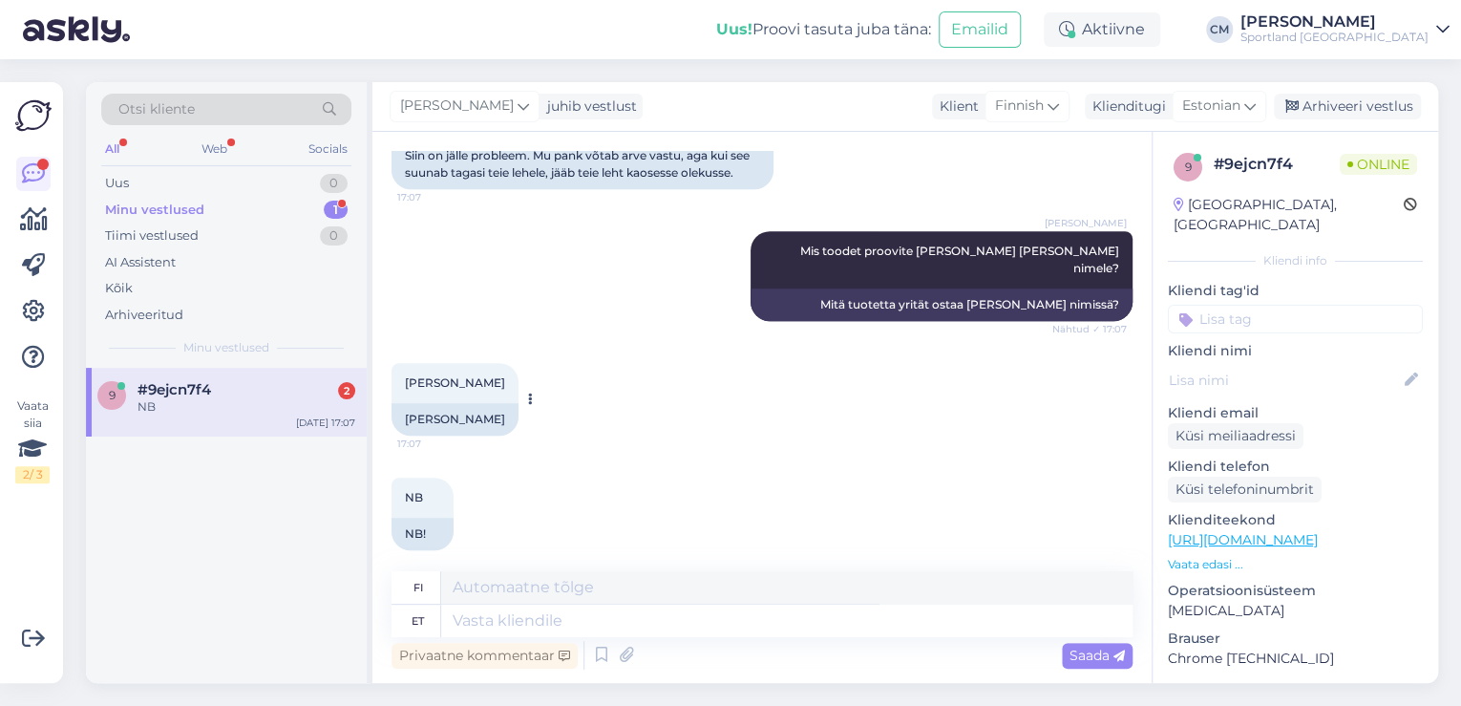
drag, startPoint x: 519, startPoint y: 401, endPoint x: 409, endPoint y: 407, distance: 110.9
click at [409, 407] on div "[PERSON_NAME]" at bounding box center [454, 419] width 127 height 32
copy div "[PERSON_NAME]"
click at [565, 604] on textarea at bounding box center [786, 620] width 691 height 32
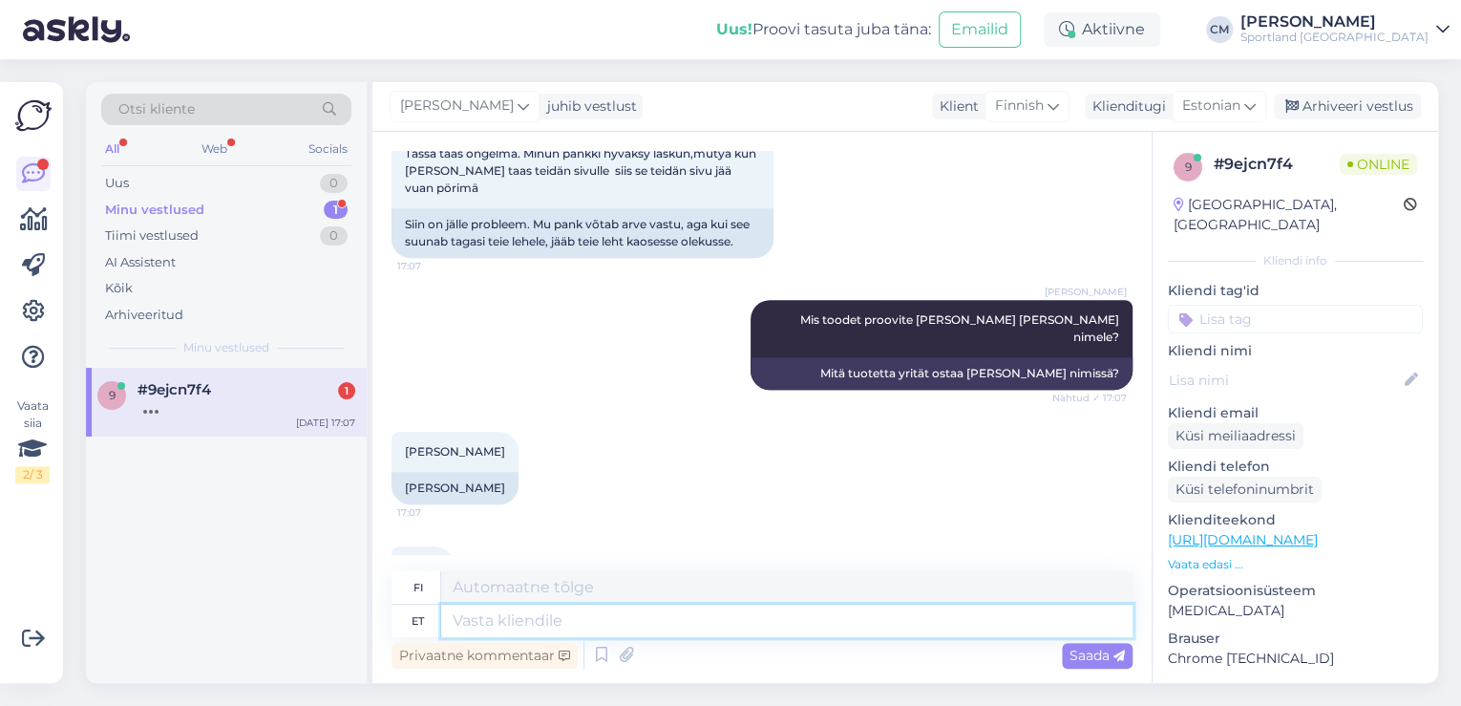
scroll to position [559, 0]
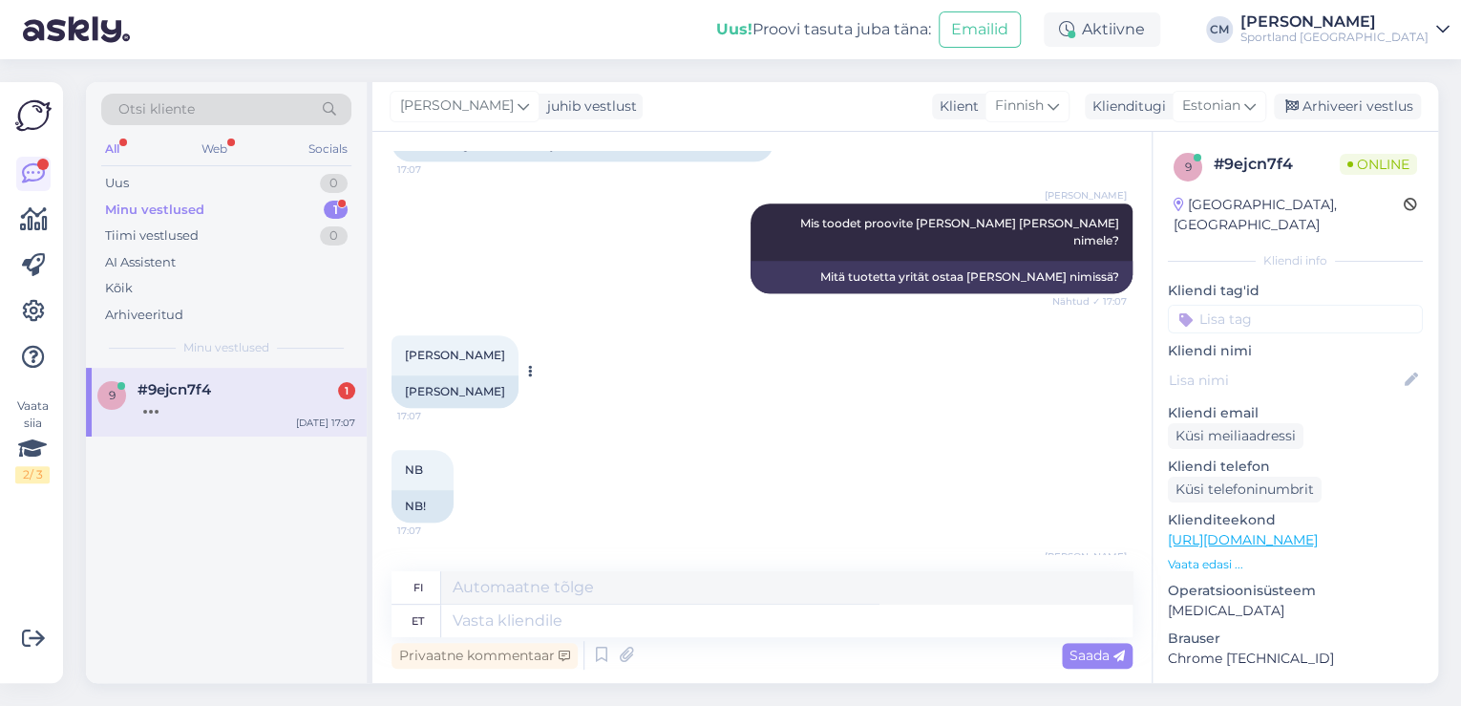
drag, startPoint x: 404, startPoint y: 335, endPoint x: 516, endPoint y: 340, distance: 111.8
click at [516, 340] on div "[PERSON_NAME] 17:07" at bounding box center [454, 355] width 127 height 40
copy span "[PERSON_NAME]"
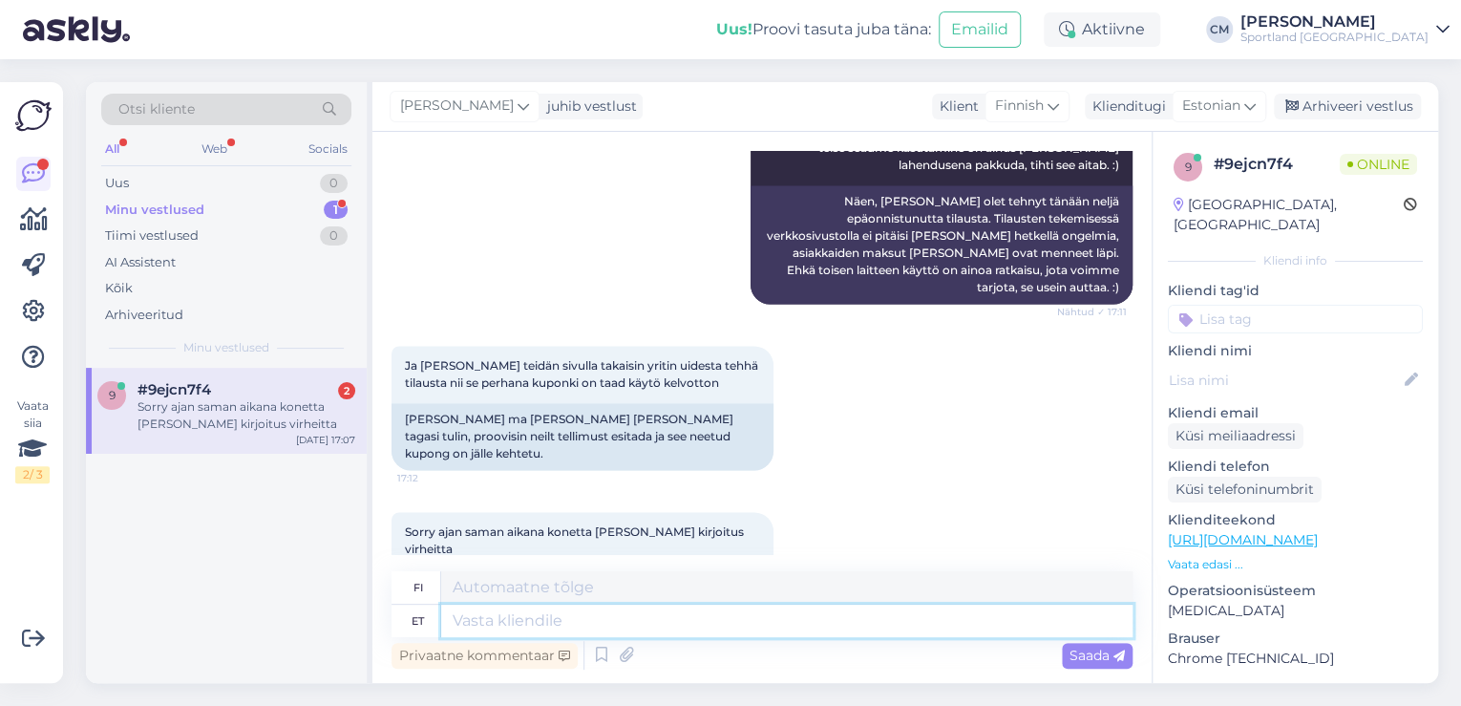
click at [506, 621] on textarea at bounding box center [786, 620] width 691 height 32
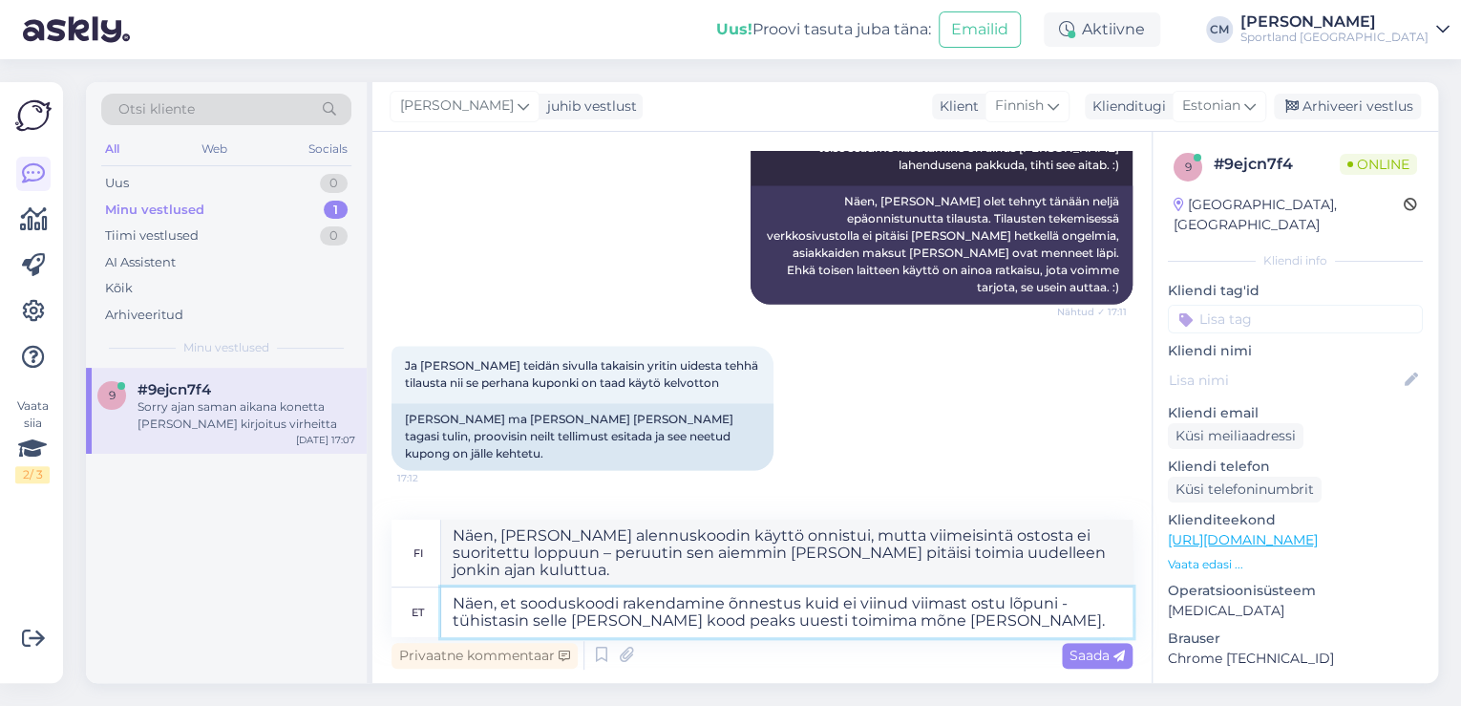
click at [799, 603] on textarea "Näen, et sooduskoodi rakendamine õnnestus kuid ei viinud viimast ostu lõpuni - …" at bounding box center [786, 612] width 691 height 50
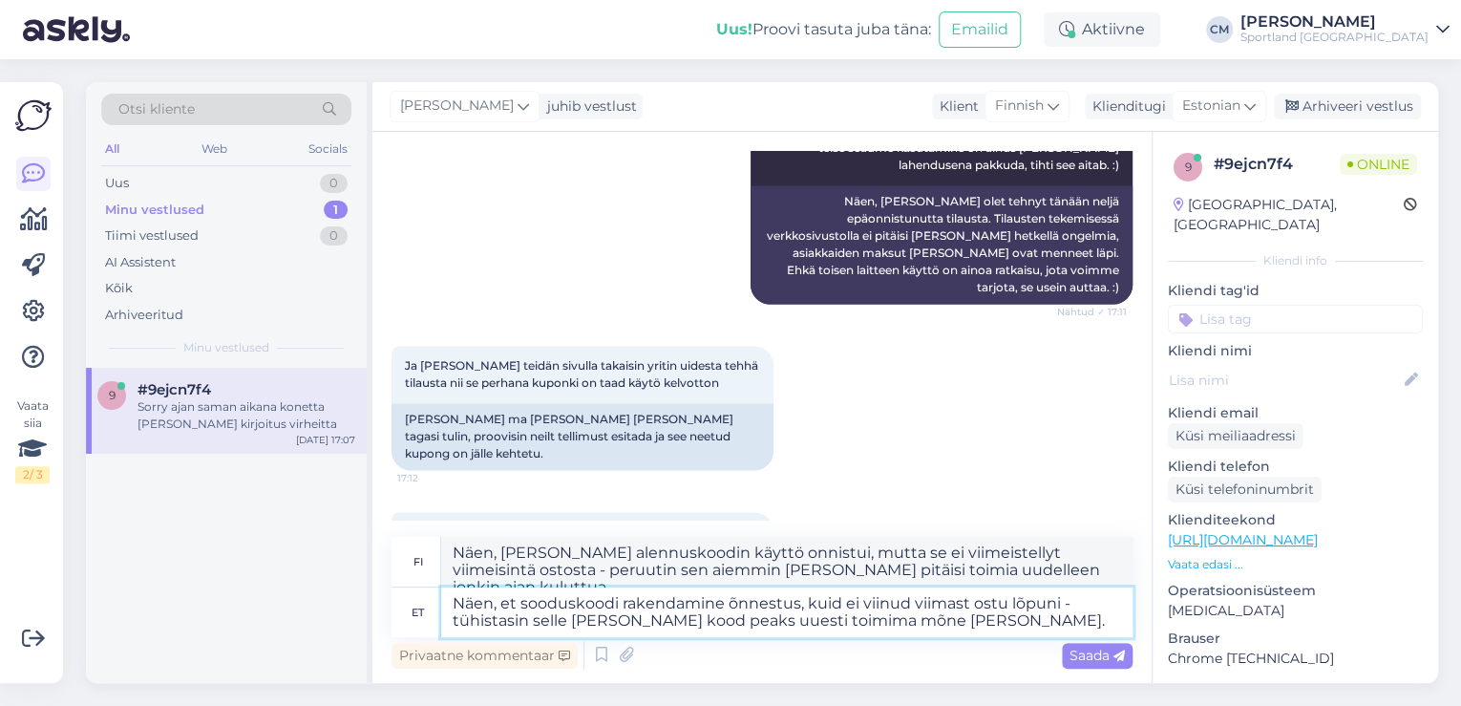
click at [844, 607] on textarea "Näen, et sooduskoodi rakendamine õnnestus, kuid ei viinud viimast ostu lõpuni -…" at bounding box center [786, 612] width 691 height 50
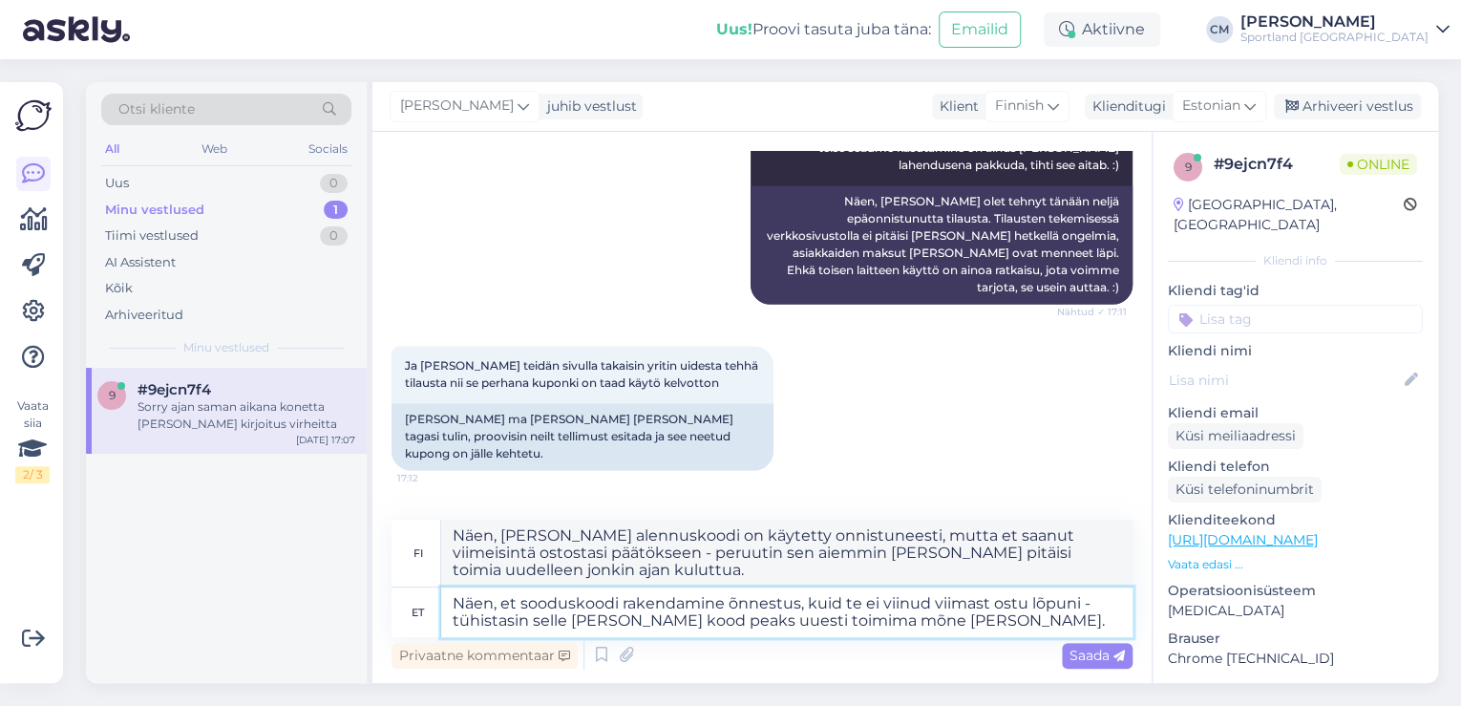
click at [844, 607] on textarea "Näen, et sooduskoodi rakendamine õnnestus, kuid te ei viinud viimast ostu lõpun…" at bounding box center [786, 612] width 691 height 50
click at [550, 621] on textarea "Näen, et sooduskoodi rakendamine õnnestus, kuid te ei viinud viimast ostu lõpun…" at bounding box center [786, 612] width 691 height 50
click at [736, 595] on textarea "Näen, et sooduskoodi rakendamine õnnestus, kuid te ei viinud viimast ostu lõpun…" at bounding box center [786, 612] width 691 height 50
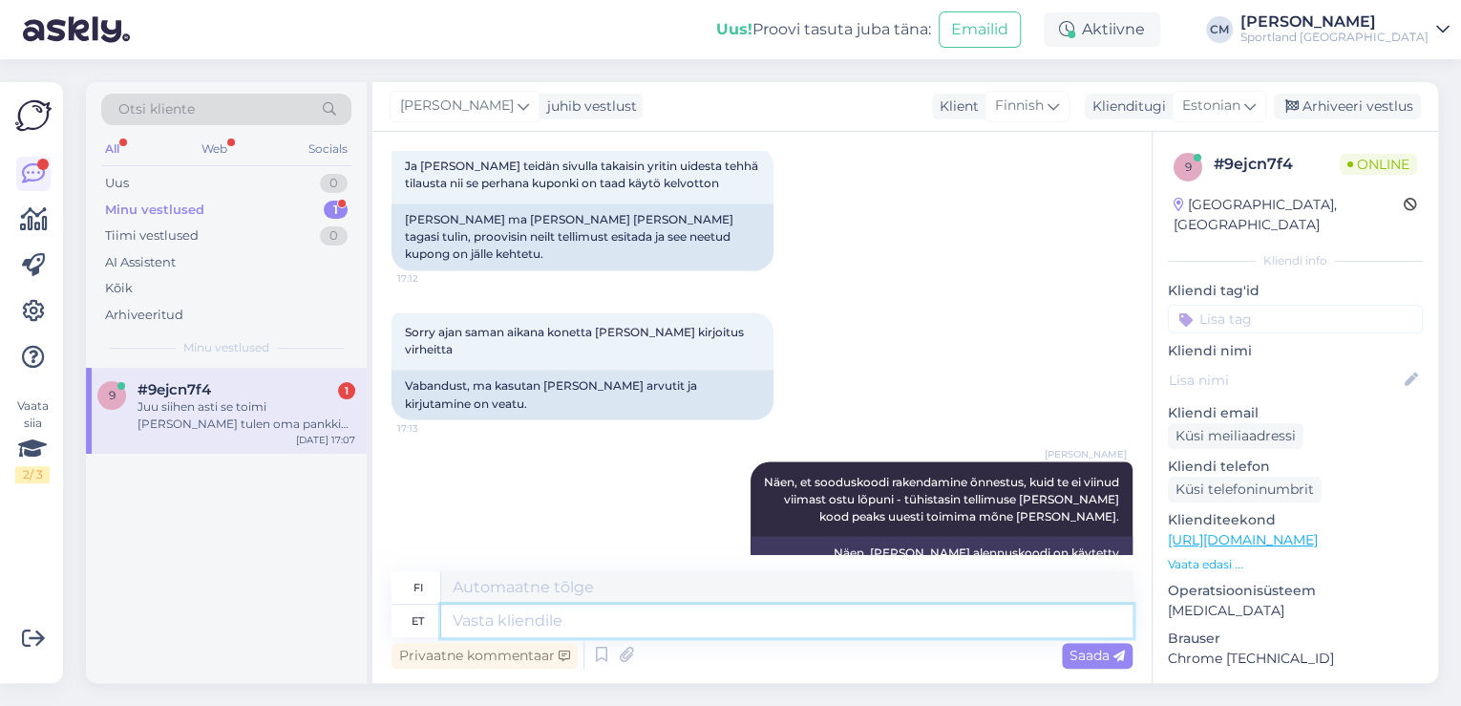
scroll to position [1727, 0]
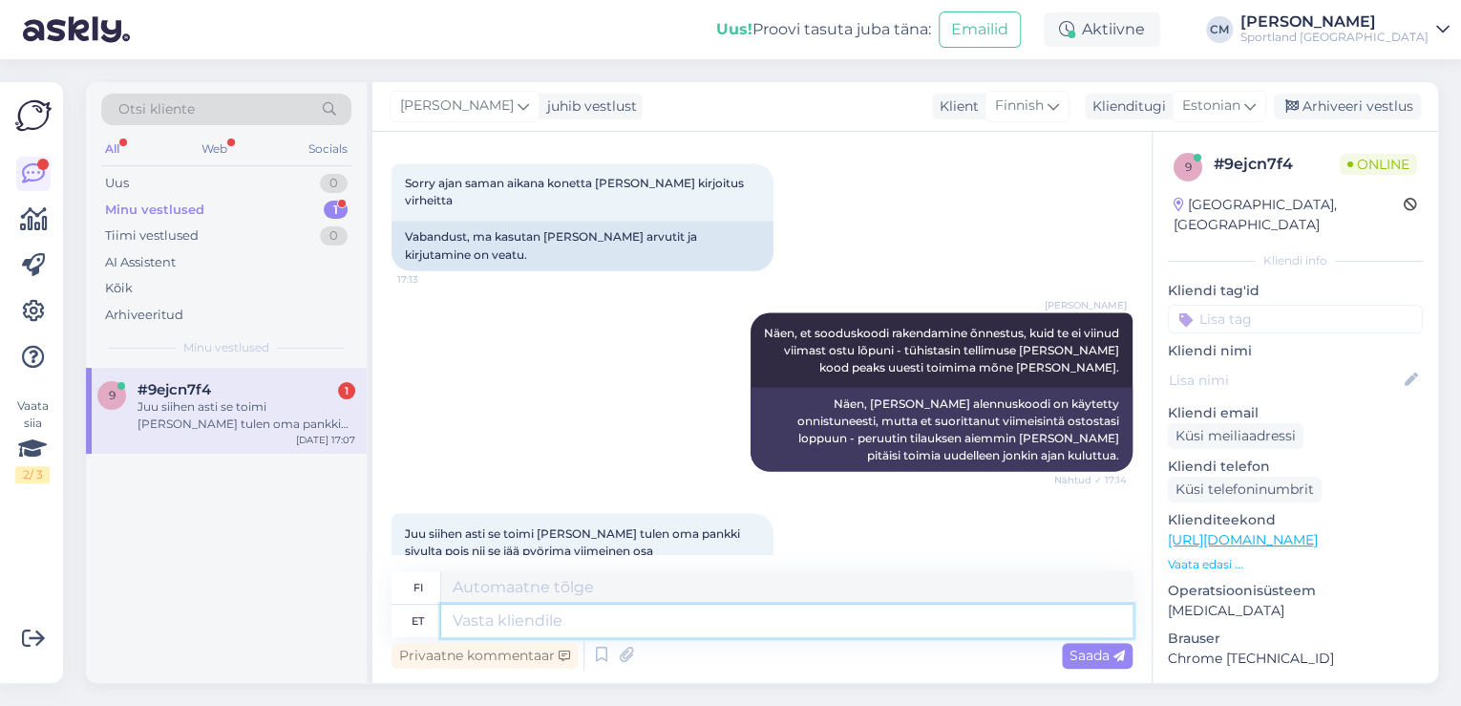
click at [668, 619] on textarea at bounding box center [786, 620] width 691 height 32
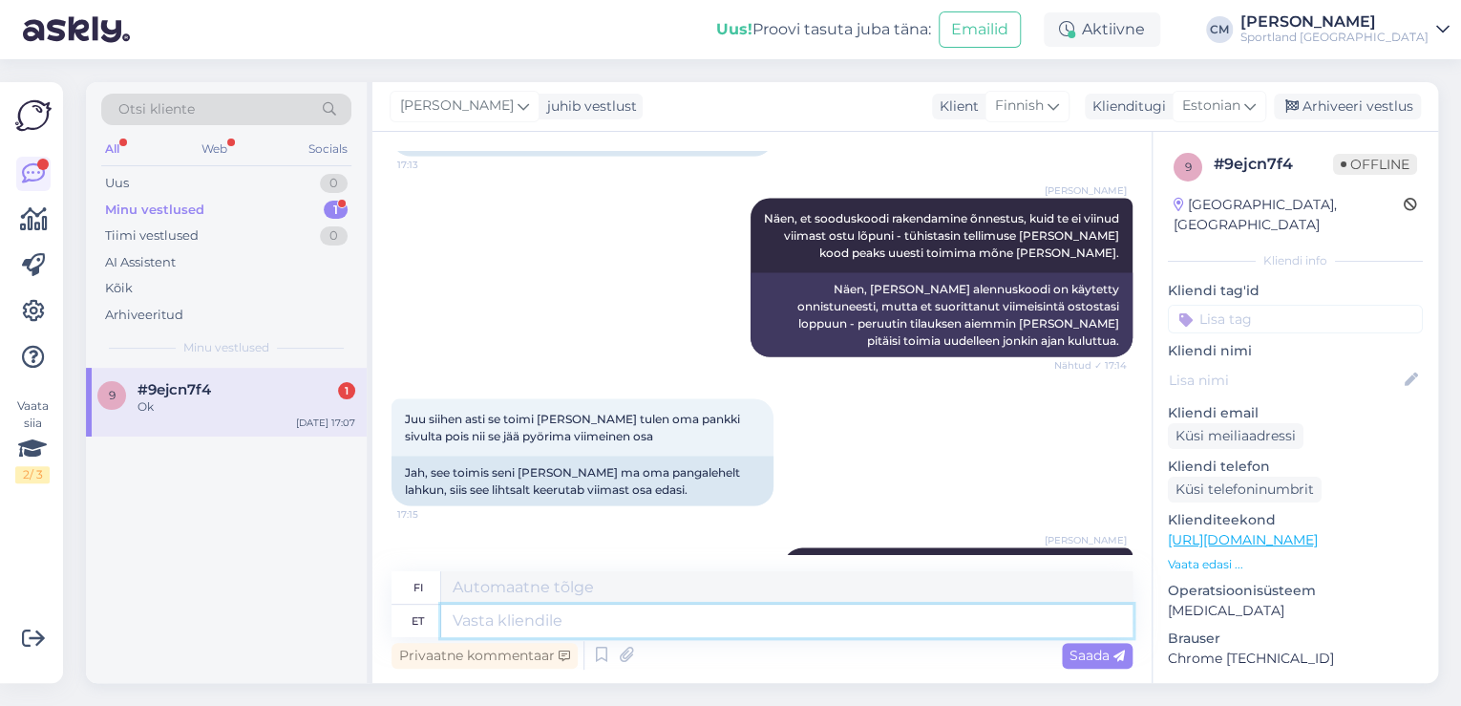
scroll to position [1956, 0]
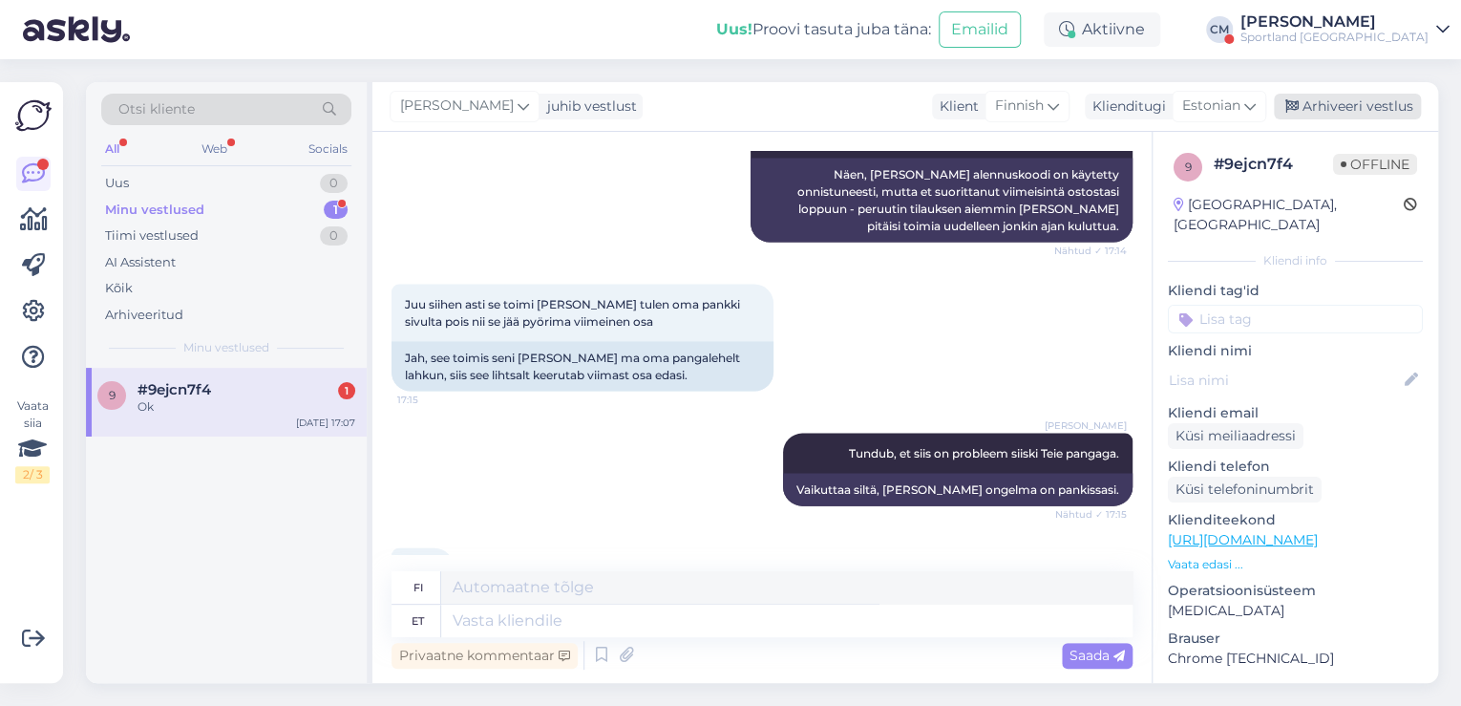
click at [1363, 113] on div "Arhiveeri vestlus" at bounding box center [1347, 107] width 147 height 26
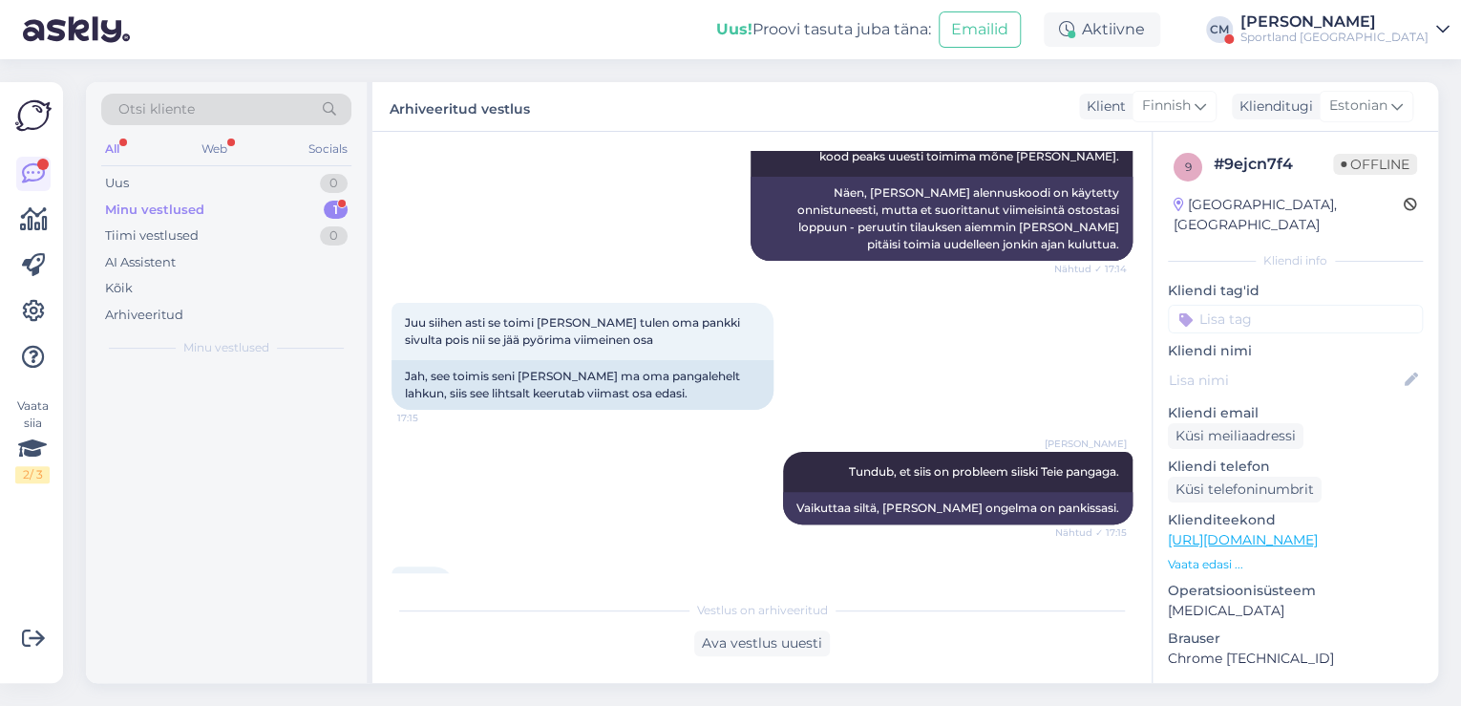
click at [1344, 42] on div "Sportland [GEOGRAPHIC_DATA]" at bounding box center [1334, 37] width 188 height 15
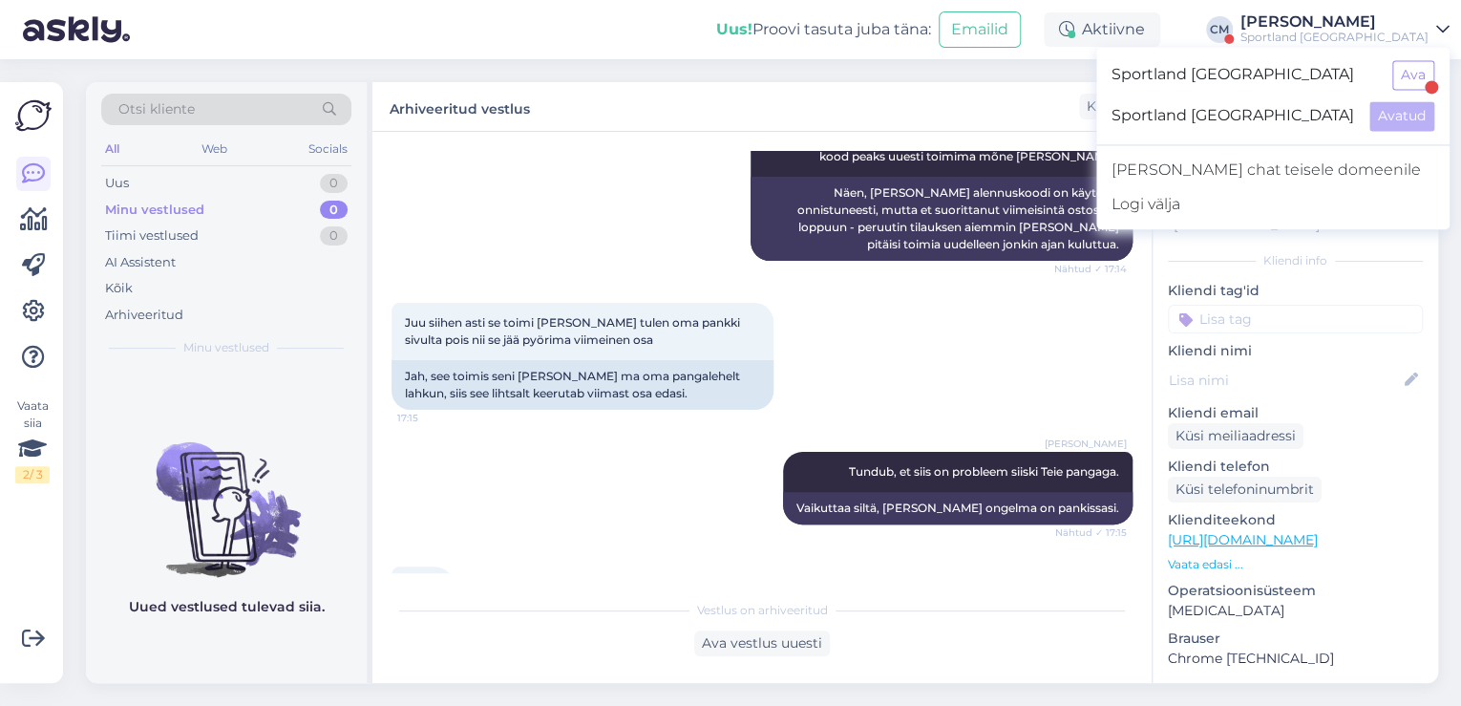
click at [1391, 74] on div "Sportland [GEOGRAPHIC_DATA] Ava" at bounding box center [1272, 74] width 353 height 41
click at [1394, 75] on button "Ava" at bounding box center [1413, 75] width 42 height 30
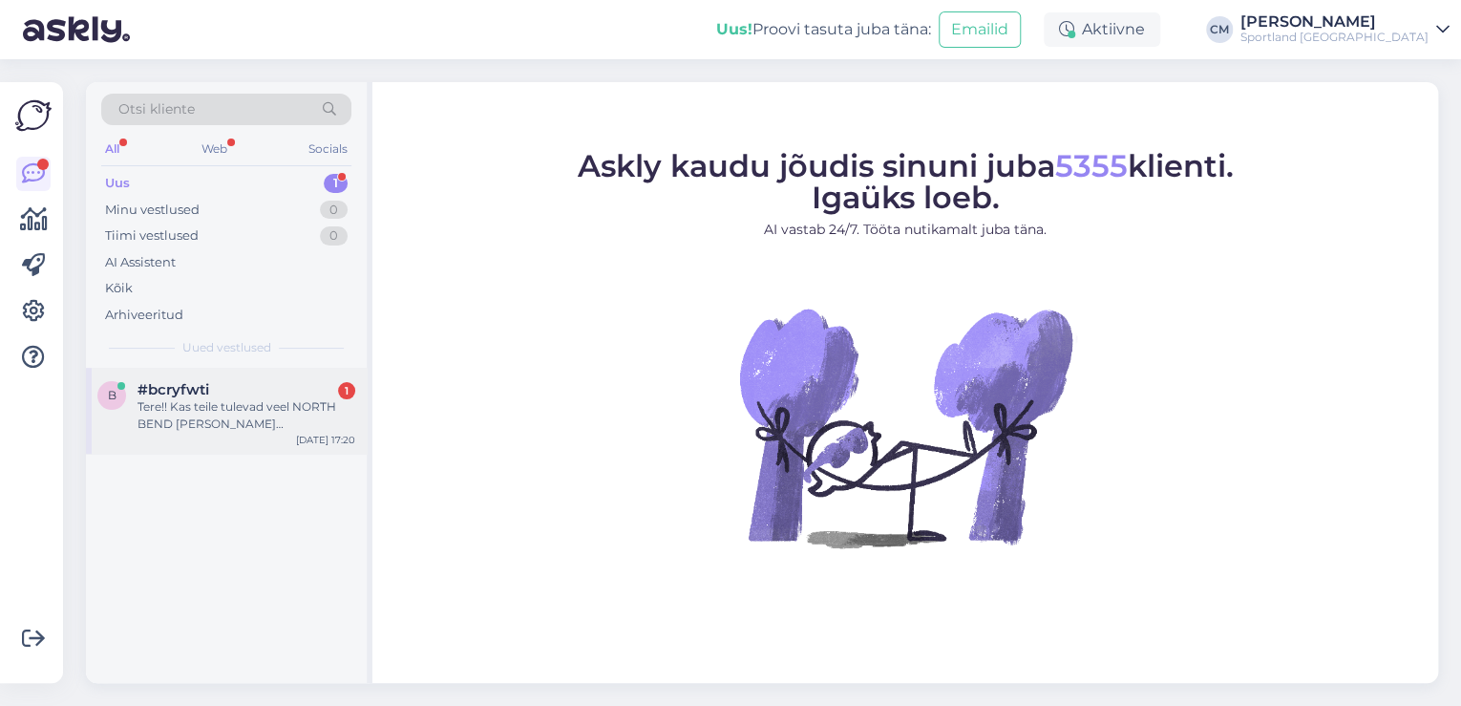
click at [309, 410] on div "Tere!! Kas teile tulevad veel NORTH BEND [PERSON_NAME] [PERSON_NAME] suuruses 3…" at bounding box center [246, 415] width 218 height 34
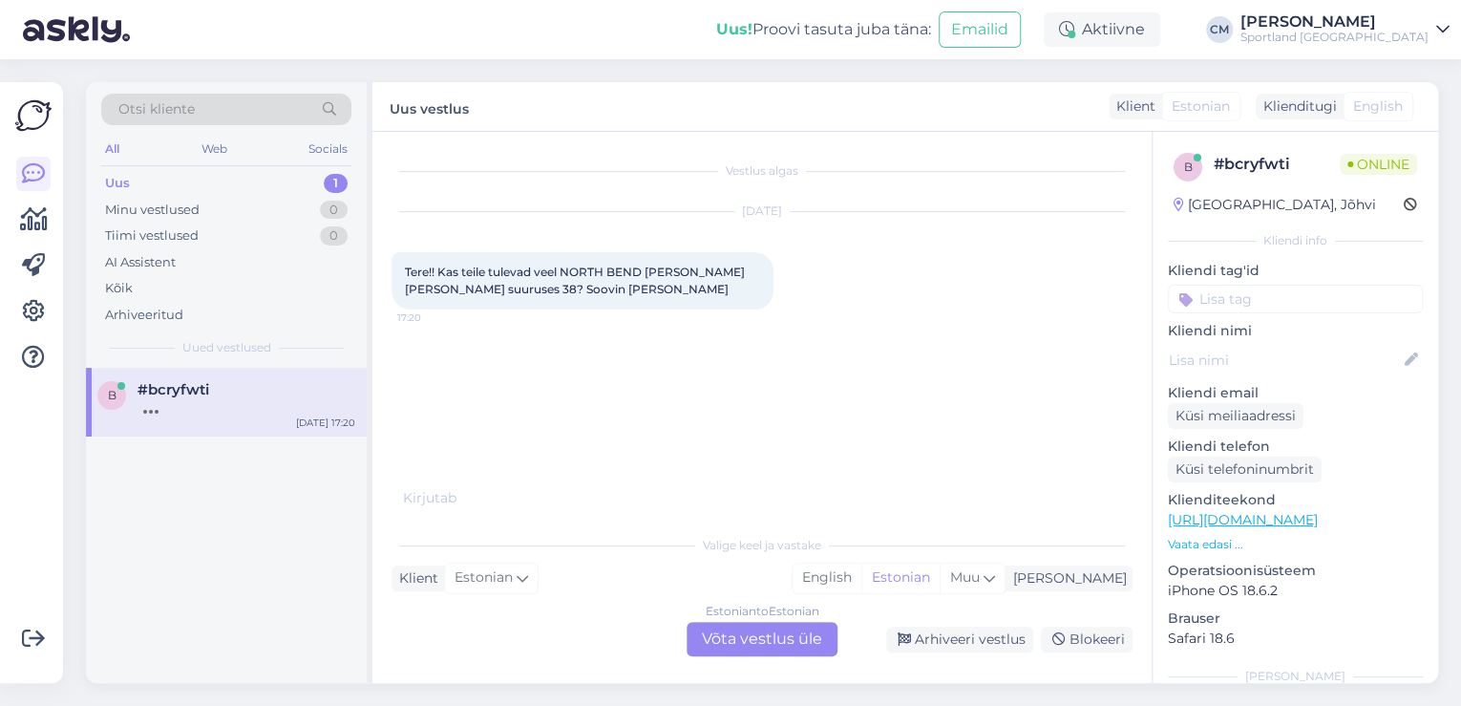
click at [773, 626] on div "Estonian to Estonian Võta vestlus üle" at bounding box center [761, 639] width 151 height 34
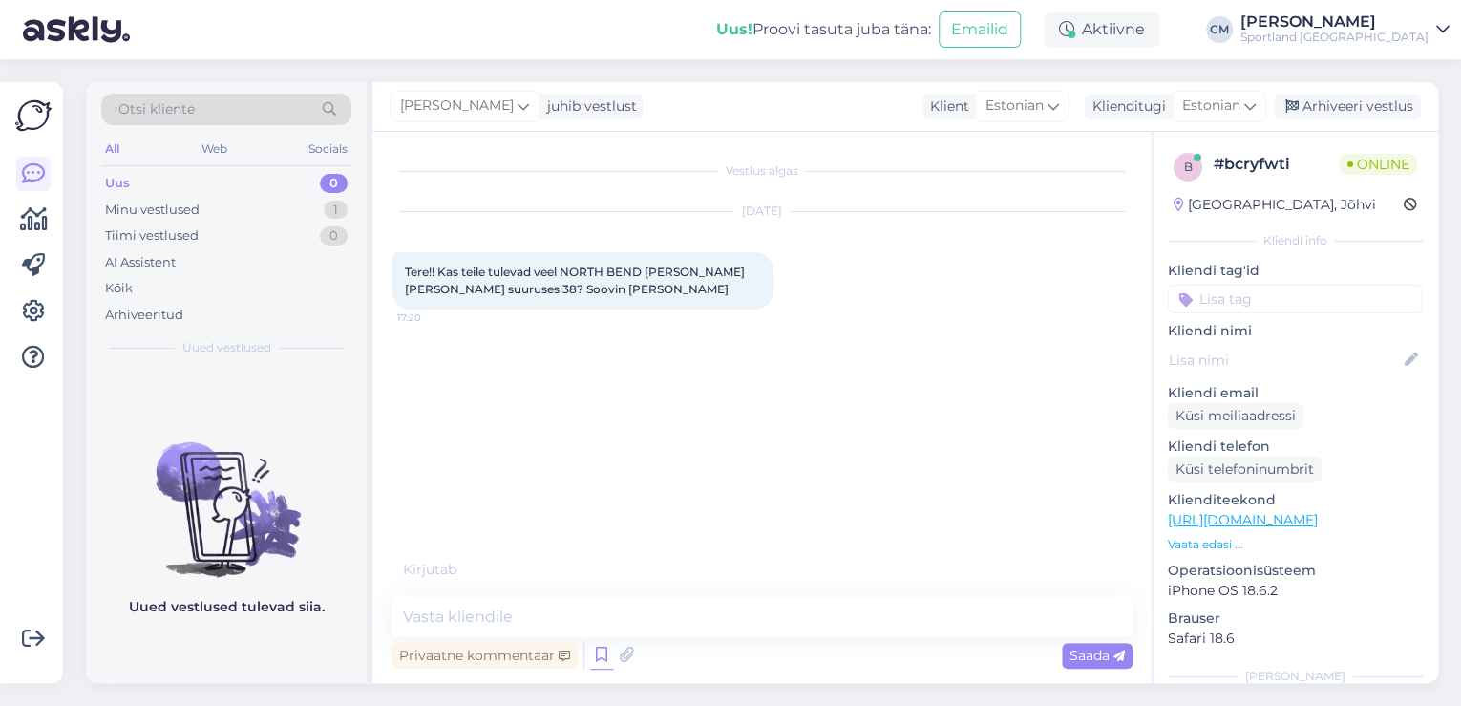
click at [598, 658] on icon at bounding box center [601, 655] width 23 height 29
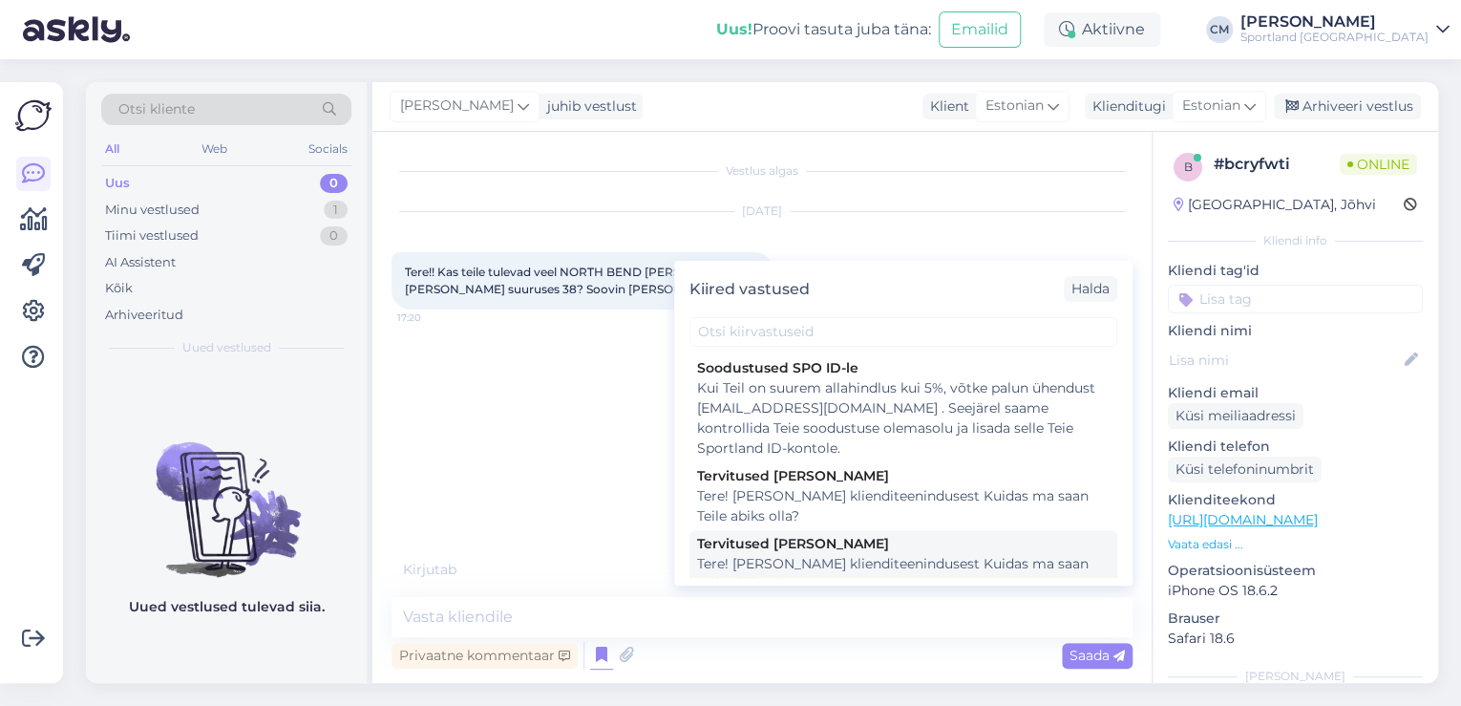
click at [800, 573] on div "Tere! [PERSON_NAME] klienditeenindusest Kuidas ma saan Teile abiks olla?" at bounding box center [903, 574] width 412 height 40
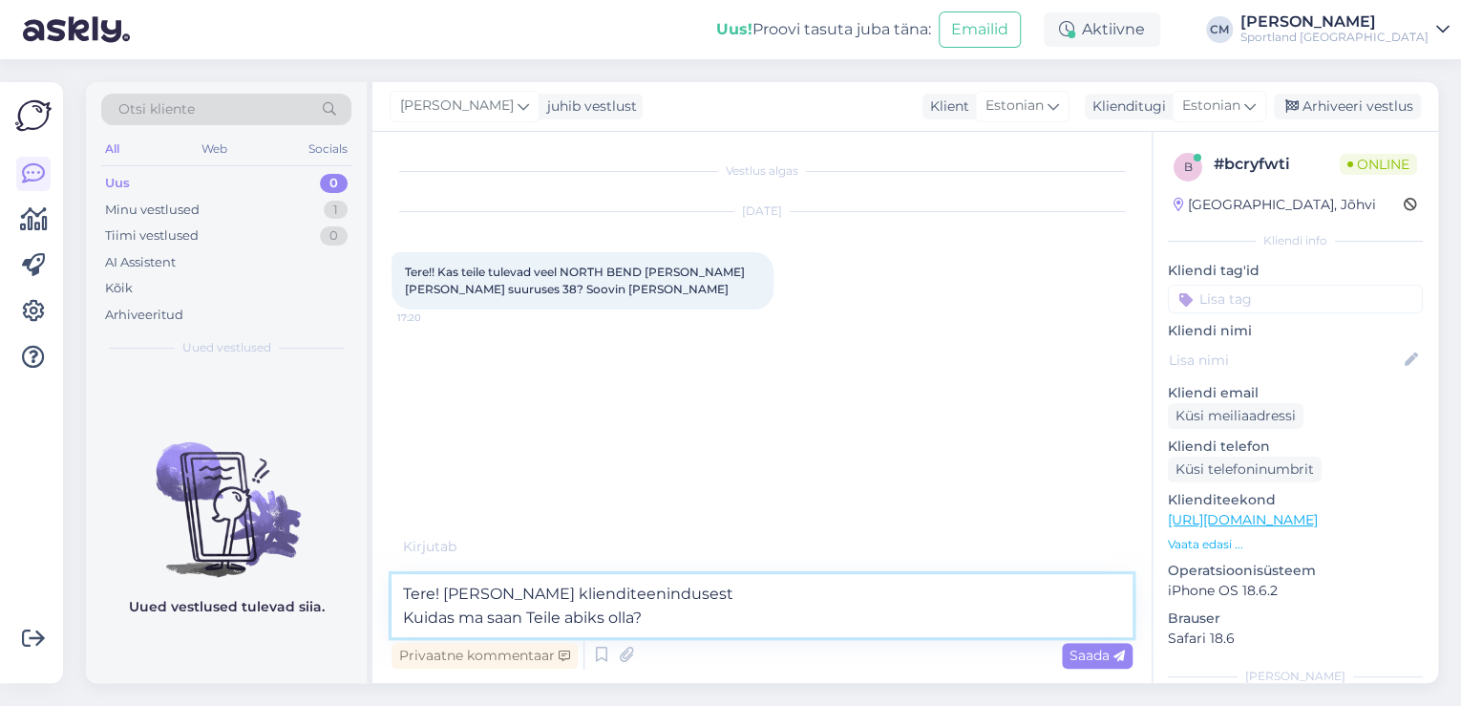
drag, startPoint x: 752, startPoint y: 617, endPoint x: 225, endPoint y: 628, distance: 527.1
click at [225, 628] on div "Otsi kliente All Web Socials Uus 0 Minu vestlused 1 Tiimi vestlused 0 AI Assist…" at bounding box center [762, 382] width 1352 height 601
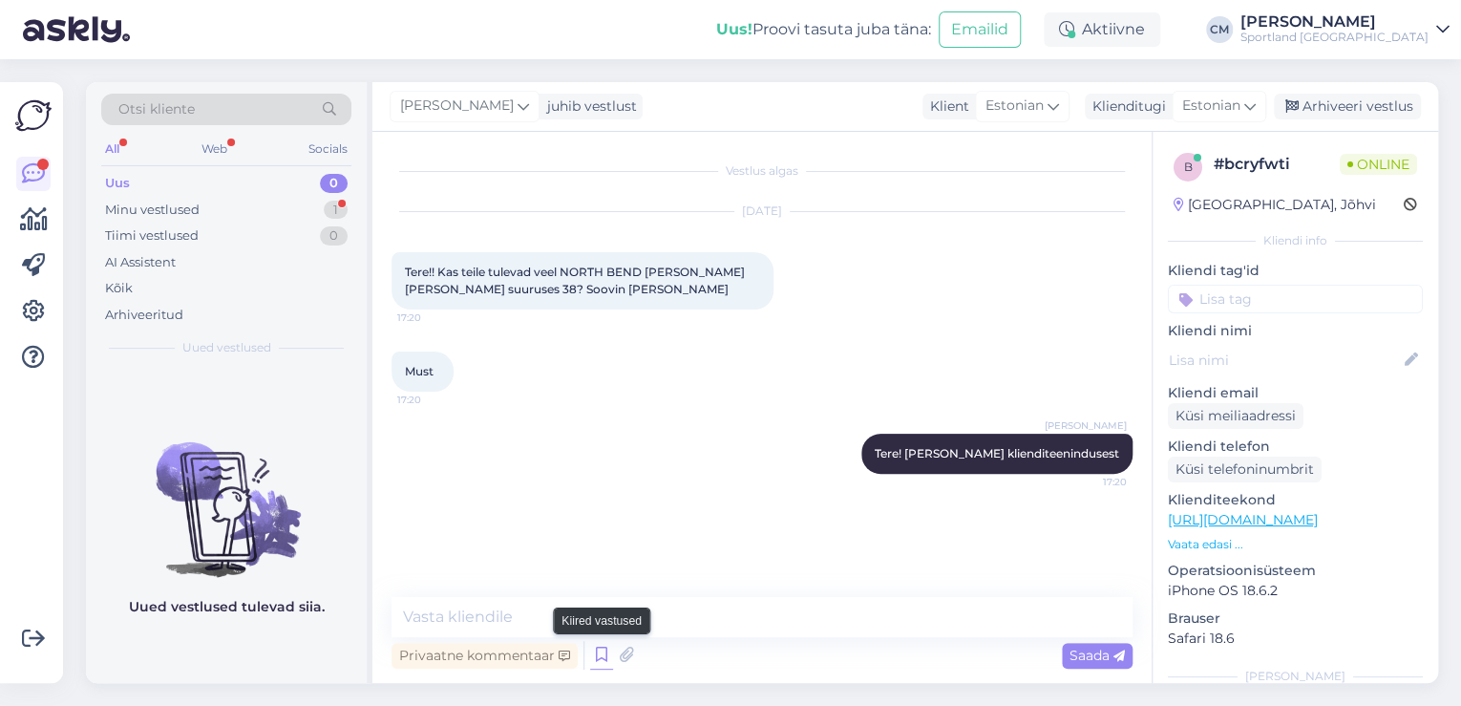
click at [602, 655] on icon at bounding box center [601, 655] width 23 height 29
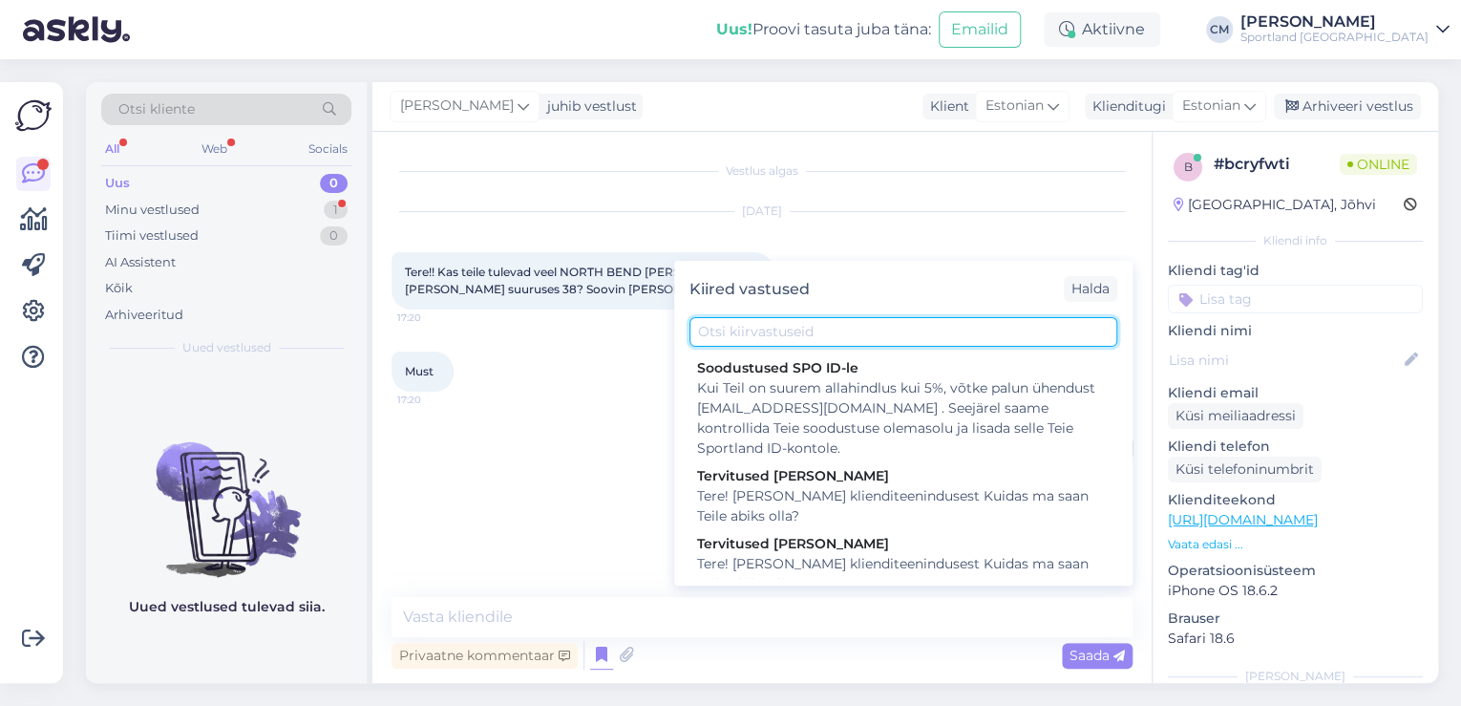
click at [793, 320] on input "text" at bounding box center [903, 332] width 428 height 30
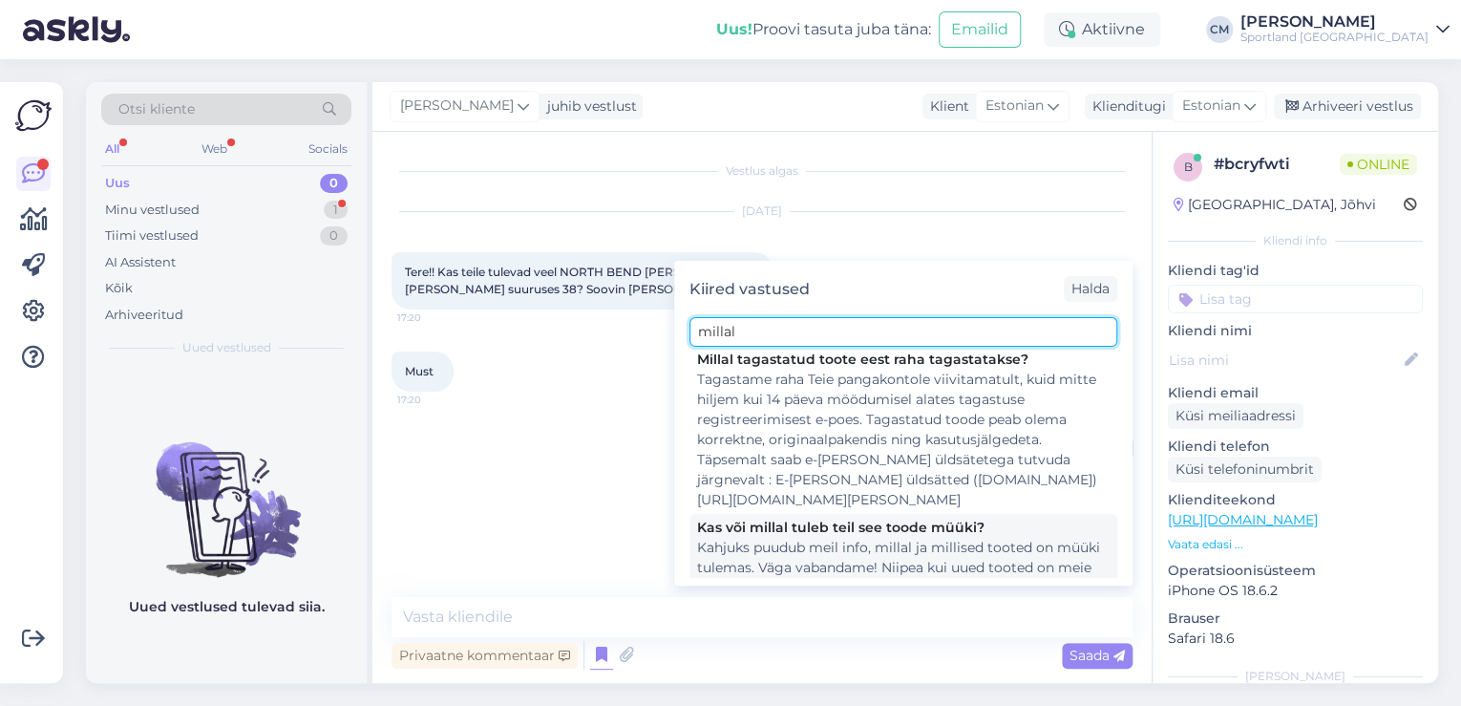
scroll to position [240, 0]
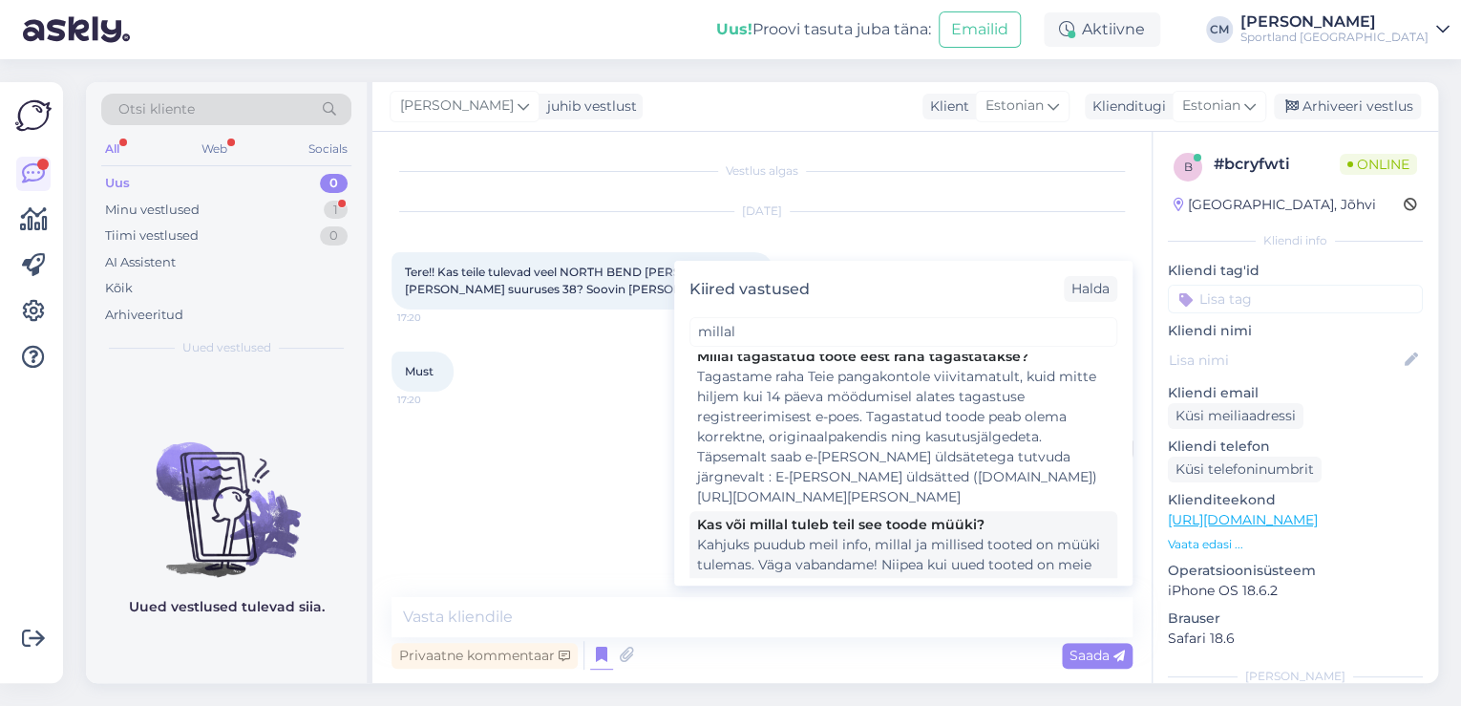
click at [848, 535] on div "Kahjuks puudub meil info, millal ja millised tooted on müüki tulemas. Väga vaba…" at bounding box center [903, 575] width 412 height 80
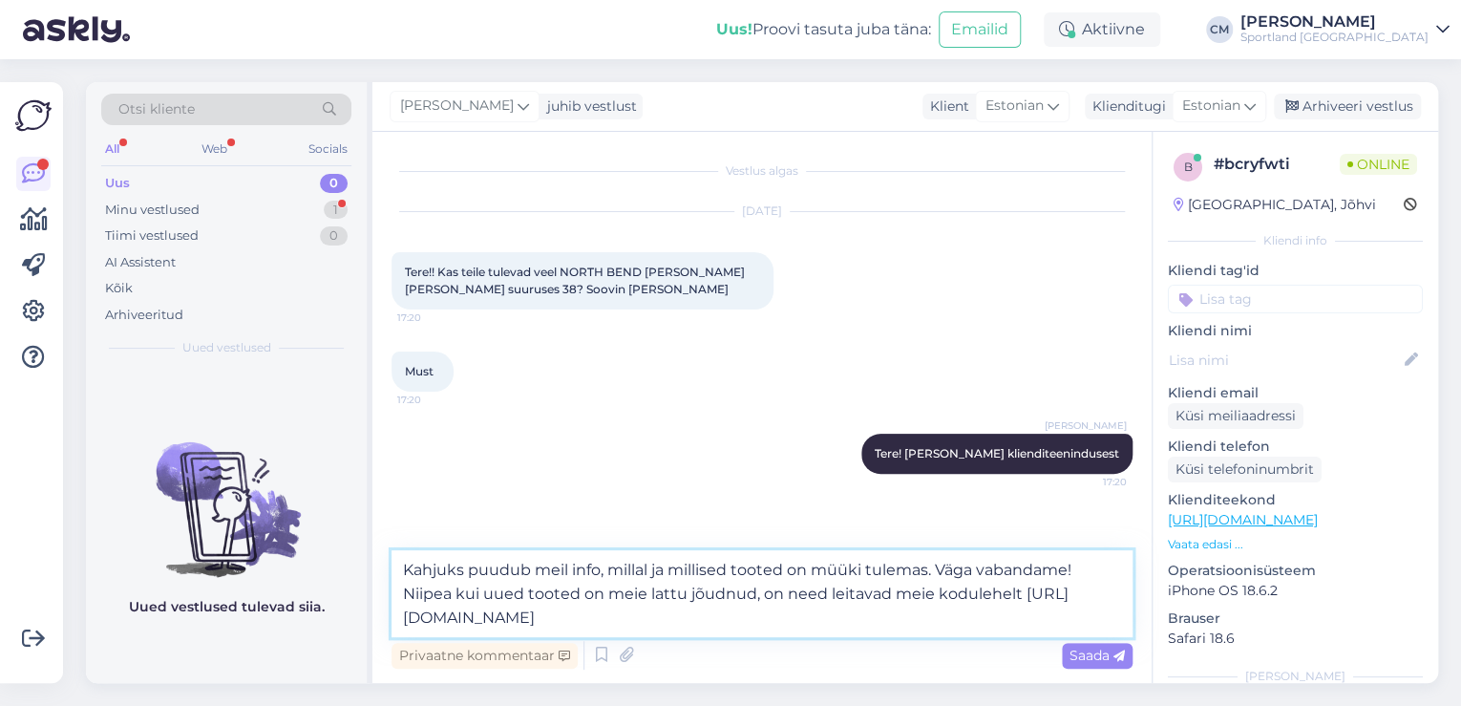
click at [763, 605] on textarea "Kahjuks puudub meil info, millal ja millised tooted on müüki tulemas. Väga vaba…" at bounding box center [761, 593] width 741 height 87
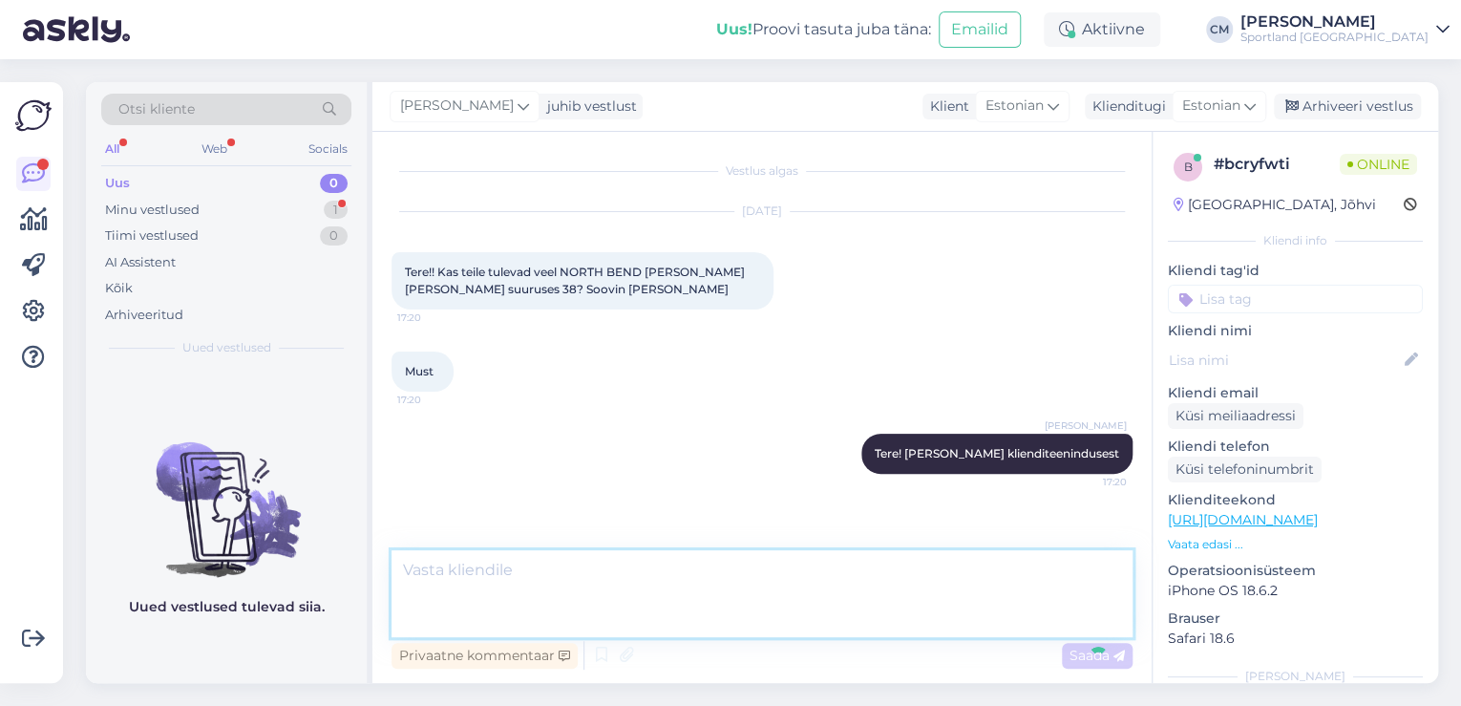
scroll to position [48, 0]
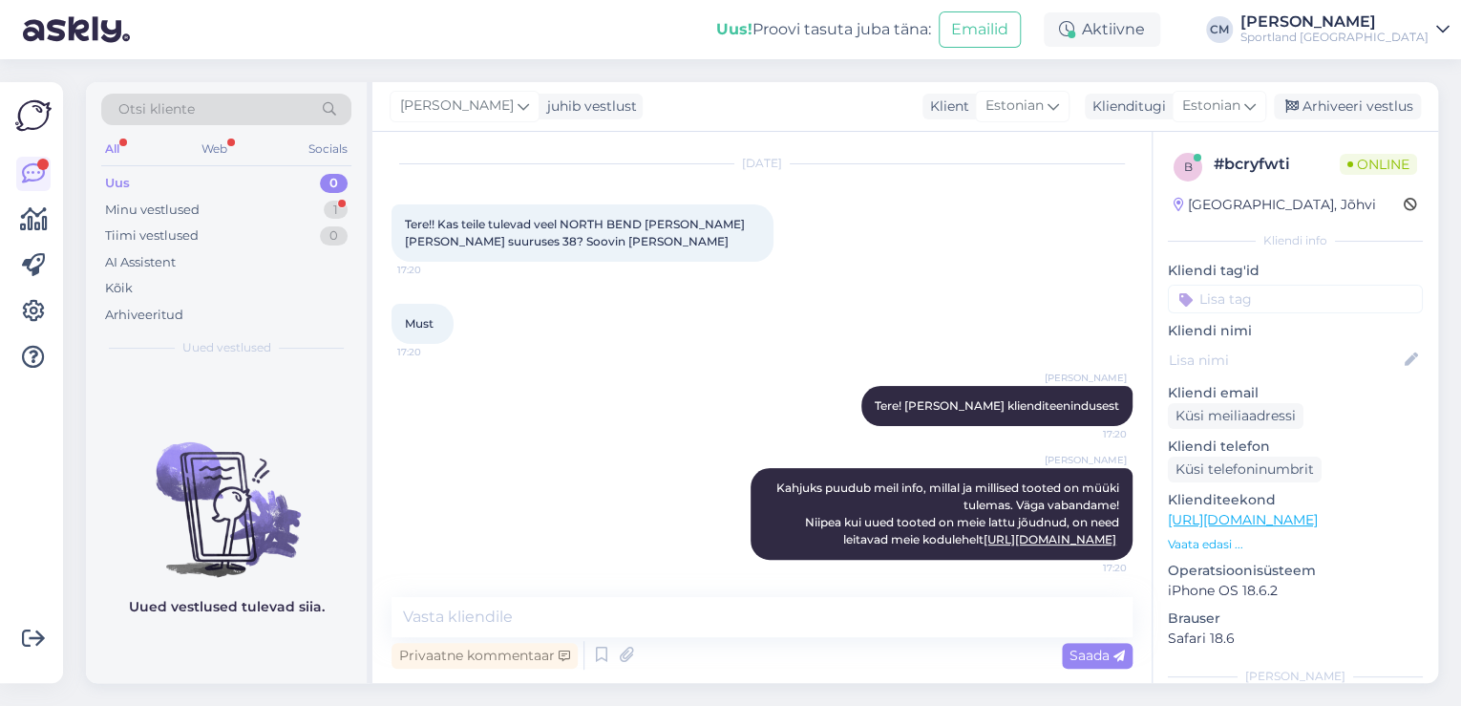
click at [1246, 292] on input at bounding box center [1295, 299] width 255 height 29
click at [1317, 352] on span "Lattu lisandumine (toode)" at bounding box center [1295, 349] width 149 height 11
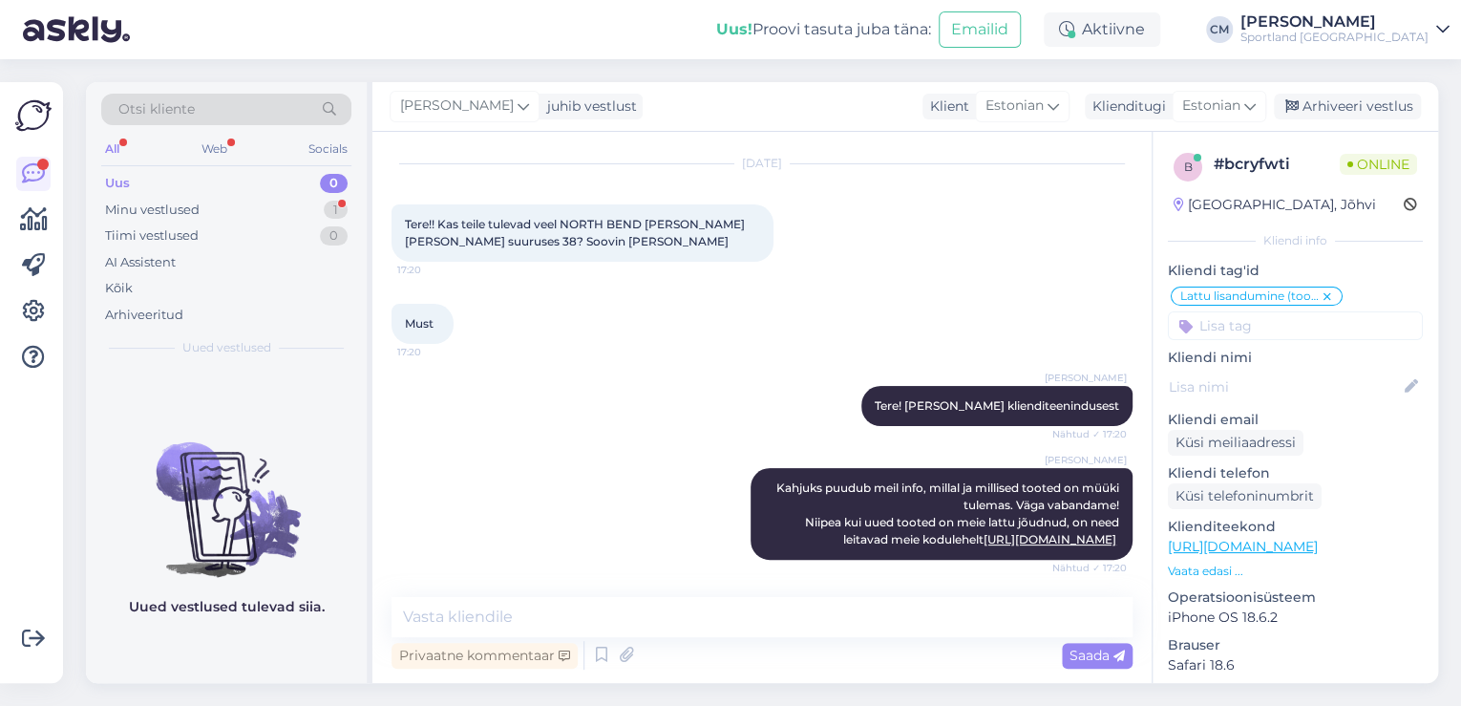
scroll to position [130, 0]
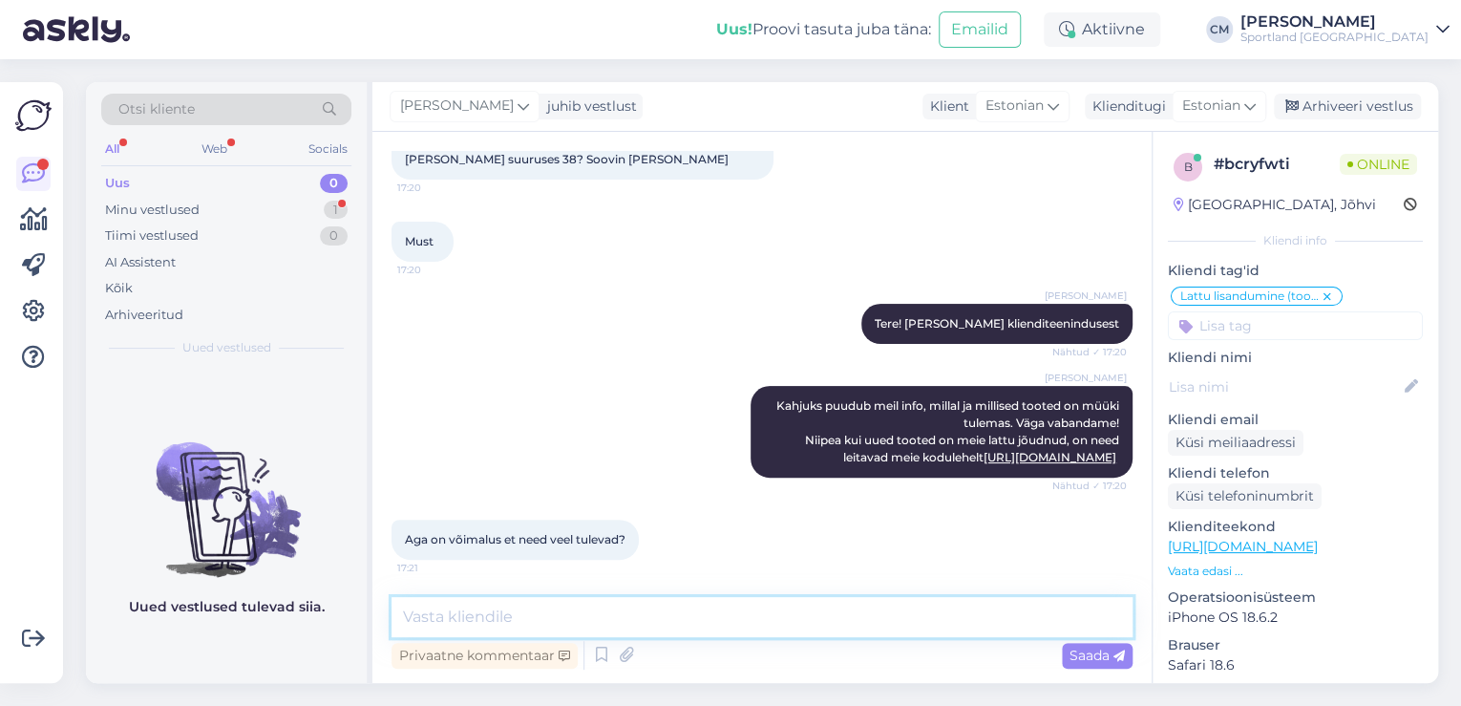
click at [544, 606] on textarea at bounding box center [761, 617] width 741 height 40
click at [1066, 454] on link "[URL][DOMAIN_NAME]" at bounding box center [1049, 457] width 133 height 14
click at [642, 624] on textarea at bounding box center [761, 617] width 741 height 40
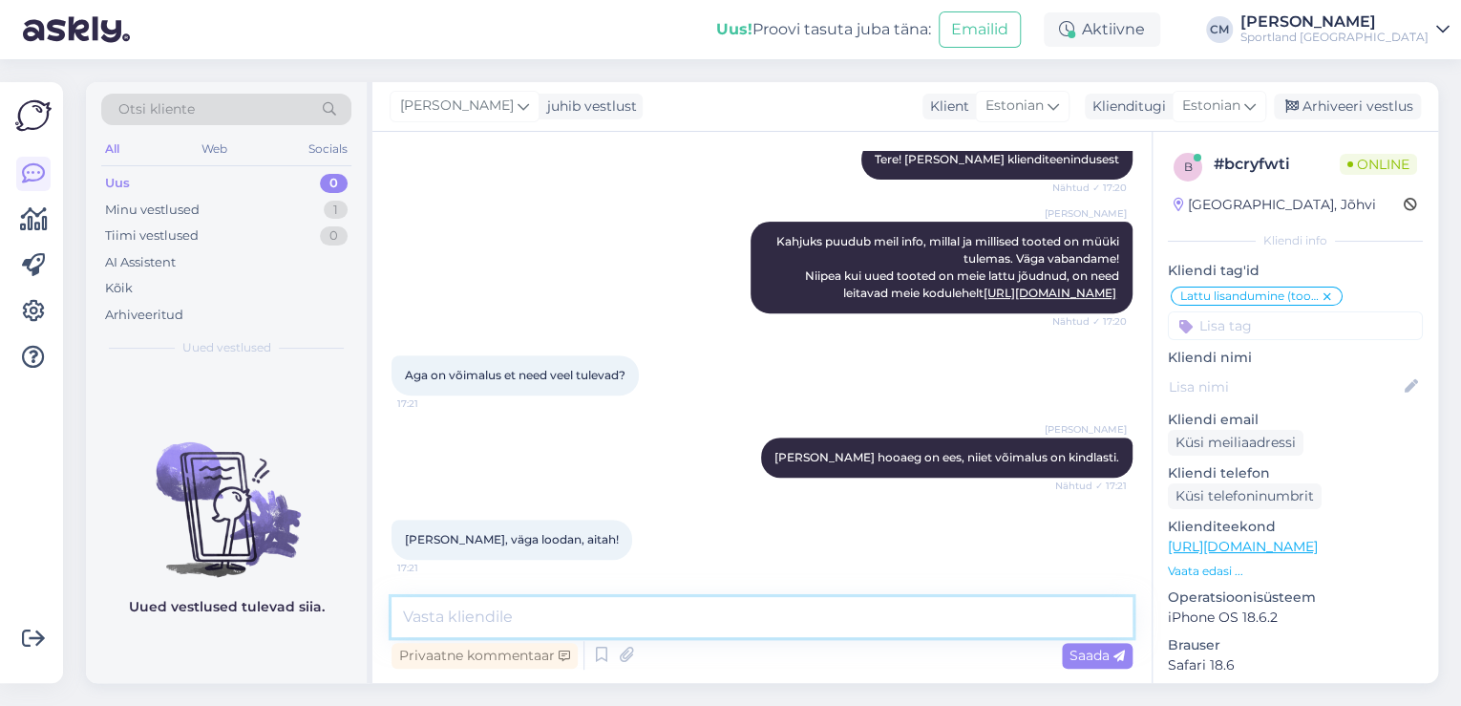
scroll to position [376, 0]
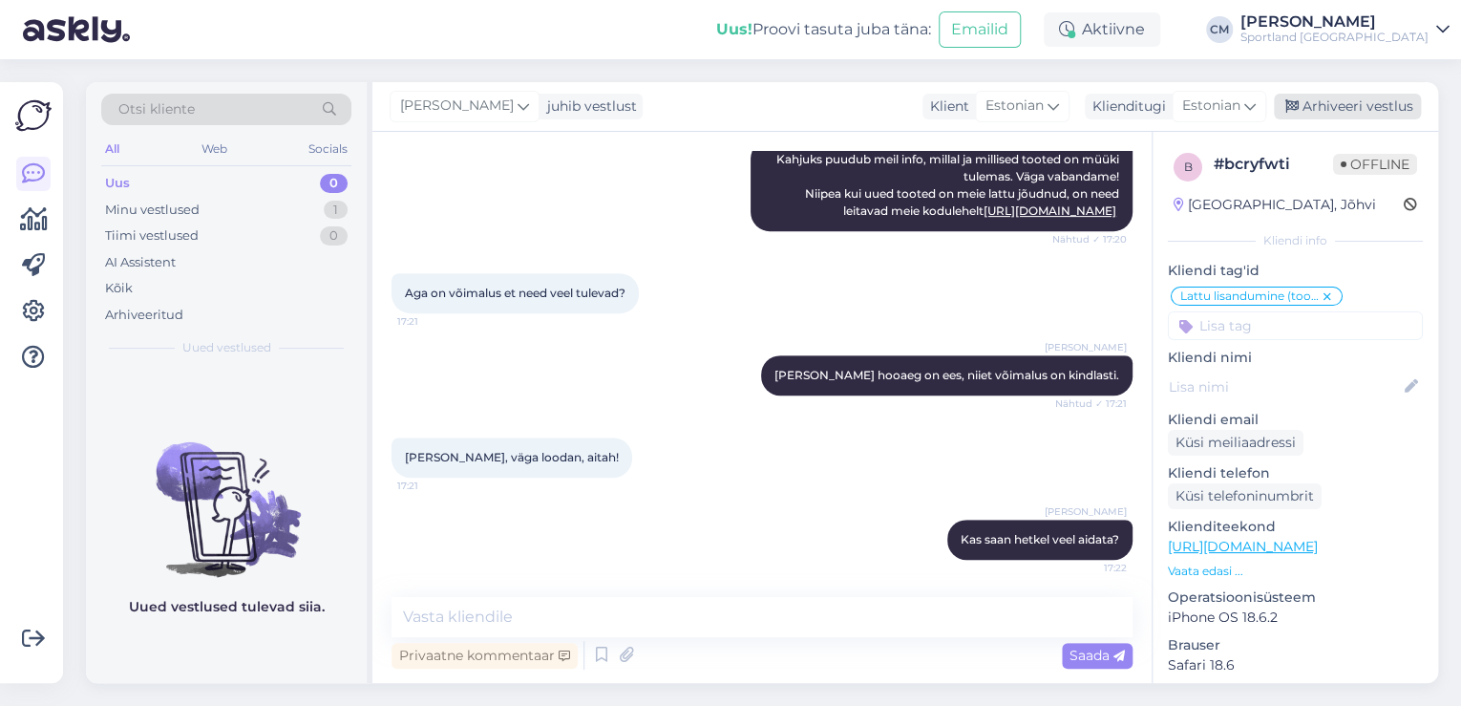
click at [1299, 107] on div "Arhiveeri vestlus" at bounding box center [1347, 107] width 147 height 26
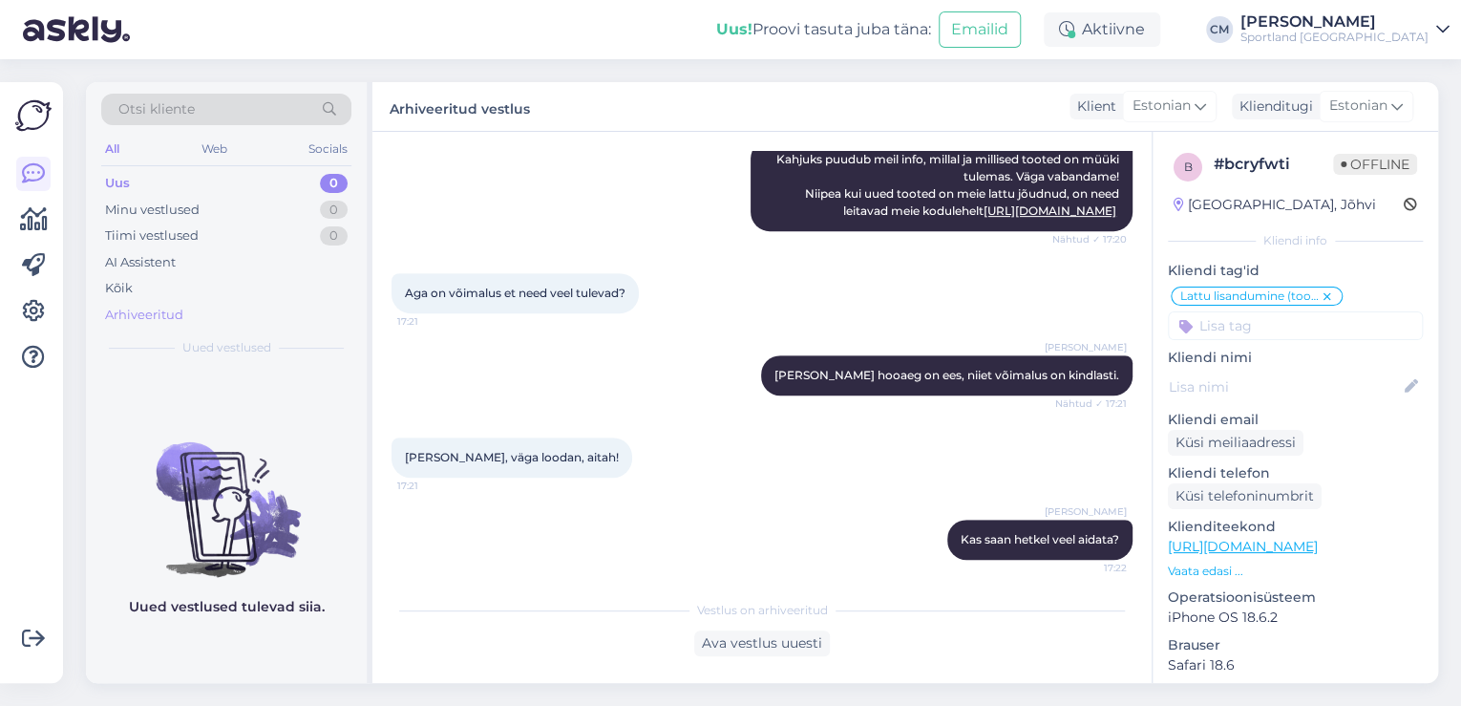
click at [195, 303] on div "Arhiveeritud" at bounding box center [226, 315] width 250 height 27
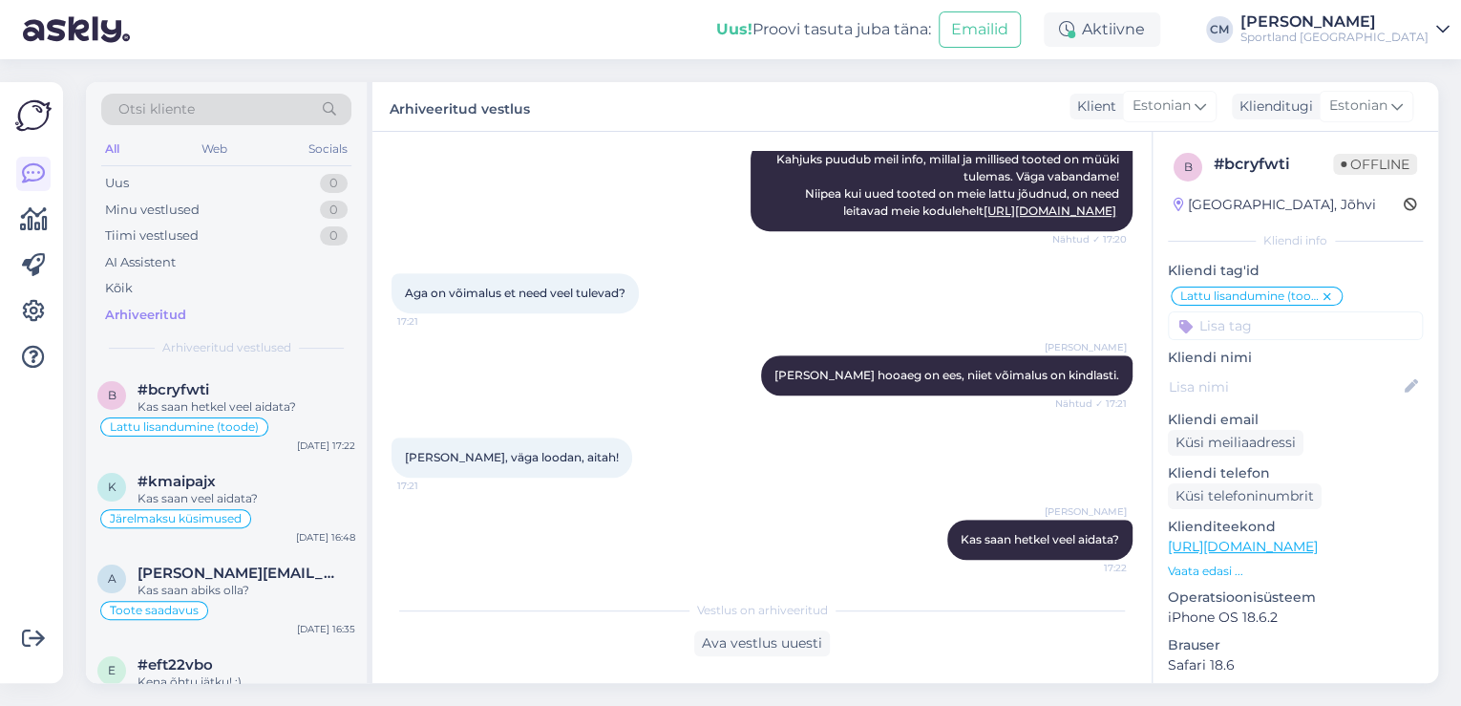
click at [193, 302] on div "Arhiveeritud" at bounding box center [226, 315] width 250 height 27
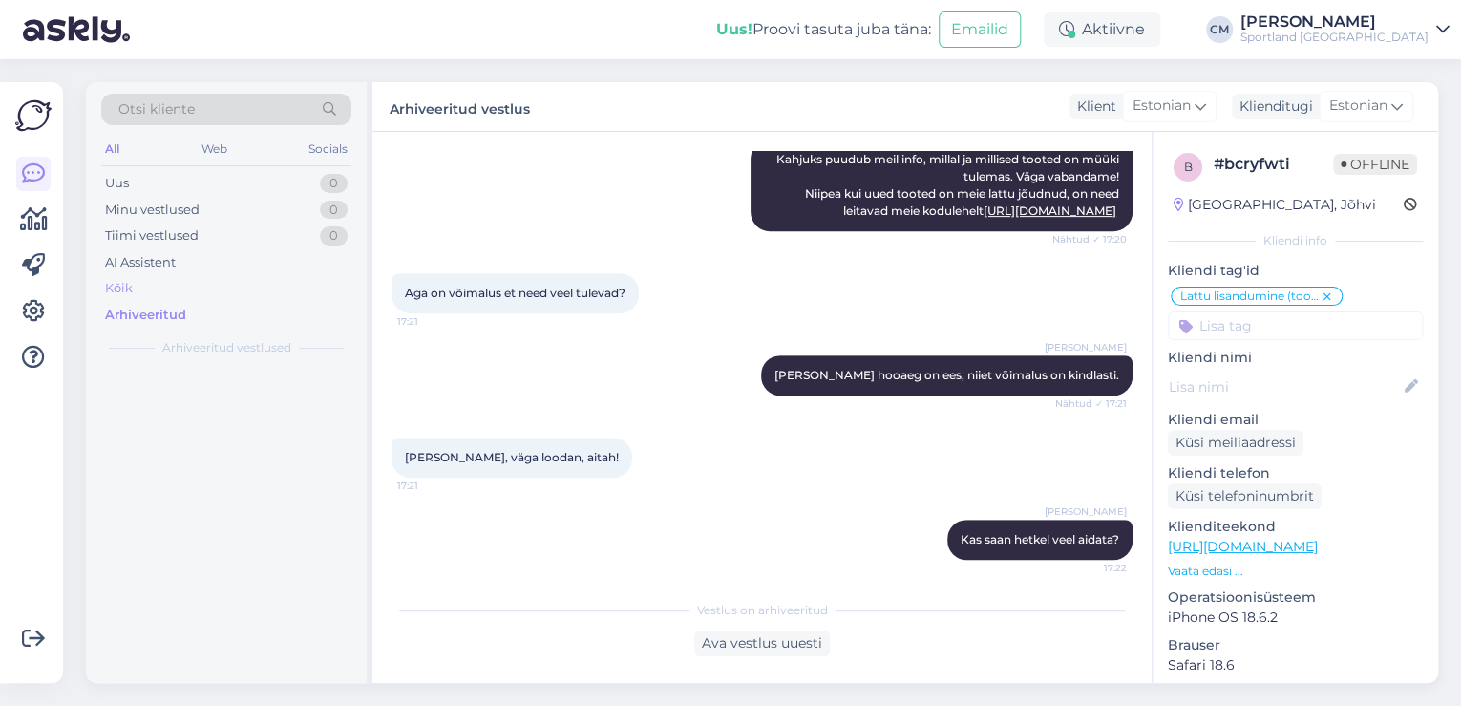
click at [183, 294] on div "Kõik" at bounding box center [226, 288] width 250 height 27
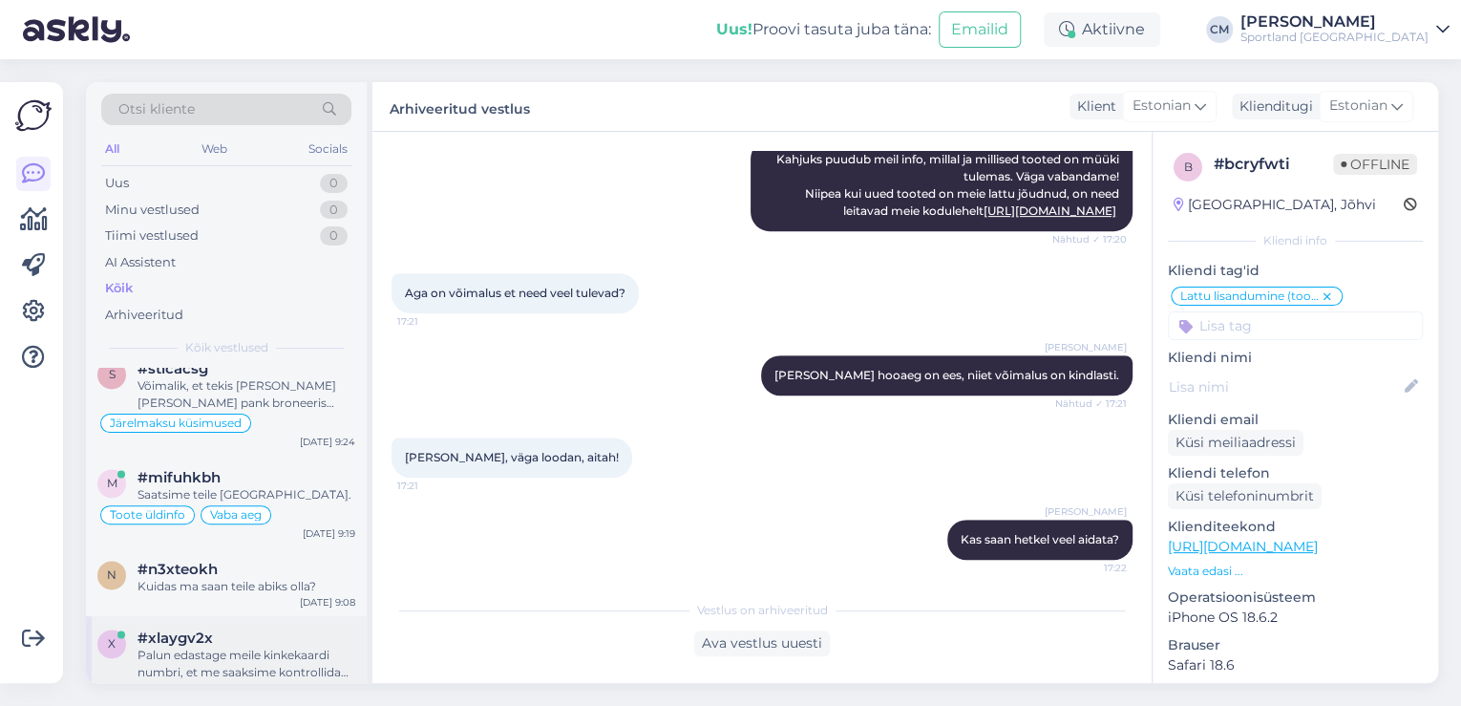
scroll to position [1375, 0]
click at [241, 551] on div "n #n3xteokh Kuidas ma saan teile abiks olla? [DATE] 9:08" at bounding box center [226, 585] width 281 height 69
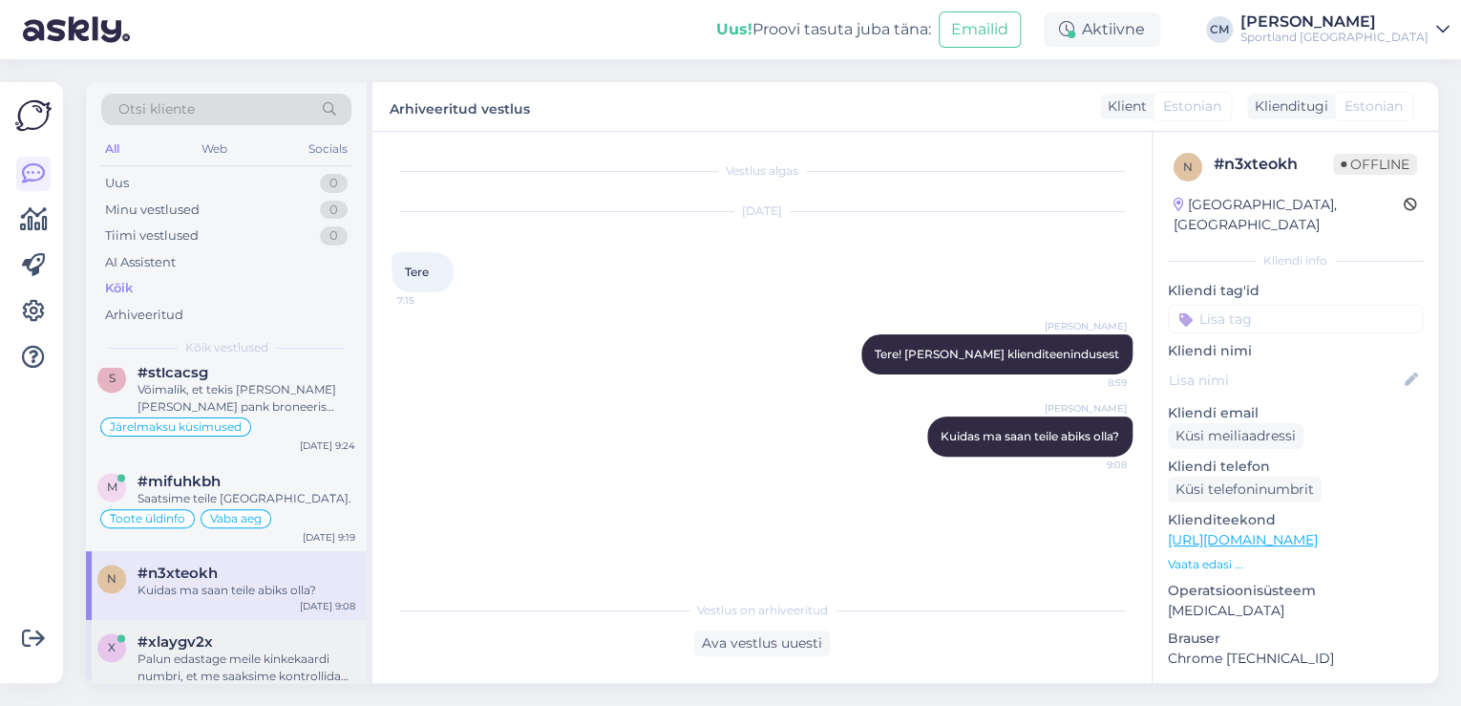
scroll to position [0, 0]
click at [278, 487] on div "m #mifuhkbh Saatsime teile [GEOGRAPHIC_DATA]. Toote üldinfo Vaba aeg [DATE] 9:19" at bounding box center [226, 505] width 281 height 92
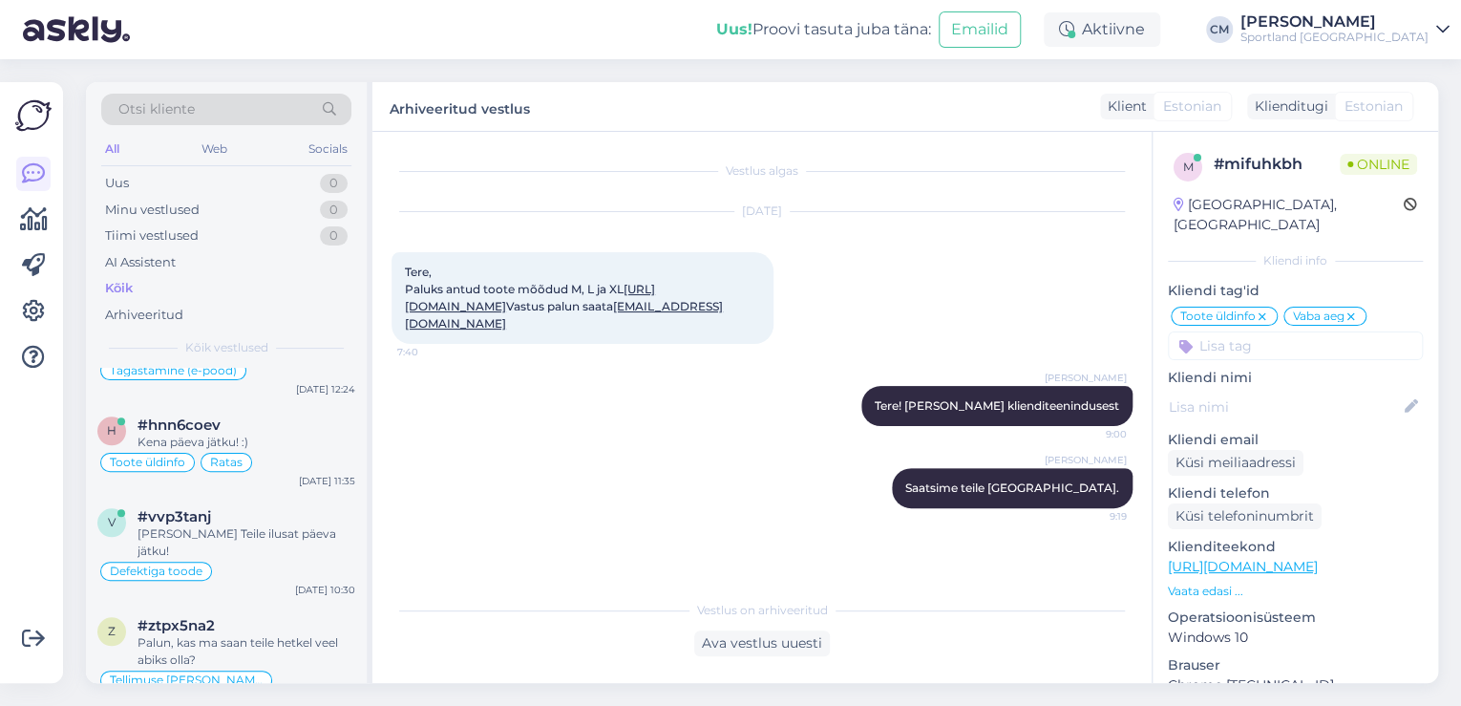
scroll to position [840, 0]
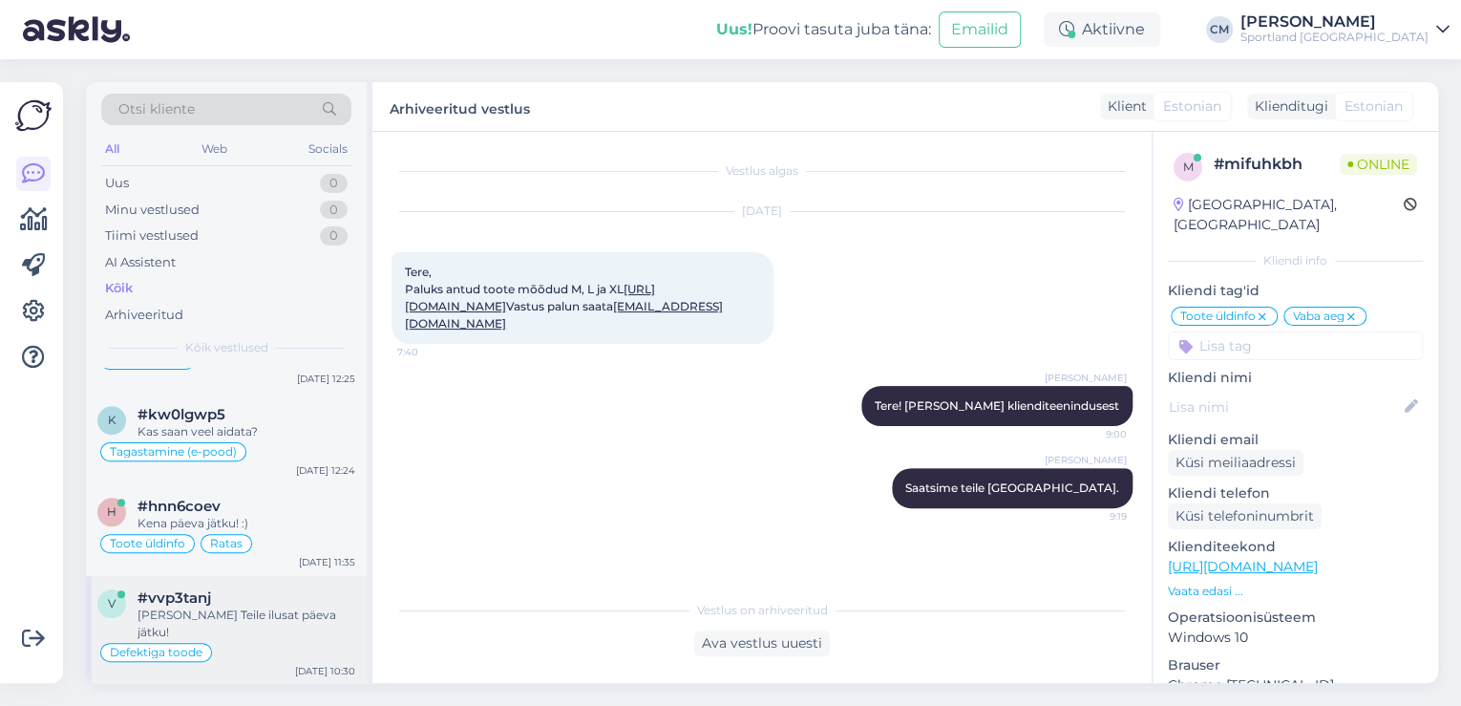
click at [255, 606] on div "[PERSON_NAME] Teile ilusat päeva jätku!" at bounding box center [246, 623] width 218 height 34
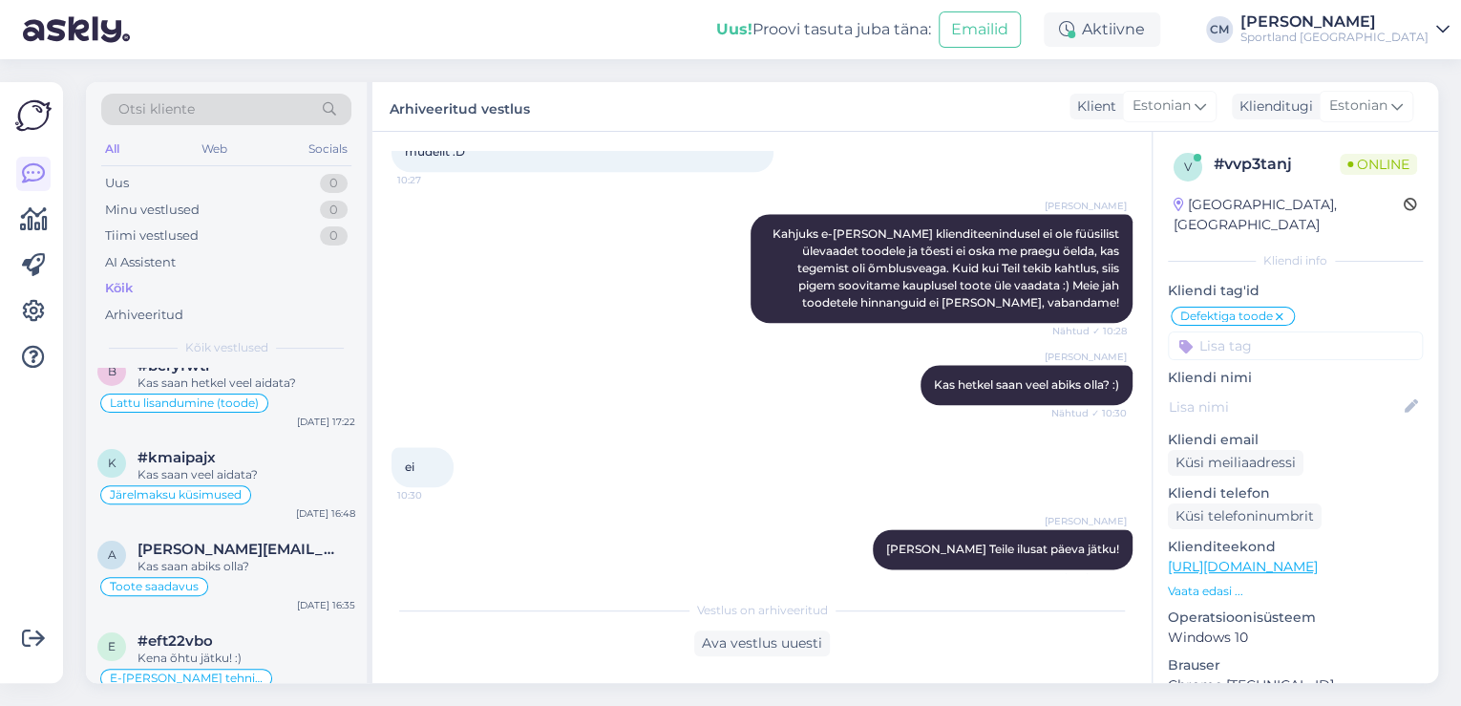
scroll to position [0, 0]
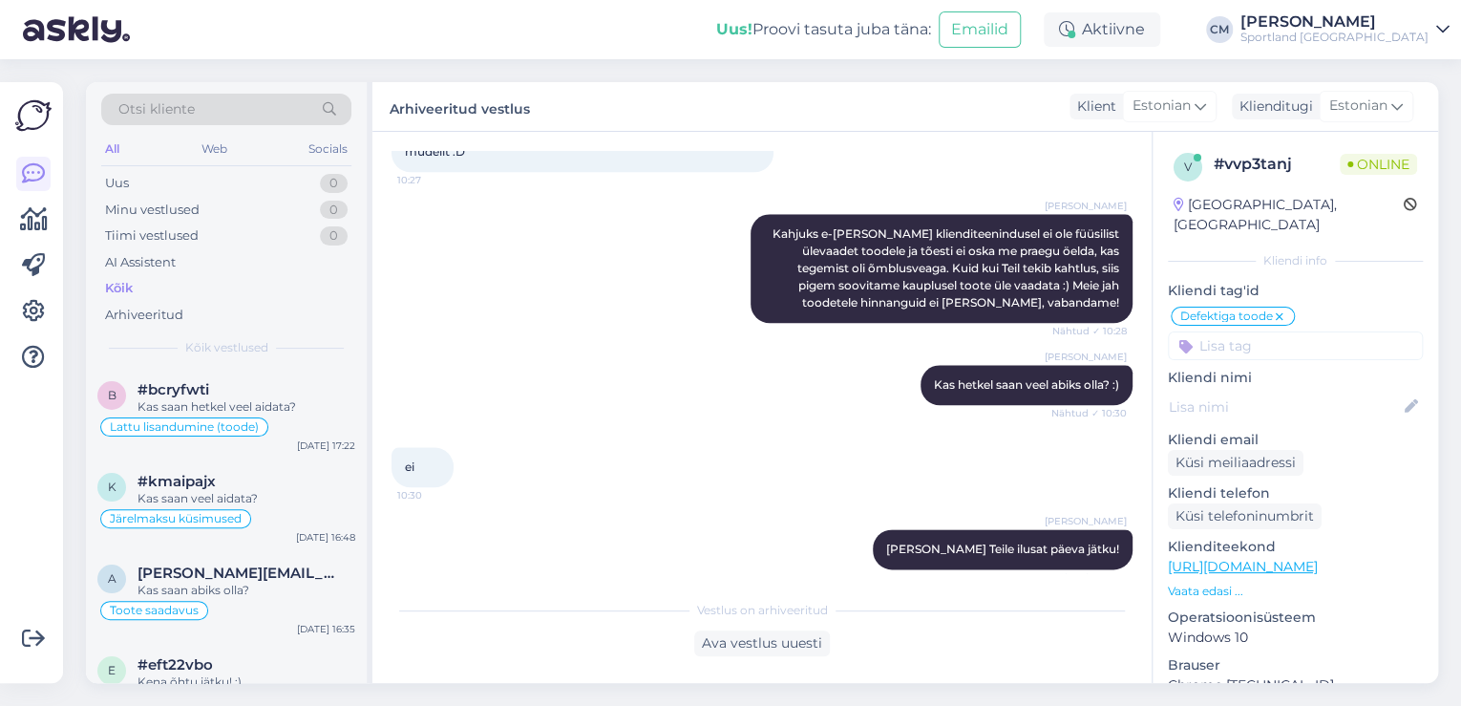
drag, startPoint x: 1359, startPoint y: 20, endPoint x: 1358, endPoint y: 30, distance: 9.6
click at [1359, 20] on div "[PERSON_NAME]" at bounding box center [1334, 21] width 188 height 15
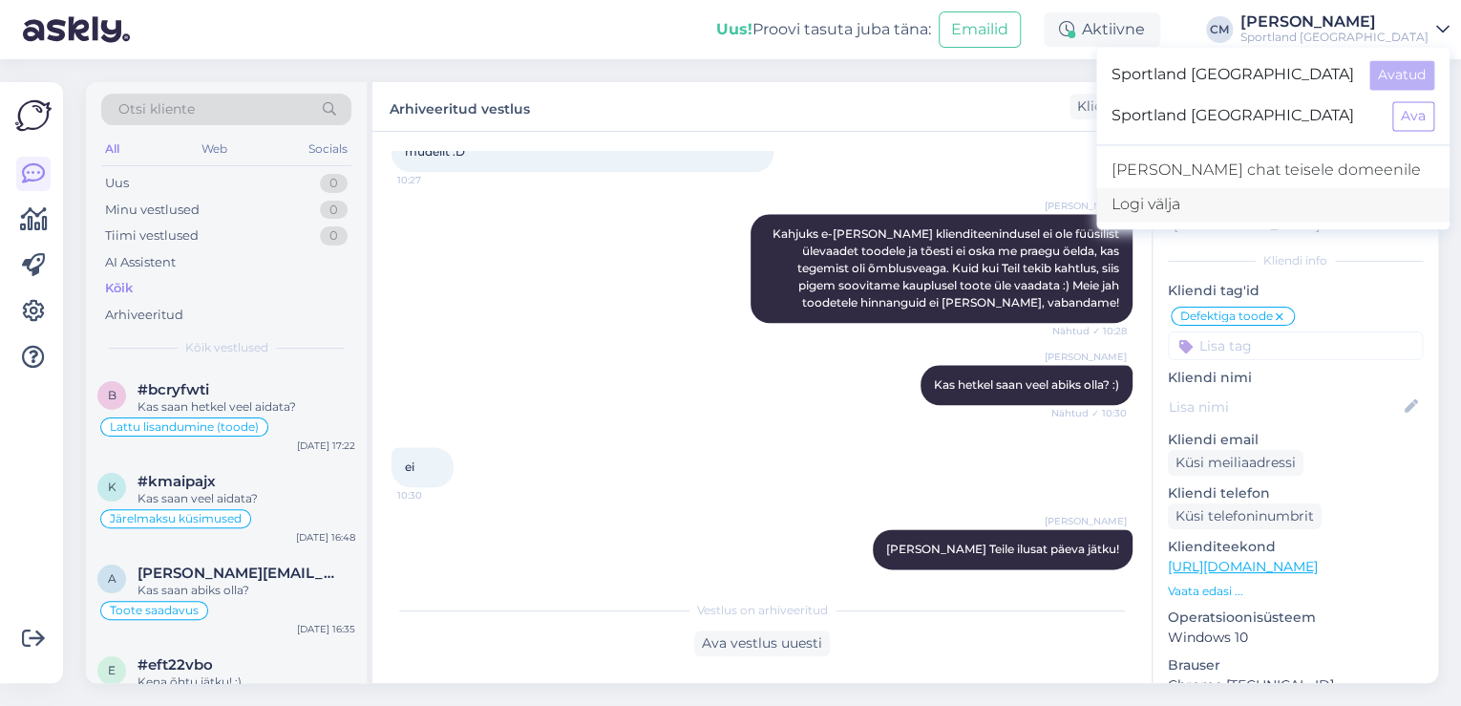
click at [1340, 202] on div "Logi välja" at bounding box center [1272, 204] width 353 height 34
